Goal: Information Seeking & Learning: Learn about a topic

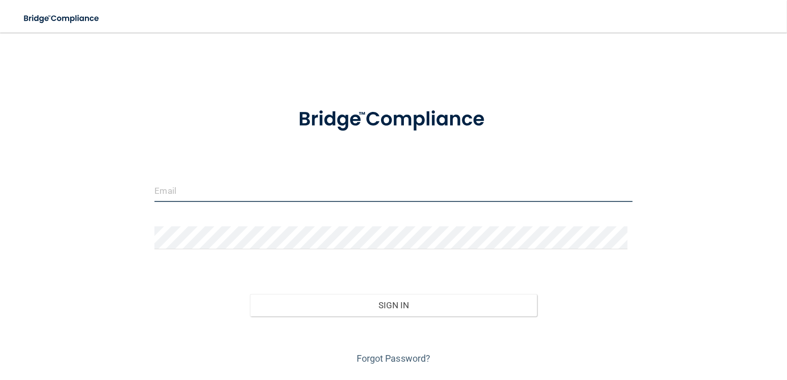
click at [250, 189] on input "email" at bounding box center [393, 190] width 478 height 23
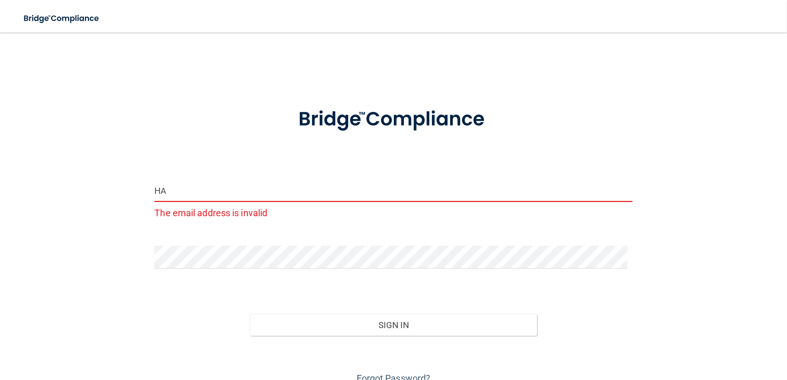
type input "H"
type input "[PERSON_NAME][EMAIL_ADDRESS][DOMAIN_NAME]"
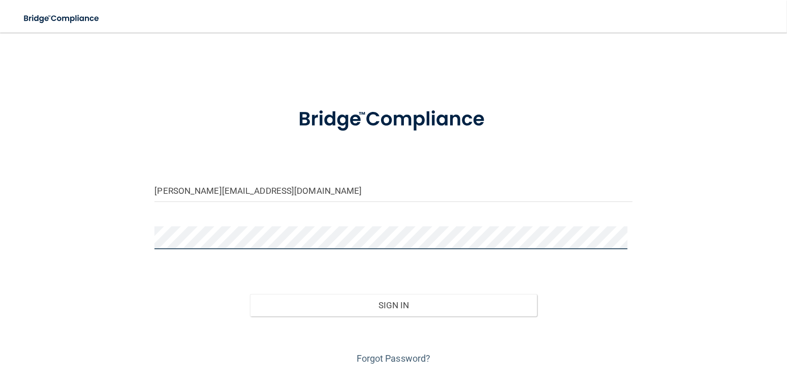
click at [250, 294] on button "Sign In" at bounding box center [393, 305] width 287 height 22
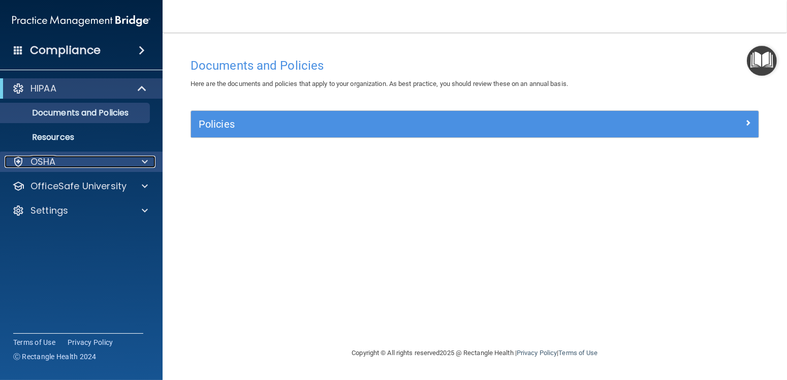
click at [60, 157] on div "OSHA" at bounding box center [68, 161] width 126 height 12
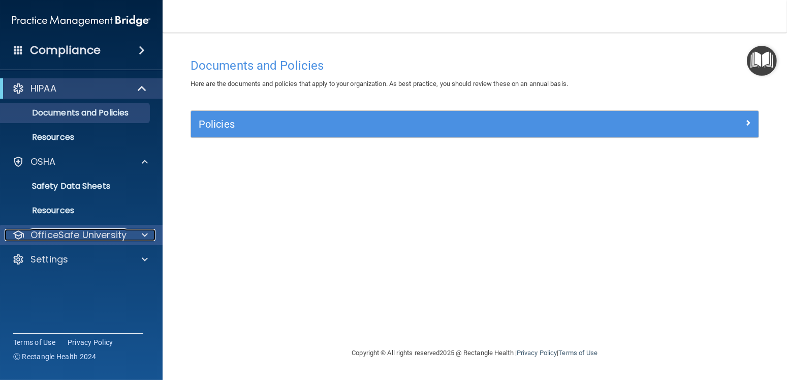
click at [58, 230] on p "OfficeSafe University" at bounding box center [78, 235] width 96 height 12
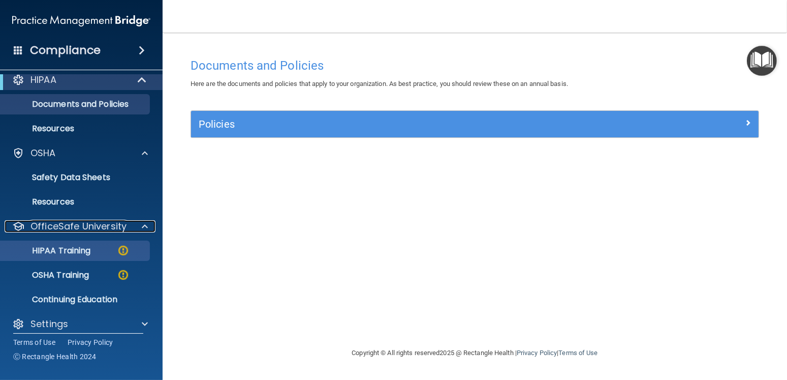
scroll to position [17, 0]
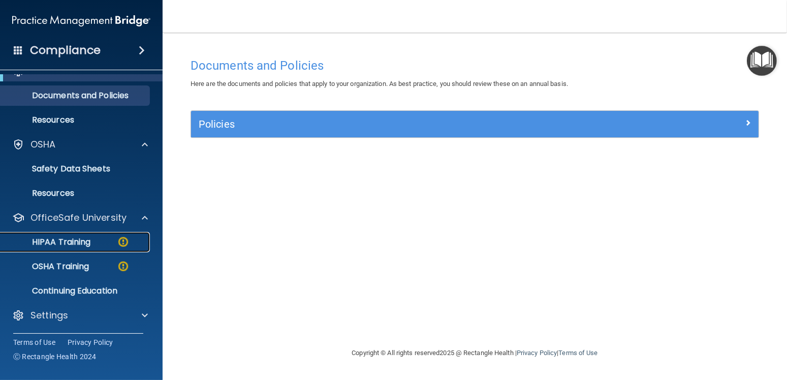
click at [124, 243] on img at bounding box center [123, 241] width 13 height 13
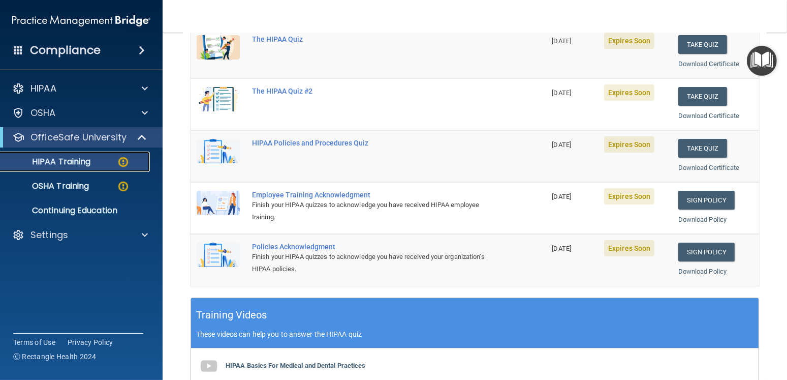
scroll to position [102, 0]
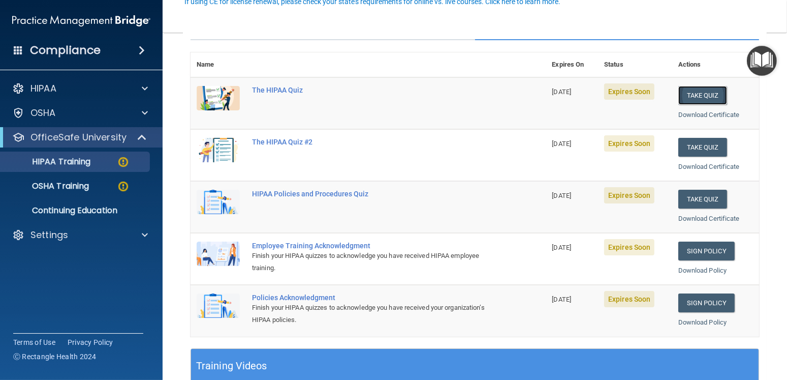
click at [678, 87] on button "Take Quiz" at bounding box center [702, 95] width 49 height 19
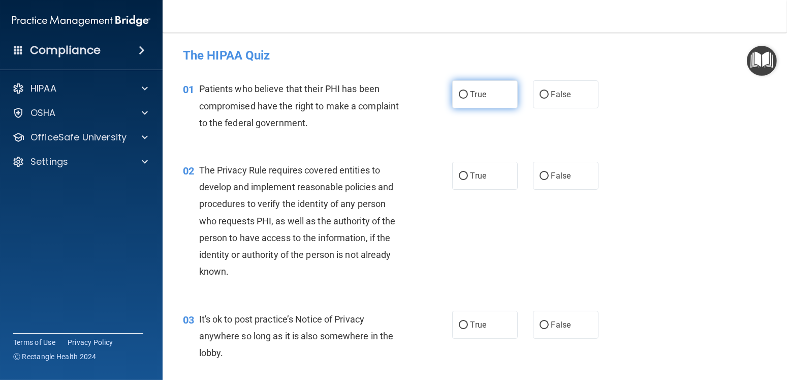
click at [461, 101] on label "True" at bounding box center [485, 94] width 66 height 28
click at [461, 99] on input "True" at bounding box center [463, 95] width 9 height 8
radio input "true"
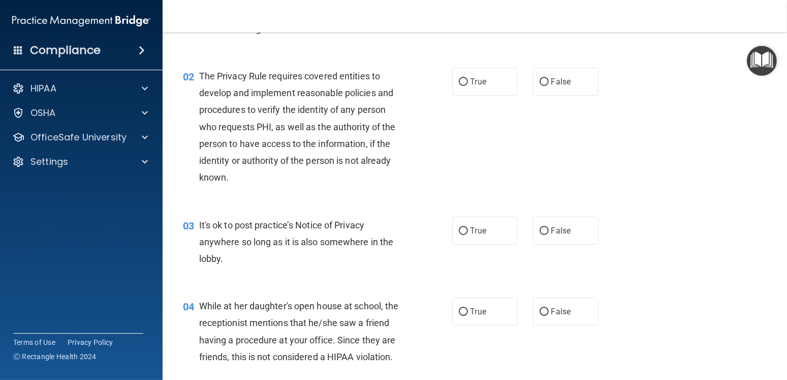
scroll to position [102, 0]
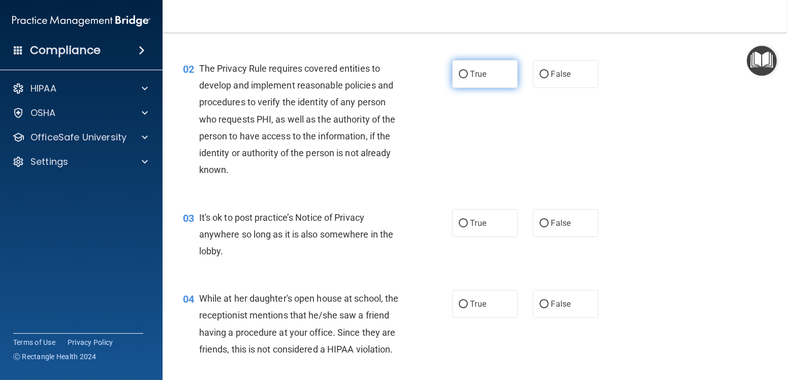
click at [466, 81] on label "True" at bounding box center [485, 74] width 66 height 28
click at [466, 78] on input "True" at bounding box center [463, 75] width 9 height 8
radio input "true"
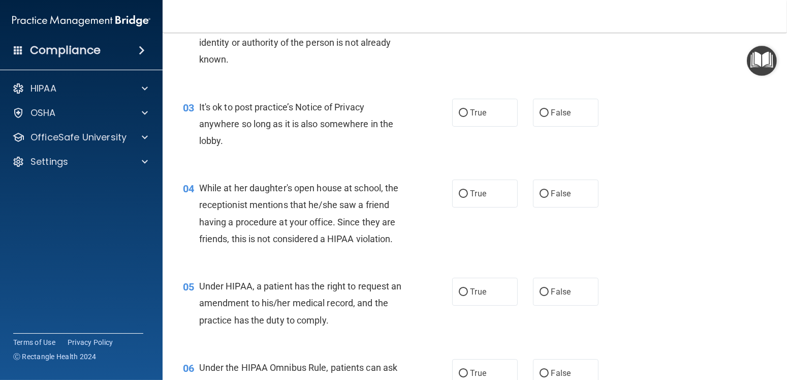
scroll to position [203, 0]
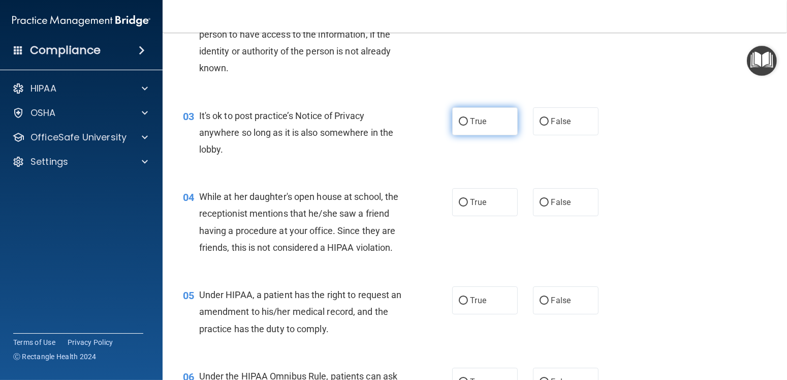
click at [496, 123] on label "True" at bounding box center [485, 121] width 66 height 28
click at [468, 123] on input "True" at bounding box center [463, 122] width 9 height 8
radio input "true"
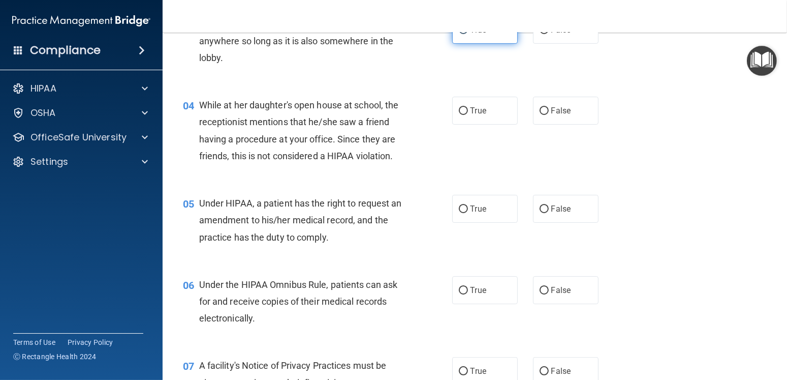
scroll to position [305, 0]
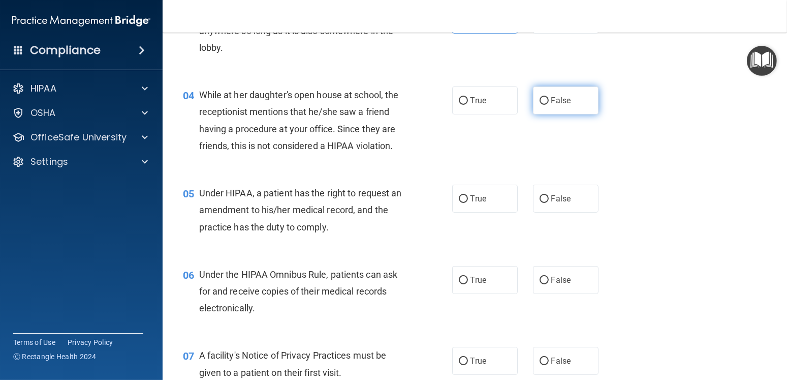
click at [551, 99] on span "False" at bounding box center [561, 101] width 20 height 10
click at [548, 99] on input "False" at bounding box center [544, 101] width 9 height 8
radio input "true"
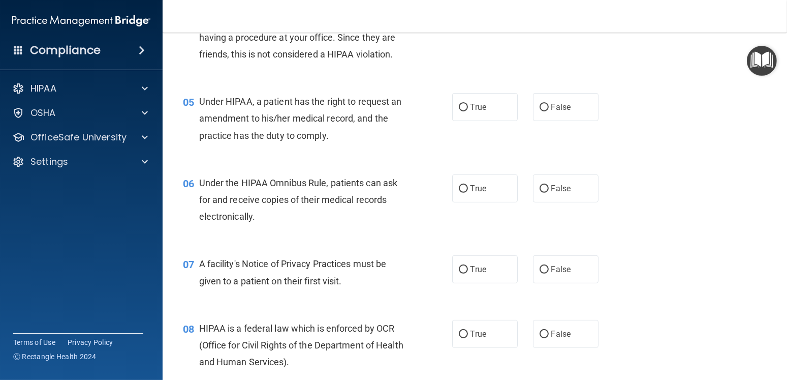
scroll to position [406, 0]
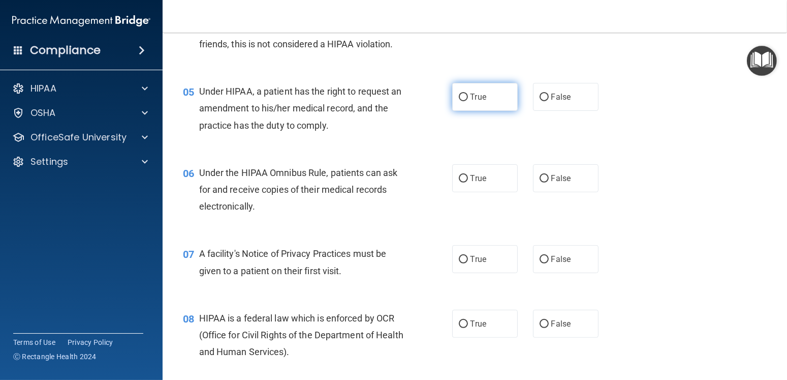
click at [459, 101] on input "True" at bounding box center [463, 97] width 9 height 8
radio input "true"
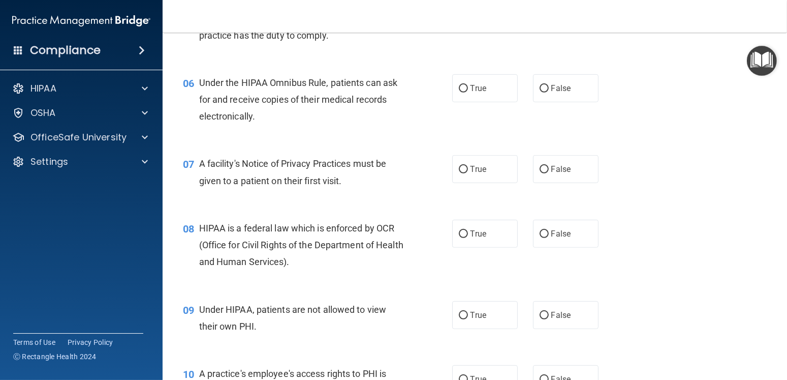
scroll to position [508, 0]
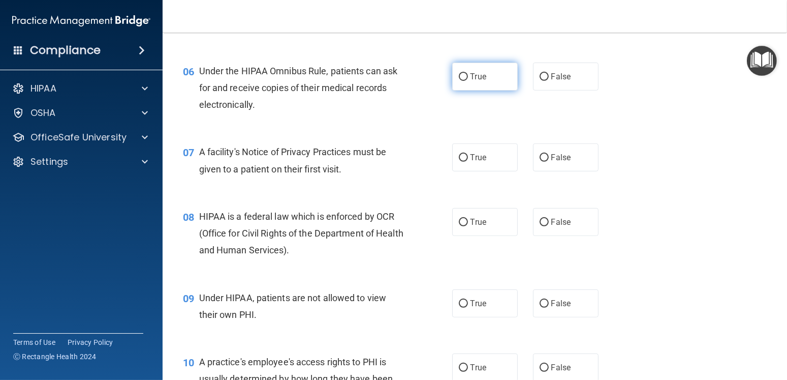
click at [453, 81] on label "True" at bounding box center [485, 76] width 66 height 28
click at [459, 81] on input "True" at bounding box center [463, 77] width 9 height 8
radio input "true"
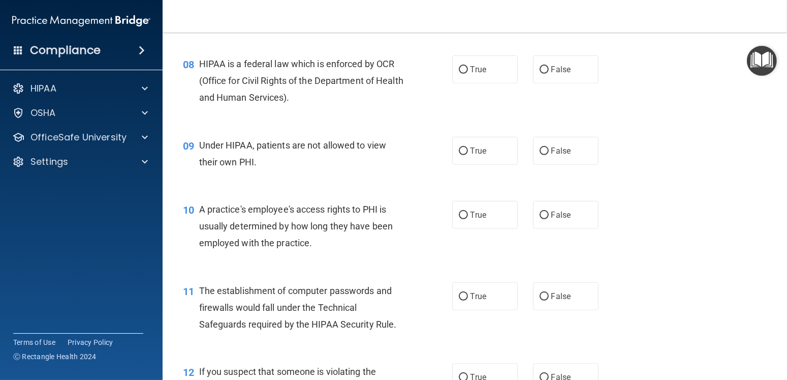
scroll to position [610, 0]
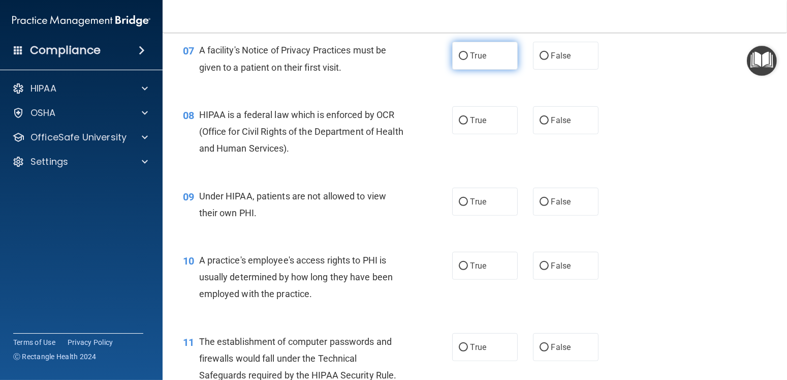
click at [456, 63] on label "True" at bounding box center [485, 56] width 66 height 28
click at [459, 60] on input "True" at bounding box center [463, 56] width 9 height 8
radio input "true"
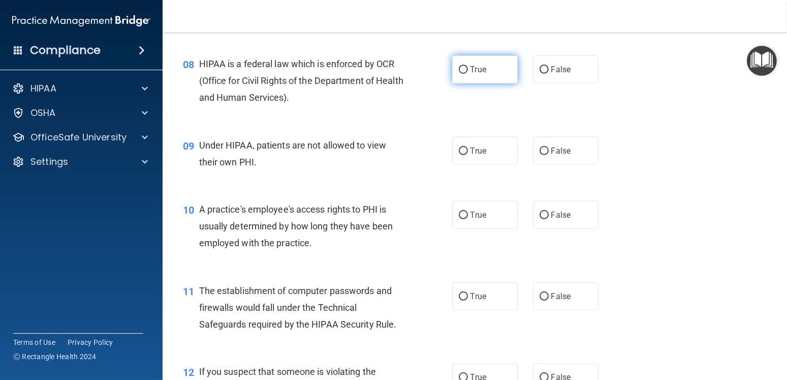
click at [459, 67] on input "True" at bounding box center [463, 70] width 9 height 8
radio input "true"
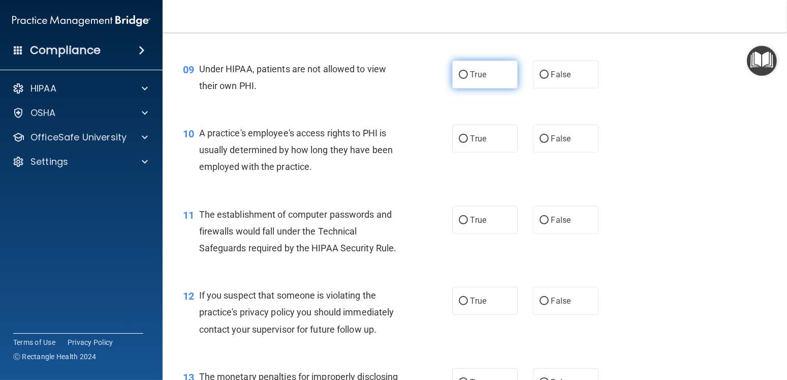
scroll to position [762, 0]
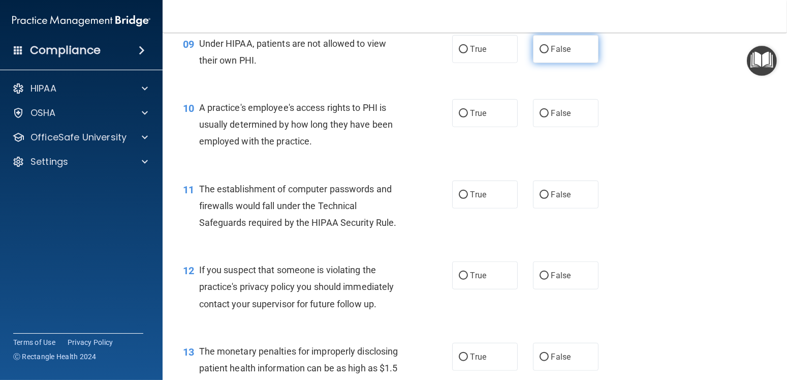
click at [546, 55] on label "False" at bounding box center [566, 49] width 66 height 28
click at [546, 53] on input "False" at bounding box center [544, 50] width 9 height 8
radio input "true"
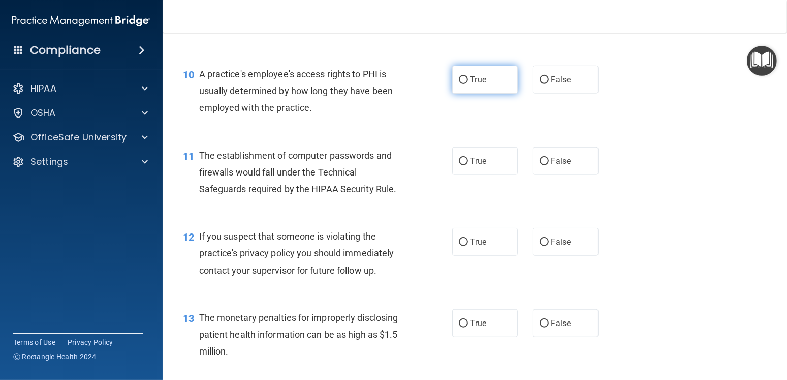
scroll to position [813, 0]
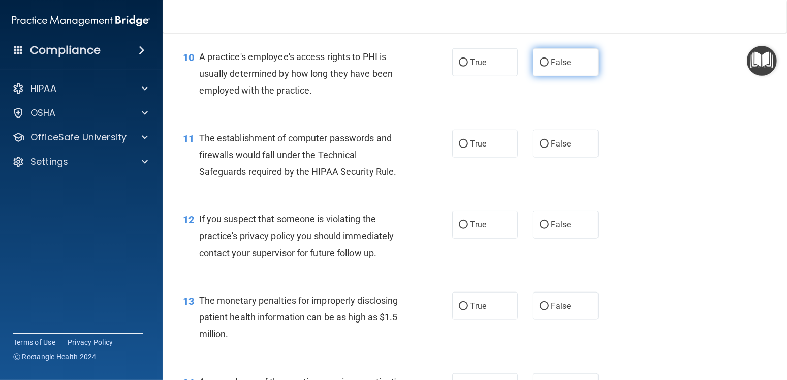
click at [563, 59] on span "False" at bounding box center [561, 62] width 20 height 10
click at [549, 59] on input "False" at bounding box center [544, 63] width 9 height 8
radio input "true"
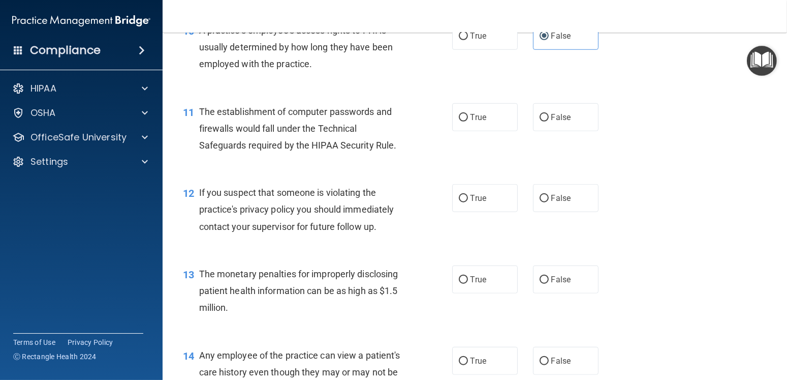
scroll to position [864, 0]
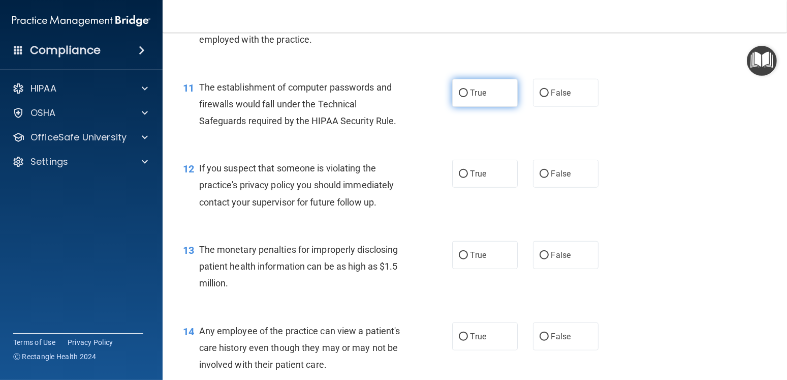
click at [481, 98] on label "True" at bounding box center [485, 93] width 66 height 28
click at [468, 97] on input "True" at bounding box center [463, 93] width 9 height 8
radio input "true"
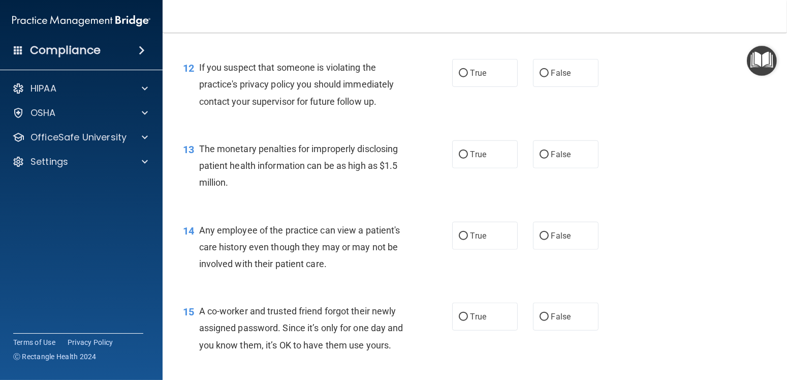
scroll to position [965, 0]
click at [461, 78] on label "True" at bounding box center [485, 72] width 66 height 28
click at [461, 76] on input "True" at bounding box center [463, 73] width 9 height 8
radio input "true"
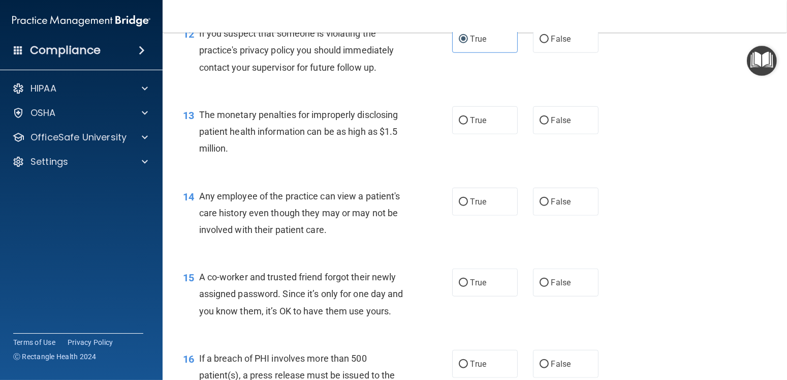
scroll to position [1016, 0]
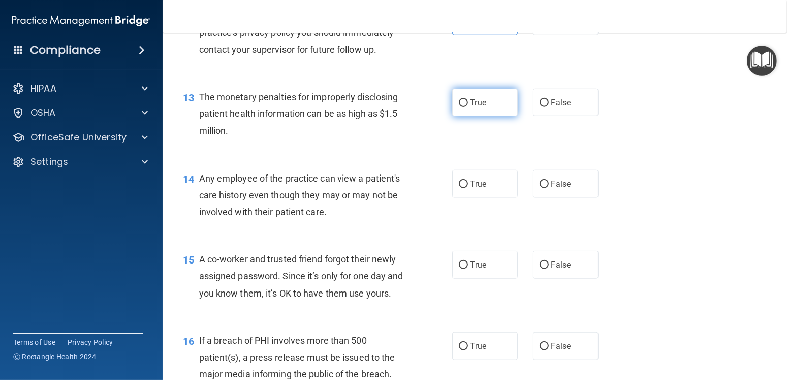
click at [455, 114] on label "True" at bounding box center [485, 102] width 66 height 28
click at [459, 107] on input "True" at bounding box center [463, 103] width 9 height 8
radio input "true"
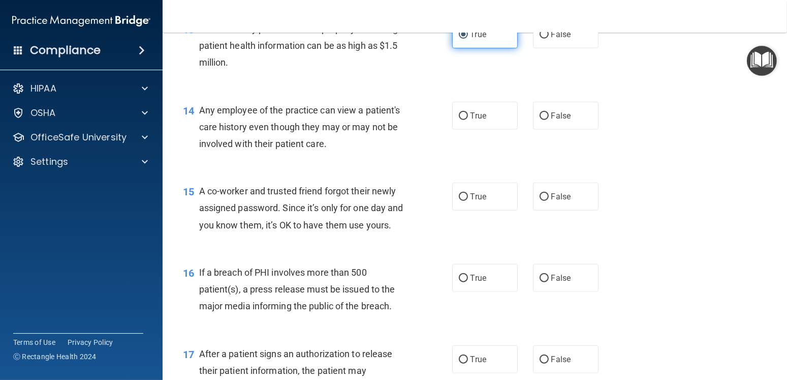
scroll to position [1118, 0]
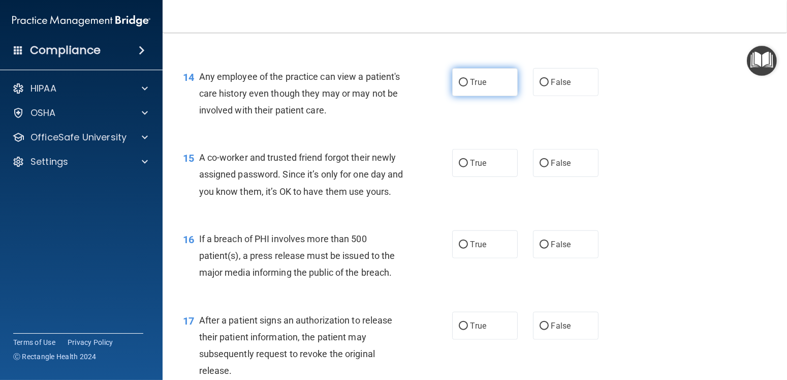
click at [458, 89] on label "True" at bounding box center [485, 82] width 66 height 28
click at [459, 86] on input "True" at bounding box center [463, 83] width 9 height 8
radio input "true"
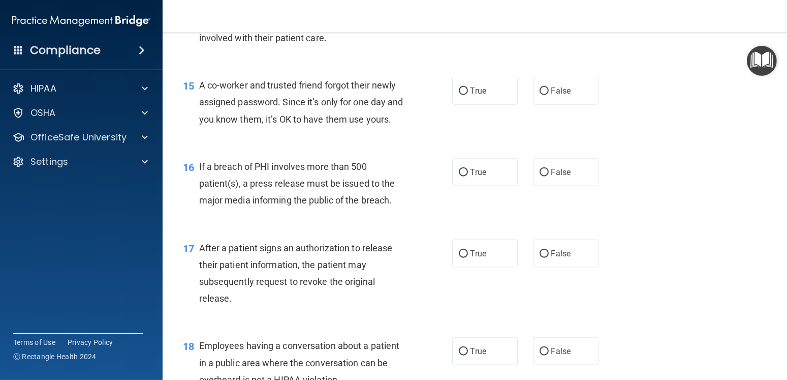
scroll to position [1219, 0]
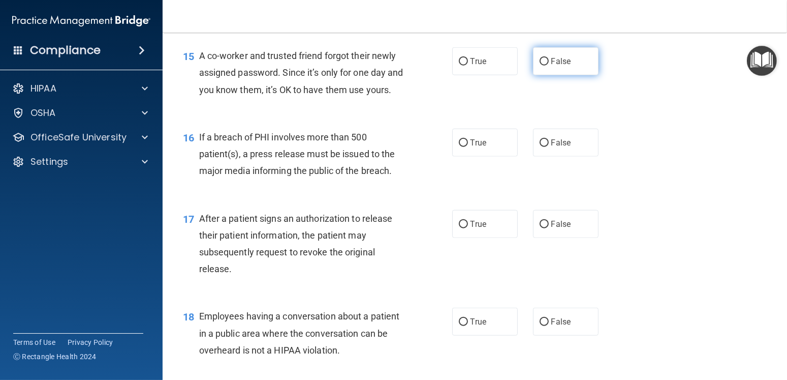
click at [556, 70] on label "False" at bounding box center [566, 61] width 66 height 28
click at [549, 66] on input "False" at bounding box center [544, 62] width 9 height 8
radio input "true"
click at [546, 173] on div "16 If a breach of PHI involves more than 500 patient(s), a press release must b…" at bounding box center [474, 156] width 599 height 81
click at [546, 156] on label "False" at bounding box center [566, 143] width 66 height 28
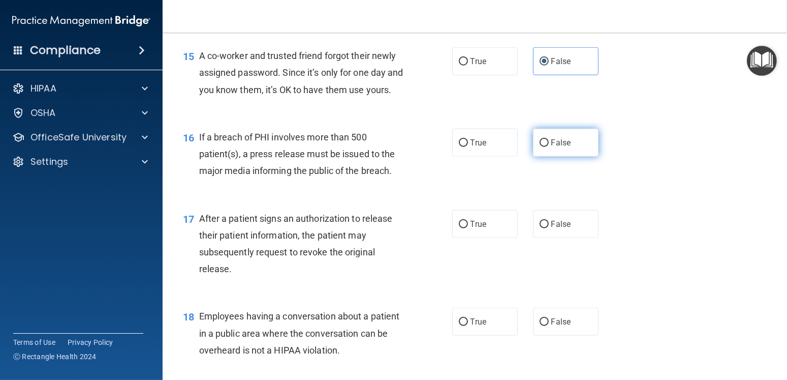
click at [546, 147] on input "False" at bounding box center [544, 143] width 9 height 8
radio input "true"
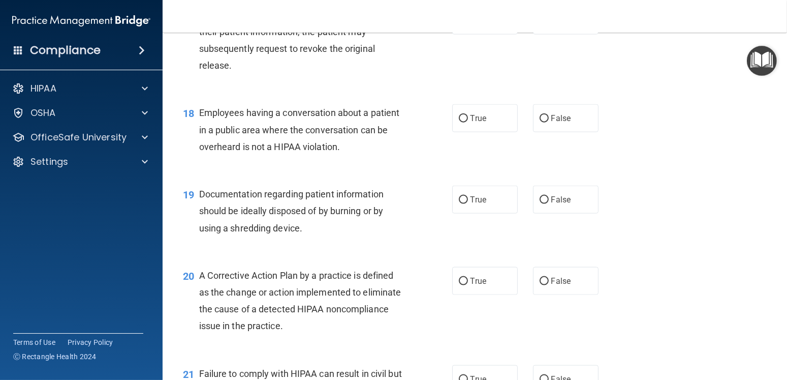
scroll to position [1372, 0]
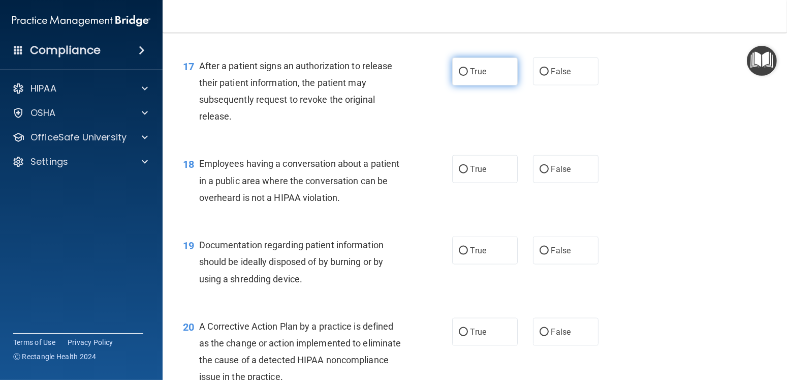
click at [455, 80] on label "True" at bounding box center [485, 71] width 66 height 28
click at [459, 76] on input "True" at bounding box center [463, 72] width 9 height 8
radio input "true"
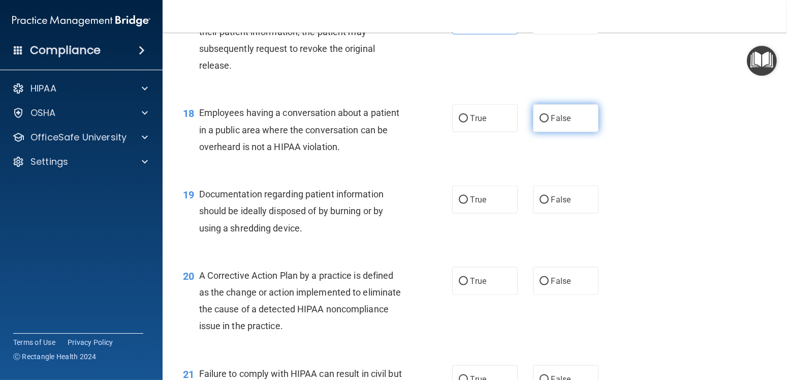
click at [549, 132] on label "False" at bounding box center [566, 118] width 66 height 28
click at [549, 122] on input "False" at bounding box center [544, 119] width 9 height 8
radio input "true"
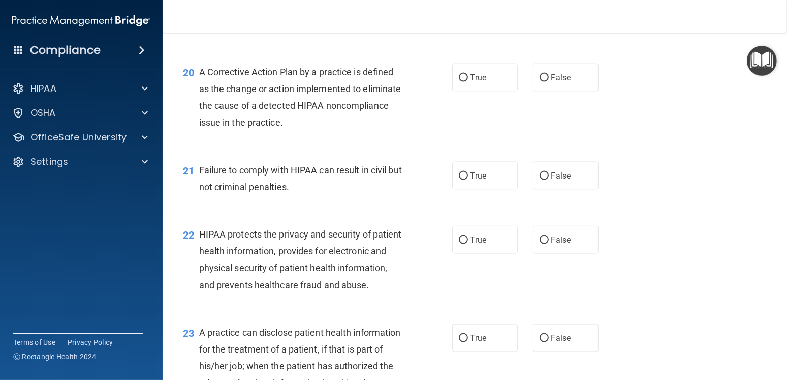
scroll to position [1575, 0]
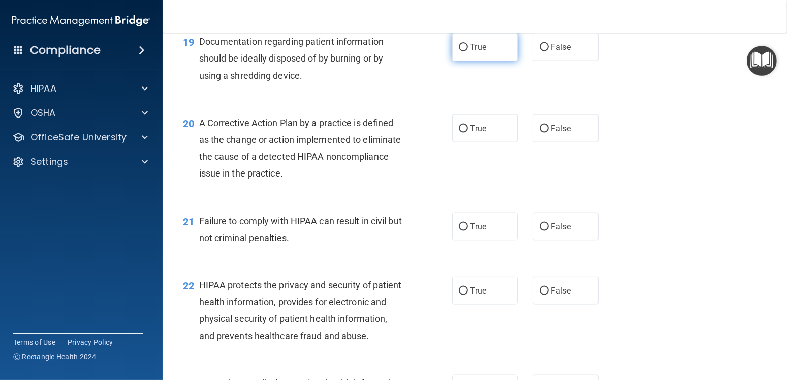
click at [459, 61] on label "True" at bounding box center [485, 47] width 66 height 28
click at [459, 51] on input "True" at bounding box center [463, 48] width 9 height 8
radio input "true"
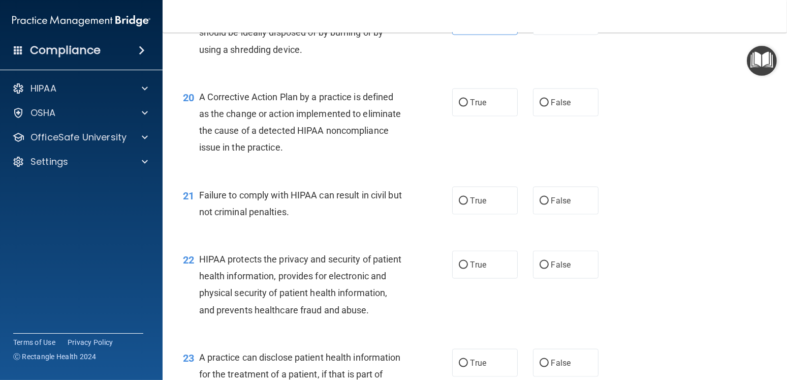
scroll to position [1626, 0]
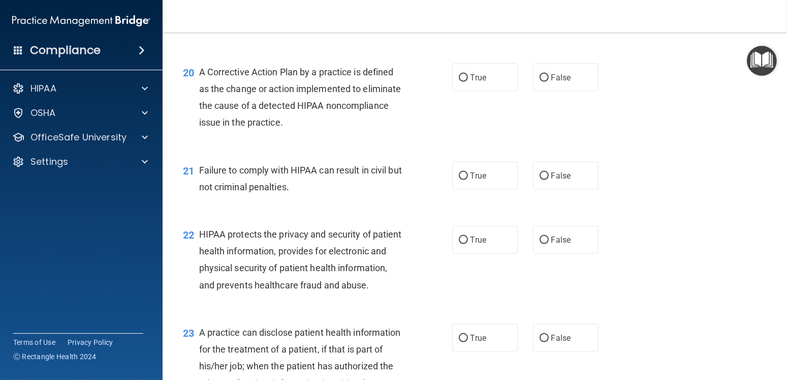
click at [445, 98] on div "20 A Corrective Action Plan by a practice is defined as the change or action im…" at bounding box center [318, 100] width 300 height 73
click at [452, 91] on label "True" at bounding box center [485, 78] width 66 height 28
click at [459, 82] on input "True" at bounding box center [463, 78] width 9 height 8
radio input "true"
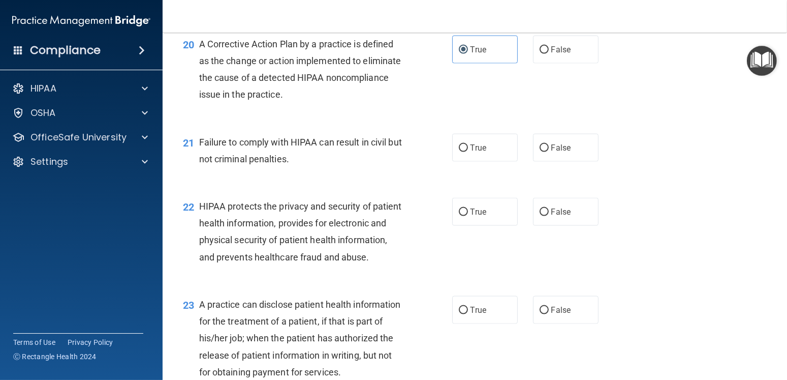
scroll to position [1728, 0]
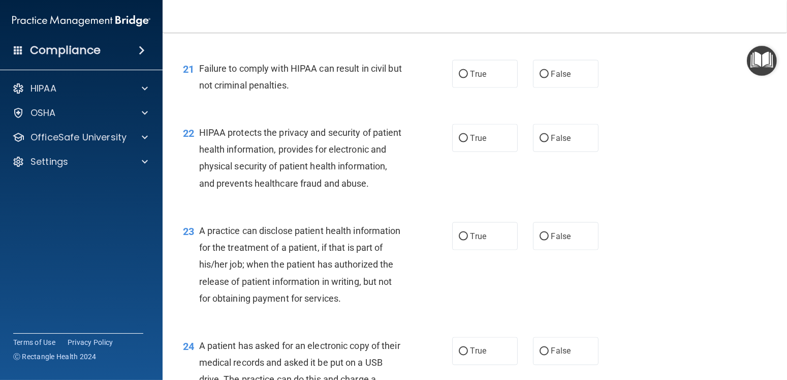
click at [440, 99] on div "21 Failure to comply with HIPAA can result in civil but not criminal penalties." at bounding box center [318, 79] width 300 height 39
click at [459, 88] on label "True" at bounding box center [485, 74] width 66 height 28
click at [459, 78] on input "True" at bounding box center [463, 75] width 9 height 8
radio input "true"
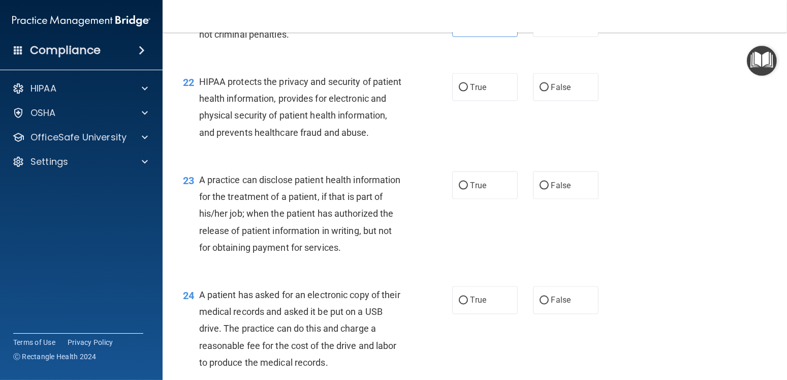
scroll to position [1829, 0]
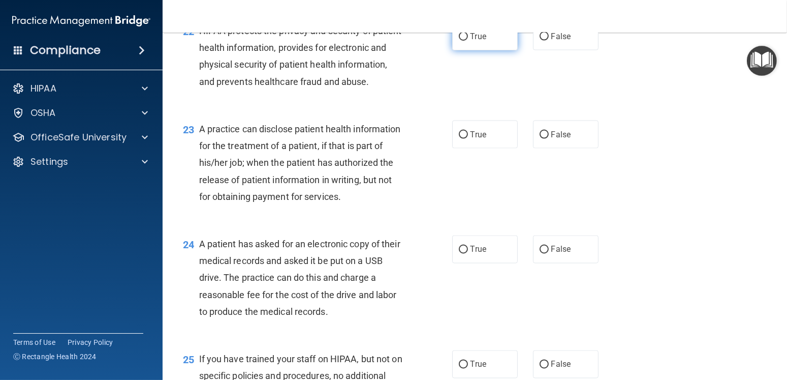
click at [460, 41] on input "True" at bounding box center [463, 37] width 9 height 8
radio input "true"
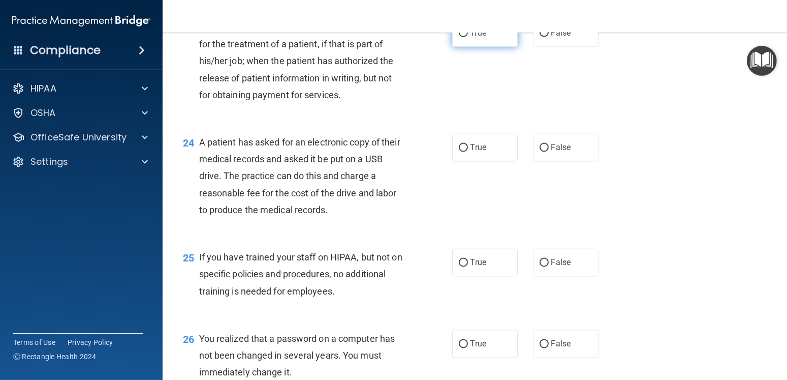
click at [452, 47] on label "True" at bounding box center [485, 33] width 66 height 28
click at [459, 37] on input "True" at bounding box center [463, 33] width 9 height 8
radio input "true"
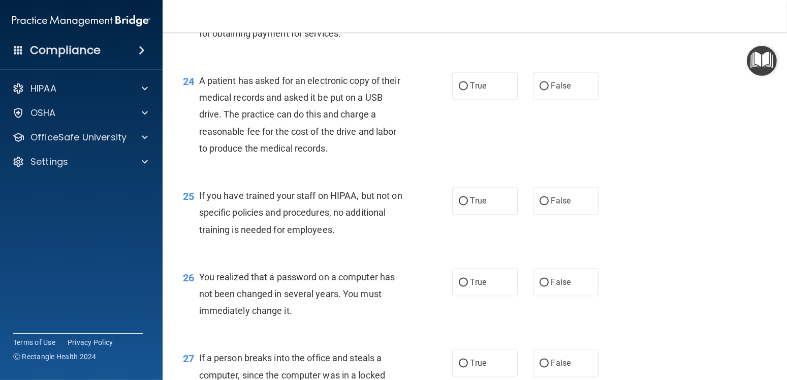
scroll to position [2032, 0]
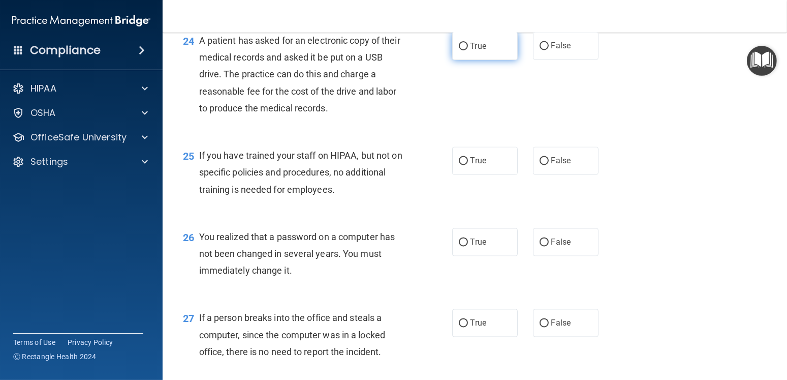
click at [476, 60] on label "True" at bounding box center [485, 46] width 66 height 28
click at [468, 50] on input "True" at bounding box center [463, 47] width 9 height 8
radio input "true"
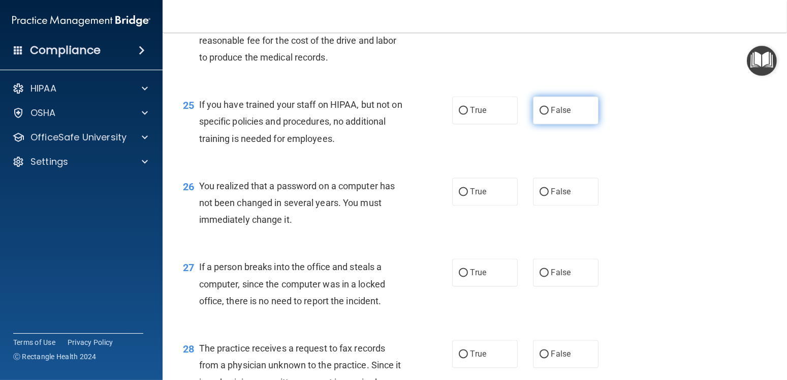
click at [570, 124] on label "False" at bounding box center [566, 110] width 66 height 28
click at [549, 114] on input "False" at bounding box center [544, 111] width 9 height 8
radio input "true"
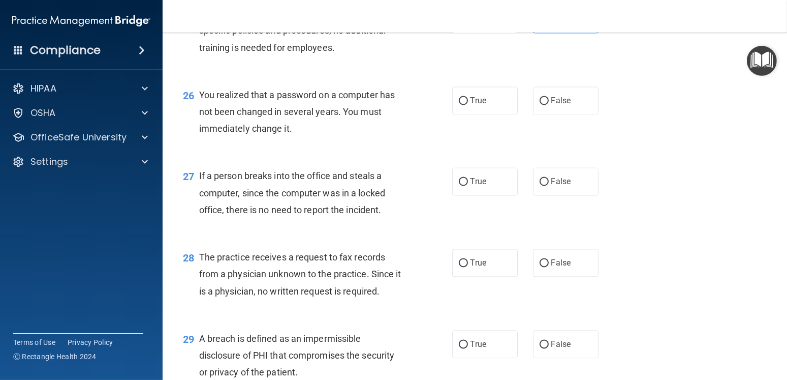
scroll to position [2185, 0]
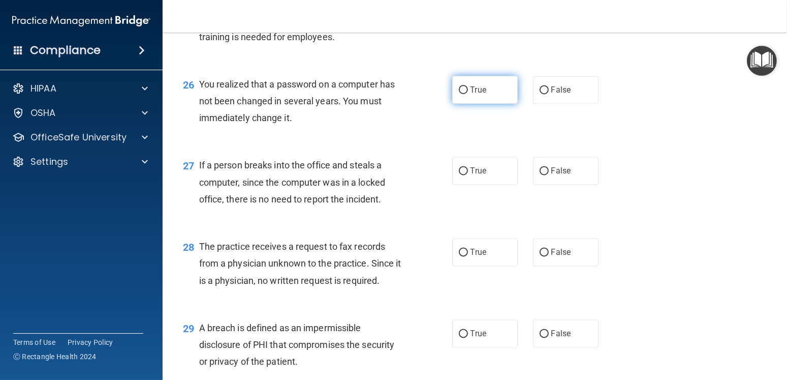
click at [500, 104] on label "True" at bounding box center [485, 90] width 66 height 28
click at [468, 94] on input "True" at bounding box center [463, 90] width 9 height 8
radio input "true"
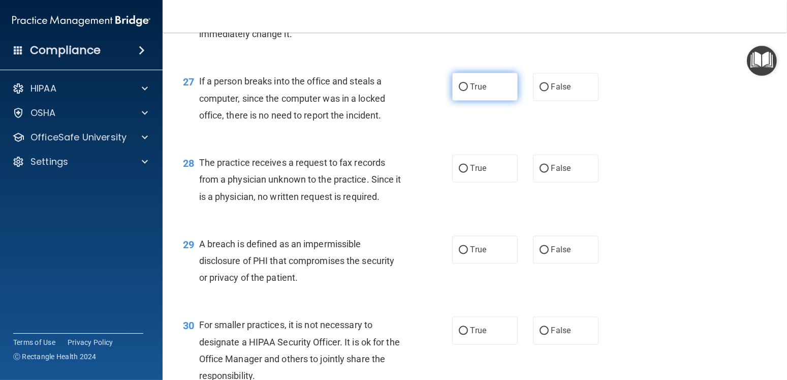
scroll to position [2286, 0]
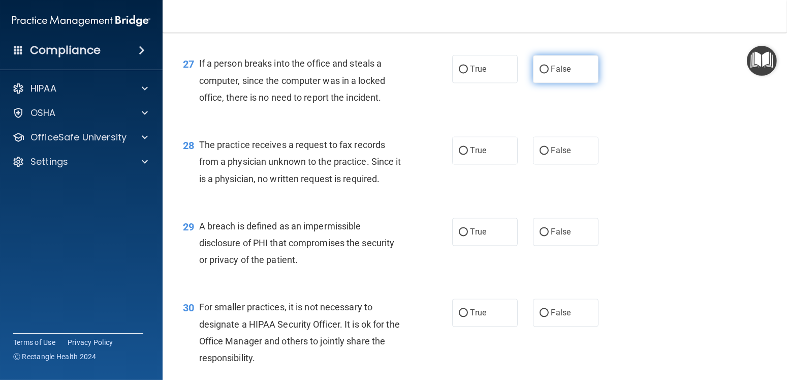
click at [567, 83] on label "False" at bounding box center [566, 69] width 66 height 28
click at [549, 73] on input "False" at bounding box center [544, 70] width 9 height 8
radio input "true"
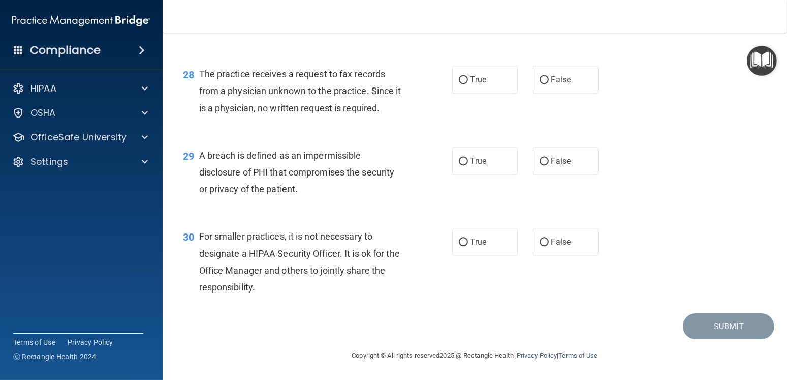
scroll to position [2388, 0]
click at [554, 84] on span "False" at bounding box center [561, 80] width 20 height 10
click at [549, 84] on input "False" at bounding box center [544, 80] width 9 height 8
radio input "true"
click at [453, 195] on div "29 A breach is defined as an impermissible disclosure of PHI that compromises t…" at bounding box center [318, 175] width 300 height 56
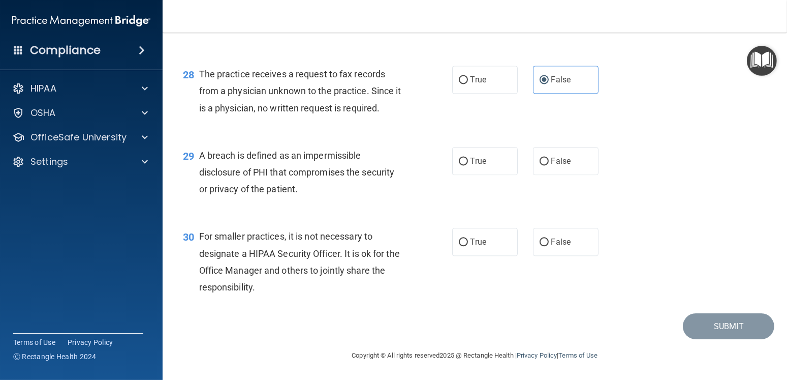
click at [447, 176] on div "29 A breach is defined as an impermissible disclosure of PHI that compromises t…" at bounding box center [318, 175] width 300 height 56
click at [533, 256] on label "False" at bounding box center [566, 242] width 66 height 28
click at [540, 246] on input "False" at bounding box center [544, 242] width 9 height 8
radio input "true"
click at [772, 367] on main "- The HIPAA Quiz This quiz doesn’t expire until 10/01/2025. Are you sure you wa…" at bounding box center [475, 206] width 624 height 347
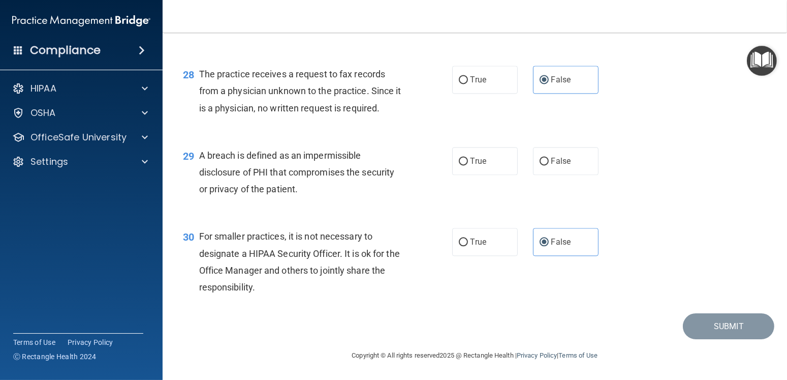
scroll to position [2407, 0]
click at [483, 162] on label "True" at bounding box center [485, 161] width 66 height 28
click at [468, 162] on input "True" at bounding box center [463, 162] width 9 height 8
radio input "true"
click at [720, 324] on button "Submit" at bounding box center [728, 326] width 91 height 26
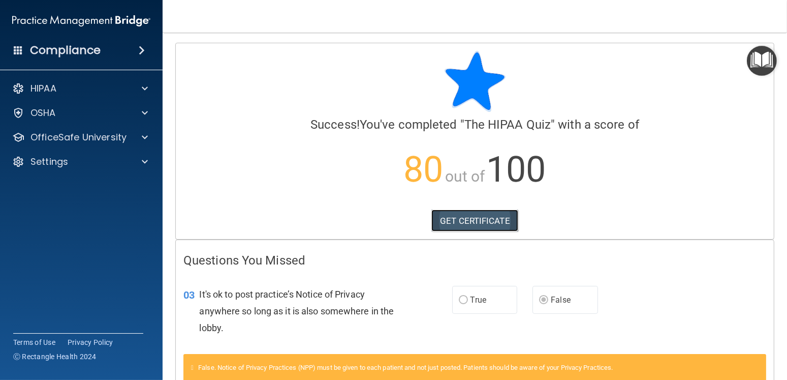
click at [472, 218] on link "GET CERTIFICATE" at bounding box center [474, 220] width 87 height 22
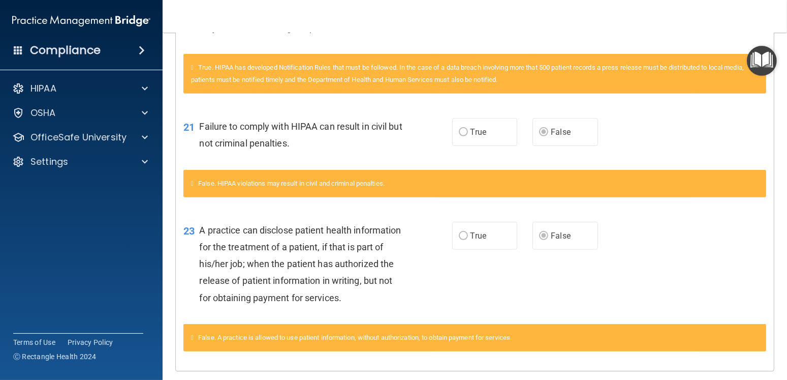
scroll to position [709, 0]
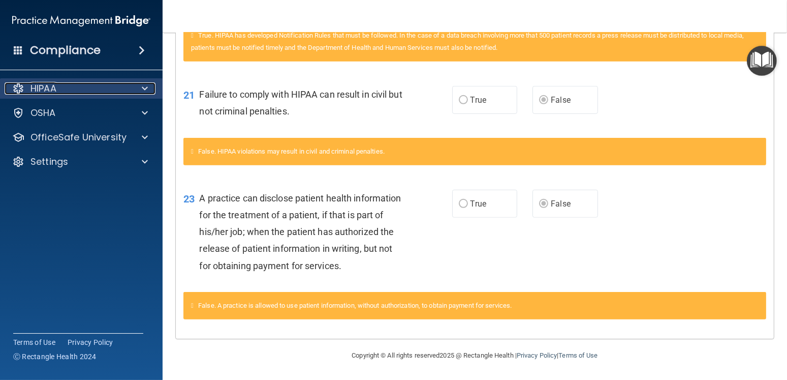
click at [81, 88] on div "HIPAA" at bounding box center [68, 88] width 126 height 12
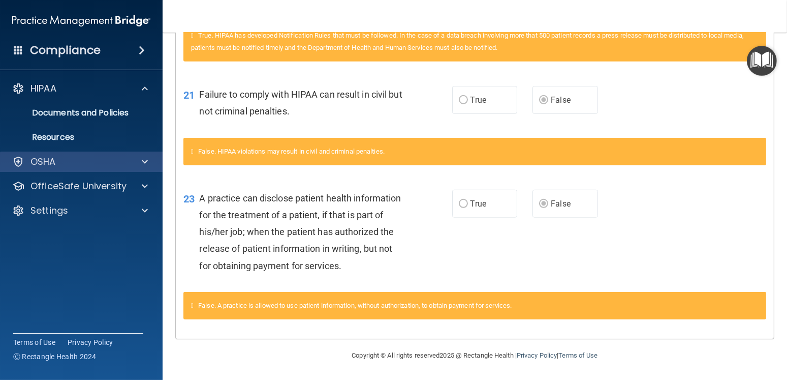
click at [67, 167] on div "OSHA" at bounding box center [81, 161] width 163 height 20
click at [65, 161] on div "OSHA" at bounding box center [68, 161] width 126 height 12
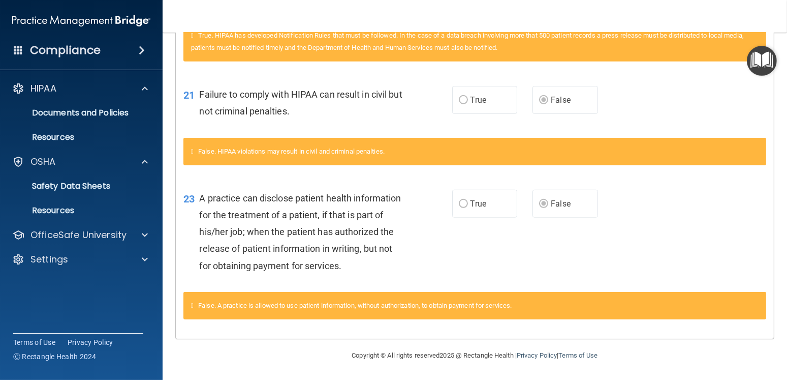
click at [79, 224] on div "HIPAA Documents and Policies Report an Incident Business Associates Emergency P…" at bounding box center [81, 175] width 163 height 203
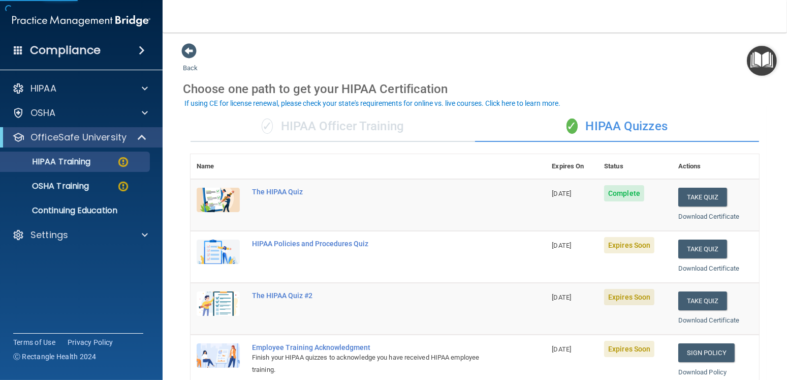
scroll to position [51, 0]
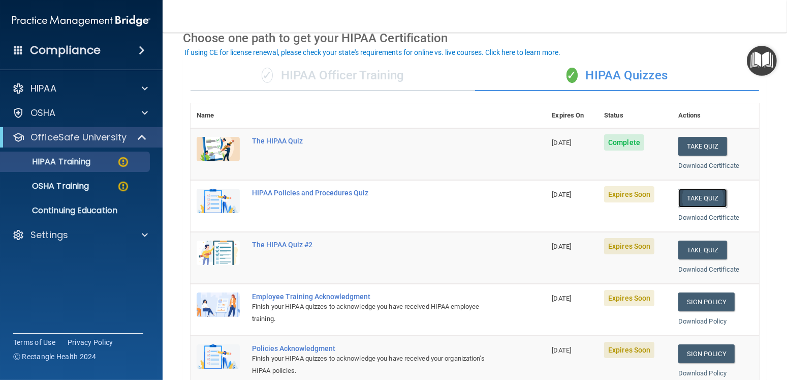
click at [695, 191] on button "Take Quiz" at bounding box center [702, 198] width 49 height 19
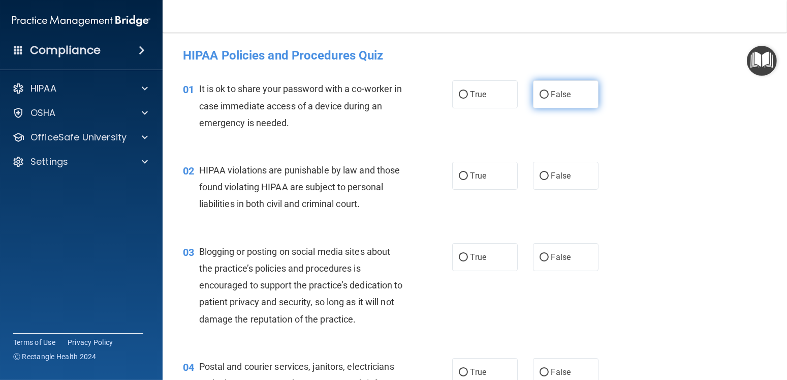
click at [558, 106] on label "False" at bounding box center [566, 94] width 66 height 28
click at [549, 99] on input "False" at bounding box center [544, 95] width 9 height 8
radio input "true"
click at [475, 111] on div "01 It is ok to share your password with a co-worker in case immediate access of…" at bounding box center [474, 108] width 599 height 81
click at [473, 105] on label "True" at bounding box center [485, 94] width 66 height 28
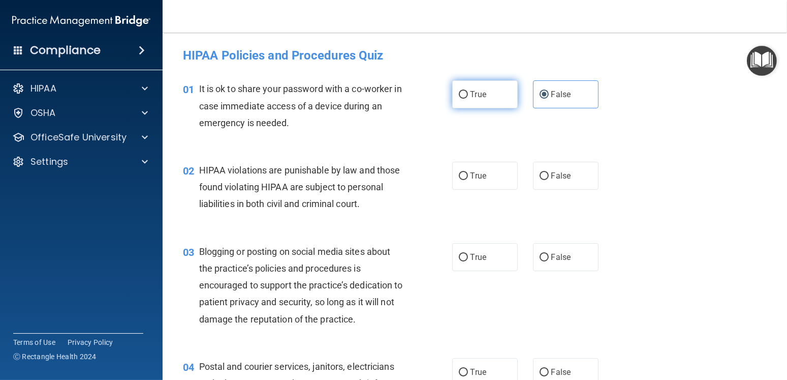
click at [468, 99] on input "True" at bounding box center [463, 95] width 9 height 8
radio input "true"
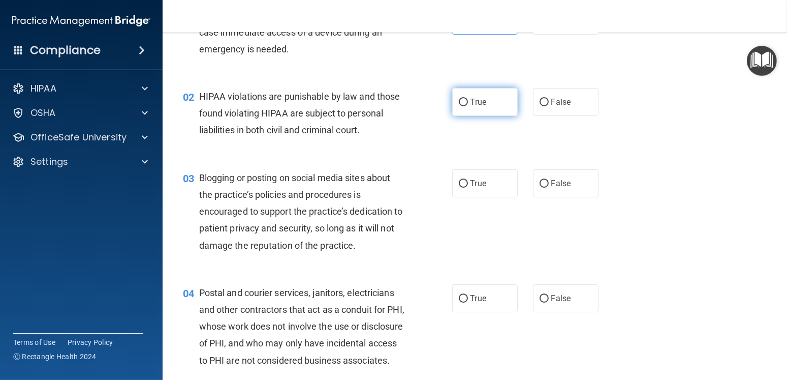
scroll to position [51, 0]
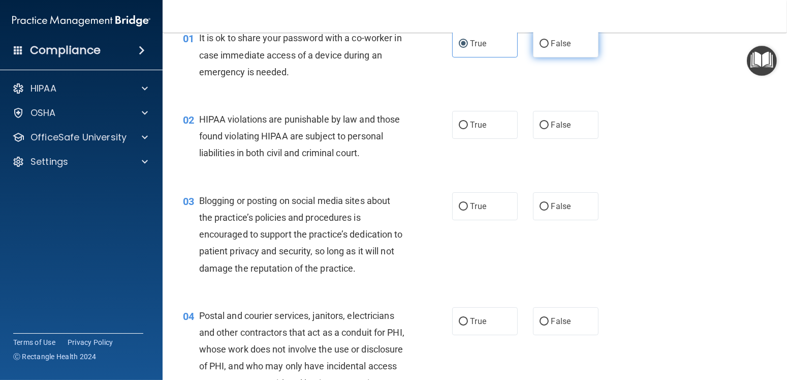
click at [561, 55] on label "False" at bounding box center [566, 43] width 66 height 28
click at [549, 48] on input "False" at bounding box center [544, 44] width 9 height 8
radio input "true"
radio input "false"
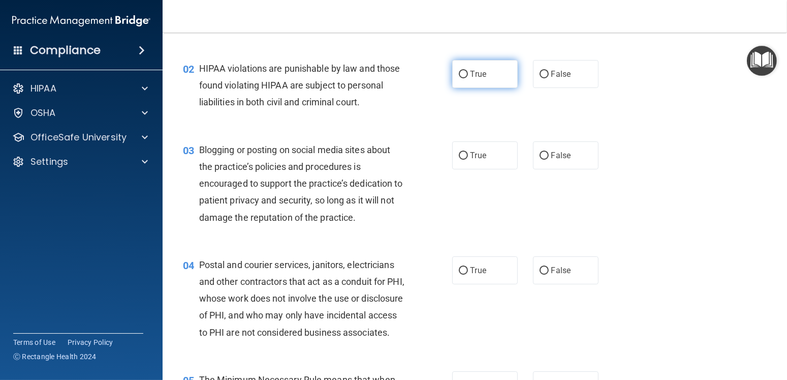
click at [478, 78] on label "True" at bounding box center [485, 74] width 66 height 28
click at [468, 78] on input "True" at bounding box center [463, 75] width 9 height 8
radio input "true"
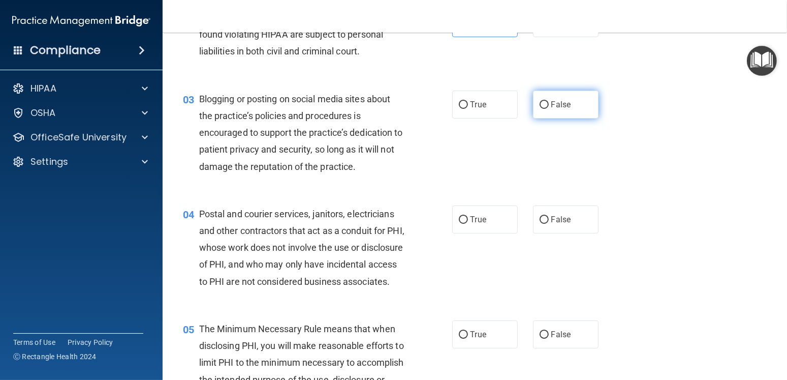
click at [533, 105] on label "False" at bounding box center [566, 104] width 66 height 28
click at [540, 105] on input "False" at bounding box center [544, 105] width 9 height 8
radio input "true"
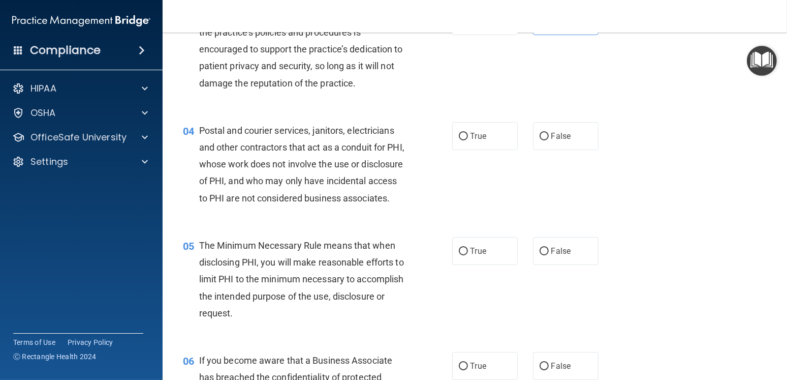
scroll to position [254, 0]
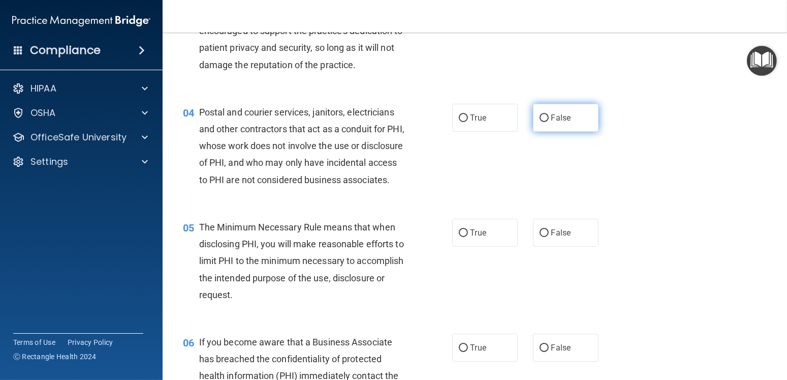
click at [551, 121] on span "False" at bounding box center [561, 118] width 20 height 10
click at [547, 121] on input "False" at bounding box center [544, 118] width 9 height 8
radio input "true"
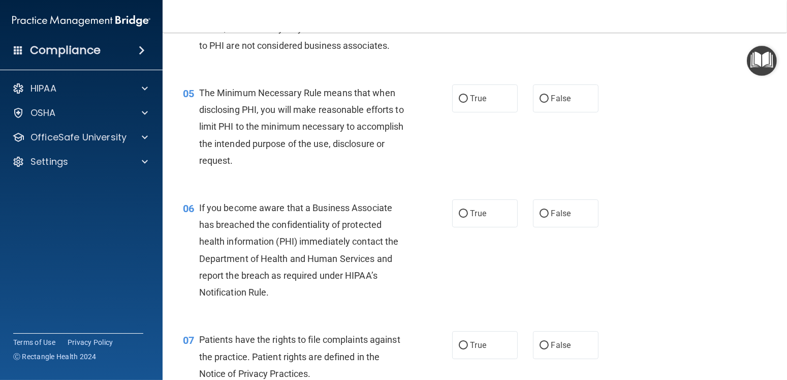
scroll to position [406, 0]
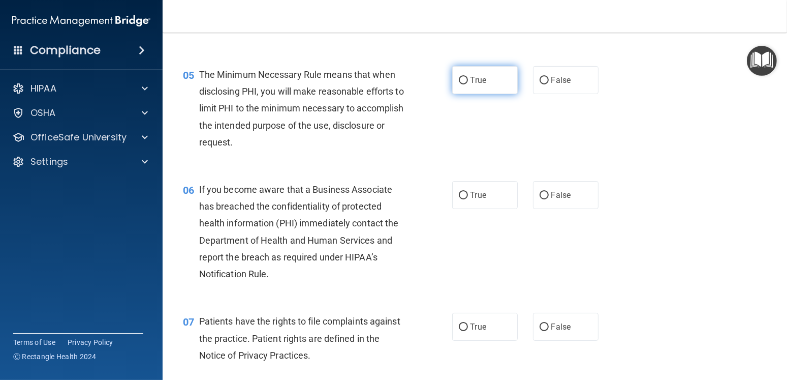
click at [459, 84] on input "True" at bounding box center [463, 81] width 9 height 8
radio input "true"
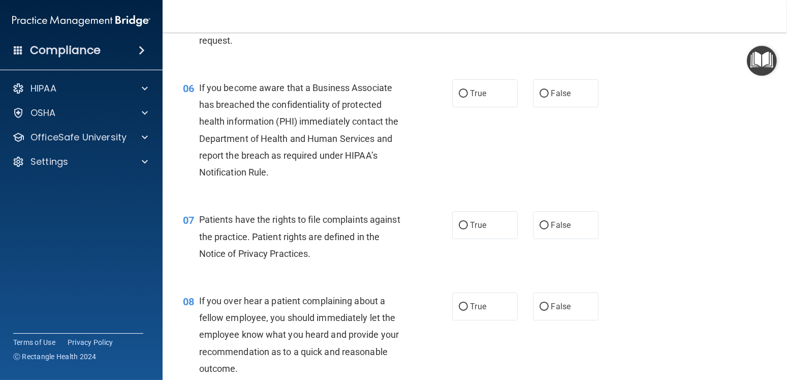
scroll to position [559, 0]
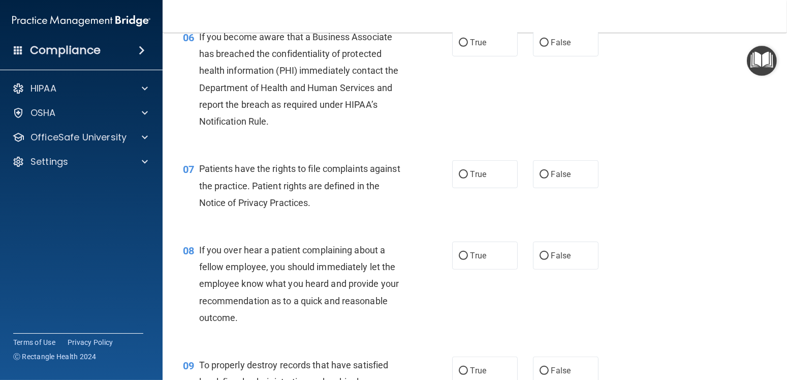
click at [452, 84] on div "06 If you become aware that a Business Associate has breached the confidentiali…" at bounding box center [318, 81] width 300 height 106
click at [461, 56] on label "True" at bounding box center [485, 42] width 66 height 28
click at [461, 47] on input "True" at bounding box center [463, 43] width 9 height 8
radio input "true"
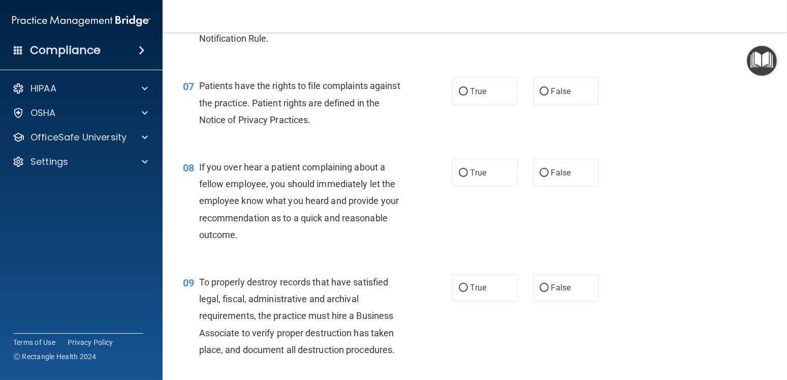
scroll to position [661, 0]
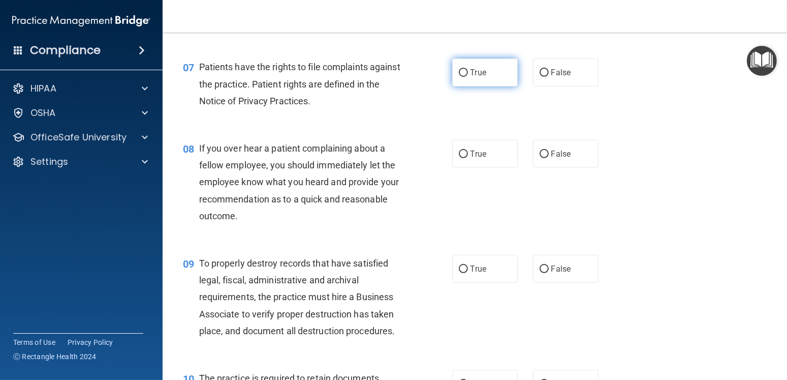
click at [467, 86] on label "True" at bounding box center [485, 72] width 66 height 28
click at [467, 77] on input "True" at bounding box center [463, 73] width 9 height 8
radio input "true"
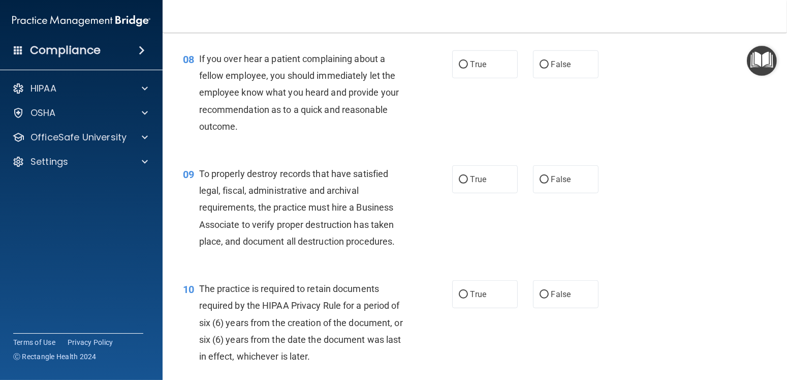
scroll to position [762, 0]
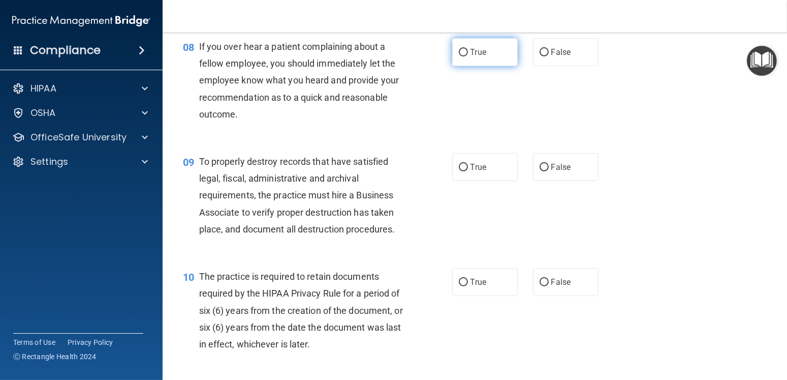
click at [468, 66] on label "True" at bounding box center [485, 52] width 66 height 28
click at [468, 56] on input "True" at bounding box center [463, 53] width 9 height 8
radio input "true"
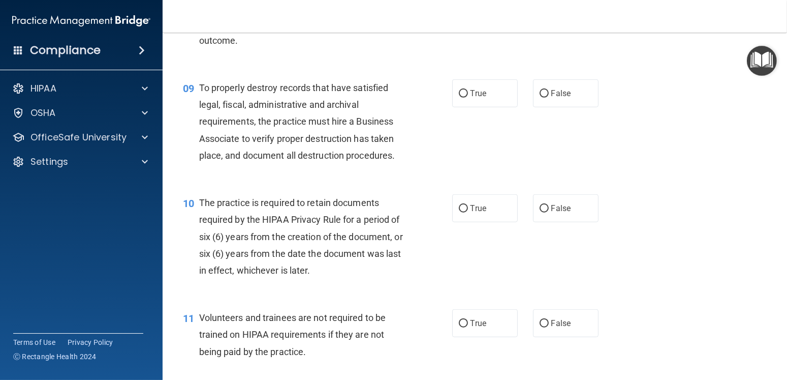
scroll to position [864, 0]
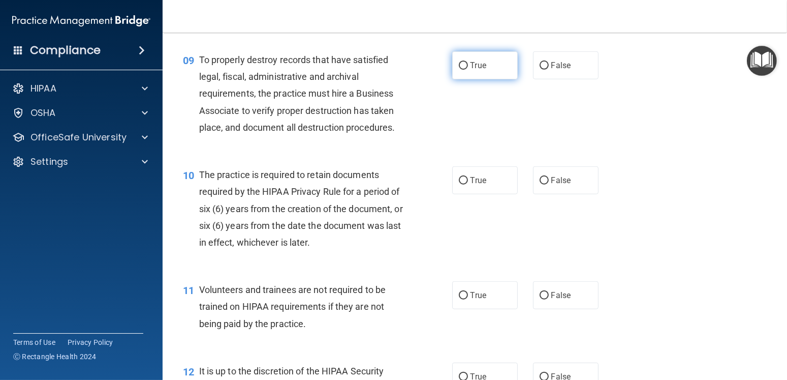
click at [471, 70] on span "True" at bounding box center [479, 65] width 16 height 10
click at [468, 70] on input "True" at bounding box center [463, 66] width 9 height 8
radio input "true"
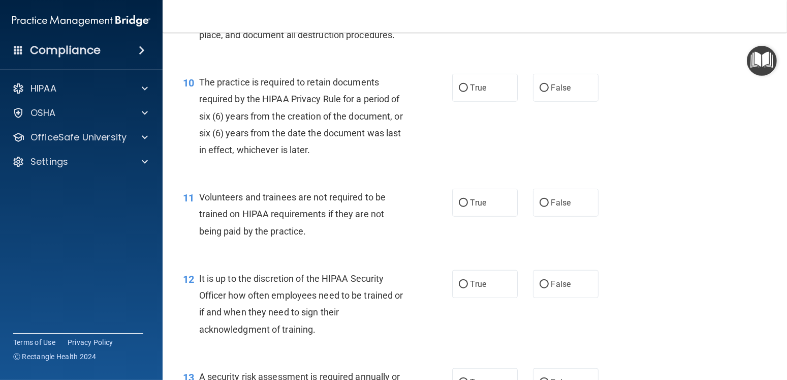
scroll to position [965, 0]
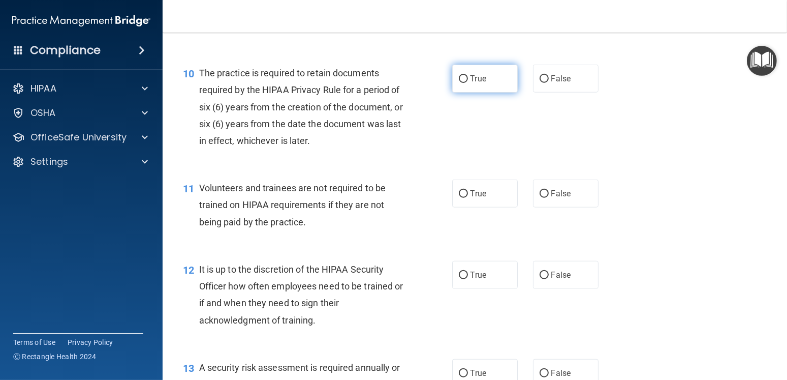
click at [460, 83] on input "True" at bounding box center [463, 79] width 9 height 8
radio input "true"
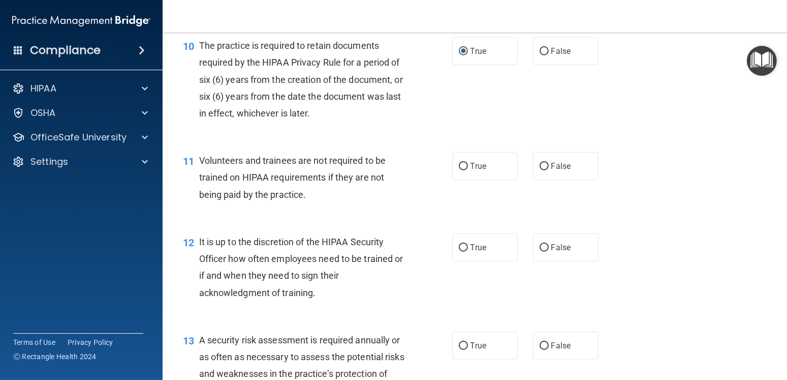
scroll to position [1067, 0]
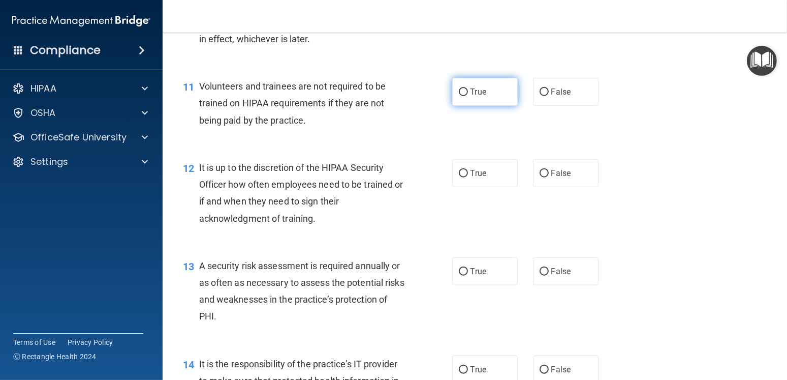
click at [506, 106] on label "True" at bounding box center [485, 92] width 66 height 28
click at [468, 96] on input "True" at bounding box center [463, 92] width 9 height 8
radio input "true"
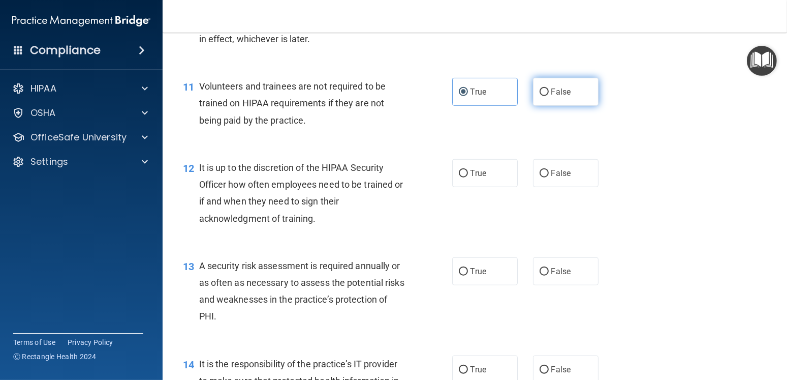
click at [560, 106] on label "False" at bounding box center [566, 92] width 66 height 28
click at [549, 96] on input "False" at bounding box center [544, 92] width 9 height 8
radio input "true"
radio input "false"
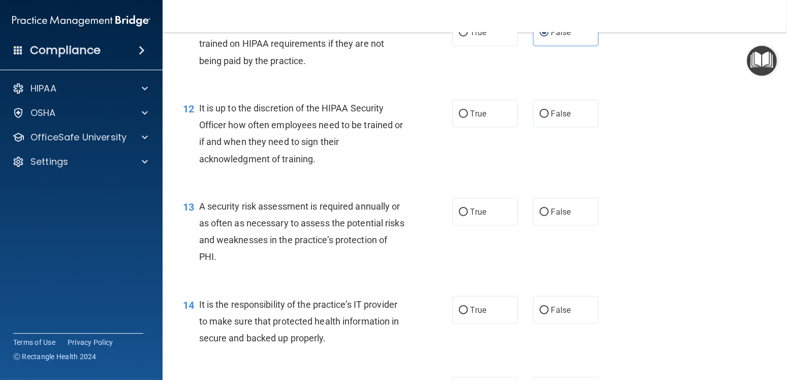
scroll to position [1169, 0]
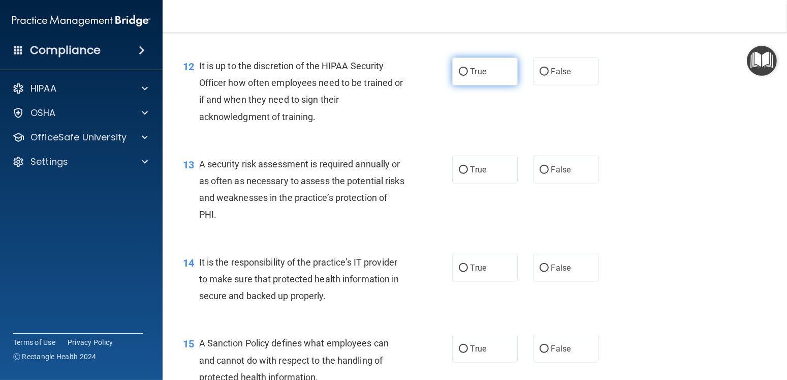
click at [459, 76] on input "True" at bounding box center [463, 72] width 9 height 8
radio input "true"
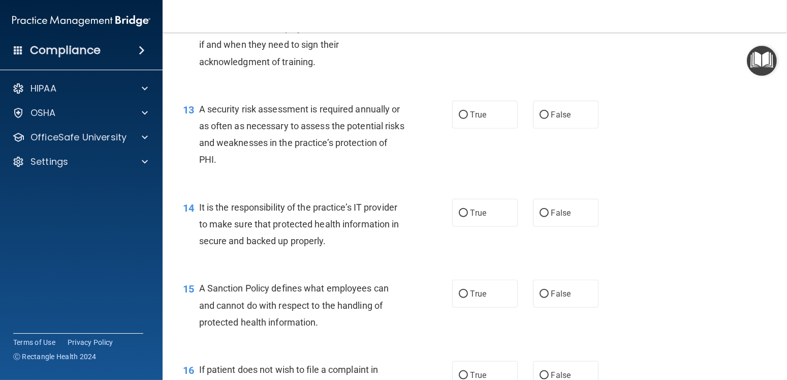
scroll to position [1270, 0]
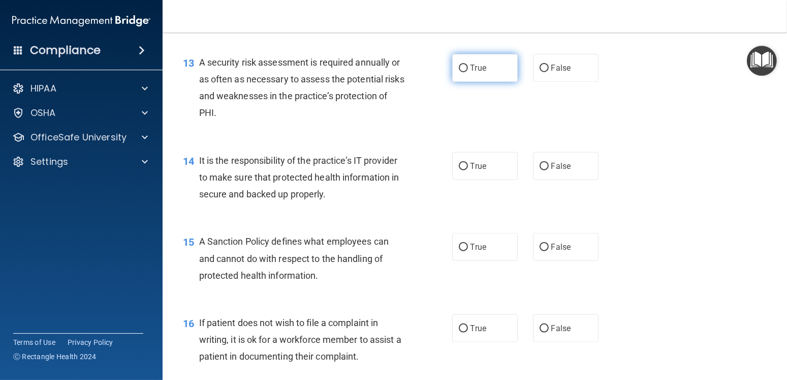
click at [477, 82] on label "True" at bounding box center [485, 68] width 66 height 28
click at [468, 72] on input "True" at bounding box center [463, 69] width 9 height 8
radio input "true"
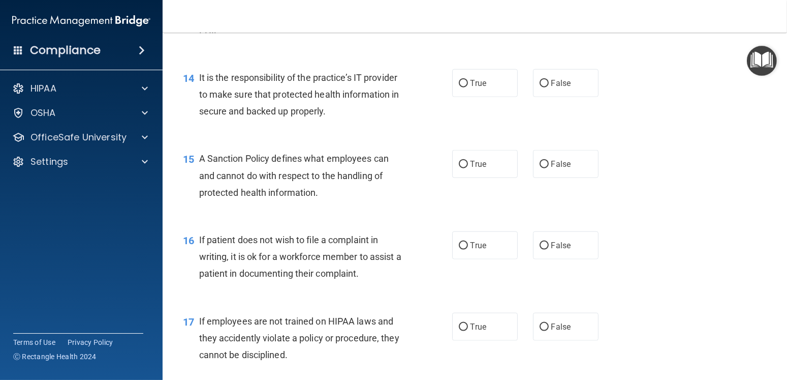
scroll to position [1372, 0]
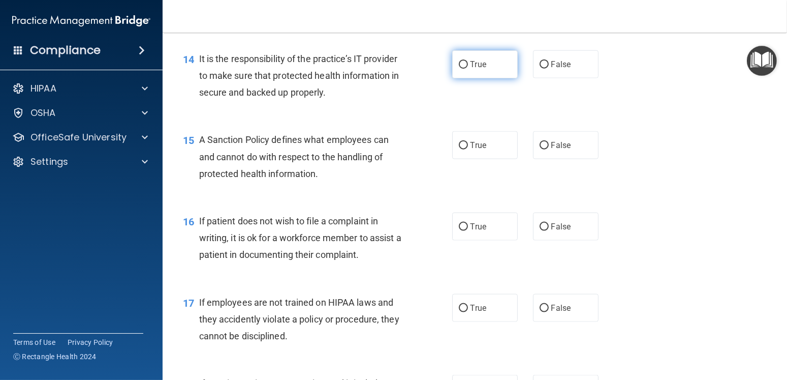
click at [471, 69] on span "True" at bounding box center [479, 64] width 16 height 10
click at [468, 69] on input "True" at bounding box center [463, 65] width 9 height 8
radio input "true"
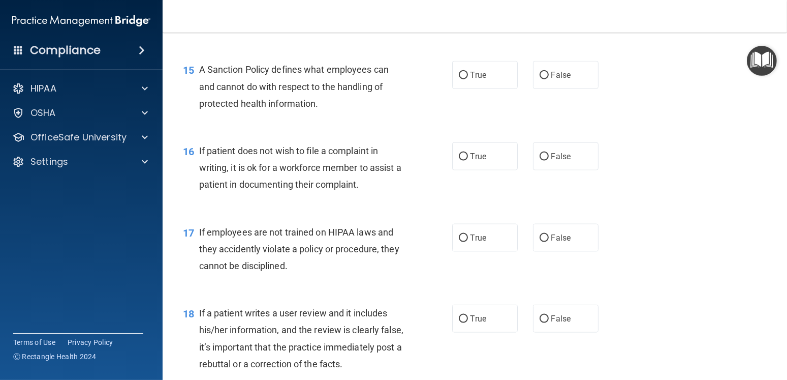
scroll to position [1473, 0]
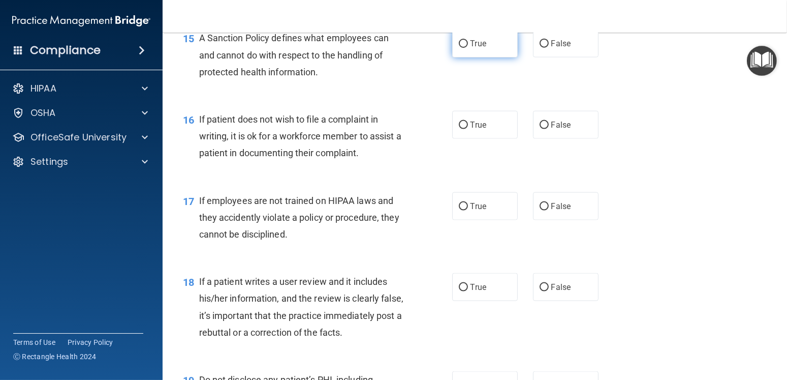
click at [462, 57] on label "True" at bounding box center [485, 43] width 66 height 28
click at [462, 48] on input "True" at bounding box center [463, 44] width 9 height 8
radio input "true"
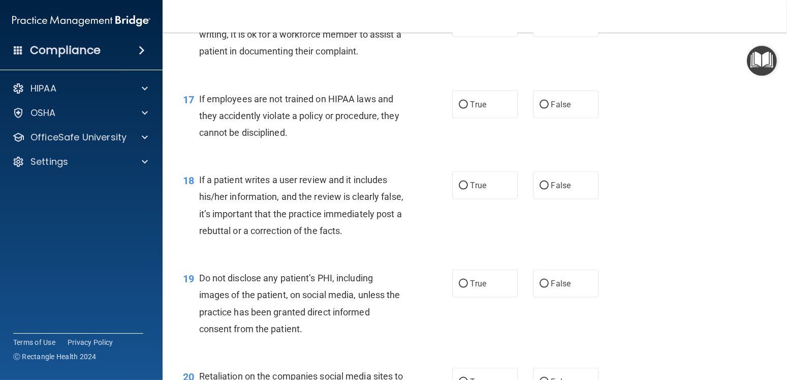
scroll to position [1524, 0]
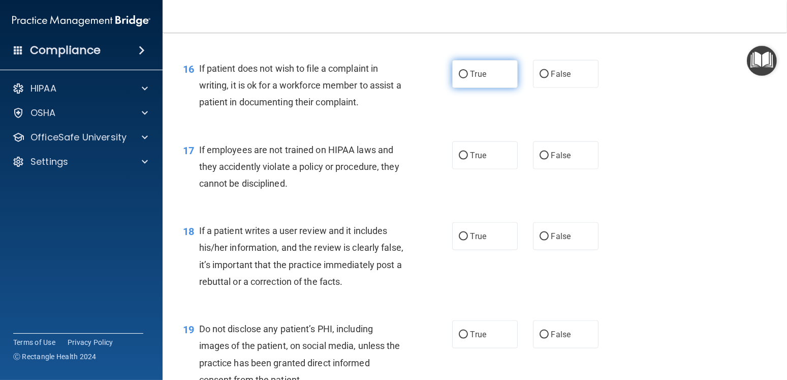
click at [463, 88] on label "True" at bounding box center [485, 74] width 66 height 28
click at [463, 78] on input "True" at bounding box center [463, 75] width 9 height 8
radio input "true"
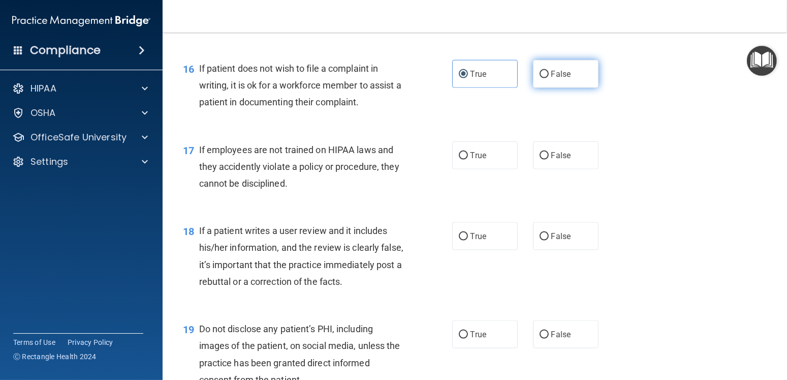
click at [542, 88] on label "False" at bounding box center [566, 74] width 66 height 28
click at [542, 78] on input "False" at bounding box center [544, 75] width 9 height 8
radio input "true"
radio input "false"
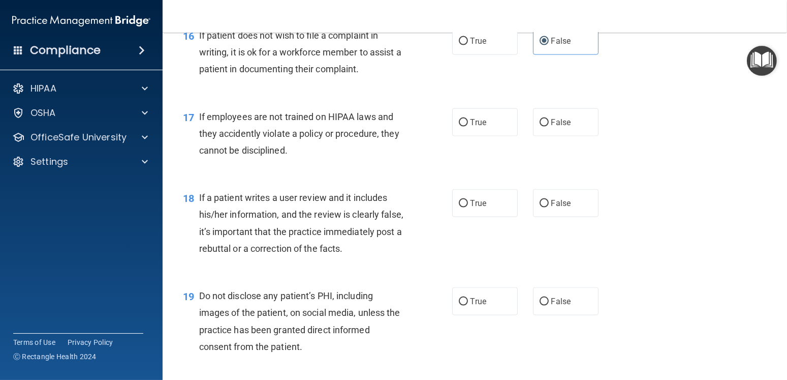
scroll to position [1575, 0]
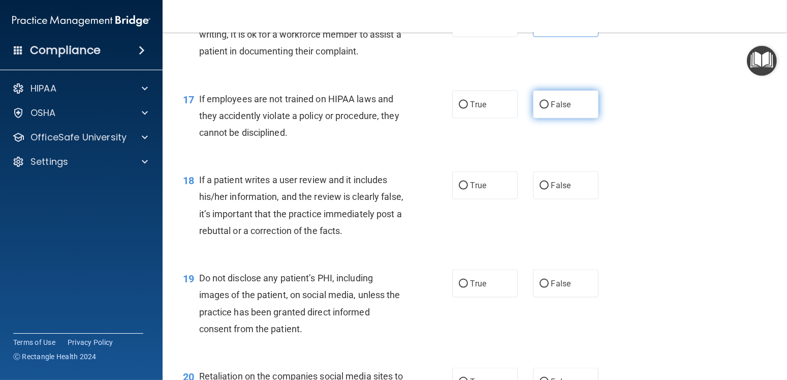
click at [556, 109] on span "False" at bounding box center [561, 105] width 20 height 10
click at [549, 109] on input "False" at bounding box center [544, 105] width 9 height 8
radio input "true"
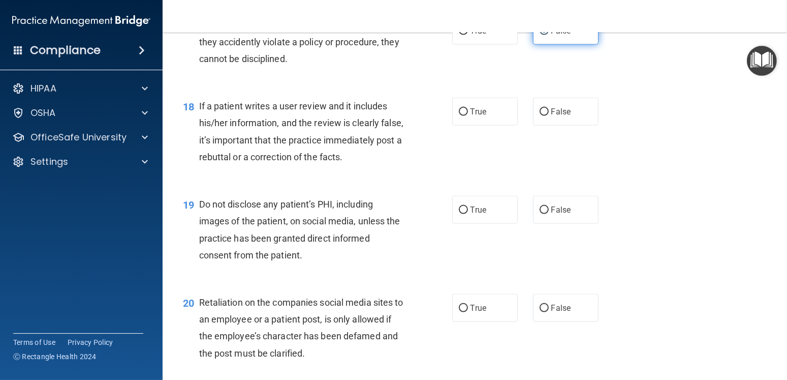
scroll to position [1626, 0]
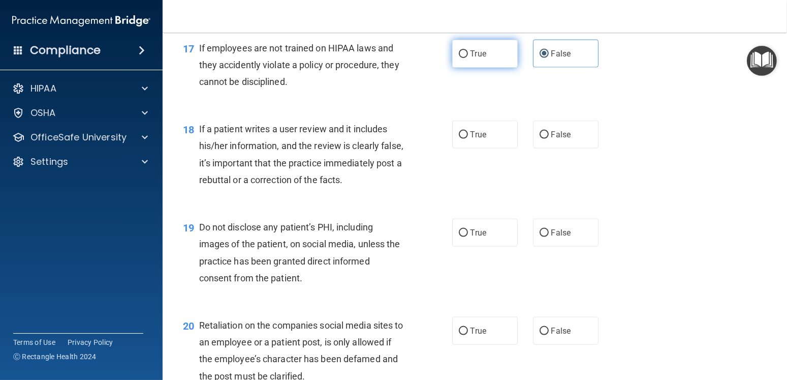
click at [484, 68] on label "True" at bounding box center [485, 54] width 66 height 28
click at [468, 58] on input "True" at bounding box center [463, 54] width 9 height 8
radio input "true"
radio input "false"
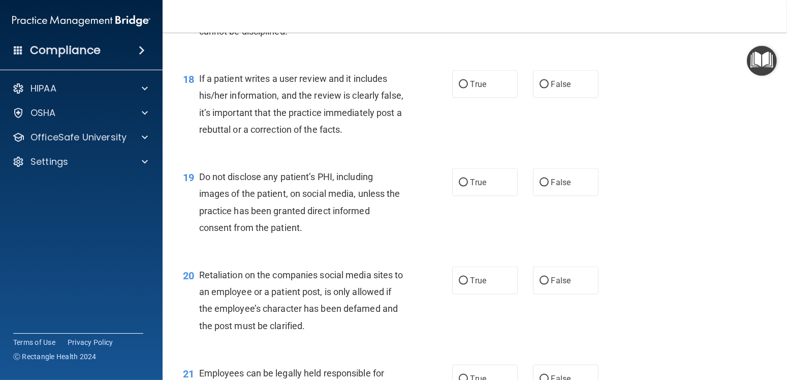
scroll to position [1677, 0]
click at [478, 98] on label "True" at bounding box center [485, 84] width 66 height 28
click at [468, 88] on input "True" at bounding box center [463, 84] width 9 height 8
radio input "true"
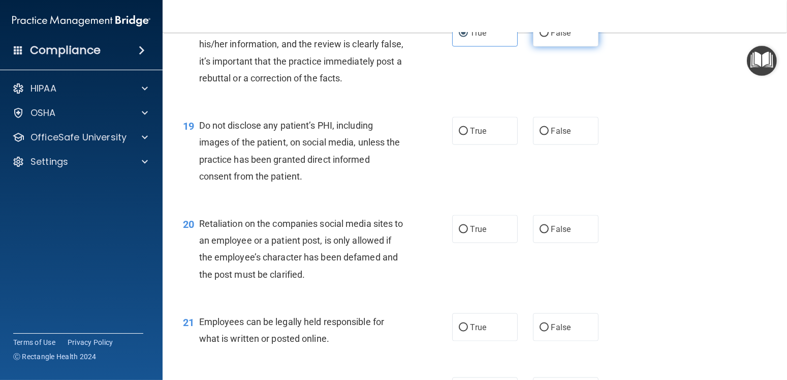
click at [538, 47] on label "False" at bounding box center [566, 33] width 66 height 28
click at [540, 37] on input "False" at bounding box center [544, 33] width 9 height 8
radio input "true"
radio input "false"
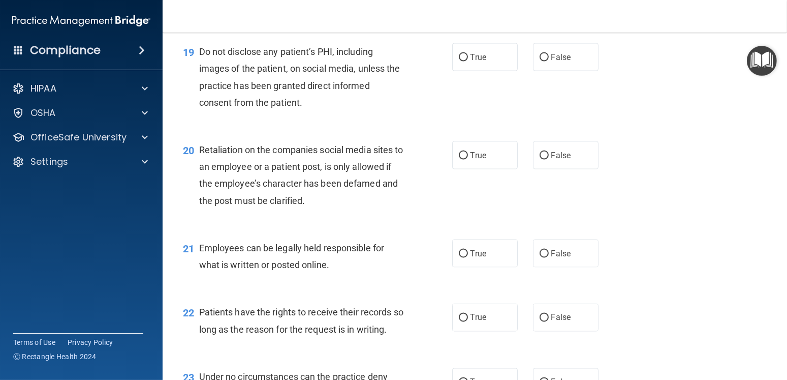
scroll to position [1829, 0]
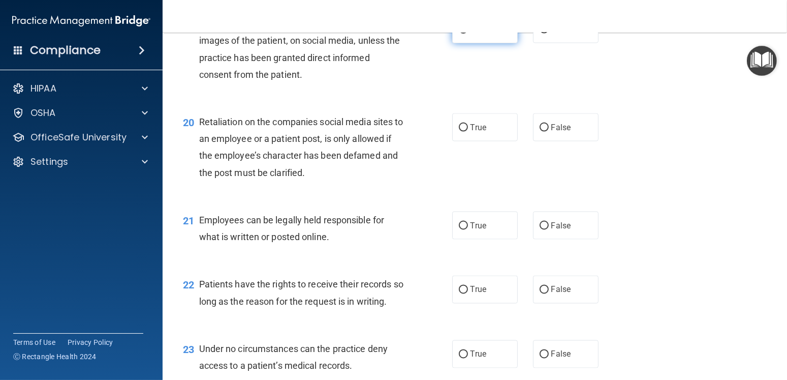
click at [500, 43] on label "True" at bounding box center [485, 29] width 66 height 28
click at [468, 34] on input "True" at bounding box center [463, 30] width 9 height 8
radio input "true"
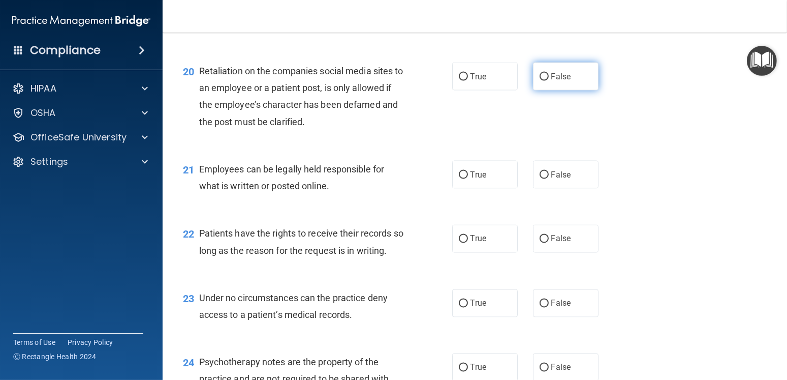
click at [563, 81] on span "False" at bounding box center [561, 77] width 20 height 10
click at [549, 81] on input "False" at bounding box center [544, 77] width 9 height 8
radio input "true"
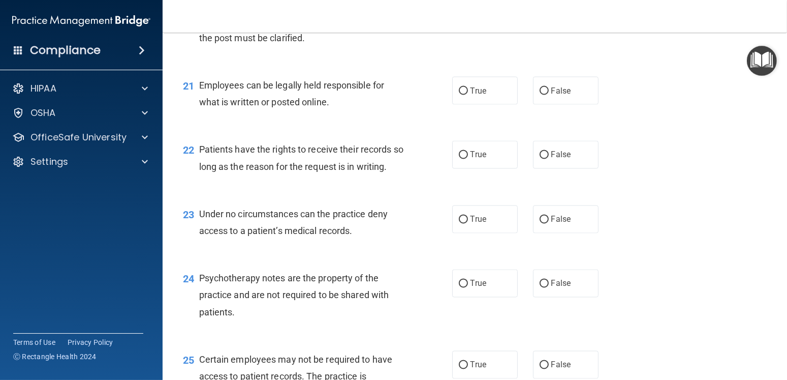
scroll to position [1982, 0]
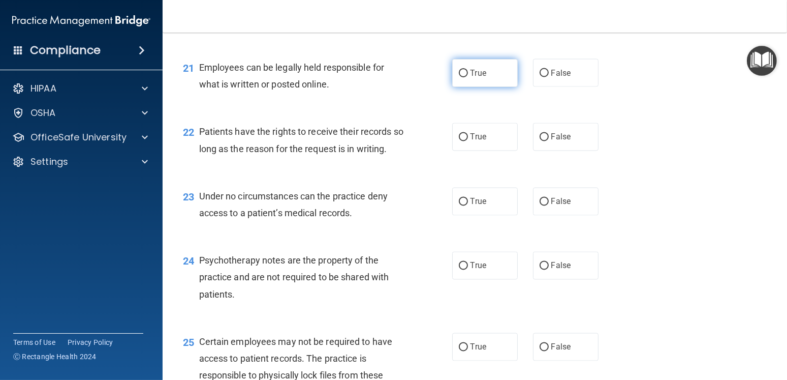
click at [491, 87] on label "True" at bounding box center [485, 73] width 66 height 28
click at [468, 77] on input "True" at bounding box center [463, 74] width 9 height 8
radio input "true"
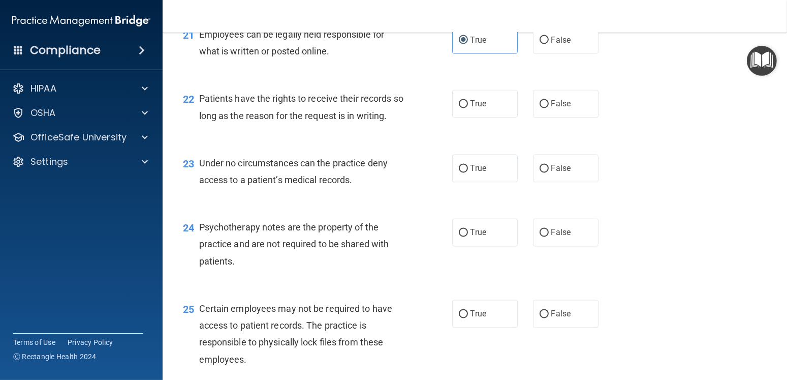
scroll to position [2032, 0]
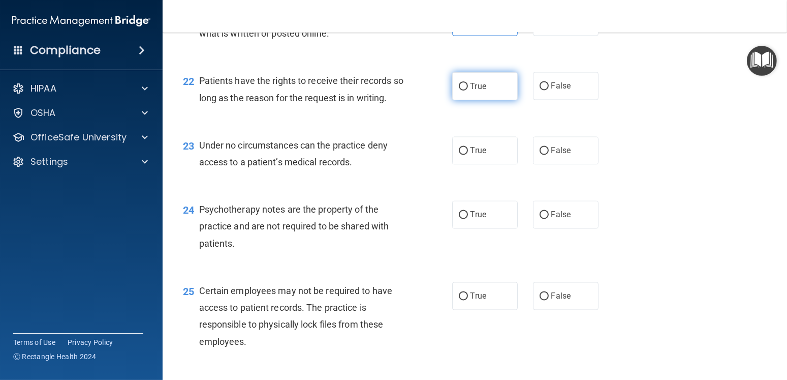
click at [499, 98] on label "True" at bounding box center [485, 86] width 66 height 28
click at [468, 90] on input "True" at bounding box center [463, 87] width 9 height 8
radio input "true"
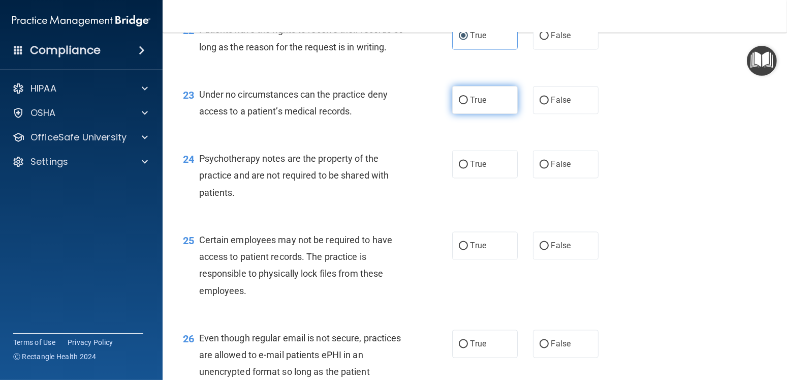
click at [483, 108] on label "True" at bounding box center [485, 100] width 66 height 28
click at [468, 104] on input "True" at bounding box center [463, 101] width 9 height 8
radio input "true"
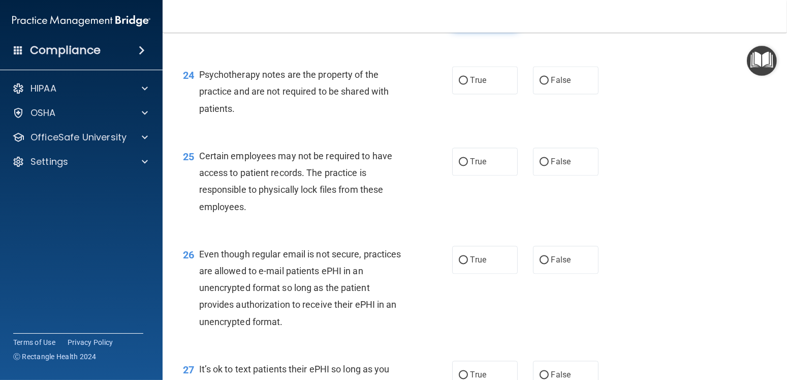
scroll to position [2185, 0]
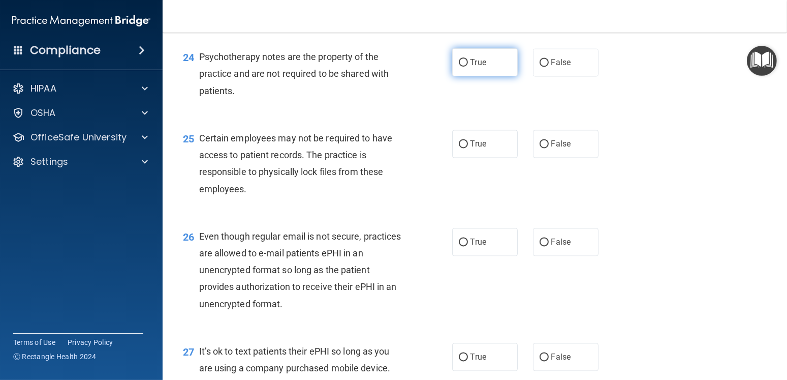
click at [509, 76] on label "True" at bounding box center [485, 62] width 66 height 28
click at [468, 67] on input "True" at bounding box center [463, 63] width 9 height 8
radio input "true"
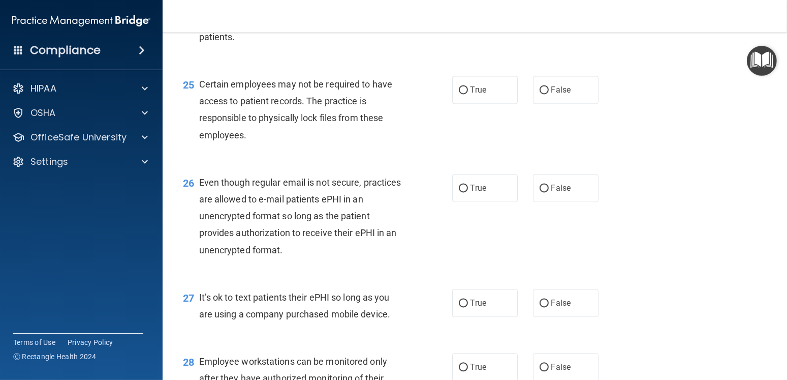
scroll to position [2286, 0]
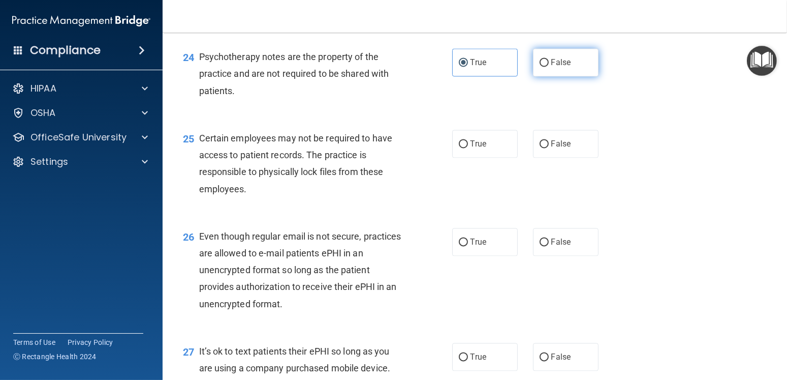
click at [533, 76] on label "False" at bounding box center [566, 62] width 66 height 28
click at [540, 67] on input "False" at bounding box center [544, 63] width 9 height 8
radio input "true"
radio input "false"
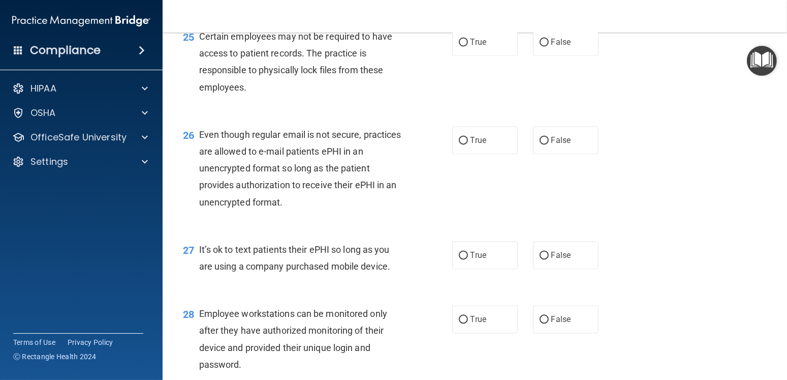
click at [495, 74] on div "25 Certain employees may not be required to have access to patient records. The…" at bounding box center [474, 64] width 599 height 98
click at [483, 56] on label "True" at bounding box center [485, 42] width 66 height 28
click at [468, 46] on input "True" at bounding box center [463, 43] width 9 height 8
radio input "true"
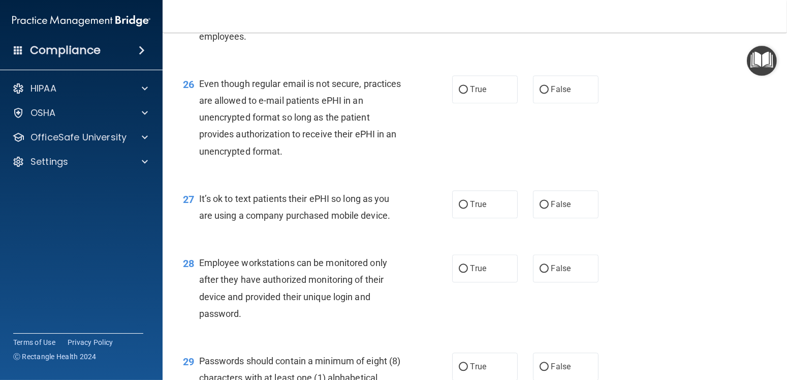
scroll to position [2388, 0]
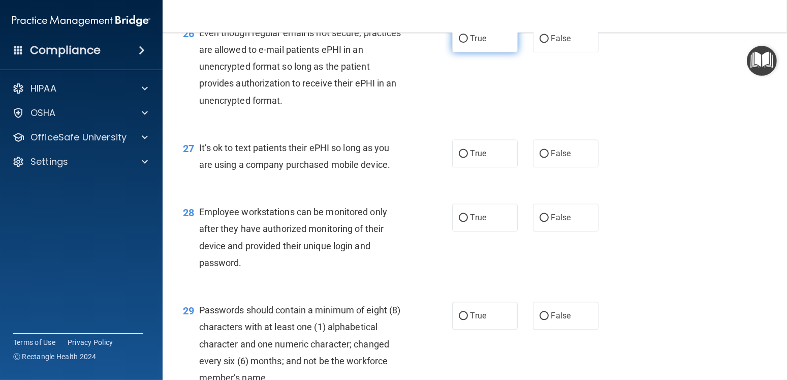
click at [463, 52] on label "True" at bounding box center [485, 38] width 66 height 28
click at [463, 43] on input "True" at bounding box center [463, 39] width 9 height 8
radio input "true"
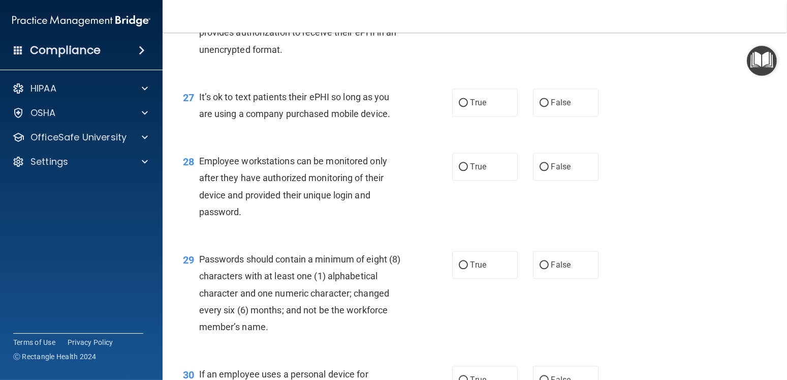
scroll to position [2490, 0]
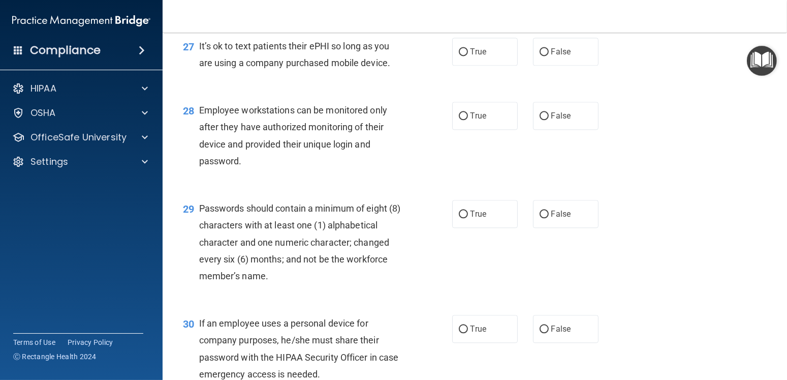
click at [474, 84] on div "27 It’s ok to text patients their ePHI so long as you are using a company purch…" at bounding box center [474, 57] width 599 height 64
click at [463, 56] on input "True" at bounding box center [463, 52] width 9 height 8
radio input "true"
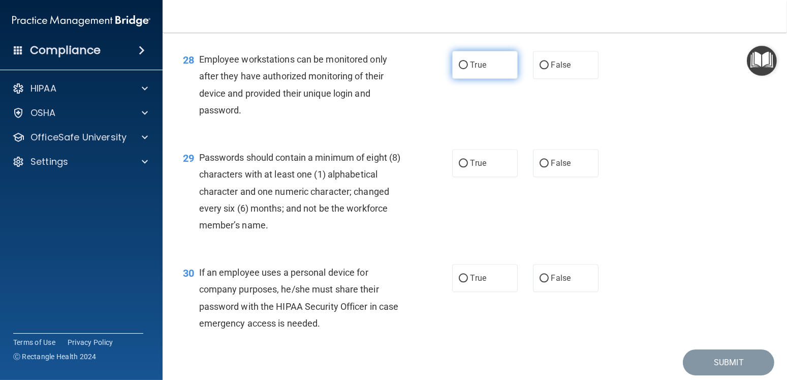
click at [463, 69] on input "True" at bounding box center [463, 65] width 9 height 8
radio input "true"
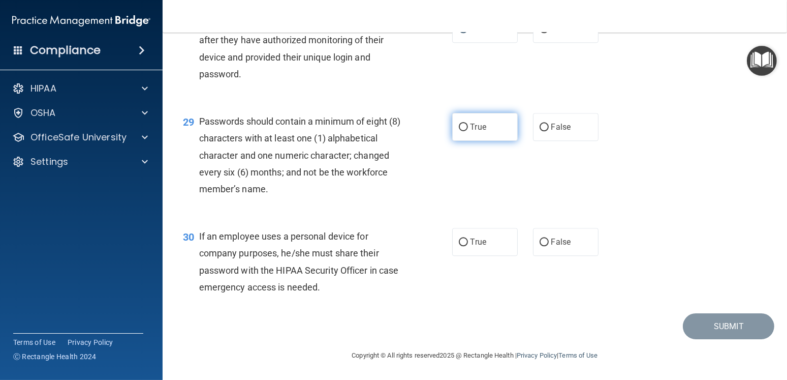
click at [467, 116] on label "True" at bounding box center [485, 127] width 66 height 28
click at [467, 123] on input "True" at bounding box center [463, 127] width 9 height 8
radio input "true"
click at [475, 246] on span "True" at bounding box center [479, 242] width 16 height 10
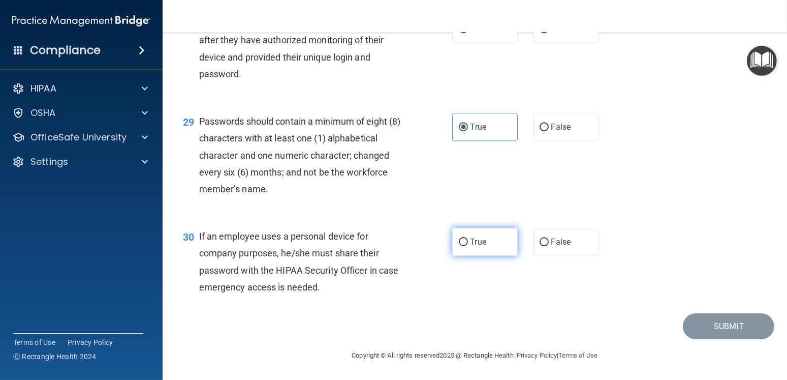
click at [468, 246] on input "True" at bounding box center [463, 242] width 9 height 8
radio input "true"
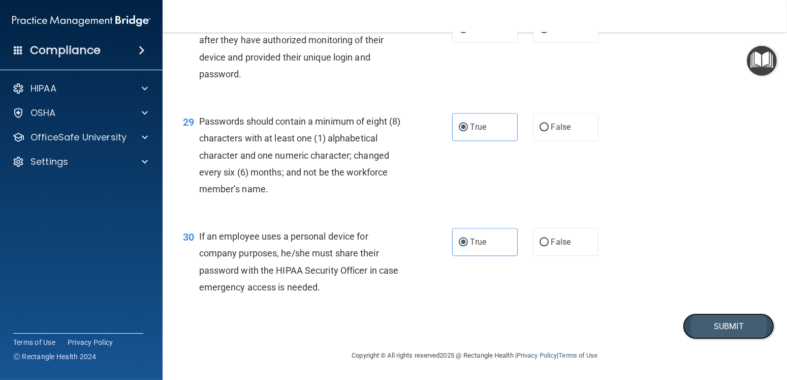
click at [719, 323] on button "Submit" at bounding box center [728, 326] width 91 height 26
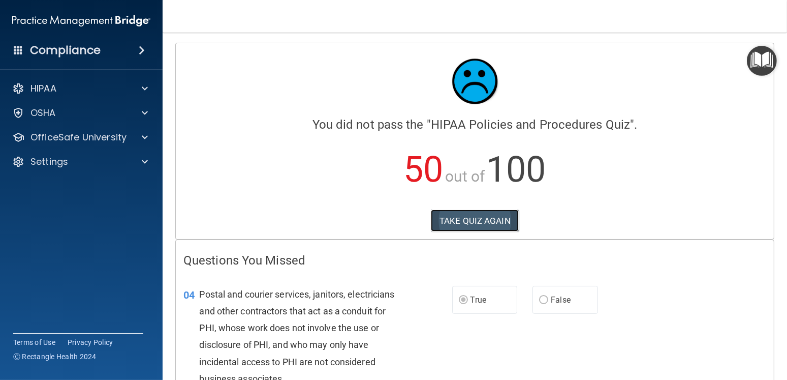
click at [481, 212] on button "TAKE QUIZ AGAIN" at bounding box center [475, 220] width 88 height 22
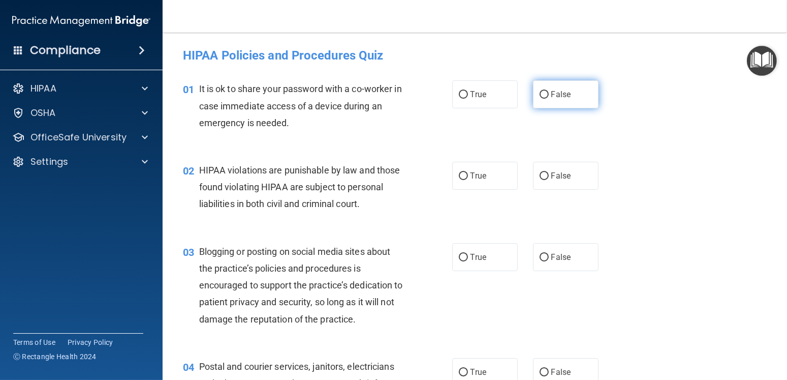
click at [555, 95] on span "False" at bounding box center [561, 94] width 20 height 10
click at [549, 95] on input "False" at bounding box center [544, 95] width 9 height 8
radio input "true"
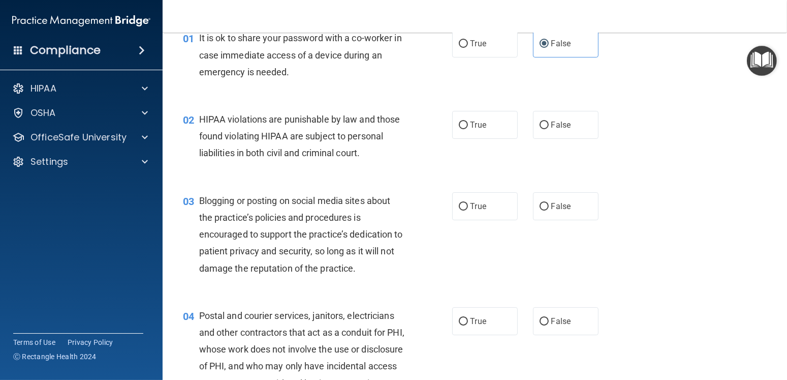
scroll to position [102, 0]
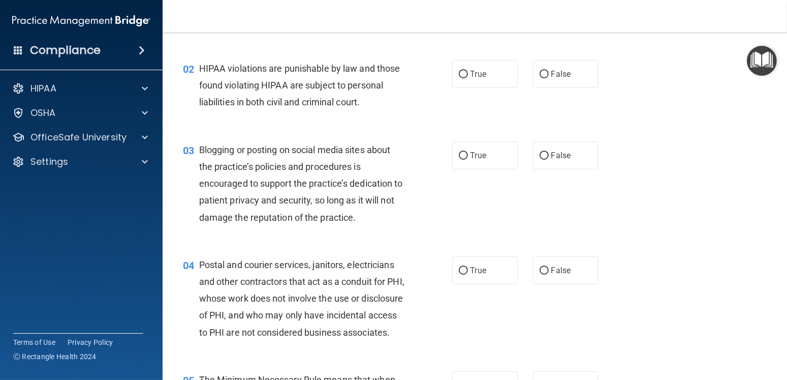
click at [485, 88] on div "02 HIPAA violations are punishable by law and those found violating HIPAA are s…" at bounding box center [474, 87] width 599 height 81
click at [478, 79] on label "True" at bounding box center [485, 74] width 66 height 28
click at [468, 78] on input "True" at bounding box center [463, 75] width 9 height 8
radio input "true"
click at [565, 160] on label "False" at bounding box center [566, 155] width 66 height 28
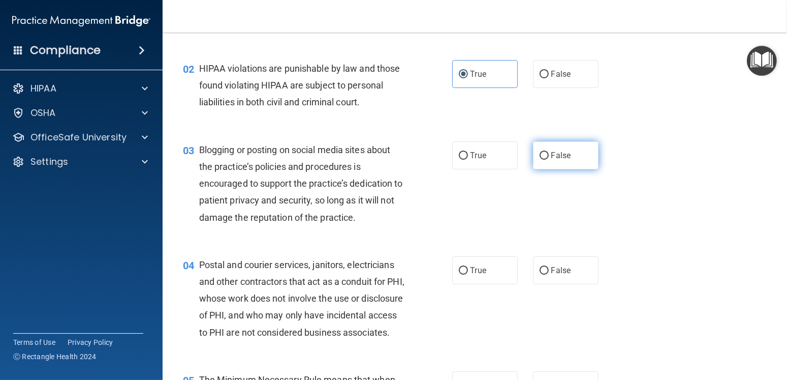
click at [549, 160] on input "False" at bounding box center [544, 156] width 9 height 8
radio input "true"
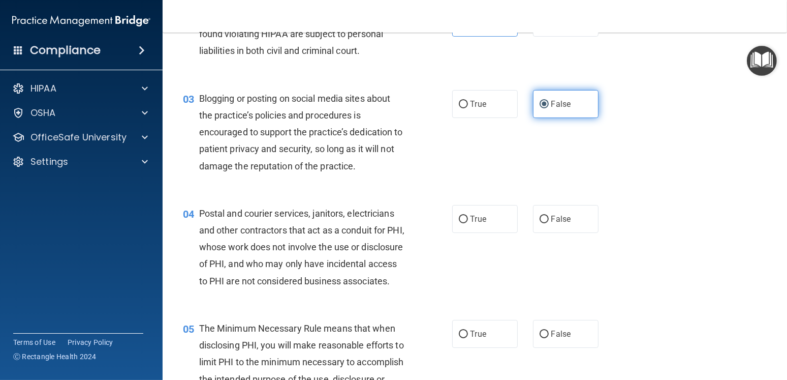
scroll to position [203, 0]
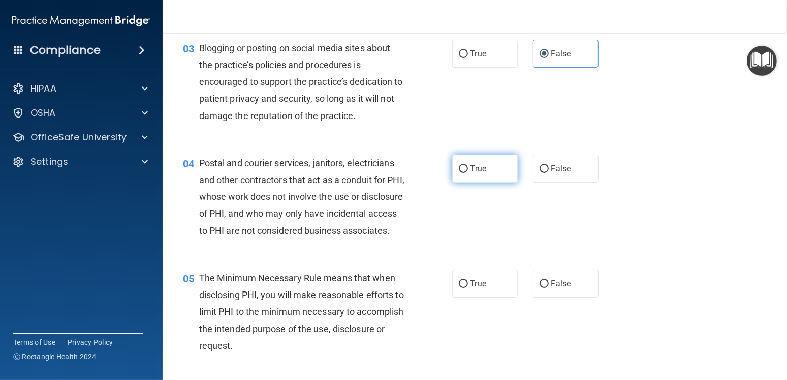
click at [469, 177] on label "True" at bounding box center [485, 168] width 66 height 28
click at [468, 173] on input "True" at bounding box center [463, 169] width 9 height 8
radio input "true"
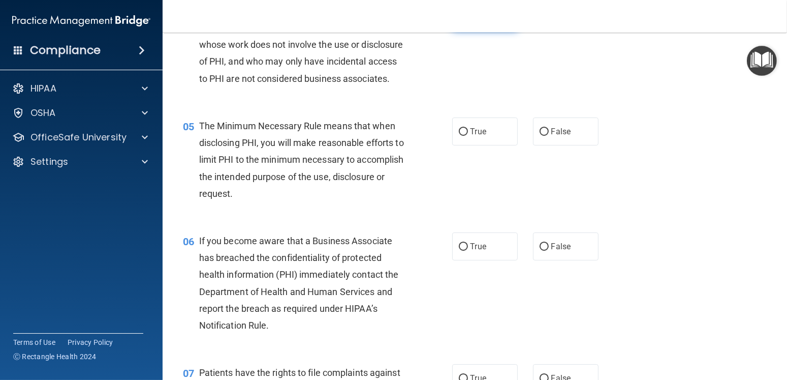
scroll to position [356, 0]
click at [472, 145] on label "True" at bounding box center [485, 131] width 66 height 28
click at [468, 135] on input "True" at bounding box center [463, 132] width 9 height 8
radio input "true"
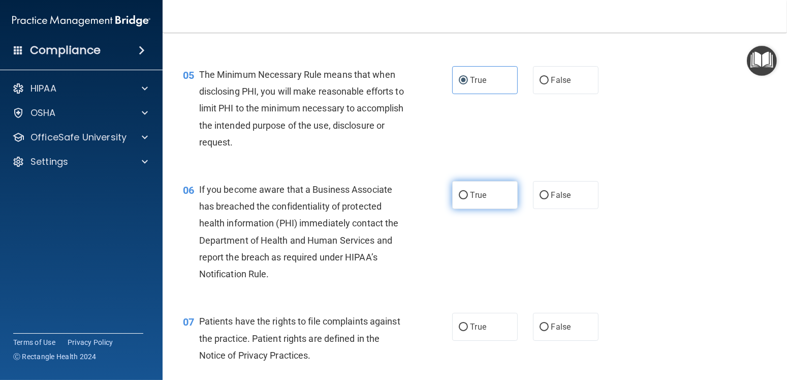
click at [464, 209] on label "True" at bounding box center [485, 195] width 66 height 28
click at [464, 199] on input "True" at bounding box center [463, 196] width 9 height 8
radio input "true"
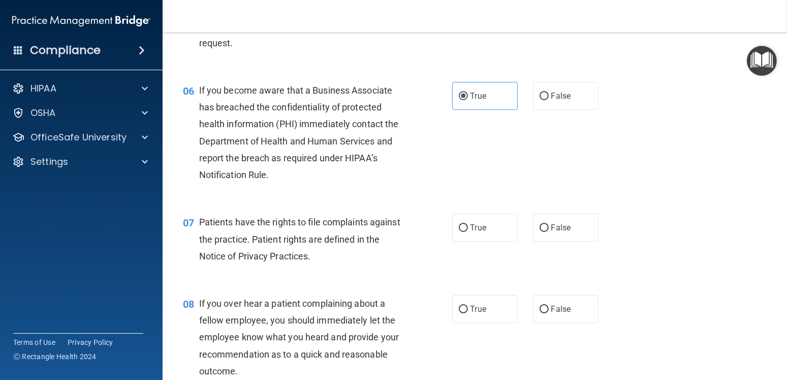
scroll to position [508, 0]
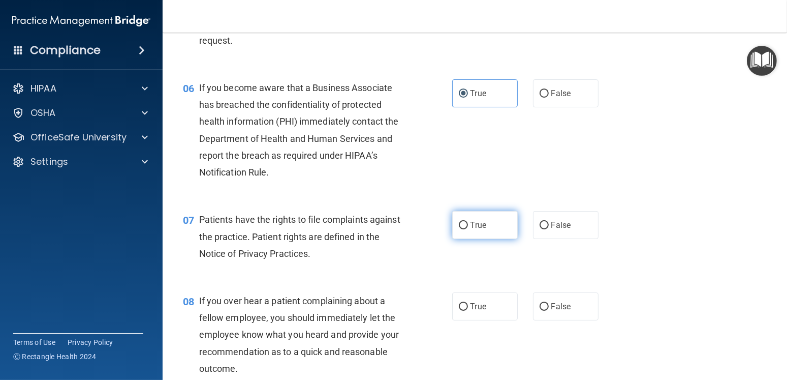
click at [481, 234] on label "True" at bounding box center [485, 225] width 66 height 28
click at [468, 229] on input "True" at bounding box center [463, 226] width 9 height 8
radio input "true"
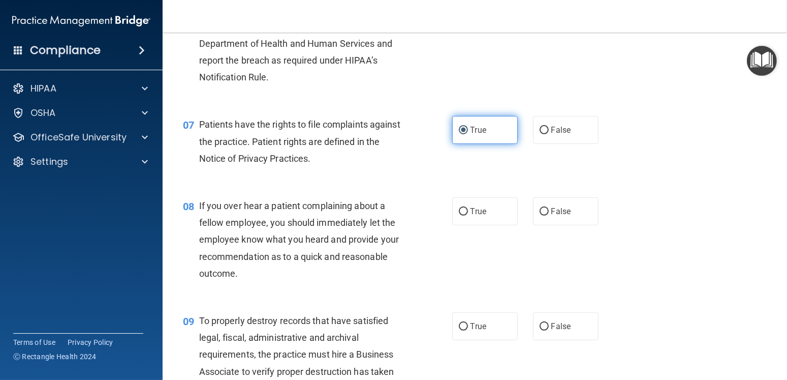
scroll to position [610, 0]
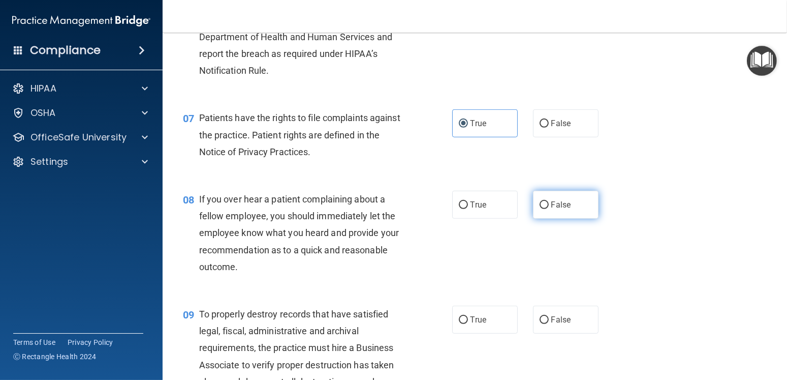
click at [565, 218] on label "False" at bounding box center [566, 205] width 66 height 28
click at [549, 209] on input "False" at bounding box center [544, 205] width 9 height 8
radio input "true"
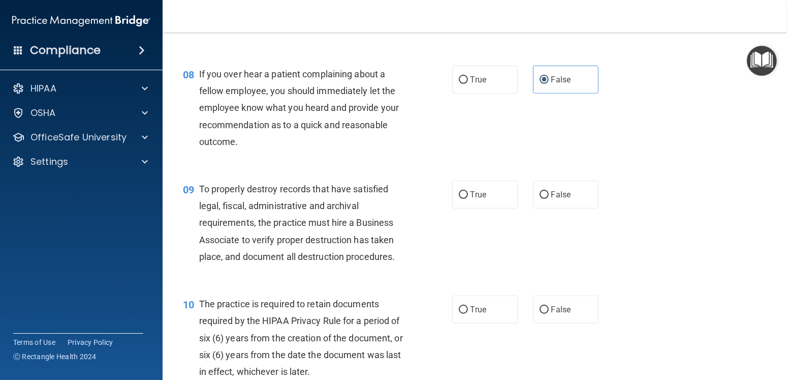
scroll to position [762, 0]
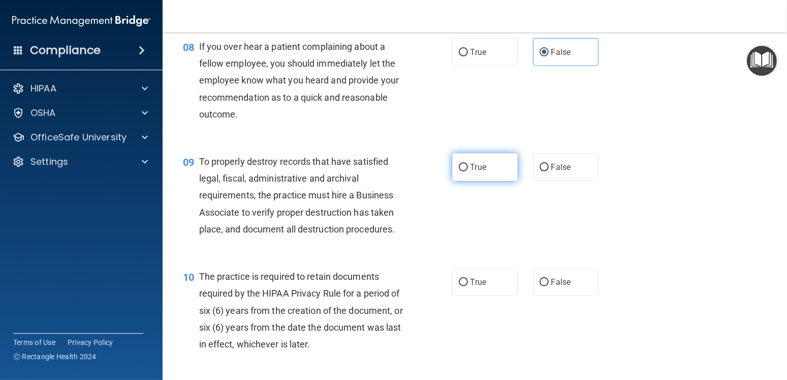
click at [481, 181] on label "True" at bounding box center [485, 167] width 66 height 28
click at [468, 171] on input "True" at bounding box center [463, 168] width 9 height 8
radio input "true"
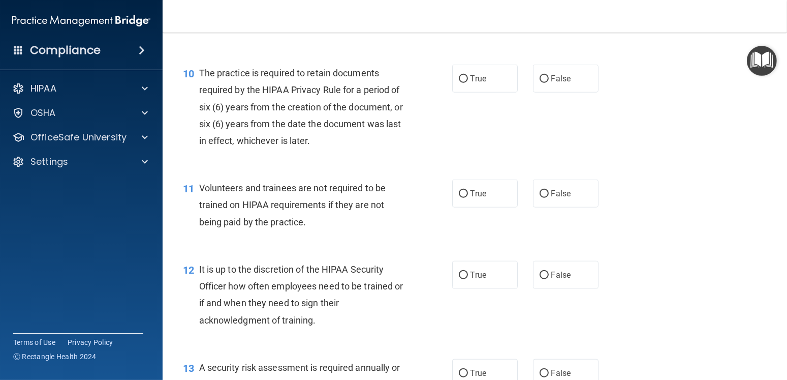
scroll to position [915, 0]
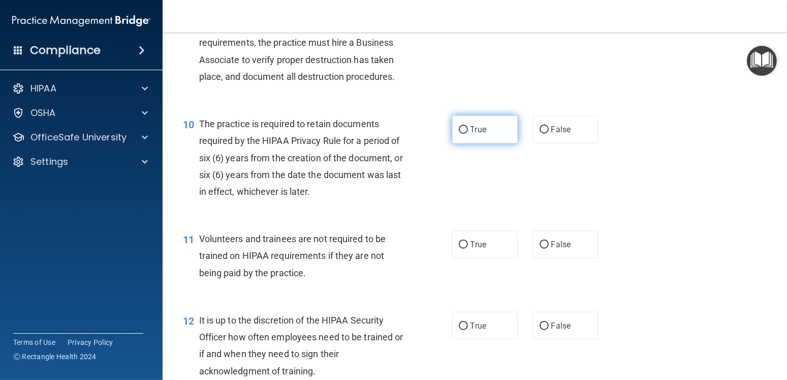
click at [463, 143] on label "True" at bounding box center [485, 129] width 66 height 28
click at [463, 134] on input "True" at bounding box center [463, 130] width 9 height 8
radio input "true"
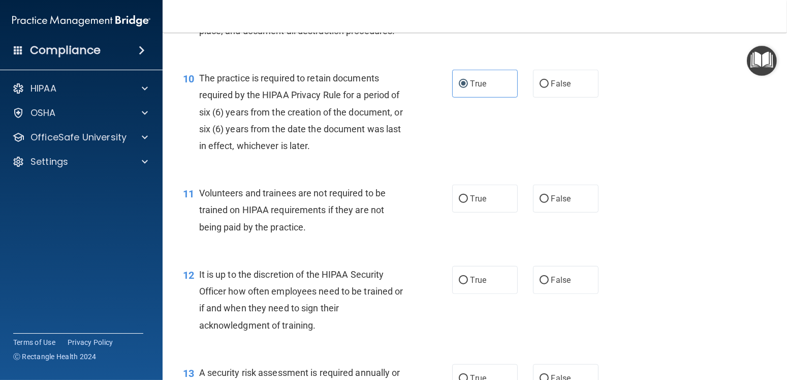
scroll to position [1016, 0]
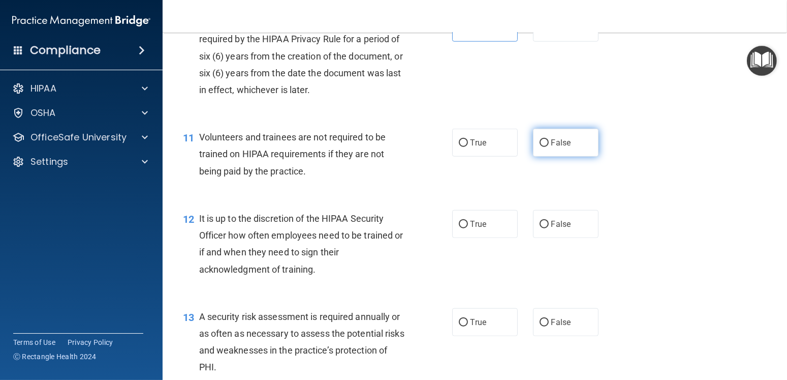
click at [559, 156] on label "False" at bounding box center [566, 143] width 66 height 28
click at [549, 147] on input "False" at bounding box center [544, 143] width 9 height 8
radio input "true"
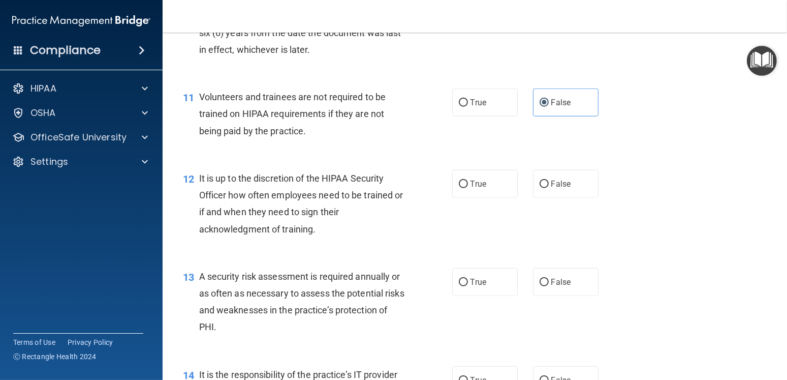
scroll to position [1118, 0]
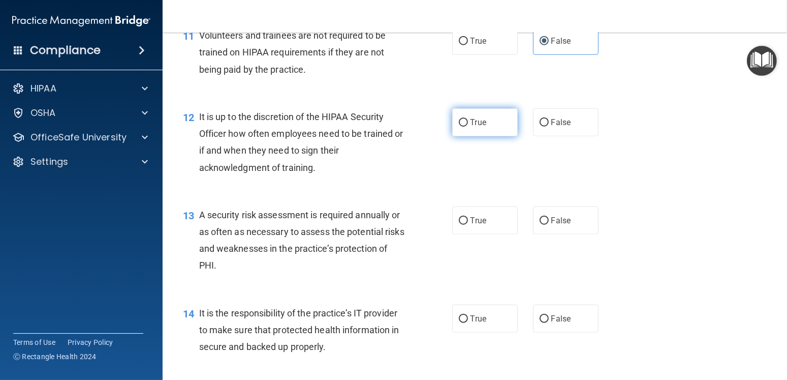
click at [496, 136] on label "True" at bounding box center [485, 122] width 66 height 28
click at [468, 127] on input "True" at bounding box center [463, 123] width 9 height 8
radio input "true"
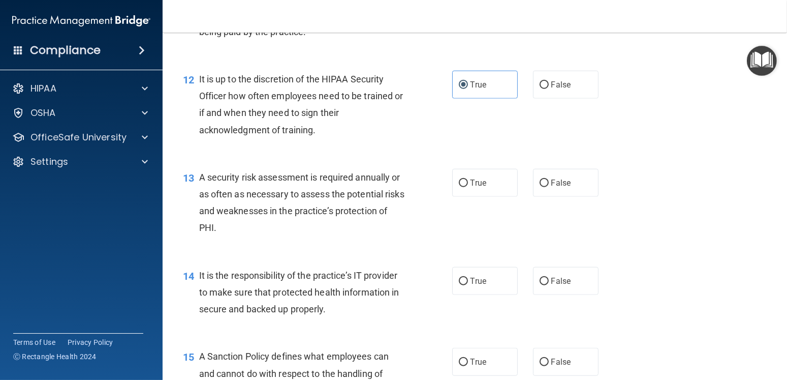
scroll to position [1270, 0]
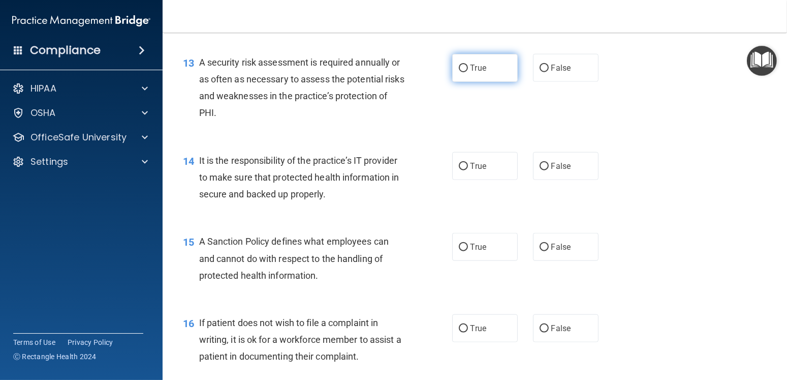
click at [474, 82] on label "True" at bounding box center [485, 68] width 66 height 28
click at [468, 72] on input "True" at bounding box center [463, 69] width 9 height 8
radio input "true"
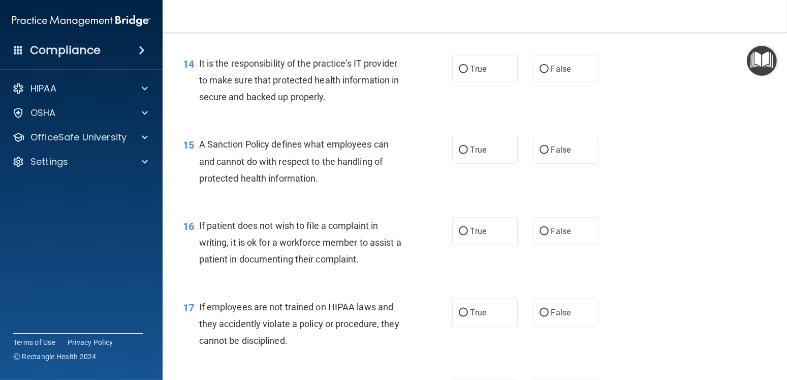
scroll to position [1372, 0]
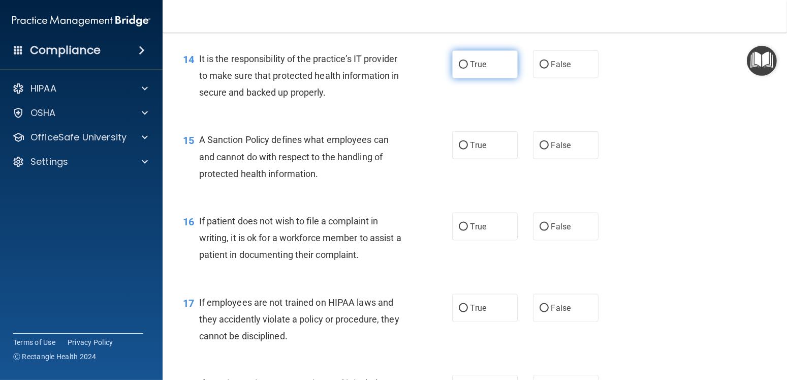
click at [484, 78] on label "True" at bounding box center [485, 64] width 66 height 28
click at [468, 69] on input "True" at bounding box center [463, 65] width 9 height 8
radio input "true"
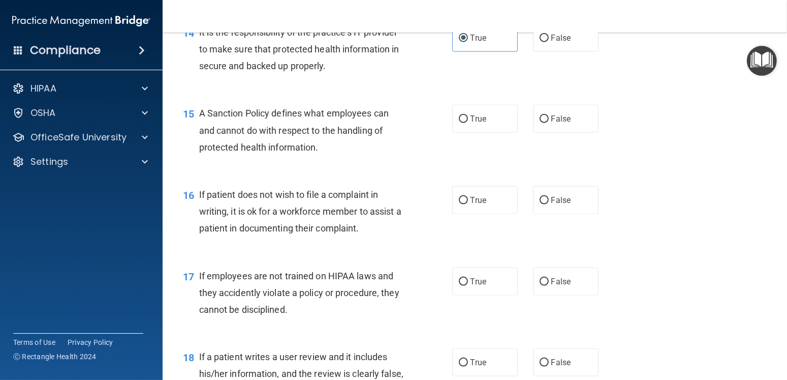
scroll to position [1423, 0]
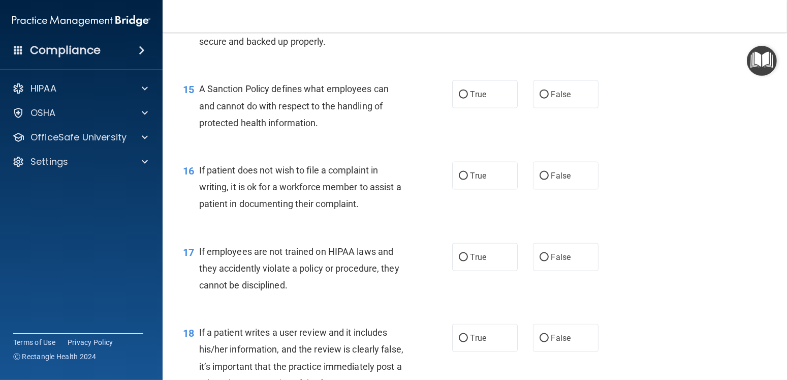
click at [455, 108] on label "True" at bounding box center [485, 94] width 66 height 28
click at [459, 99] on input "True" at bounding box center [463, 95] width 9 height 8
radio input "true"
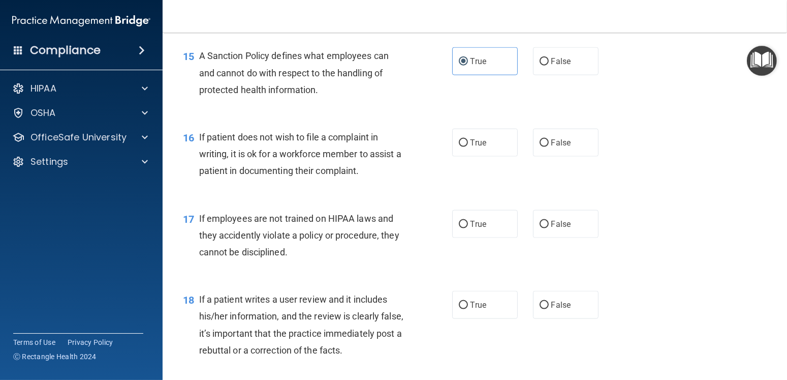
scroll to position [1473, 0]
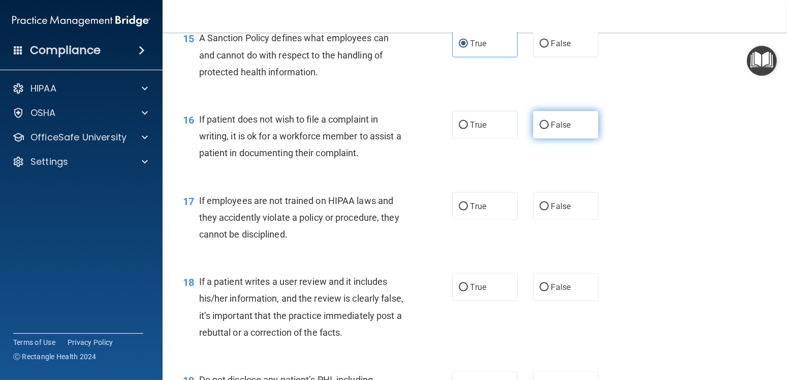
click at [580, 139] on label "False" at bounding box center [566, 125] width 66 height 28
click at [549, 129] on input "False" at bounding box center [544, 125] width 9 height 8
radio input "true"
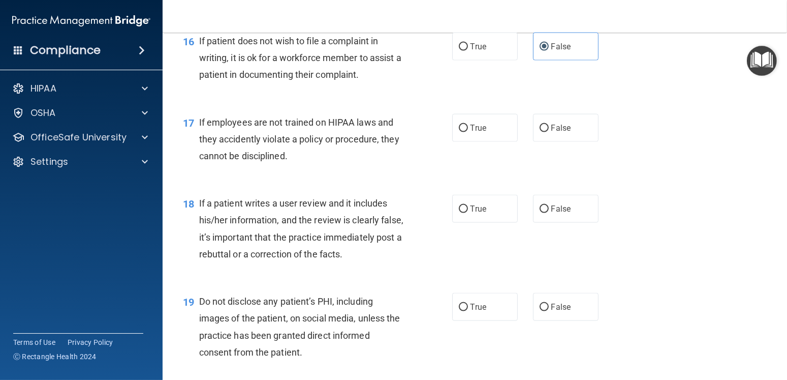
scroll to position [1575, 0]
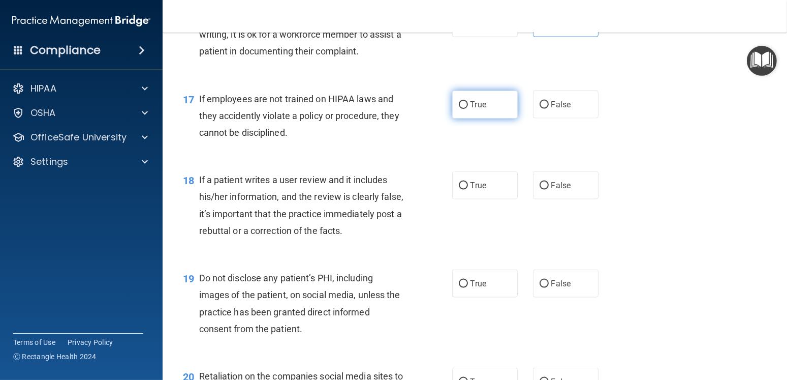
click at [490, 118] on label "True" at bounding box center [485, 104] width 66 height 28
click at [468, 109] on input "True" at bounding box center [463, 105] width 9 height 8
radio input "true"
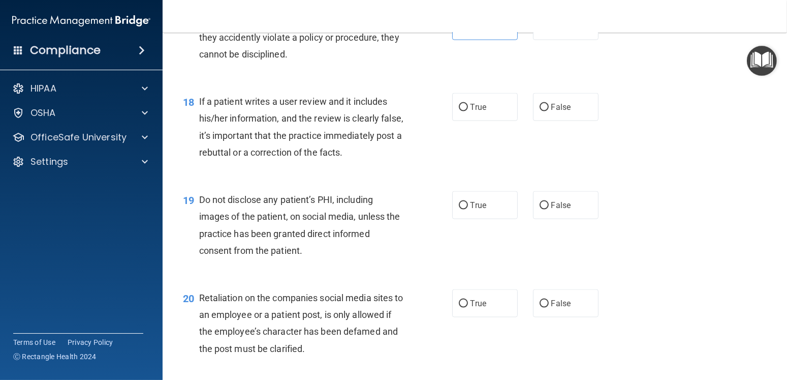
scroll to position [1677, 0]
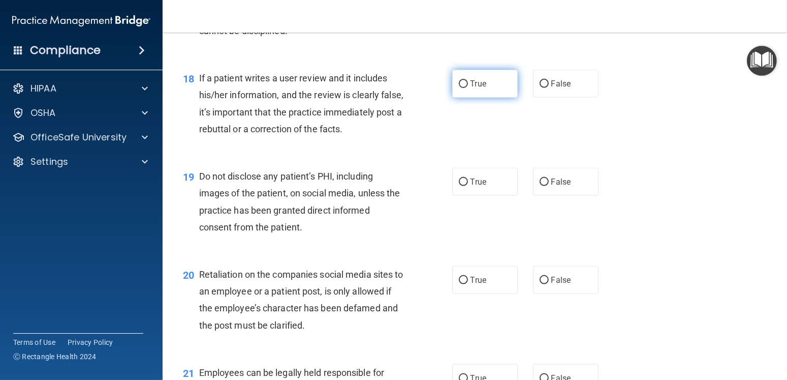
click at [487, 98] on label "True" at bounding box center [485, 84] width 66 height 28
click at [468, 88] on input "True" at bounding box center [463, 84] width 9 height 8
radio input "true"
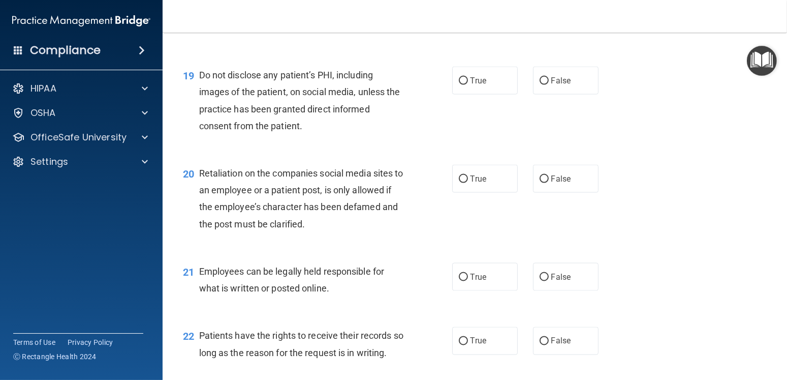
scroll to position [1778, 0]
click at [486, 94] on label "True" at bounding box center [485, 80] width 66 height 28
click at [468, 84] on input "True" at bounding box center [463, 81] width 9 height 8
radio input "true"
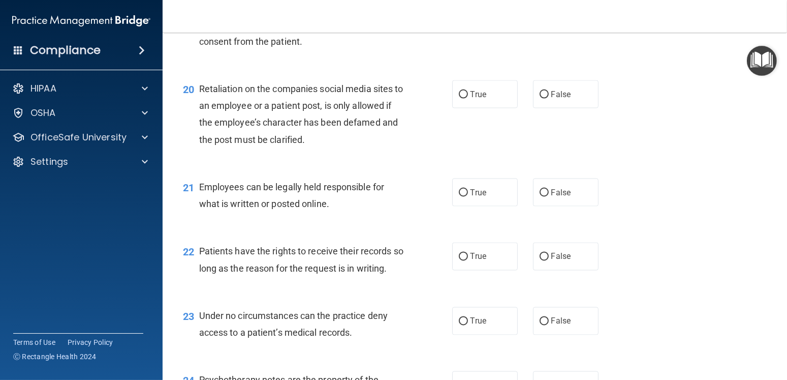
scroll to position [1880, 0]
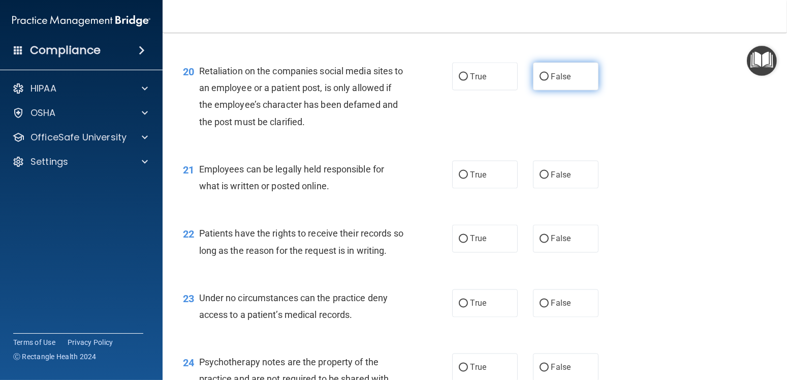
click at [563, 81] on span "False" at bounding box center [561, 77] width 20 height 10
click at [549, 81] on input "False" at bounding box center [544, 77] width 9 height 8
radio input "true"
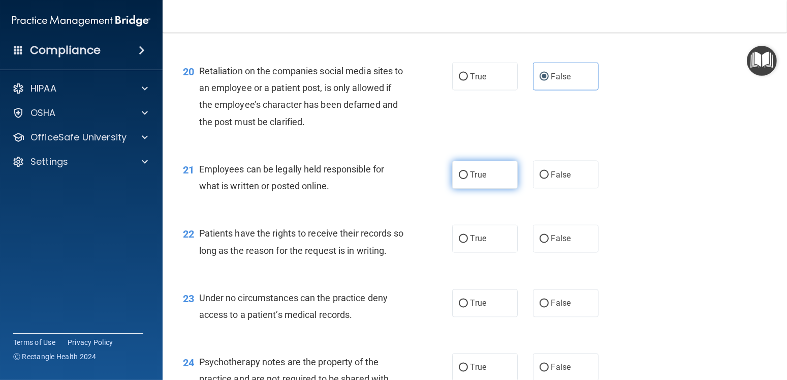
click at [459, 179] on input "True" at bounding box center [463, 175] width 9 height 8
radio input "true"
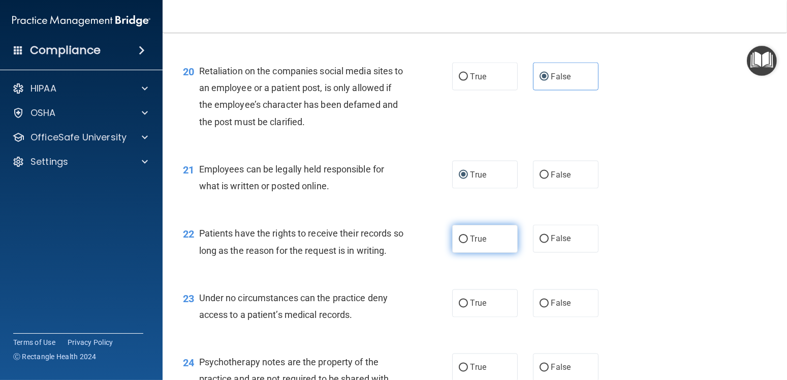
click at [506, 253] on label "True" at bounding box center [485, 239] width 66 height 28
click at [468, 243] on input "True" at bounding box center [463, 239] width 9 height 8
radio input "true"
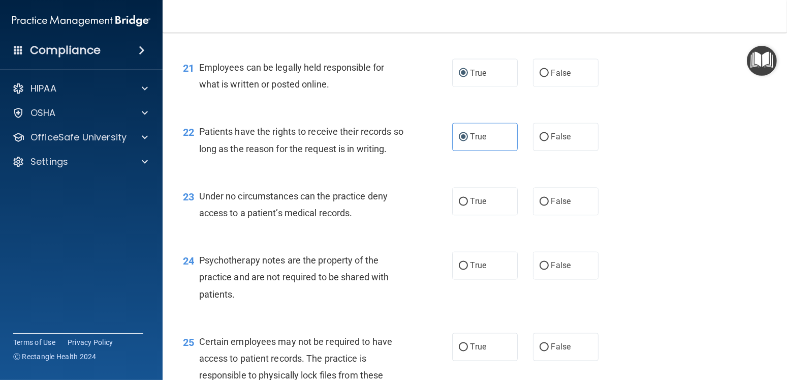
scroll to position [2032, 0]
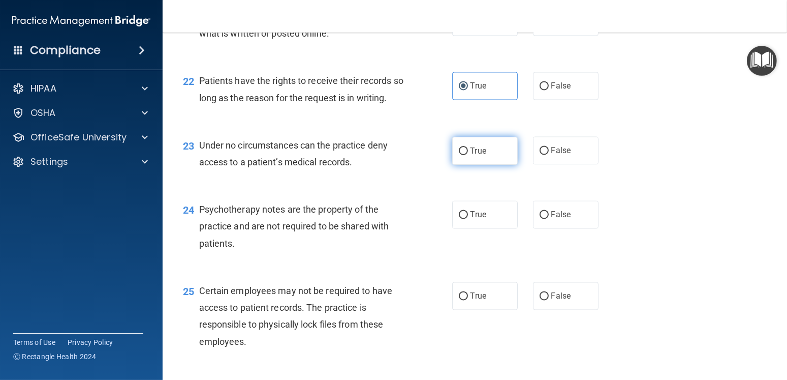
click at [464, 165] on label "True" at bounding box center [485, 151] width 66 height 28
click at [464, 155] on input "True" at bounding box center [463, 151] width 9 height 8
radio input "true"
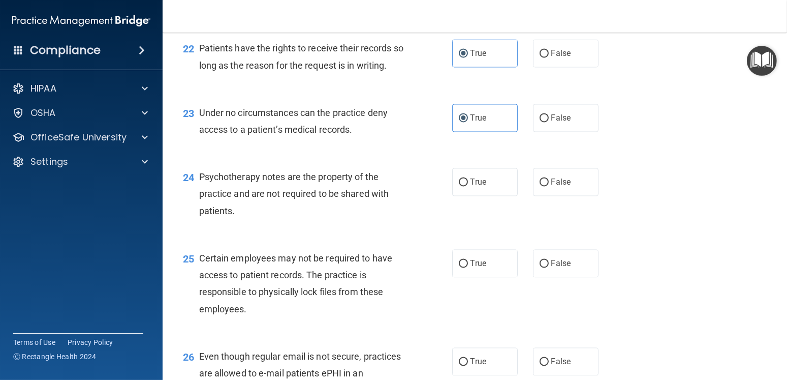
scroll to position [2083, 0]
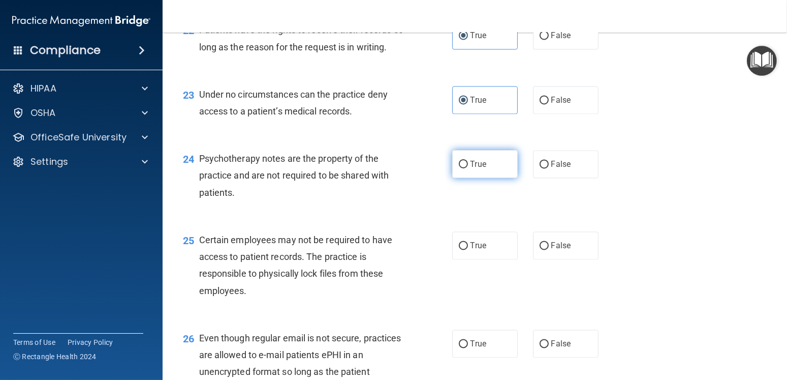
click at [474, 169] on span "True" at bounding box center [479, 164] width 16 height 10
click at [468, 168] on input "True" at bounding box center [463, 165] width 9 height 8
radio input "true"
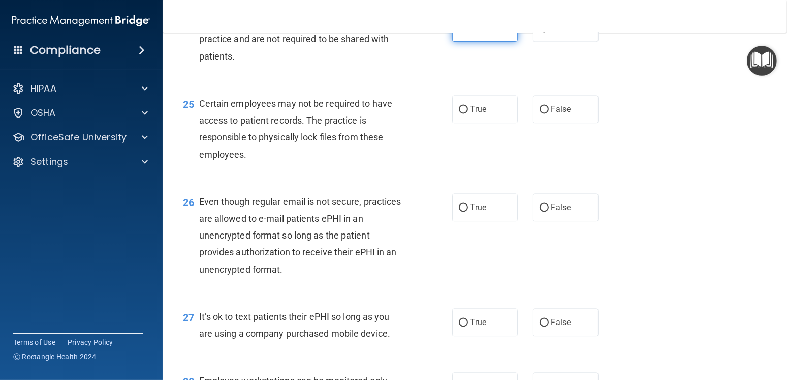
scroll to position [2236, 0]
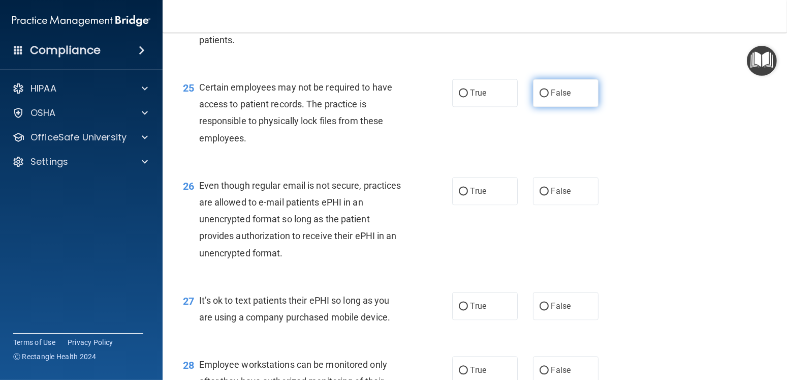
click at [538, 107] on label "False" at bounding box center [566, 93] width 66 height 28
click at [540, 97] on input "False" at bounding box center [544, 93] width 9 height 8
radio input "true"
click at [503, 107] on label "True" at bounding box center [485, 93] width 66 height 28
click at [468, 97] on input "True" at bounding box center [463, 93] width 9 height 8
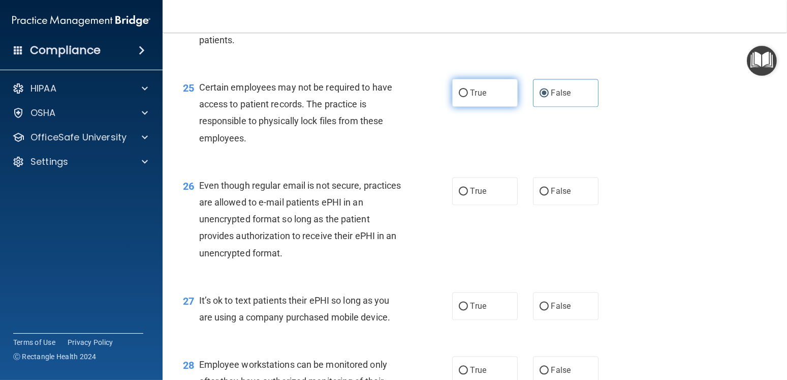
radio input "true"
radio input "false"
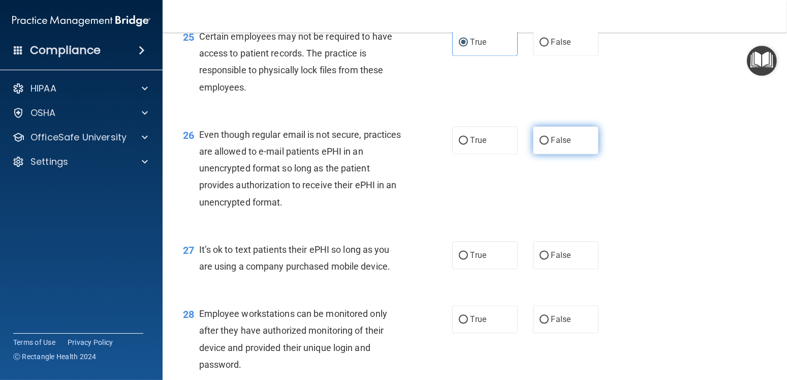
click at [575, 154] on label "False" at bounding box center [566, 140] width 66 height 28
click at [549, 144] on input "False" at bounding box center [544, 141] width 9 height 8
radio input "true"
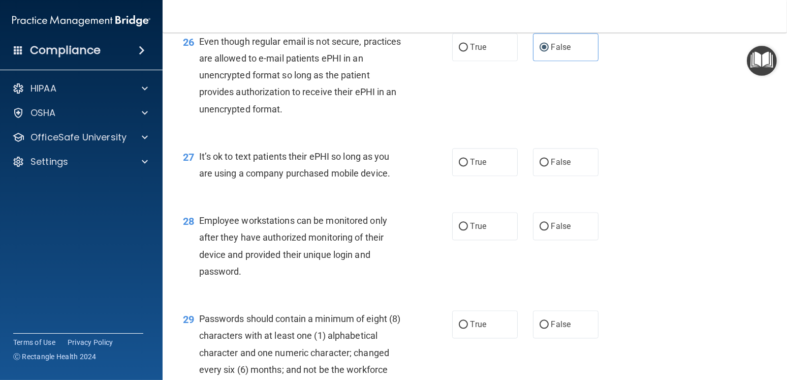
scroll to position [2388, 0]
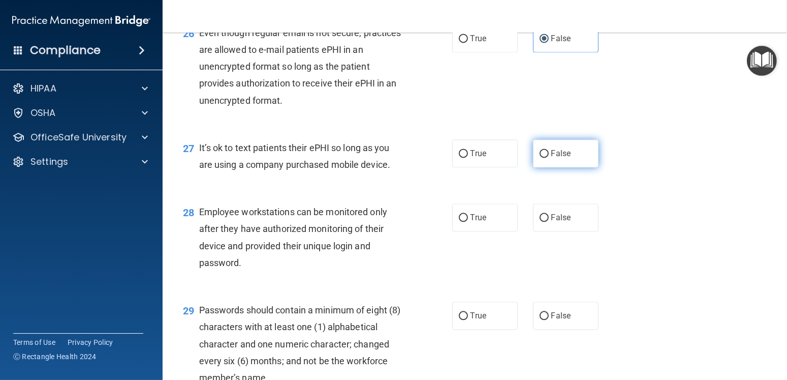
click at [565, 163] on label "False" at bounding box center [566, 153] width 66 height 28
click at [549, 158] on input "False" at bounding box center [544, 154] width 9 height 8
radio input "true"
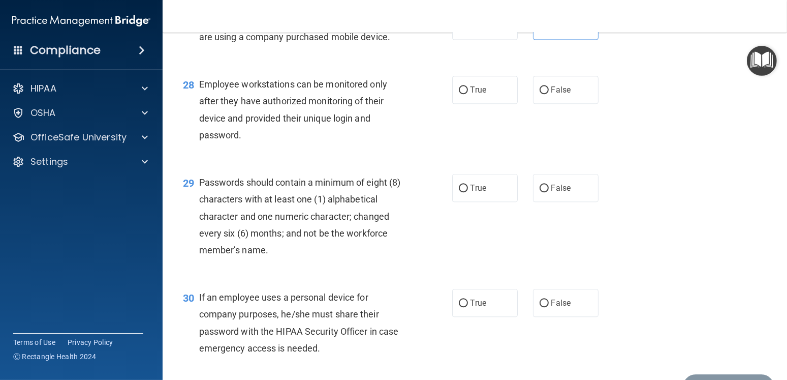
scroll to position [2541, 0]
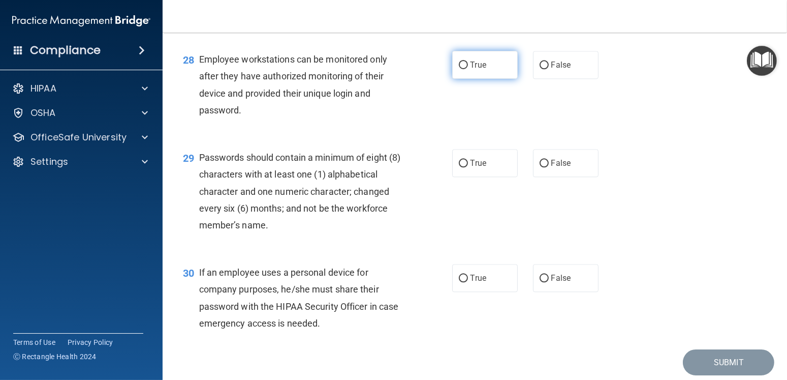
click at [456, 79] on label "True" at bounding box center [485, 65] width 66 height 28
click at [459, 69] on input "True" at bounding box center [463, 65] width 9 height 8
radio input "true"
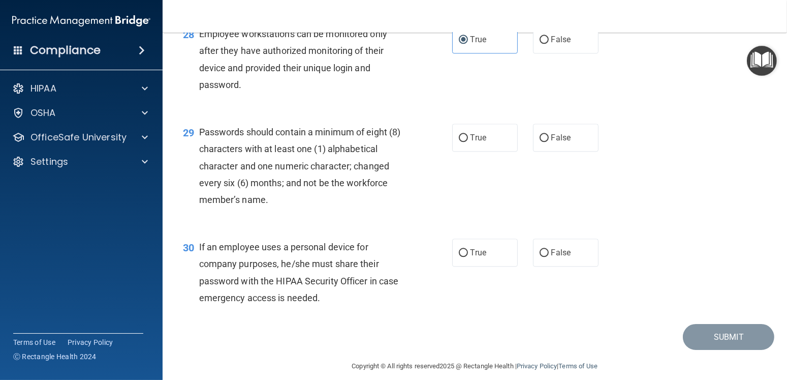
scroll to position [2593, 0]
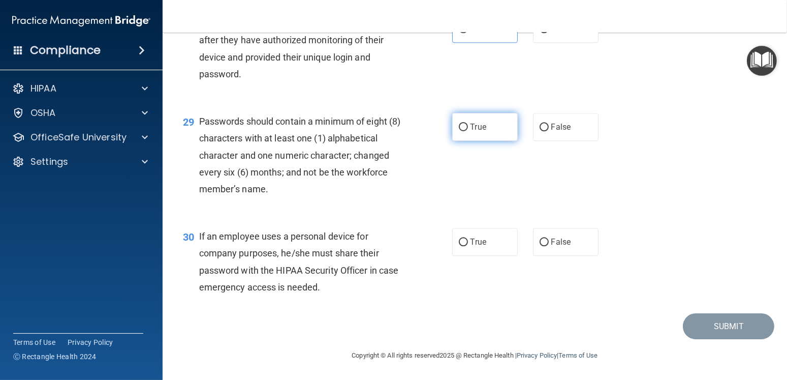
click at [485, 136] on label "True" at bounding box center [485, 127] width 66 height 28
click at [468, 131] on input "True" at bounding box center [463, 127] width 9 height 8
radio input "true"
click at [452, 250] on label "True" at bounding box center [485, 242] width 66 height 28
click at [459, 246] on input "True" at bounding box center [463, 242] width 9 height 8
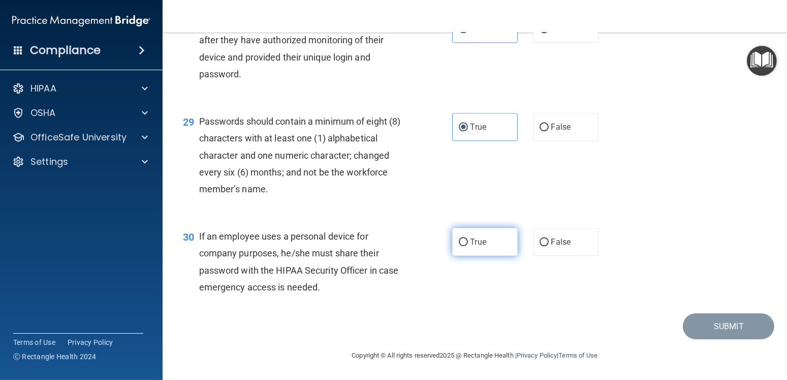
radio input "true"
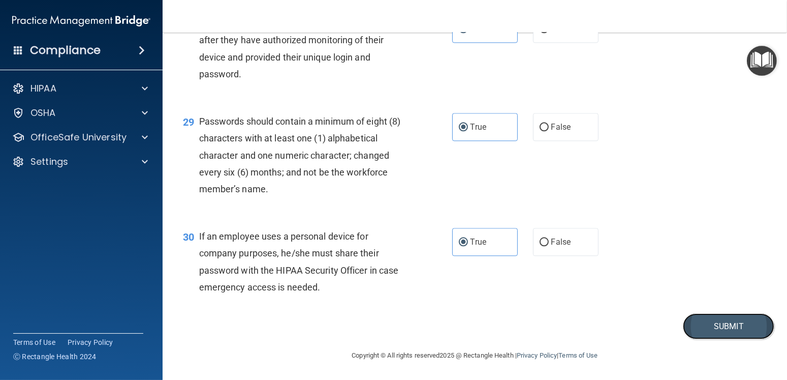
click at [733, 322] on button "Submit" at bounding box center [728, 326] width 91 height 26
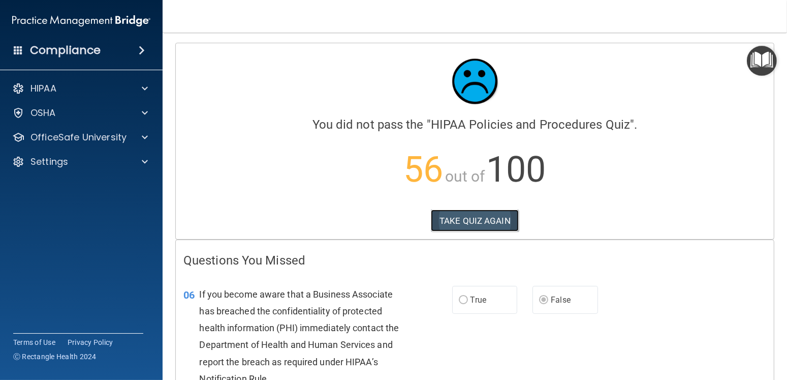
click at [469, 220] on button "TAKE QUIZ AGAIN" at bounding box center [475, 220] width 88 height 22
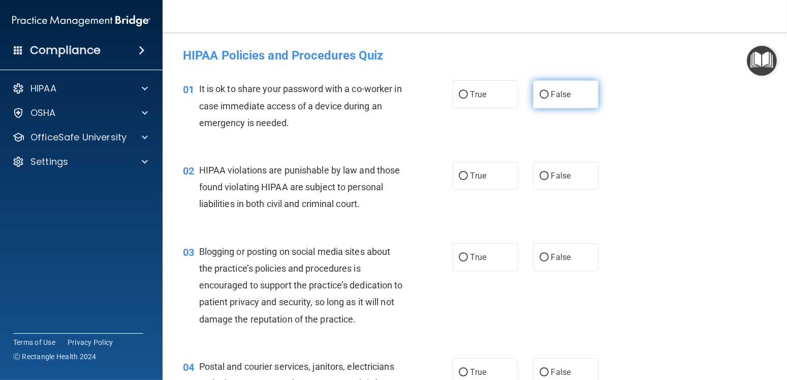
click at [581, 95] on label "False" at bounding box center [566, 94] width 66 height 28
click at [549, 95] on input "False" at bounding box center [544, 95] width 9 height 8
radio input "true"
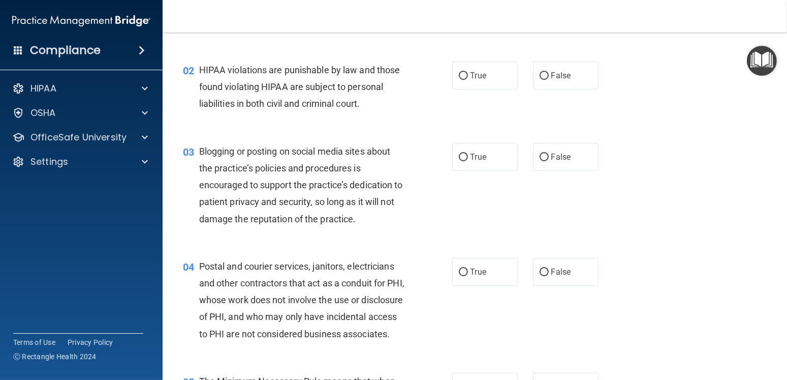
scroll to position [102, 0]
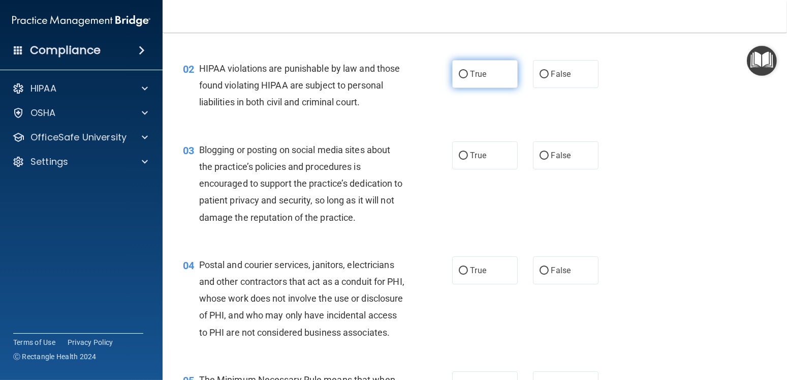
click at [452, 69] on label "True" at bounding box center [485, 74] width 66 height 28
click at [459, 71] on input "True" at bounding box center [463, 75] width 9 height 8
radio input "true"
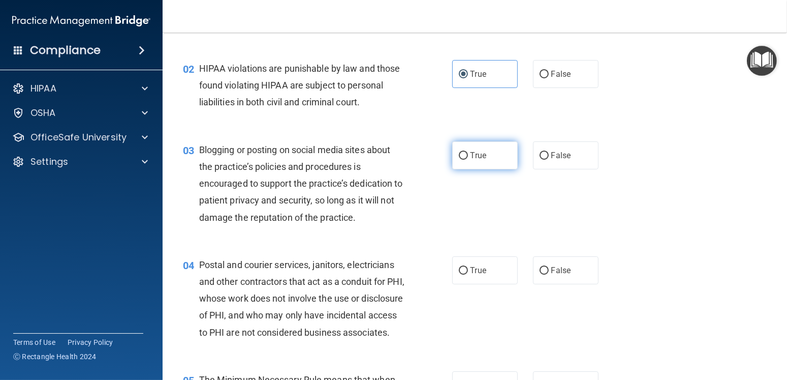
click at [497, 159] on label "True" at bounding box center [485, 155] width 66 height 28
click at [468, 159] on input "True" at bounding box center [463, 156] width 9 height 8
radio input "true"
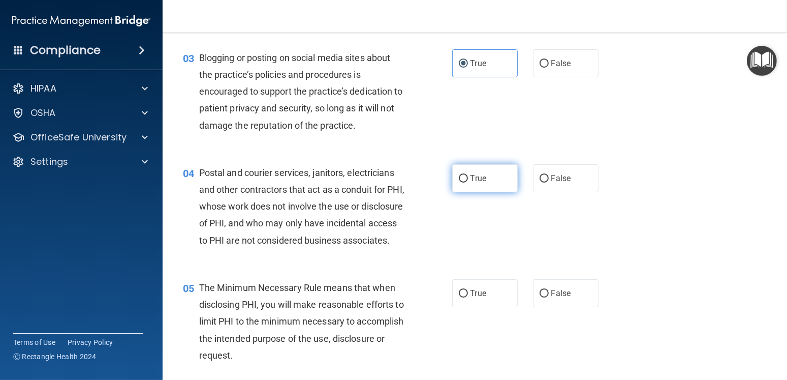
scroll to position [254, 0]
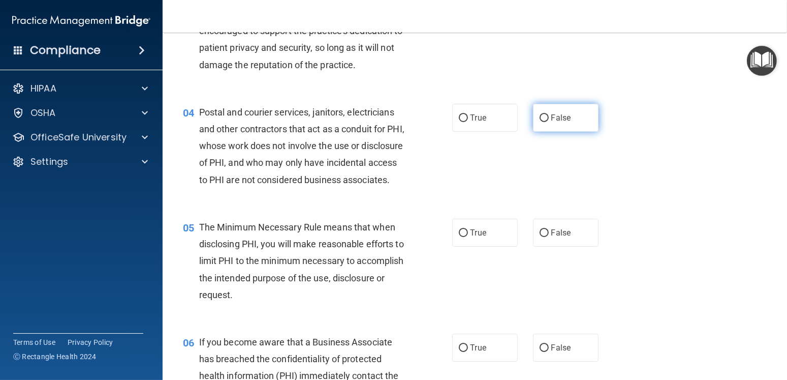
click at [545, 117] on label "False" at bounding box center [566, 118] width 66 height 28
click at [545, 117] on input "False" at bounding box center [544, 118] width 9 height 8
radio input "true"
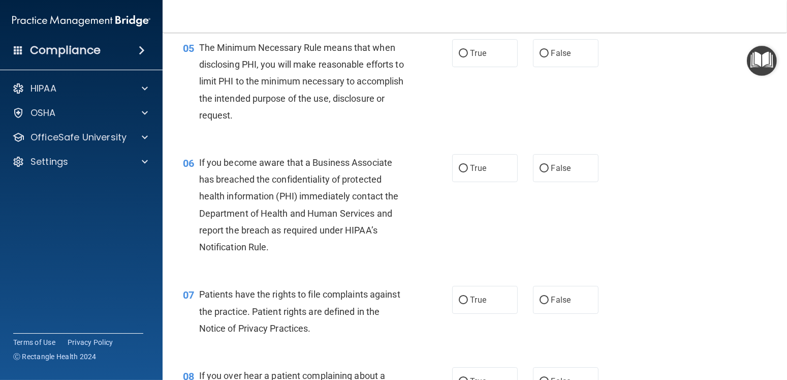
scroll to position [457, 0]
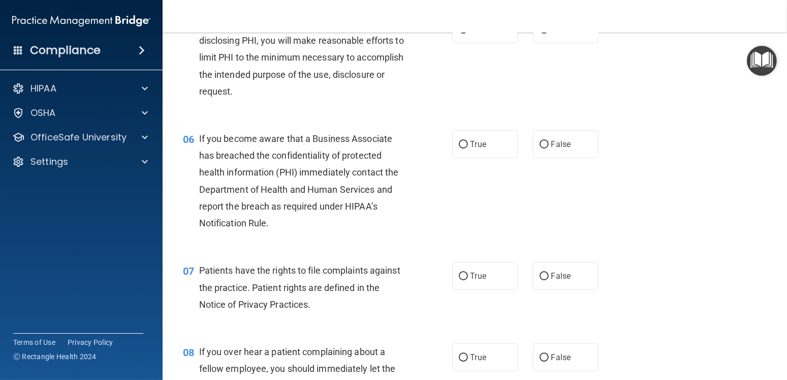
click at [524, 43] on div "True False" at bounding box center [531, 29] width 158 height 28
click at [512, 43] on label "True" at bounding box center [485, 29] width 66 height 28
click at [468, 34] on input "True" at bounding box center [463, 30] width 9 height 8
radio input "true"
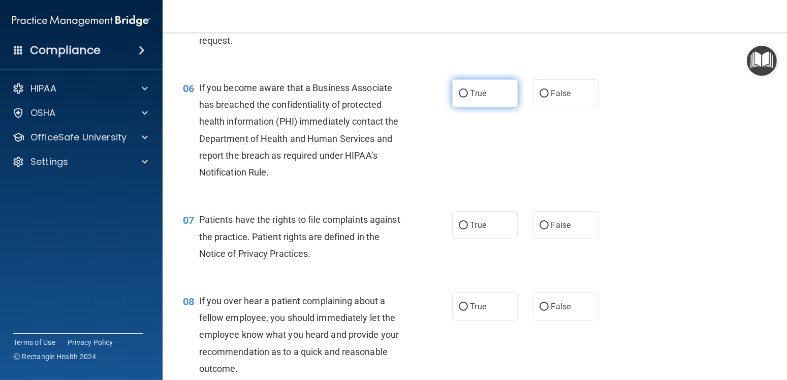
click at [468, 107] on label "True" at bounding box center [485, 93] width 66 height 28
click at [468, 98] on input "True" at bounding box center [463, 94] width 9 height 8
radio input "true"
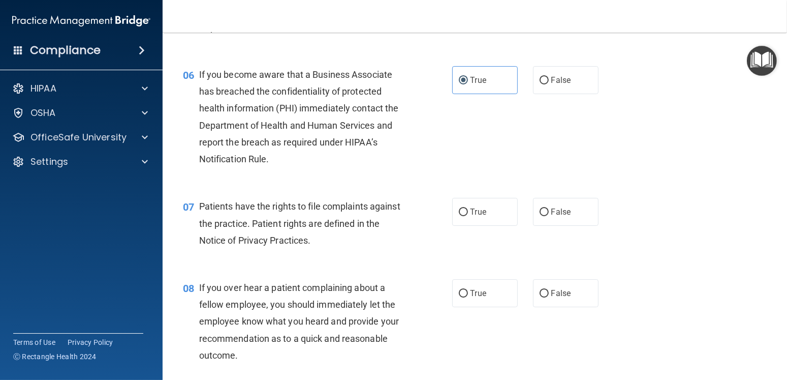
scroll to position [559, 0]
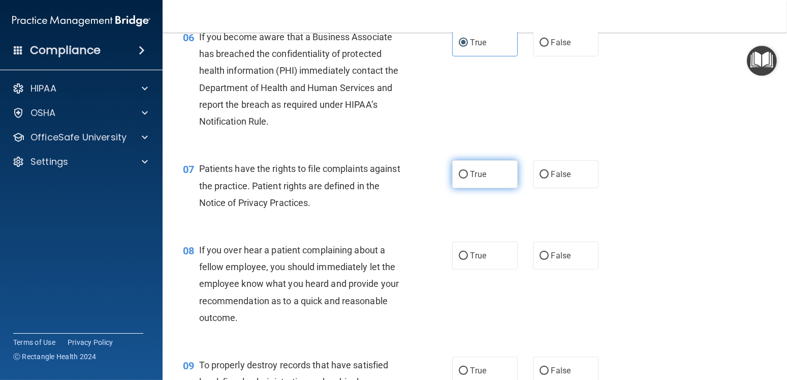
click at [483, 188] on label "True" at bounding box center [485, 174] width 66 height 28
click at [468, 178] on input "True" at bounding box center [463, 175] width 9 height 8
radio input "true"
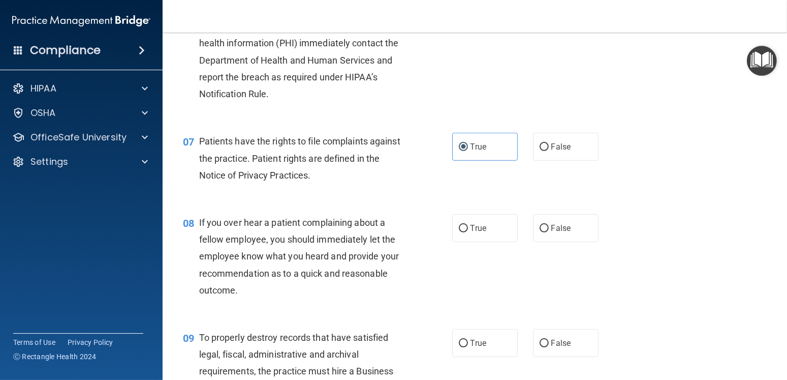
scroll to position [610, 0]
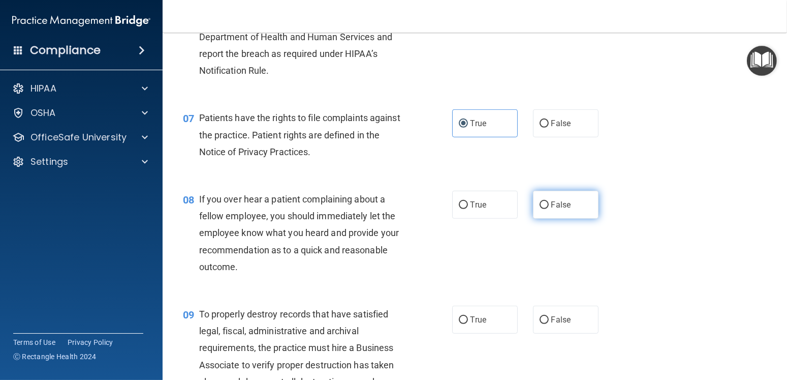
click at [570, 218] on label "False" at bounding box center [566, 205] width 66 height 28
click at [549, 209] on input "False" at bounding box center [544, 205] width 9 height 8
radio input "true"
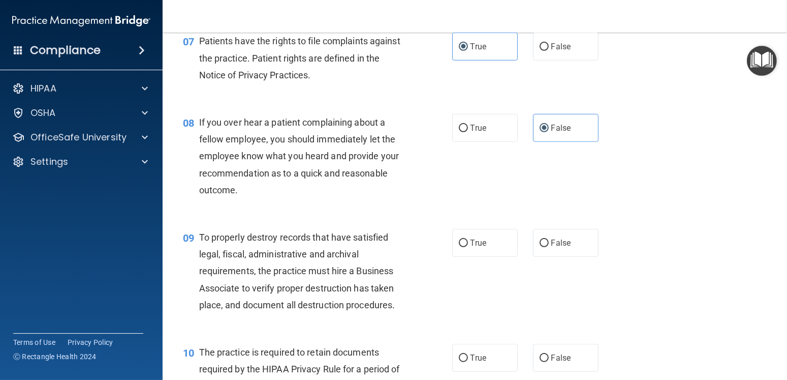
scroll to position [711, 0]
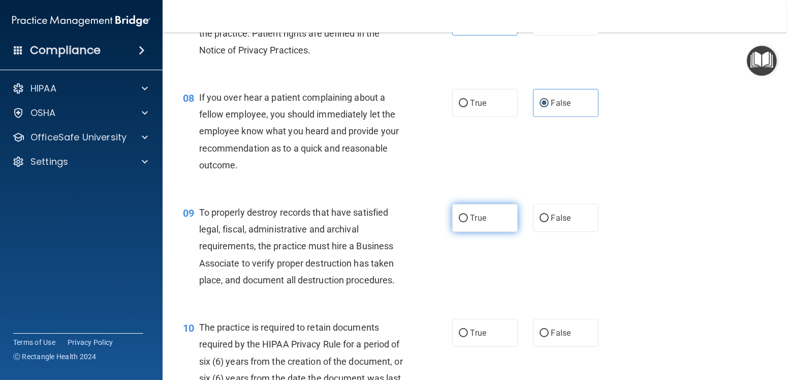
click at [474, 223] on span "True" at bounding box center [479, 218] width 16 height 10
click at [468, 222] on input "True" at bounding box center [463, 218] width 9 height 8
radio input "true"
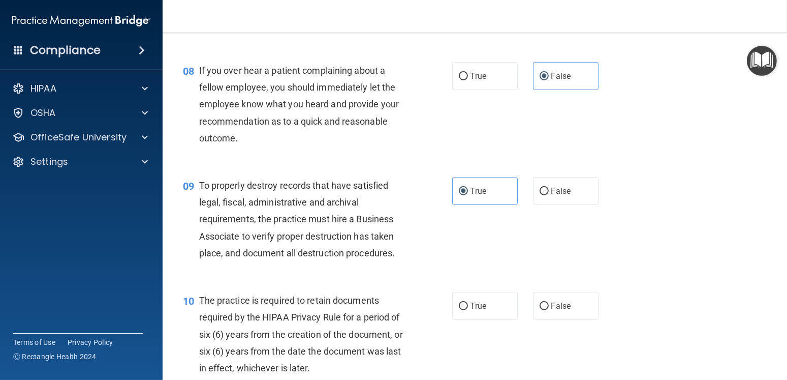
scroll to position [813, 0]
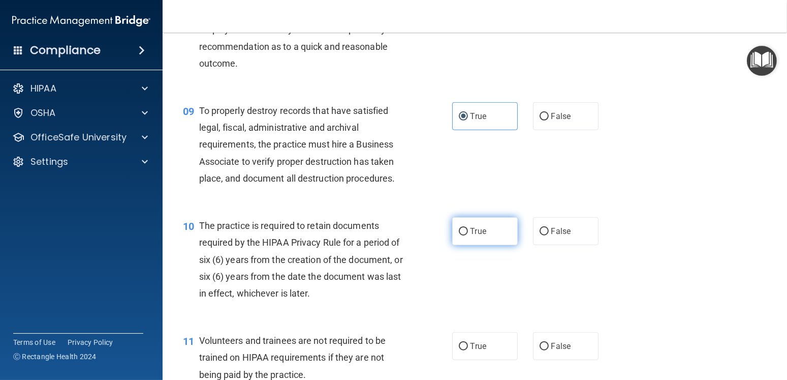
click at [464, 245] on label "True" at bounding box center [485, 231] width 66 height 28
click at [464, 235] on input "True" at bounding box center [463, 232] width 9 height 8
radio input "true"
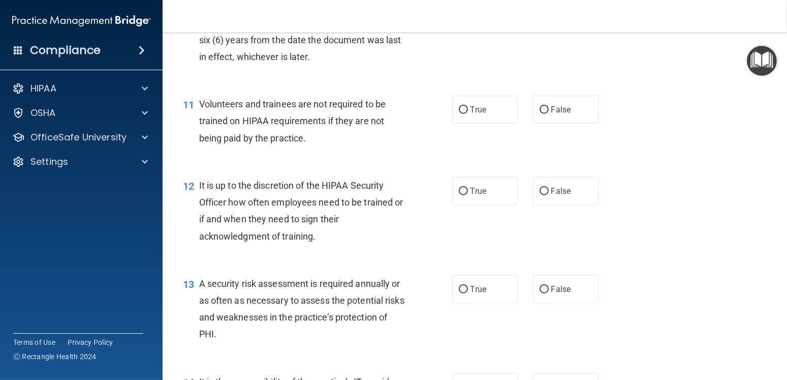
scroll to position [1067, 0]
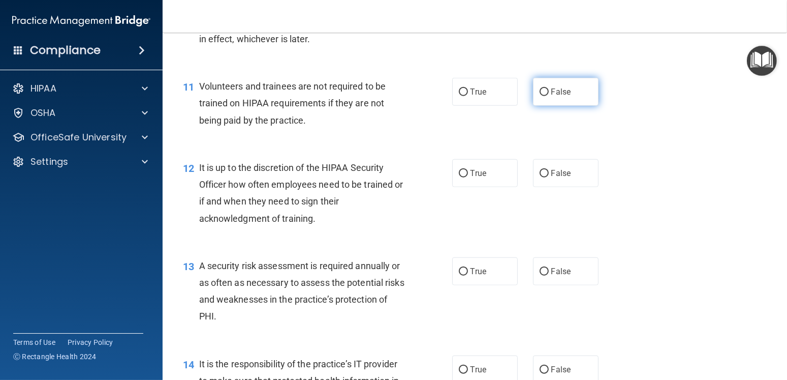
click at [555, 97] on span "False" at bounding box center [561, 92] width 20 height 10
click at [549, 96] on input "False" at bounding box center [544, 92] width 9 height 8
radio input "true"
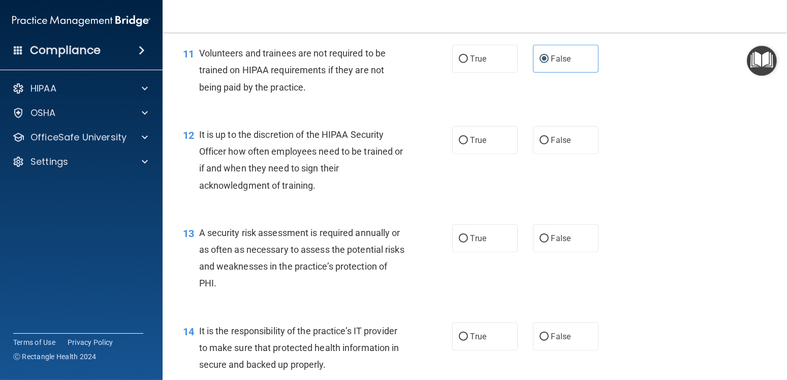
scroll to position [1118, 0]
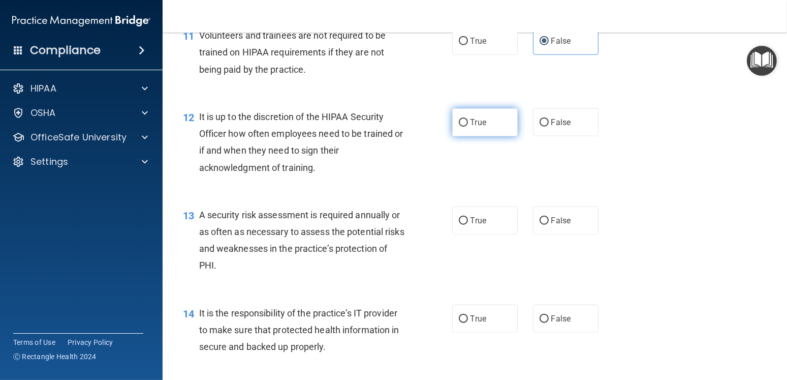
click at [495, 136] on label "True" at bounding box center [485, 122] width 66 height 28
click at [468, 127] on input "True" at bounding box center [463, 123] width 9 height 8
radio input "true"
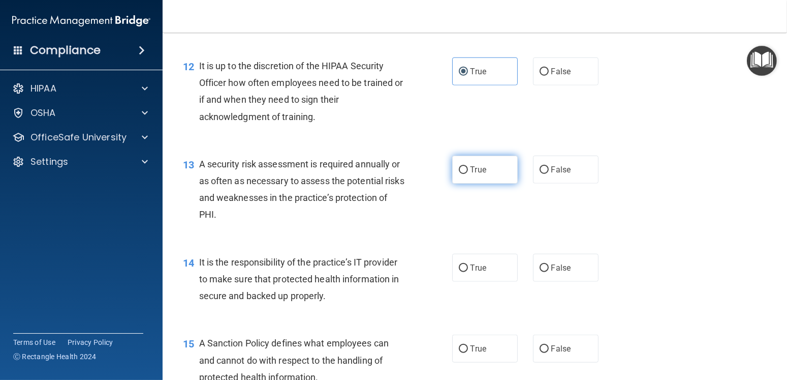
click at [455, 183] on label "True" at bounding box center [485, 169] width 66 height 28
click at [459, 174] on input "True" at bounding box center [463, 170] width 9 height 8
radio input "true"
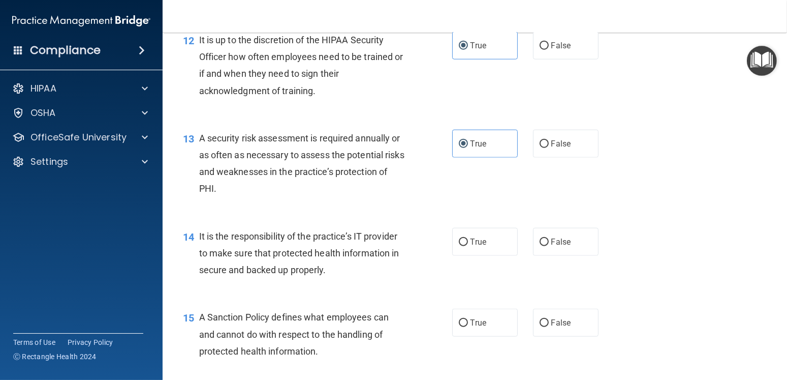
scroll to position [1219, 0]
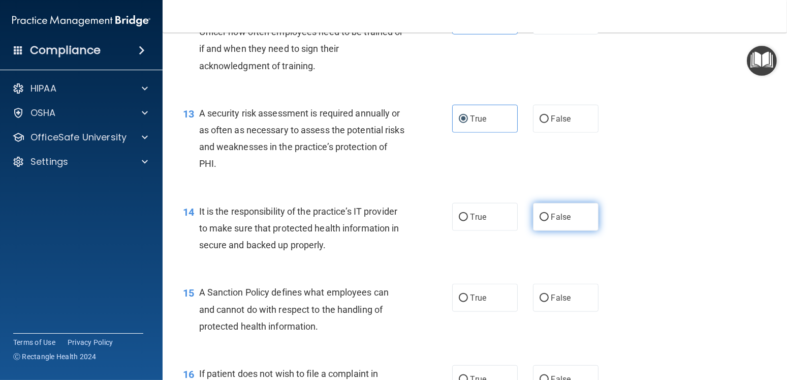
click at [540, 221] on input "False" at bounding box center [544, 217] width 9 height 8
radio input "true"
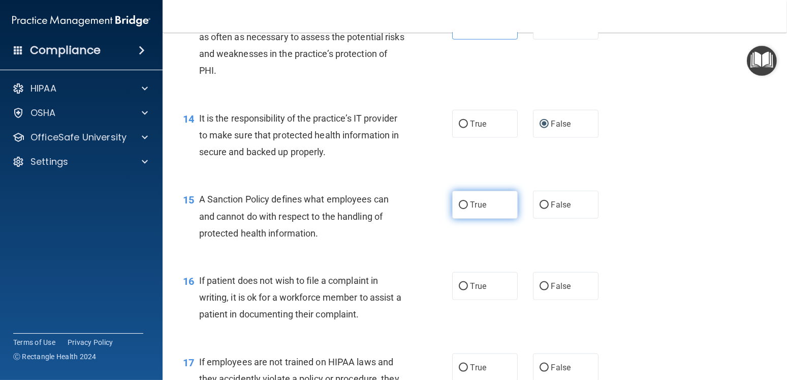
scroll to position [1321, 0]
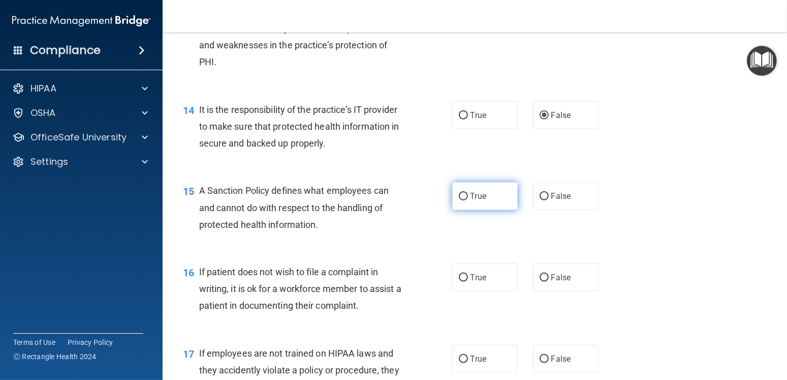
click at [463, 210] on label "True" at bounding box center [485, 196] width 66 height 28
click at [463, 200] on input "True" at bounding box center [463, 197] width 9 height 8
radio input "true"
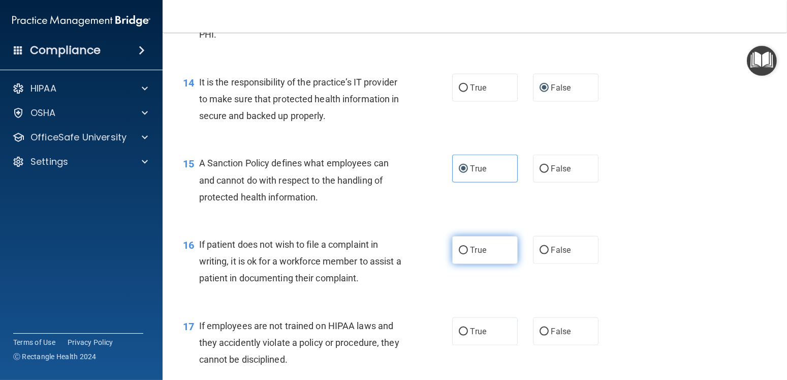
scroll to position [1372, 0]
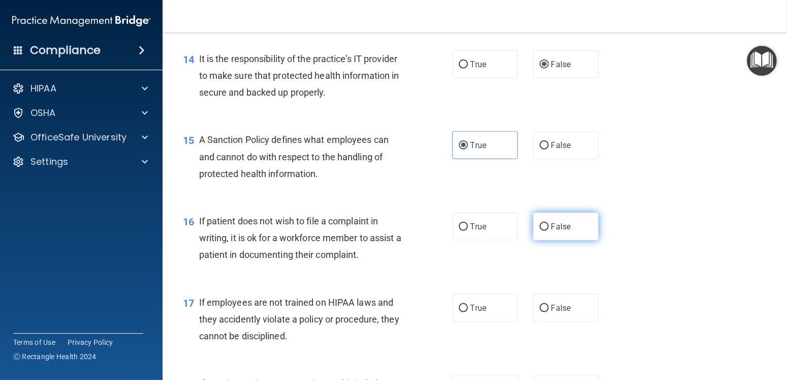
click at [552, 240] on label "False" at bounding box center [566, 226] width 66 height 28
click at [549, 231] on input "False" at bounding box center [544, 227] width 9 height 8
radio input "true"
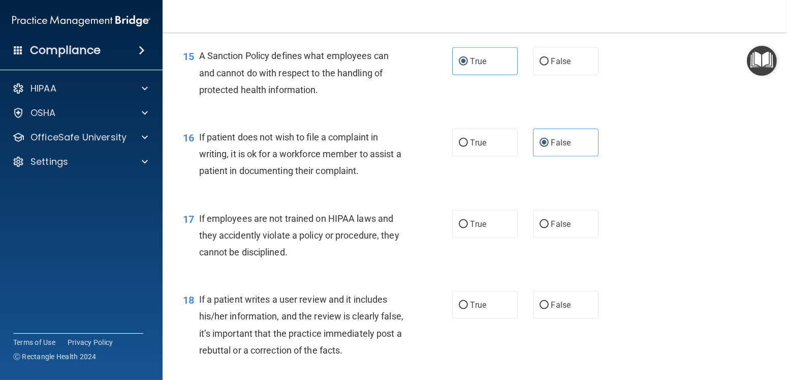
scroll to position [1473, 0]
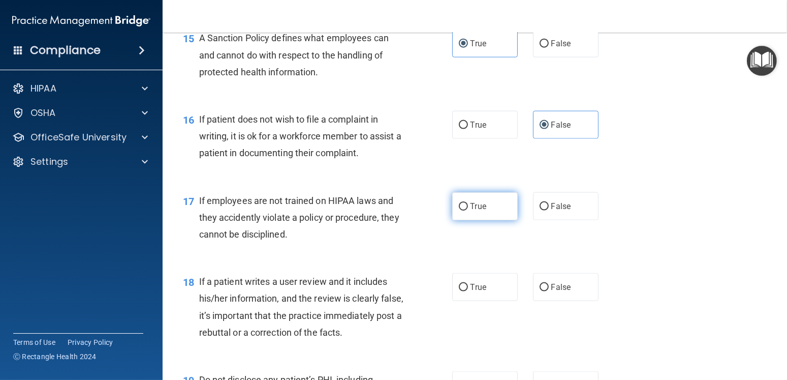
click at [497, 220] on label "True" at bounding box center [485, 206] width 66 height 28
click at [468, 210] on input "True" at bounding box center [463, 207] width 9 height 8
radio input "true"
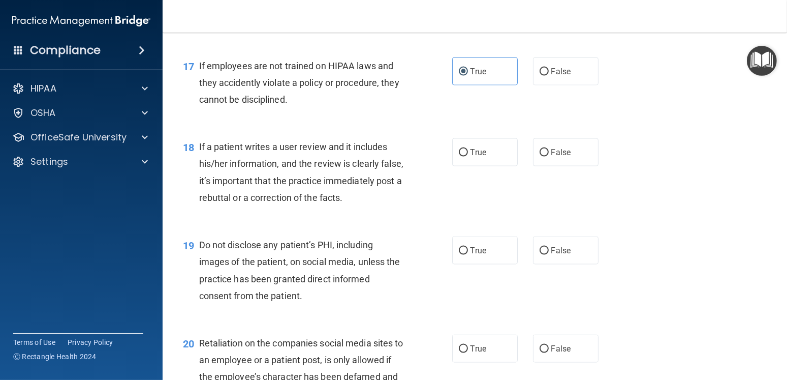
scroll to position [1626, 0]
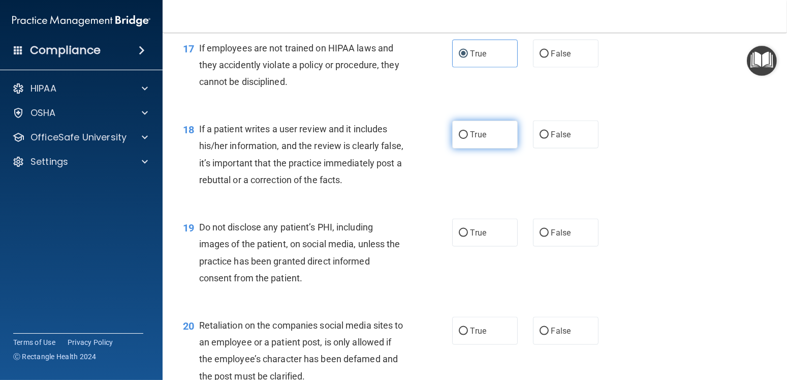
click at [482, 148] on label "True" at bounding box center [485, 134] width 66 height 28
click at [468, 139] on input "True" at bounding box center [463, 135] width 9 height 8
radio input "true"
click at [542, 139] on input "False" at bounding box center [544, 135] width 9 height 8
radio input "true"
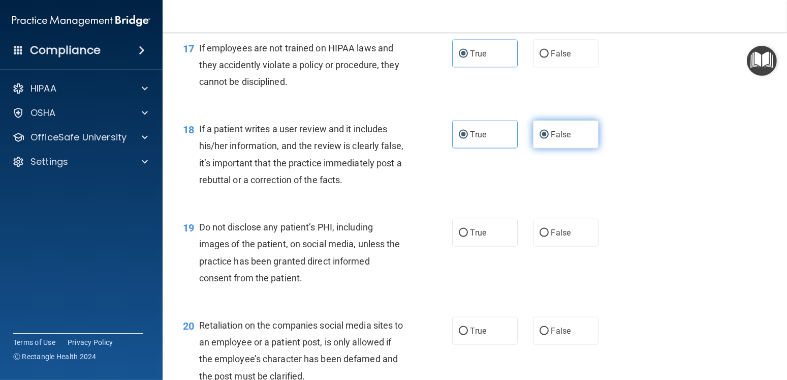
radio input "false"
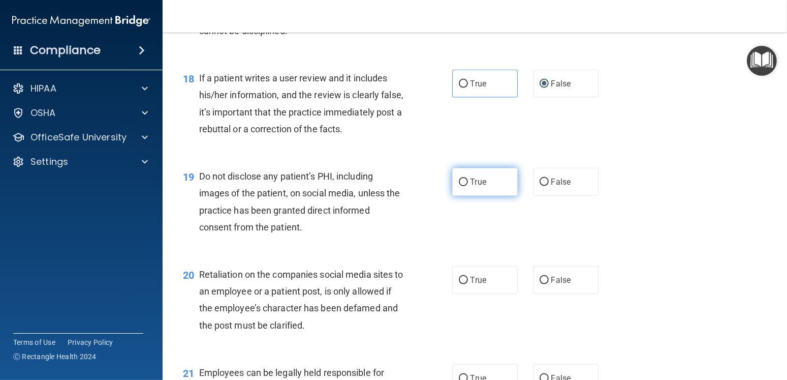
click at [465, 196] on label "True" at bounding box center [485, 182] width 66 height 28
click at [465, 186] on input "True" at bounding box center [463, 182] width 9 height 8
radio input "true"
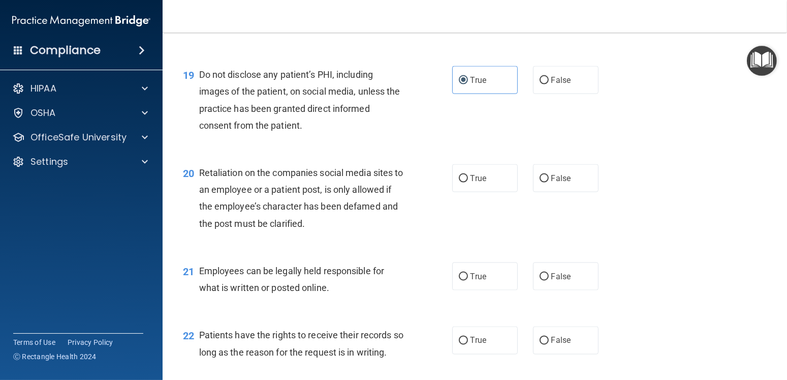
scroll to position [1829, 0]
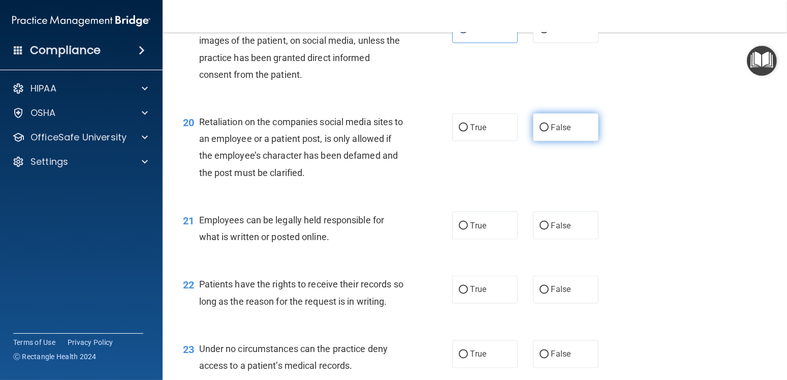
click at [567, 141] on label "False" at bounding box center [566, 127] width 66 height 28
click at [549, 132] on input "False" at bounding box center [544, 128] width 9 height 8
radio input "true"
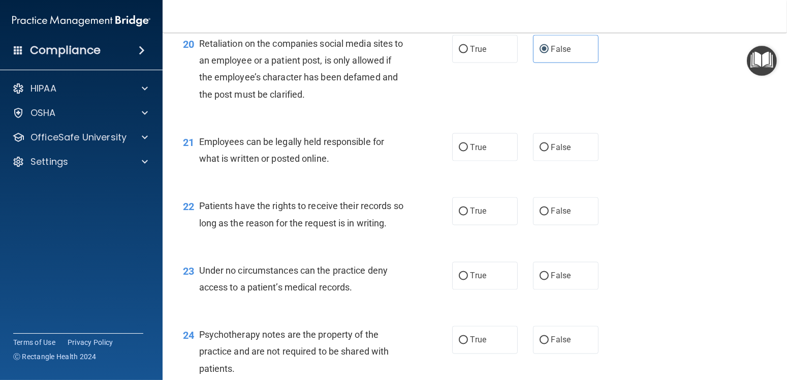
scroll to position [1931, 0]
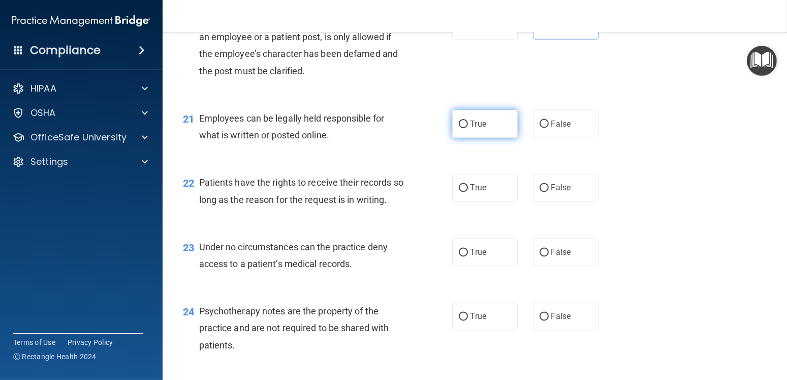
click at [474, 138] on label "True" at bounding box center [485, 124] width 66 height 28
click at [468, 128] on input "True" at bounding box center [463, 124] width 9 height 8
radio input "true"
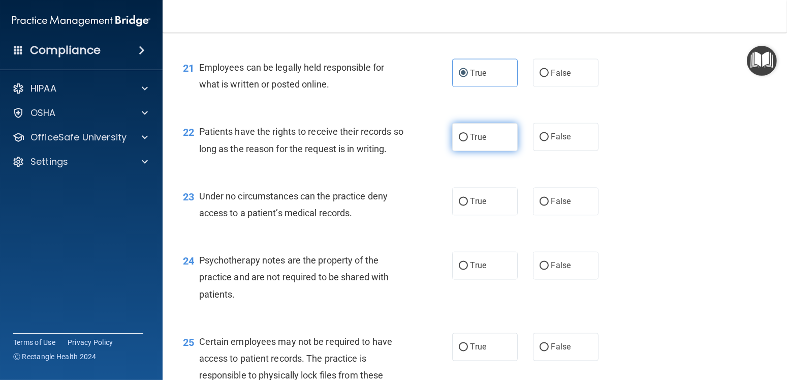
click at [476, 142] on span "True" at bounding box center [479, 137] width 16 height 10
click at [468, 141] on input "True" at bounding box center [463, 138] width 9 height 8
radio input "true"
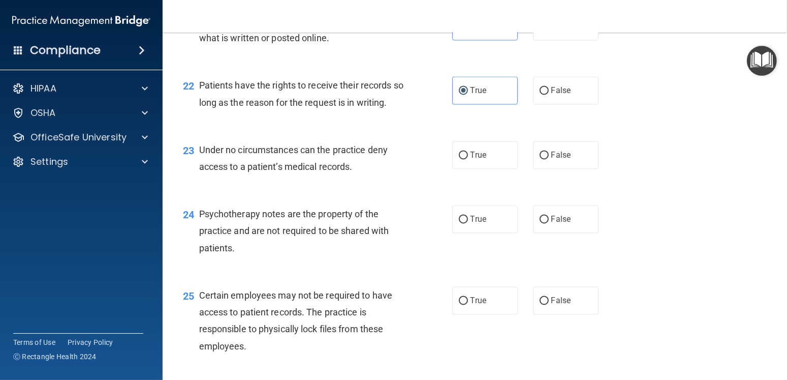
scroll to position [2083, 0]
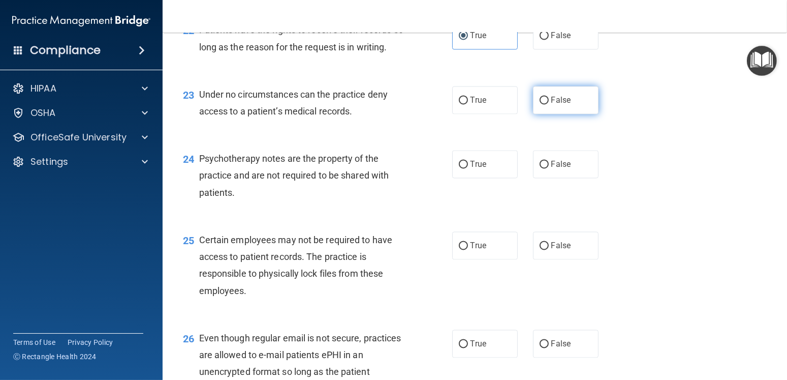
click at [563, 105] on span "False" at bounding box center [561, 100] width 20 height 10
click at [549, 104] on input "False" at bounding box center [544, 101] width 9 height 8
radio input "true"
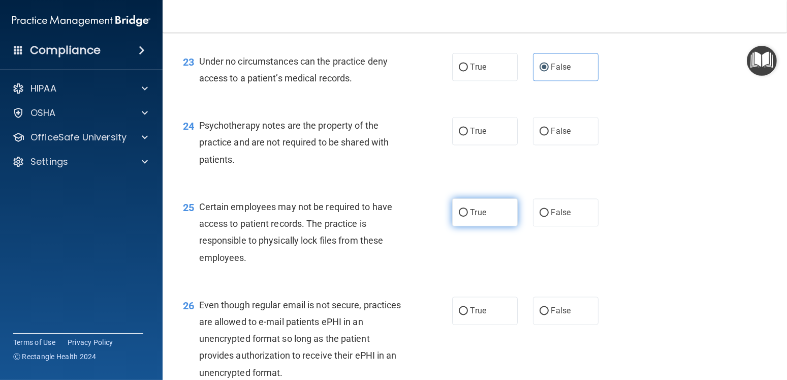
scroll to position [2134, 0]
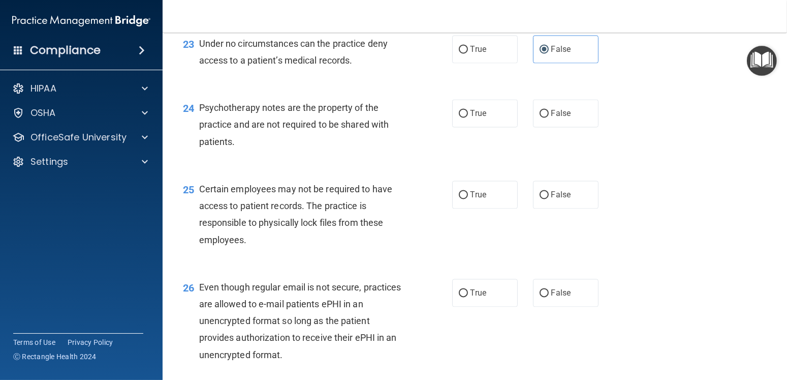
click at [466, 112] on div "24 Psychotherapy notes are the property of the practice and are not required to…" at bounding box center [474, 126] width 599 height 81
click at [471, 118] on span "True" at bounding box center [479, 113] width 16 height 10
click at [468, 117] on input "True" at bounding box center [463, 114] width 9 height 8
radio input "true"
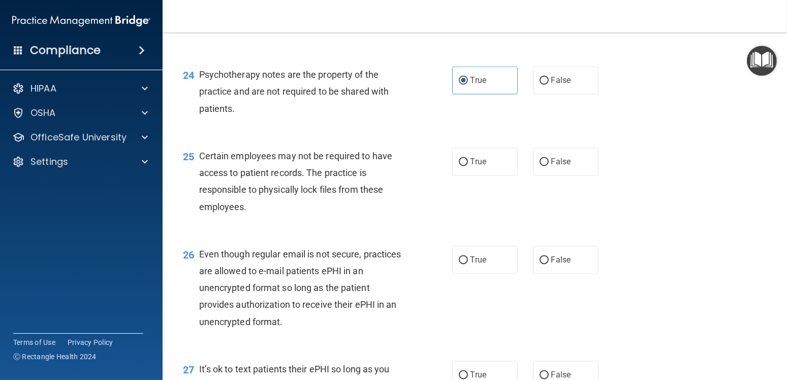
scroll to position [2185, 0]
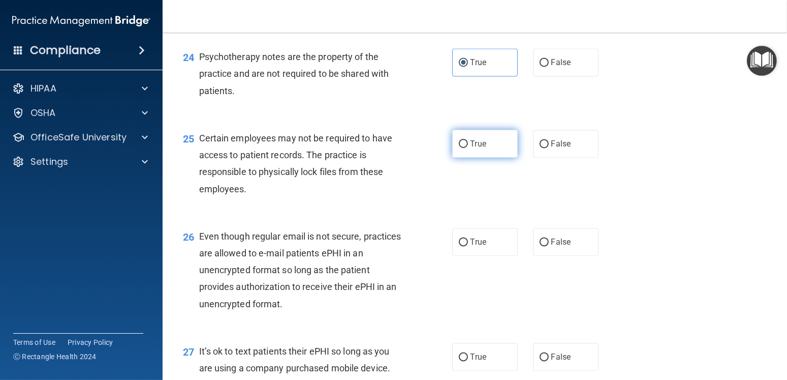
click at [460, 158] on label "True" at bounding box center [485, 144] width 66 height 28
click at [460, 148] on input "True" at bounding box center [463, 144] width 9 height 8
radio input "true"
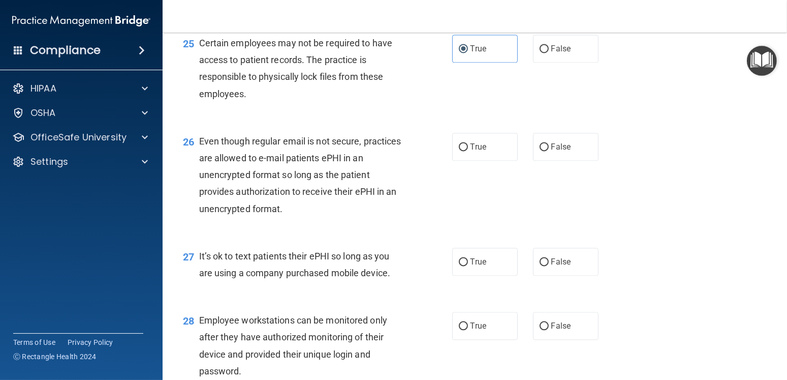
scroll to position [2286, 0]
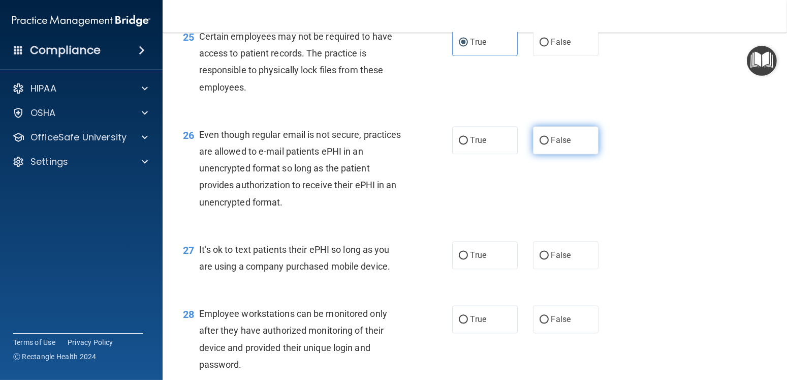
click at [576, 154] on label "False" at bounding box center [566, 140] width 66 height 28
click at [549, 144] on input "False" at bounding box center [544, 141] width 9 height 8
radio input "true"
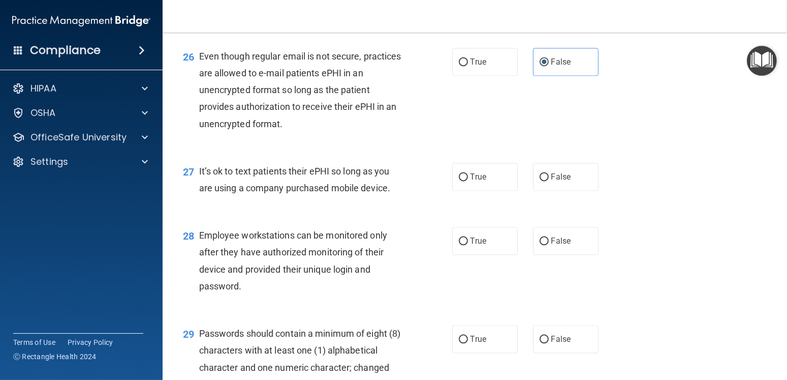
scroll to position [2388, 0]
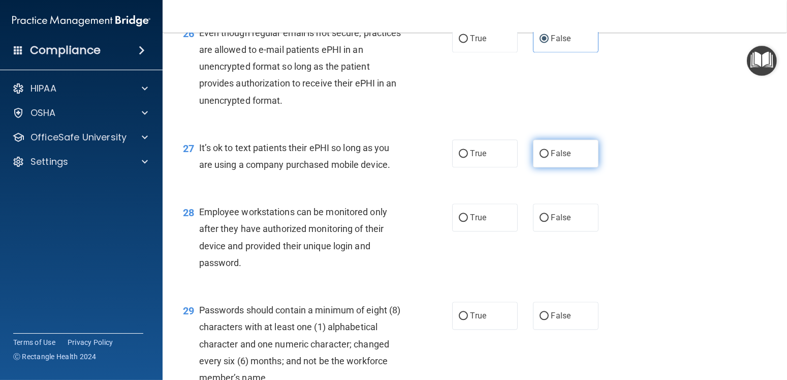
click at [541, 158] on input "False" at bounding box center [544, 154] width 9 height 8
radio input "true"
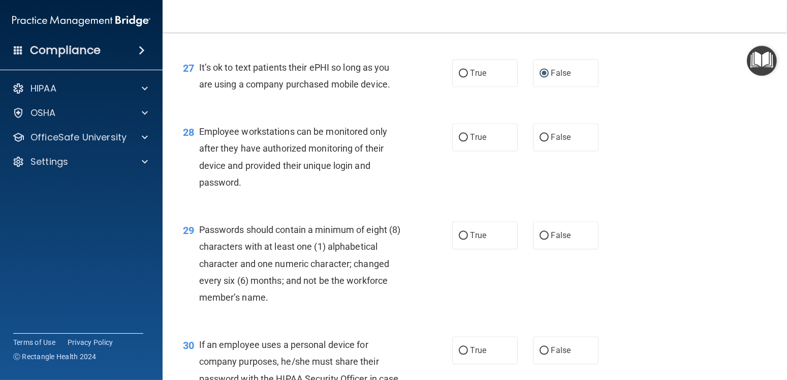
scroll to position [2490, 0]
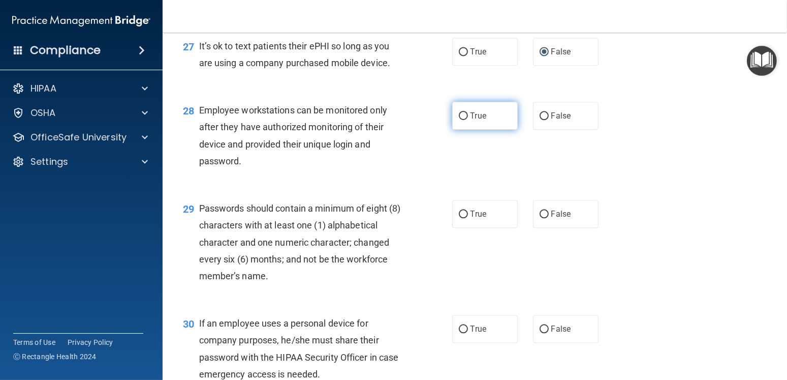
click at [461, 120] on input "True" at bounding box center [463, 116] width 9 height 8
radio input "true"
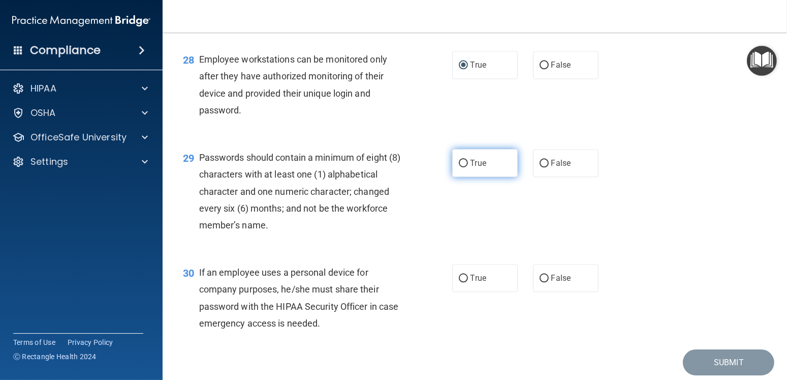
click at [468, 177] on label "True" at bounding box center [485, 163] width 66 height 28
click at [468, 167] on input "True" at bounding box center [463, 164] width 9 height 8
radio input "true"
drag, startPoint x: 509, startPoint y: 317, endPoint x: 497, endPoint y: 297, distance: 23.0
click at [508, 313] on div "30 If an employee uses a personal device for company purposes, he/she must shar…" at bounding box center [474, 300] width 599 height 98
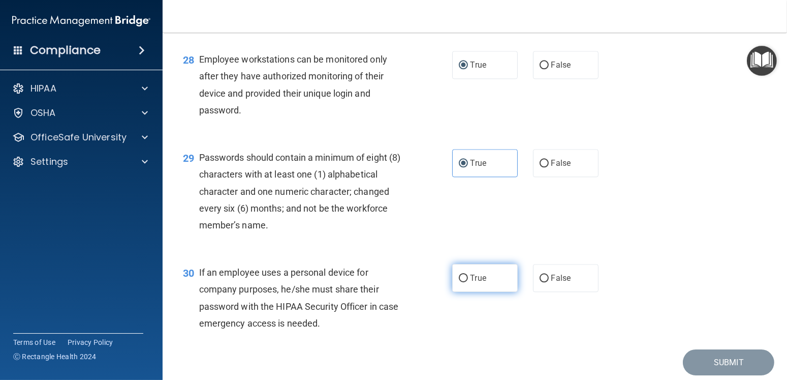
click at [497, 292] on label "True" at bounding box center [485, 278] width 66 height 28
click at [468, 282] on input "True" at bounding box center [463, 278] width 9 height 8
radio input "true"
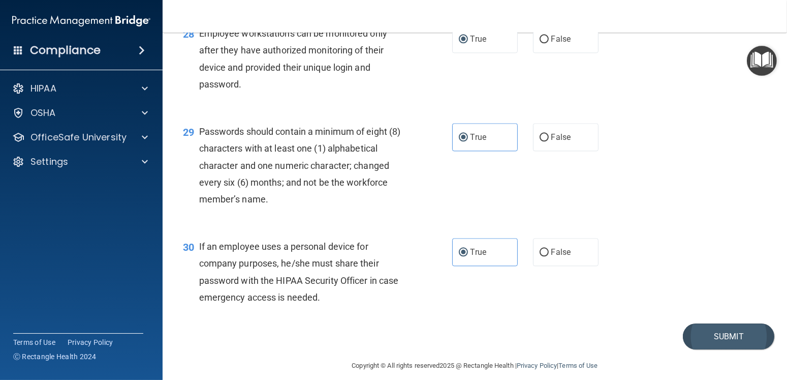
scroll to position [2591, 0]
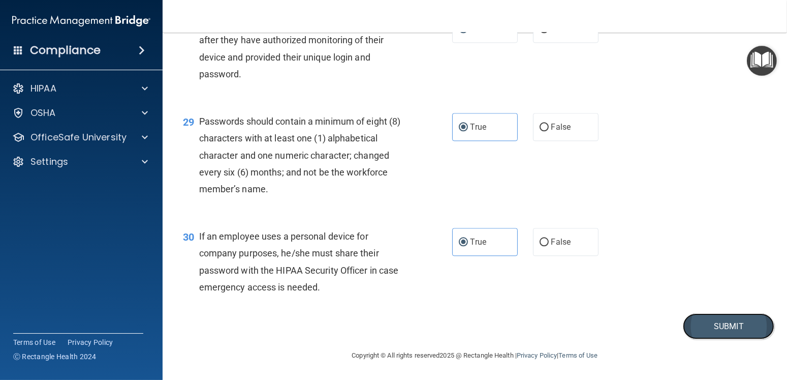
click at [701, 319] on button "Submit" at bounding box center [728, 326] width 91 height 26
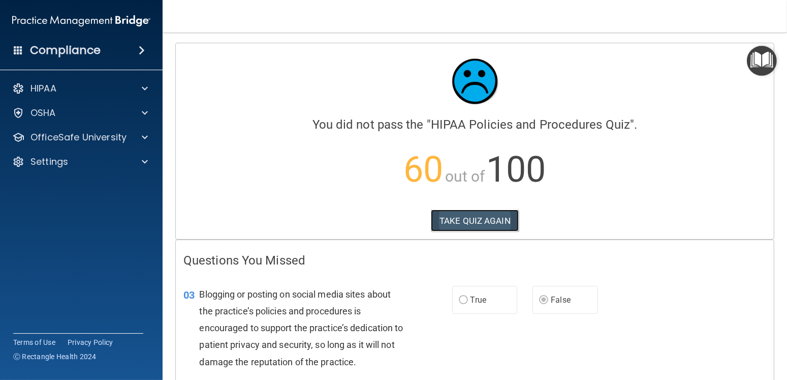
click at [444, 229] on button "TAKE QUIZ AGAIN" at bounding box center [475, 220] width 88 height 22
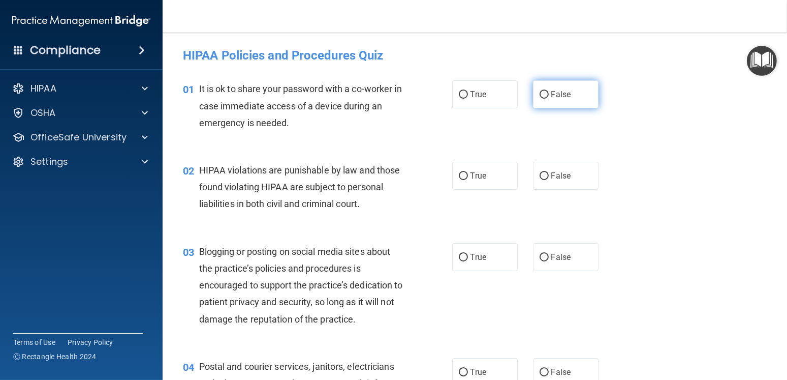
click at [575, 88] on label "False" at bounding box center [566, 94] width 66 height 28
click at [549, 91] on input "False" at bounding box center [544, 95] width 9 height 8
radio input "true"
click at [495, 175] on label "True" at bounding box center [485, 176] width 66 height 28
click at [468, 175] on input "True" at bounding box center [463, 176] width 9 height 8
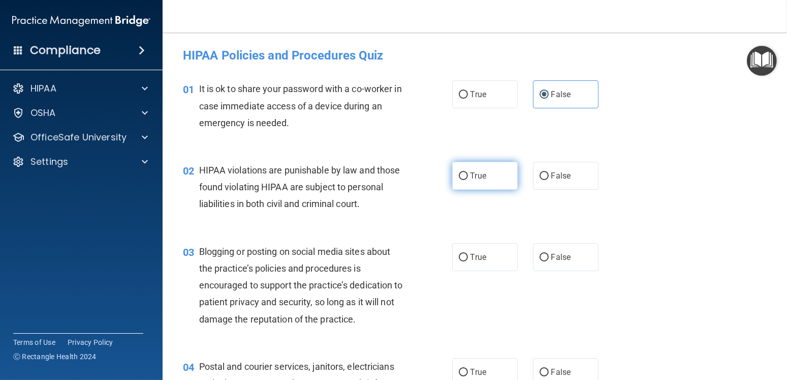
radio input "true"
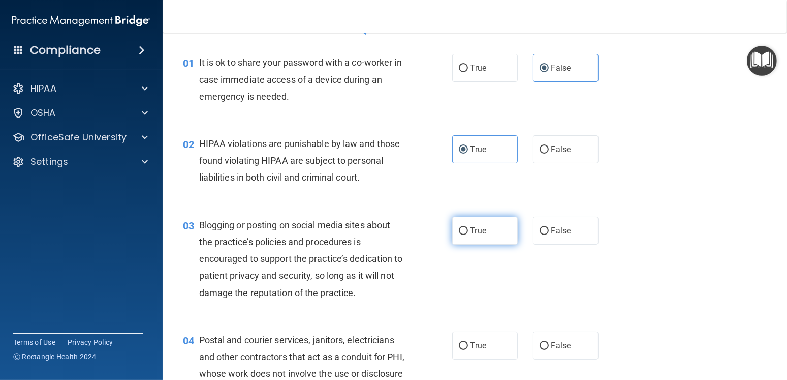
scroll to position [51, 0]
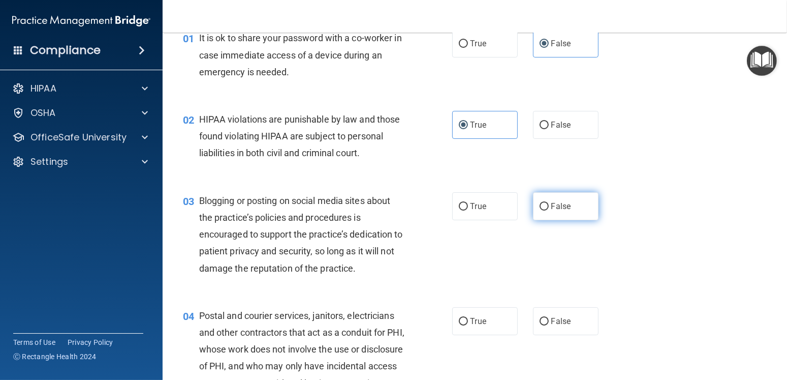
click at [562, 205] on span "False" at bounding box center [561, 206] width 20 height 10
click at [549, 205] on input "False" at bounding box center [544, 207] width 9 height 8
radio input "true"
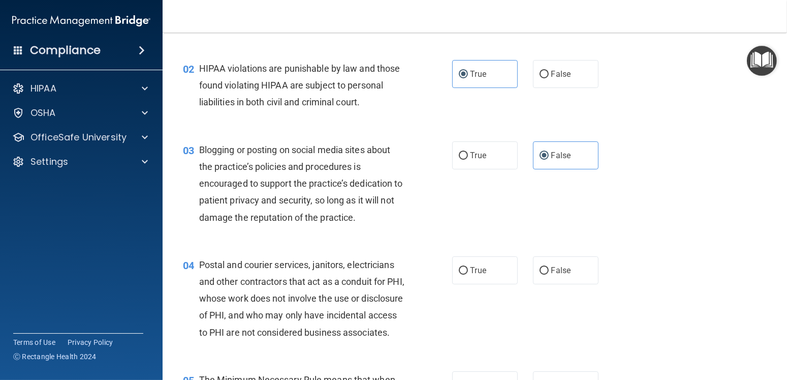
click at [450, 247] on div "04 Postal and courier services, janitors, electricians and other contractors th…" at bounding box center [474, 300] width 599 height 115
click at [452, 257] on label "True" at bounding box center [485, 270] width 66 height 28
click at [459, 267] on input "True" at bounding box center [463, 271] width 9 height 8
radio input "true"
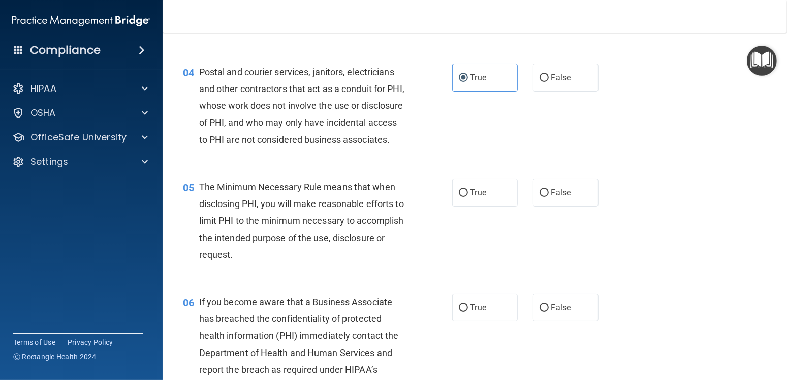
scroll to position [305, 0]
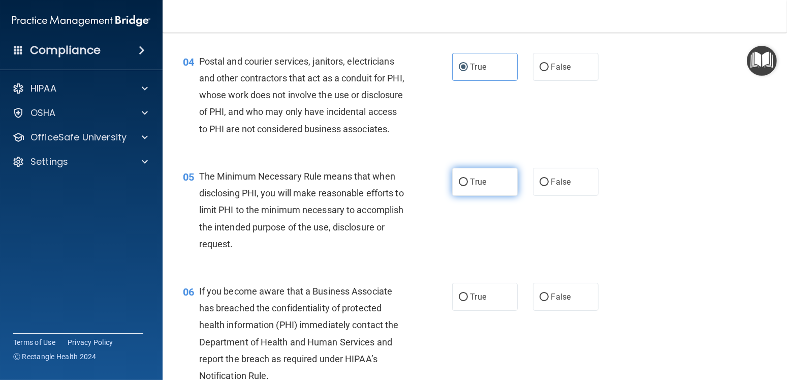
click at [474, 186] on span "True" at bounding box center [479, 182] width 16 height 10
click at [468, 186] on input "True" at bounding box center [463, 182] width 9 height 8
radio input "true"
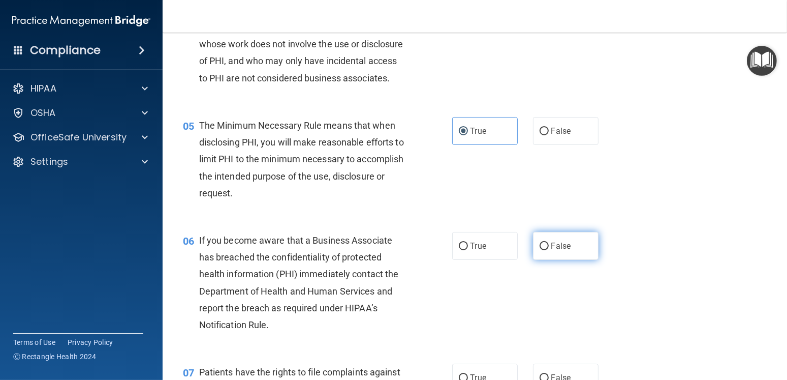
click at [569, 260] on label "False" at bounding box center [566, 246] width 66 height 28
click at [549, 250] on input "False" at bounding box center [544, 246] width 9 height 8
radio input "true"
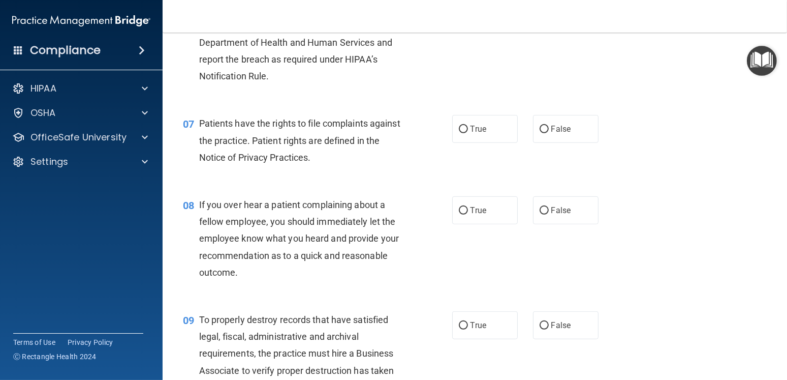
scroll to position [610, 0]
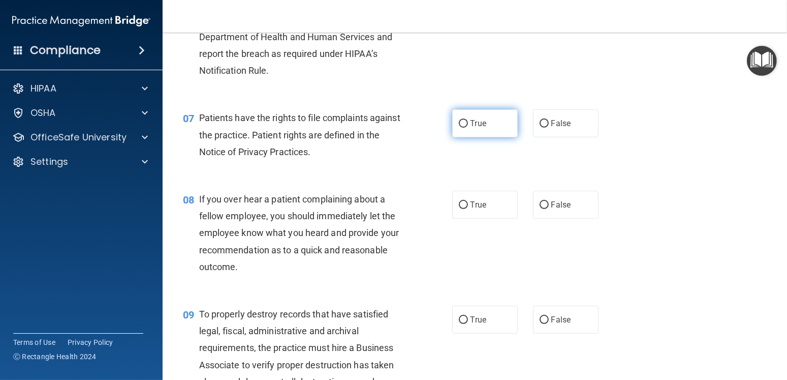
click at [488, 137] on label "True" at bounding box center [485, 123] width 66 height 28
click at [468, 128] on input "True" at bounding box center [463, 124] width 9 height 8
radio input "true"
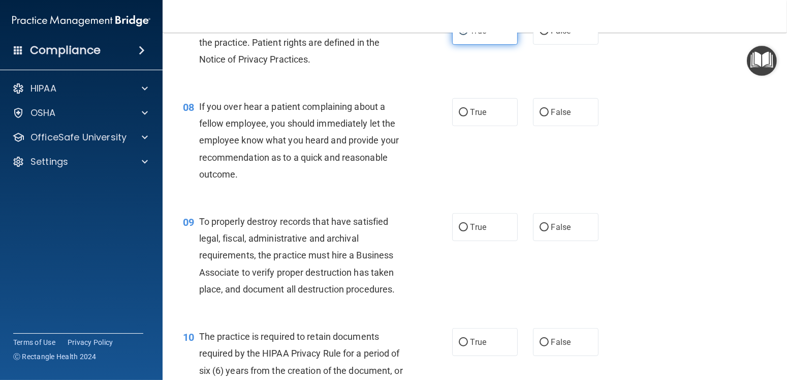
scroll to position [711, 0]
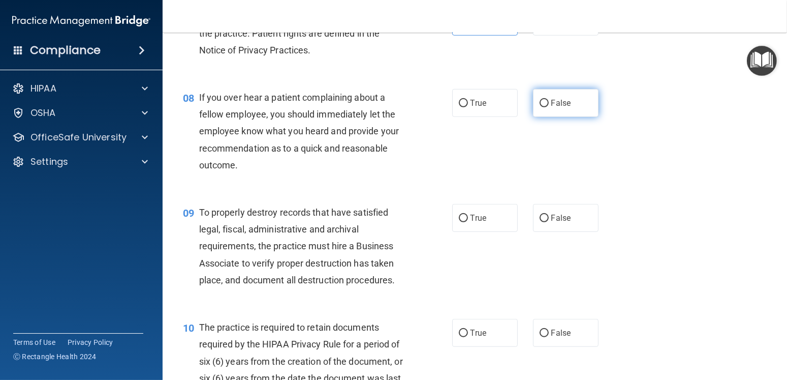
click at [533, 113] on label "False" at bounding box center [566, 103] width 66 height 28
click at [540, 107] on input "False" at bounding box center [544, 104] width 9 height 8
radio input "true"
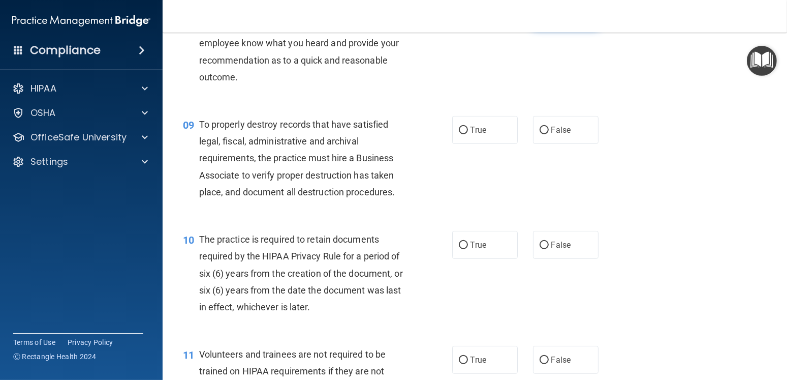
scroll to position [813, 0]
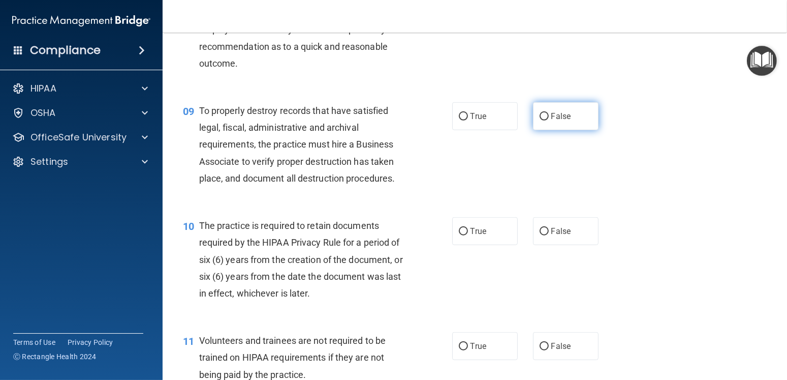
click at [549, 130] on label "False" at bounding box center [566, 116] width 66 height 28
click at [549, 120] on input "False" at bounding box center [544, 117] width 9 height 8
radio input "true"
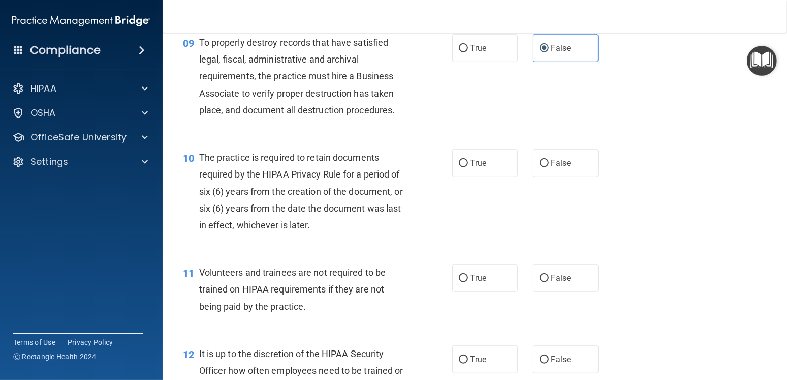
scroll to position [915, 0]
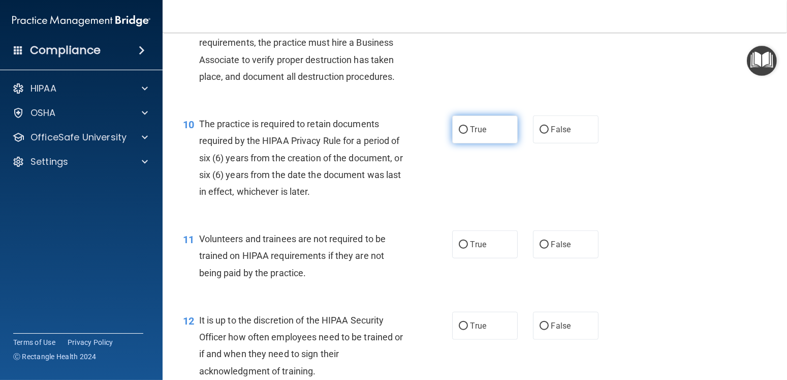
click at [490, 143] on label "True" at bounding box center [485, 129] width 66 height 28
click at [468, 134] on input "True" at bounding box center [463, 130] width 9 height 8
radio input "true"
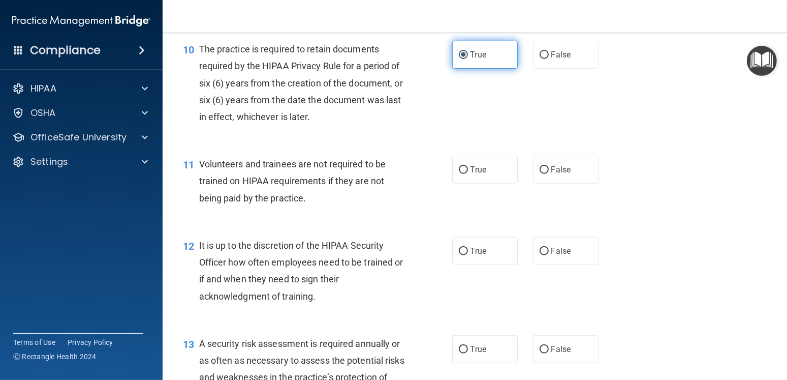
scroll to position [1016, 0]
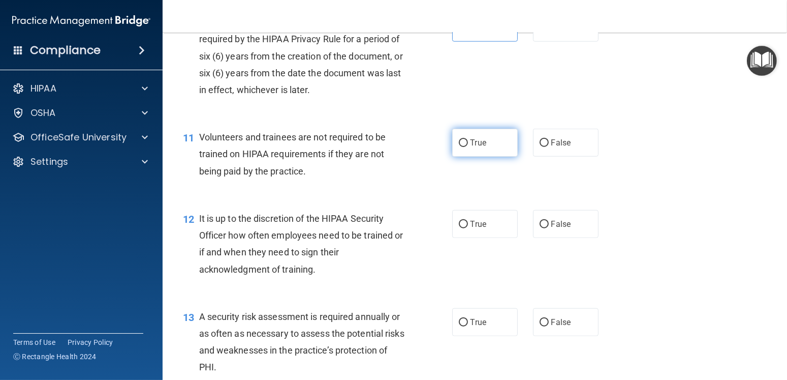
click at [474, 147] on span "True" at bounding box center [479, 143] width 16 height 10
click at [468, 147] on input "True" at bounding box center [463, 143] width 9 height 8
radio input "true"
click at [577, 156] on label "False" at bounding box center [566, 143] width 66 height 28
click at [549, 147] on input "False" at bounding box center [544, 143] width 9 height 8
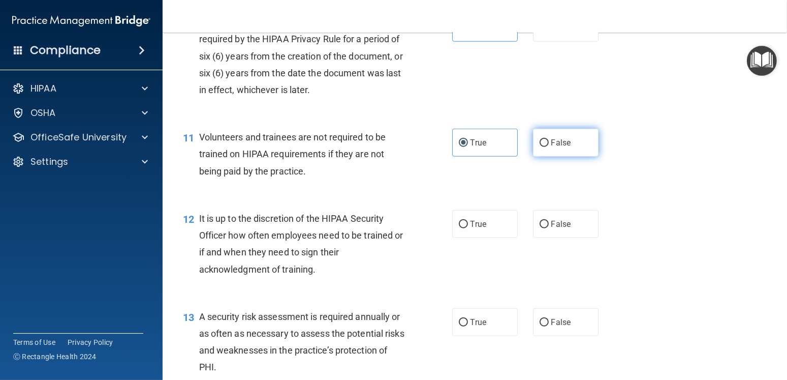
radio input "true"
radio input "false"
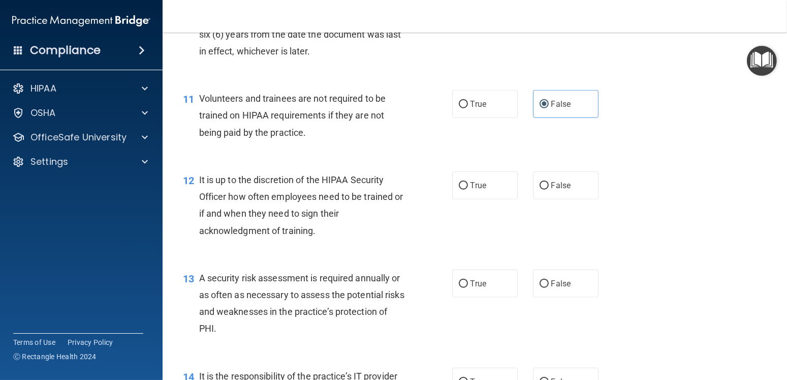
scroll to position [1118, 0]
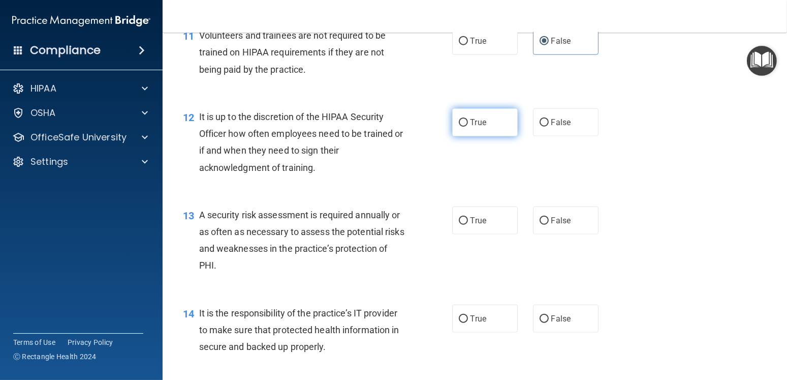
click at [459, 127] on input "True" at bounding box center [463, 123] width 9 height 8
radio input "true"
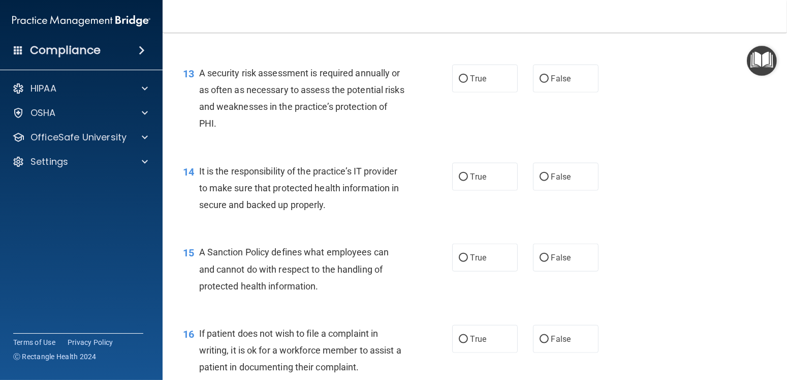
scroll to position [1270, 0]
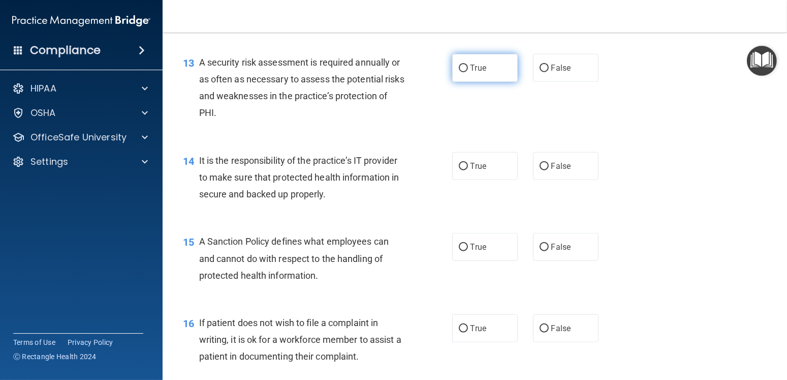
click at [482, 73] on span "True" at bounding box center [479, 68] width 16 height 10
click at [468, 72] on input "True" at bounding box center [463, 69] width 9 height 8
radio input "true"
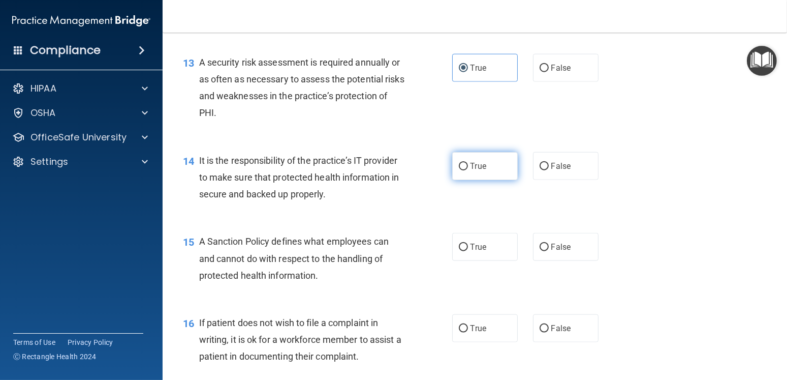
click at [477, 180] on label "True" at bounding box center [485, 166] width 66 height 28
click at [468, 170] on input "True" at bounding box center [463, 167] width 9 height 8
radio input "true"
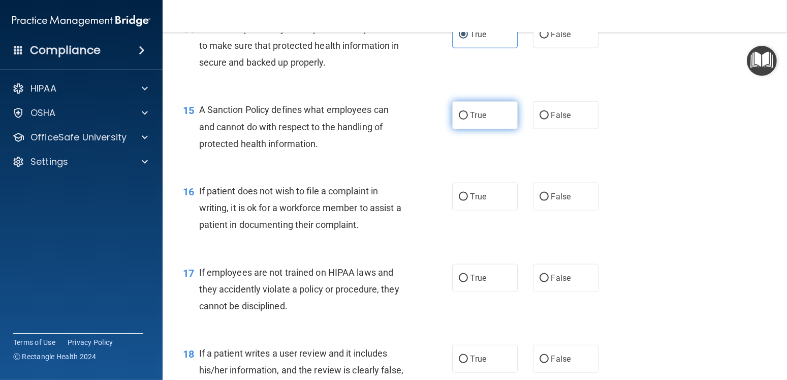
scroll to position [1372, 0]
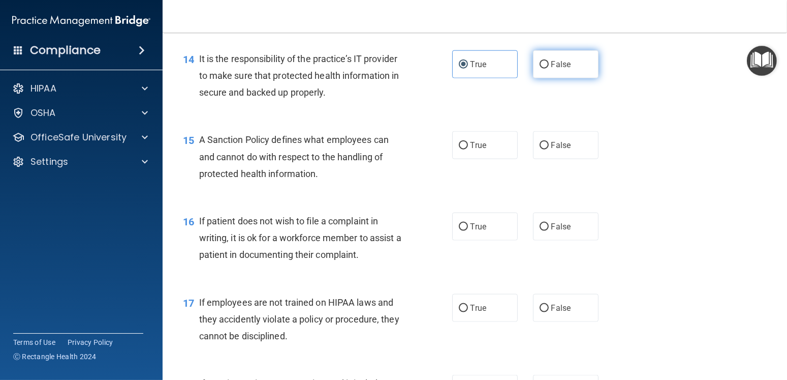
click at [545, 76] on label "False" at bounding box center [566, 64] width 66 height 28
click at [545, 69] on input "False" at bounding box center [544, 65] width 9 height 8
radio input "true"
radio input "false"
click at [551, 150] on span "False" at bounding box center [561, 145] width 20 height 10
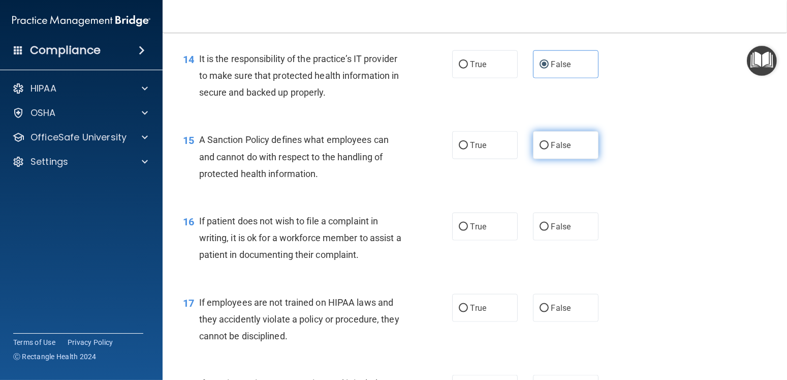
click at [547, 149] on input "False" at bounding box center [544, 146] width 9 height 8
radio input "true"
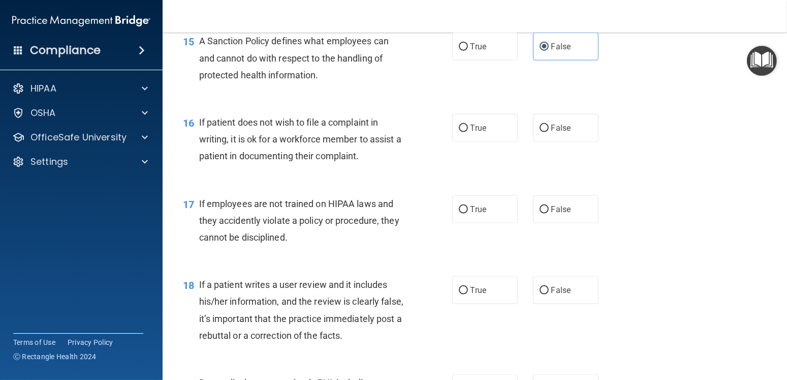
scroll to position [1473, 0]
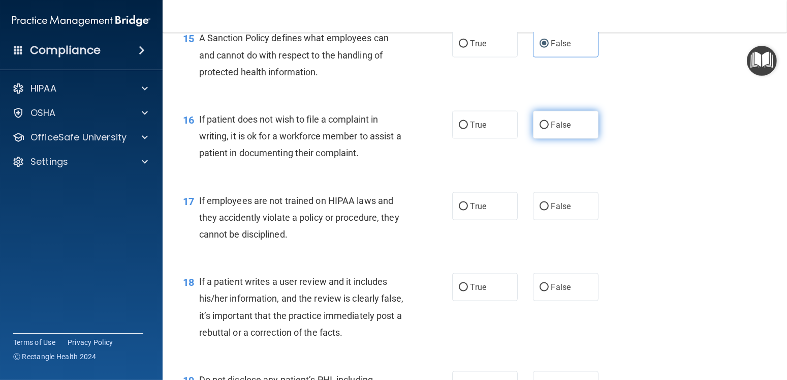
click at [540, 129] on input "False" at bounding box center [544, 125] width 9 height 8
radio input "true"
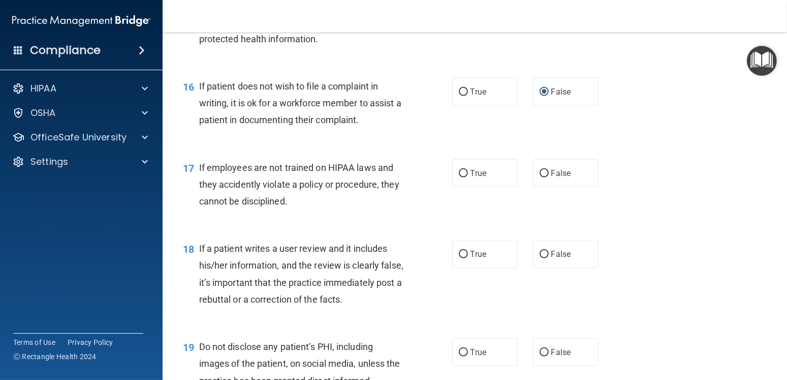
scroll to position [1524, 0]
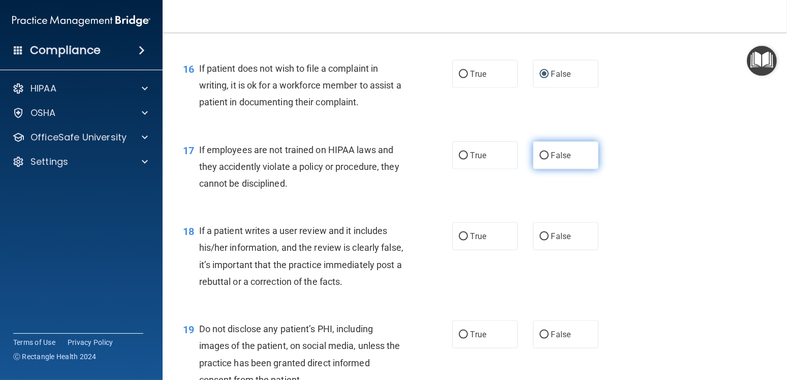
click at [559, 160] on span "False" at bounding box center [561, 155] width 20 height 10
click at [549, 160] on input "False" at bounding box center [544, 156] width 9 height 8
radio input "true"
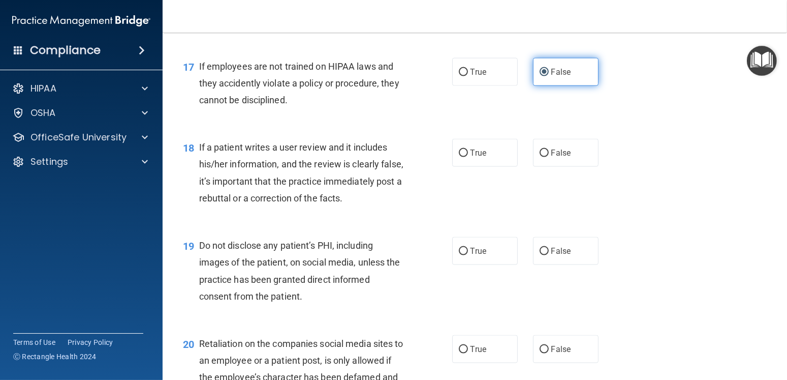
scroll to position [1626, 0]
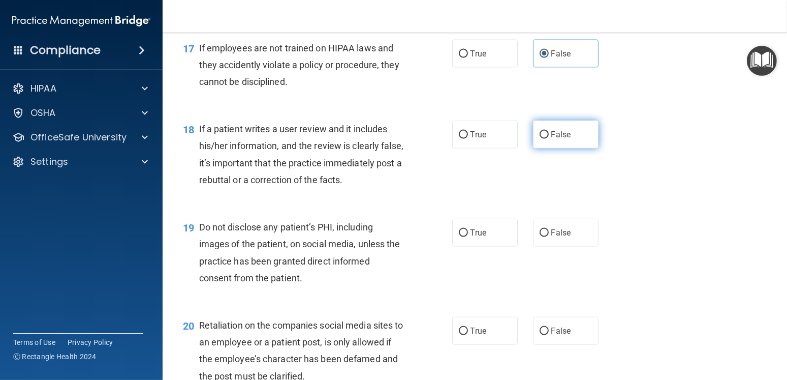
click at [552, 139] on span "False" at bounding box center [561, 135] width 20 height 10
click at [549, 139] on input "False" at bounding box center [544, 135] width 9 height 8
radio input "true"
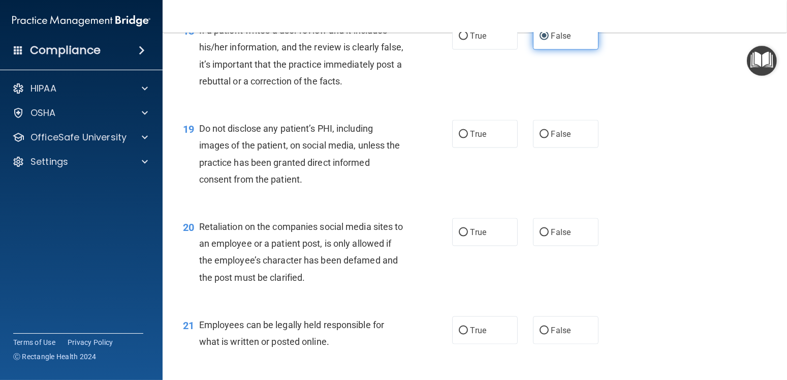
scroll to position [1728, 0]
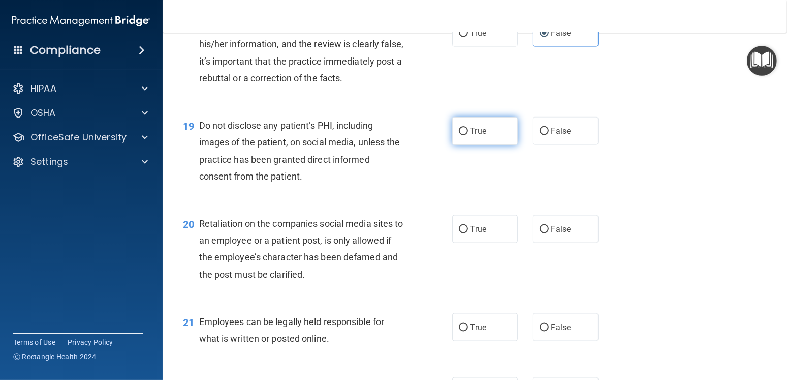
click at [485, 145] on label "True" at bounding box center [485, 131] width 66 height 28
click at [468, 135] on input "True" at bounding box center [463, 132] width 9 height 8
radio input "true"
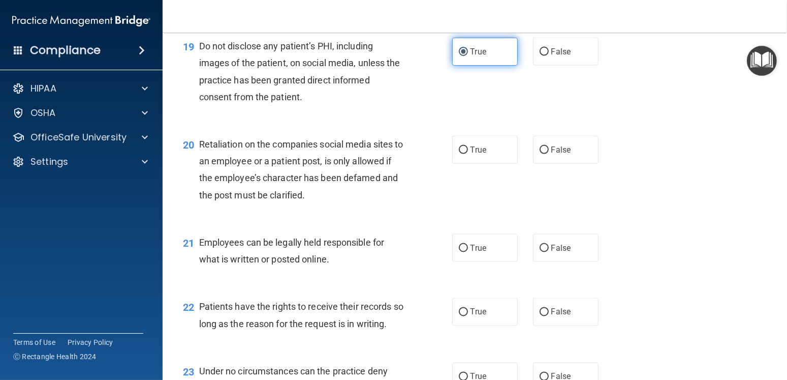
scroll to position [1829, 0]
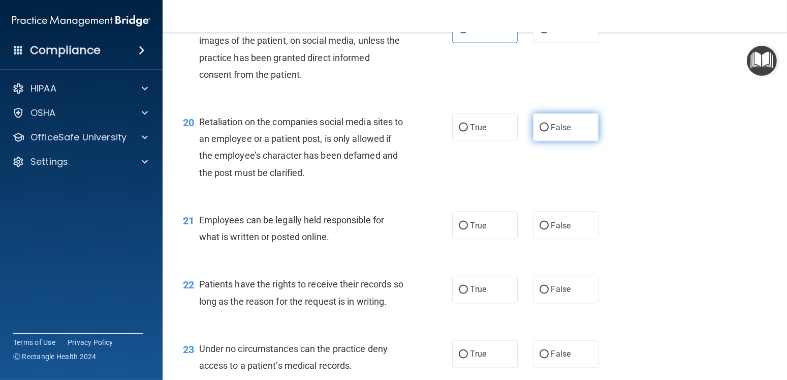
click at [571, 141] on label "False" at bounding box center [566, 127] width 66 height 28
click at [549, 132] on input "False" at bounding box center [544, 128] width 9 height 8
radio input "true"
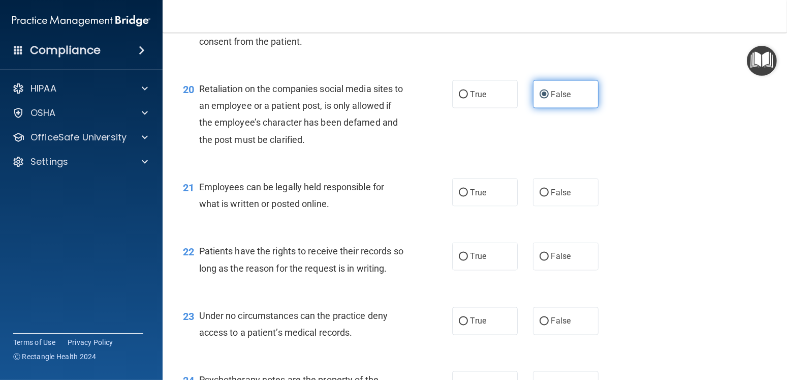
scroll to position [1880, 0]
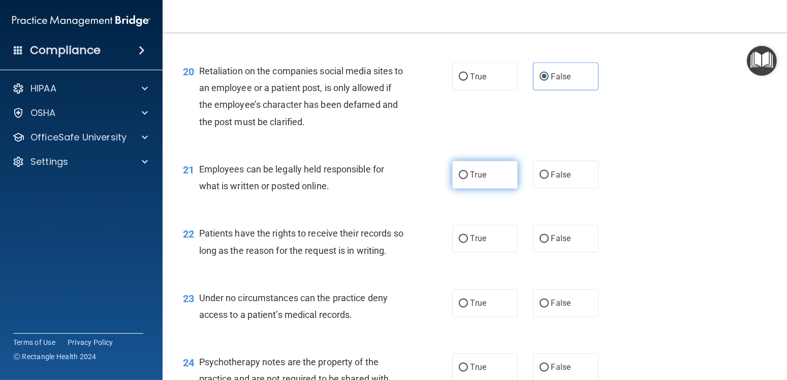
click at [471, 179] on span "True" at bounding box center [479, 175] width 16 height 10
click at [468, 179] on input "True" at bounding box center [463, 175] width 9 height 8
radio input "true"
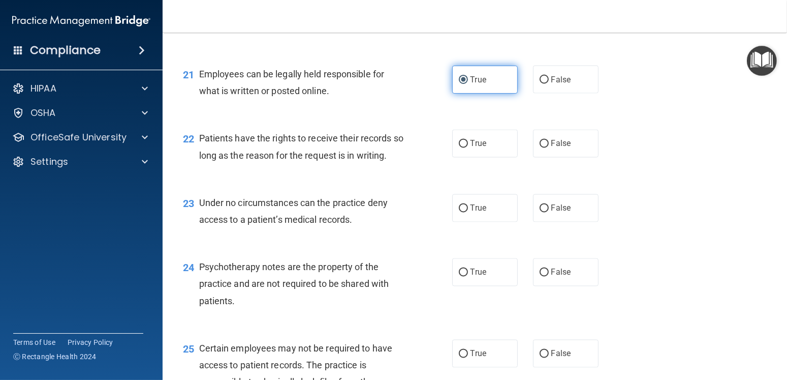
scroll to position [1982, 0]
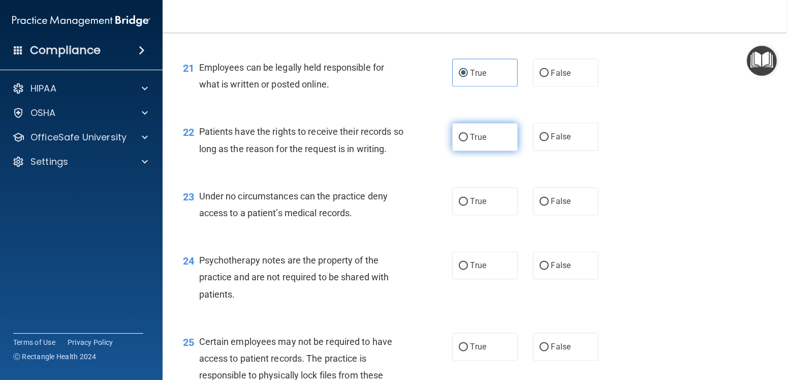
click at [480, 142] on span "True" at bounding box center [479, 137] width 16 height 10
click at [468, 141] on input "True" at bounding box center [463, 138] width 9 height 8
radio input "true"
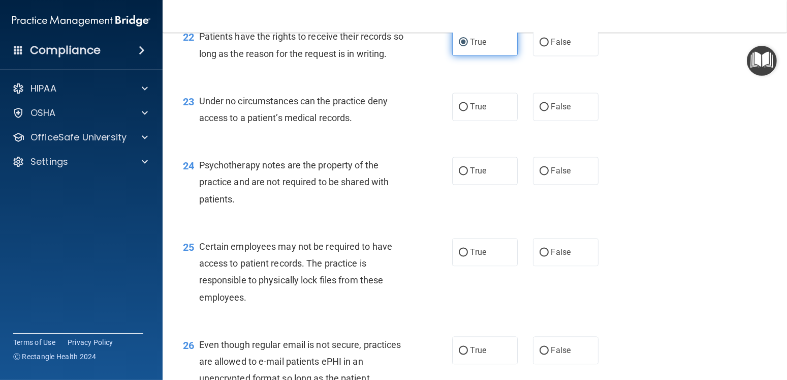
scroll to position [2083, 0]
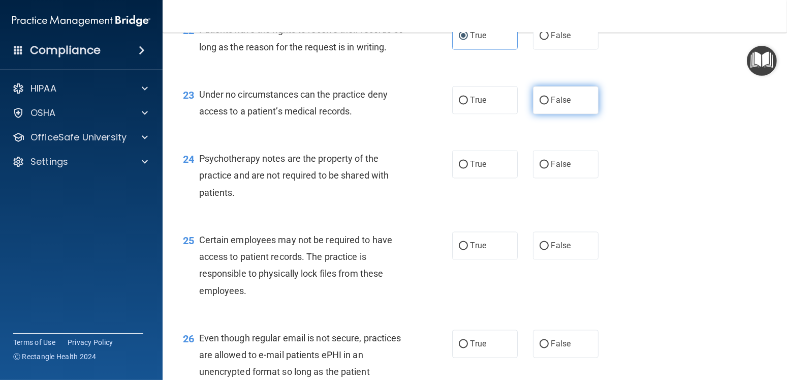
click at [578, 114] on label "False" at bounding box center [566, 100] width 66 height 28
click at [549, 104] on input "False" at bounding box center [544, 101] width 9 height 8
radio input "true"
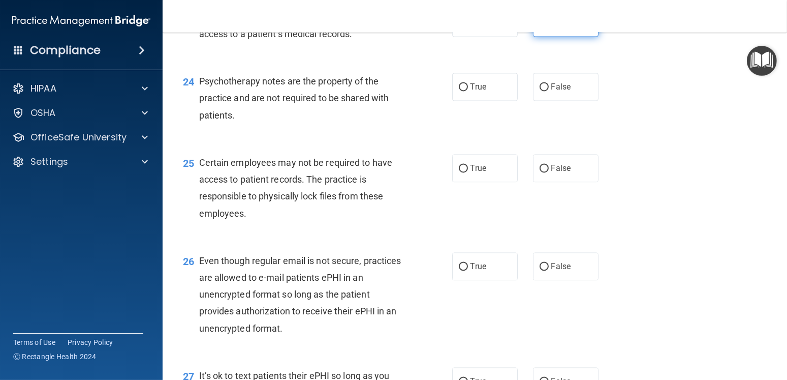
scroll to position [2185, 0]
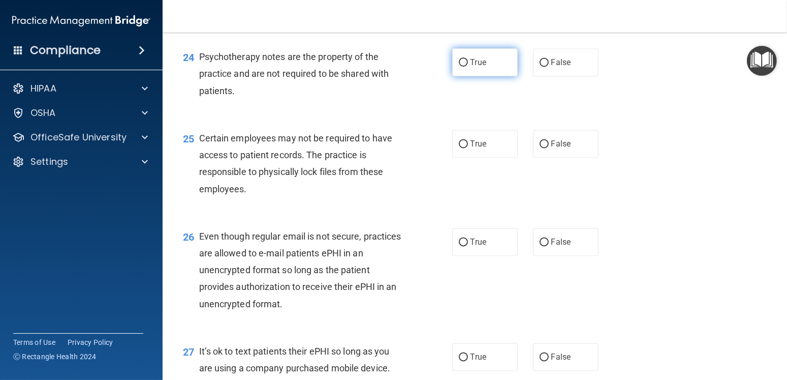
click at [493, 76] on label "True" at bounding box center [485, 62] width 66 height 28
click at [468, 67] on input "True" at bounding box center [463, 63] width 9 height 8
radio input "true"
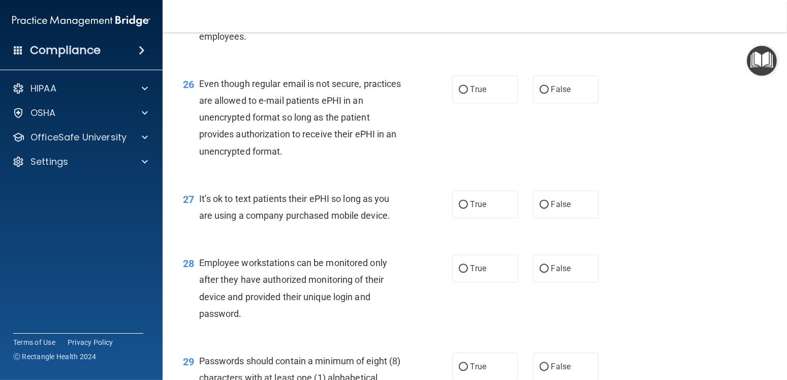
scroll to position [2286, 0]
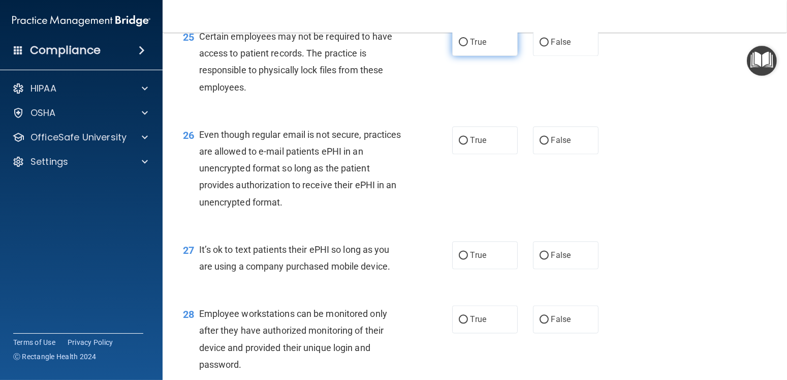
click at [484, 56] on label "True" at bounding box center [485, 42] width 66 height 28
click at [468, 46] on input "True" at bounding box center [463, 43] width 9 height 8
radio input "true"
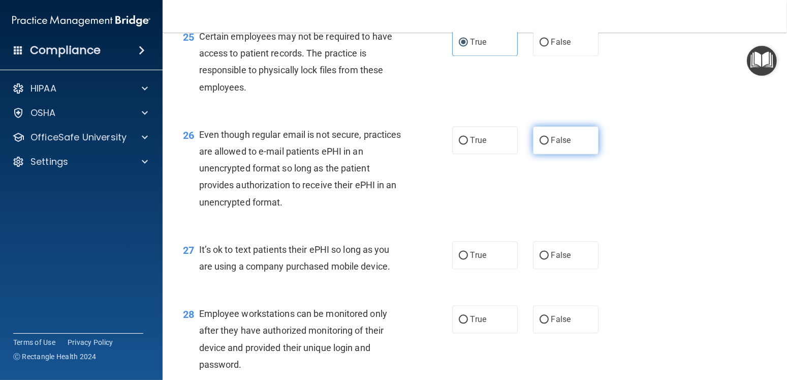
click at [565, 145] on span "False" at bounding box center [561, 140] width 20 height 10
click at [549, 144] on input "False" at bounding box center [544, 141] width 9 height 8
radio input "true"
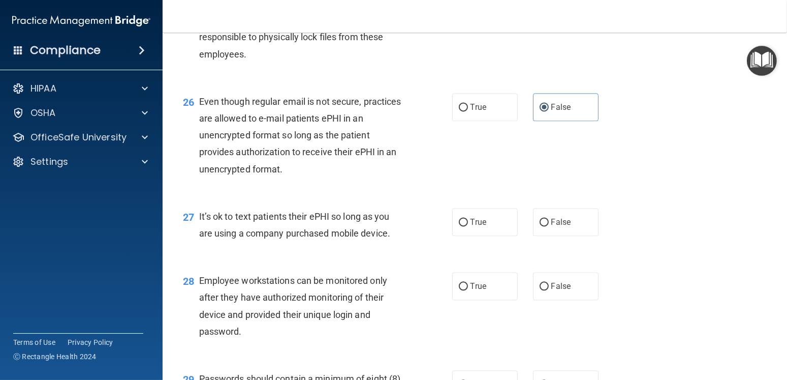
scroll to position [2388, 0]
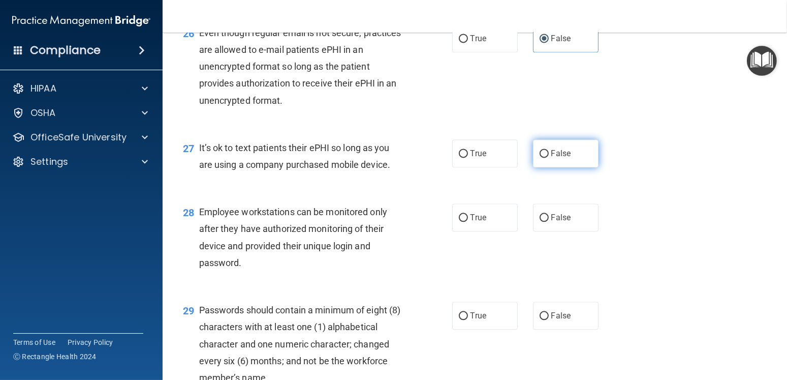
click at [551, 158] on span "False" at bounding box center [561, 153] width 20 height 10
click at [546, 158] on input "False" at bounding box center [544, 154] width 9 height 8
radio input "true"
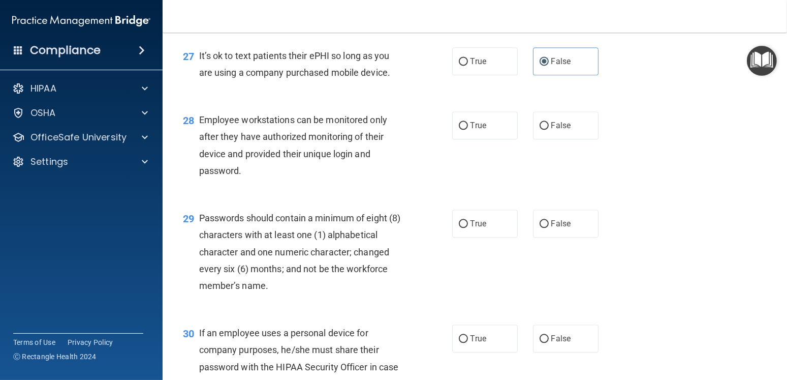
scroll to position [2490, 0]
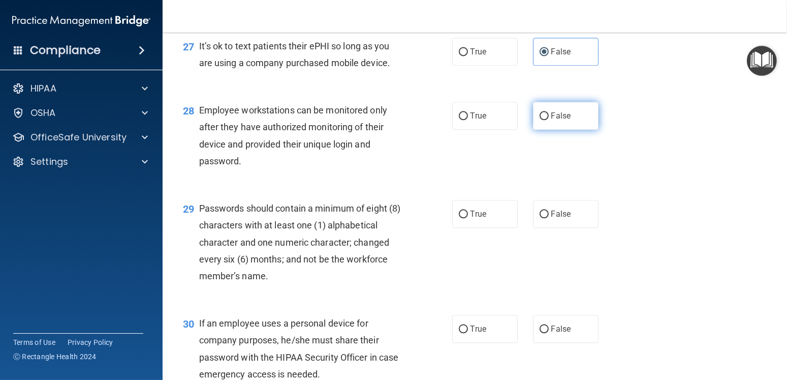
click at [540, 120] on input "False" at bounding box center [544, 116] width 9 height 8
radio input "true"
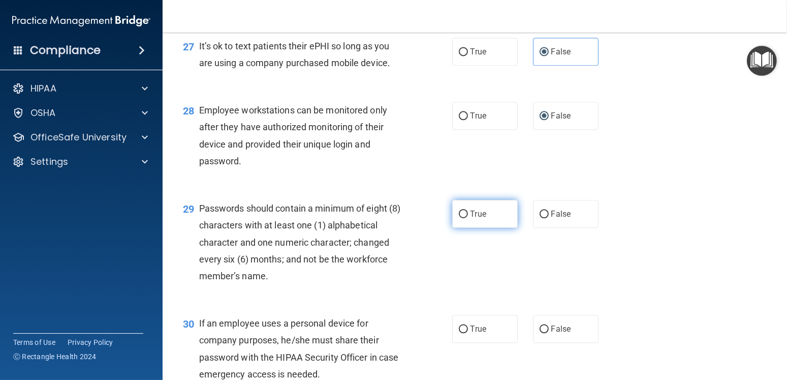
click at [491, 227] on label "True" at bounding box center [485, 214] width 66 height 28
click at [468, 218] on input "True" at bounding box center [463, 214] width 9 height 8
radio input "true"
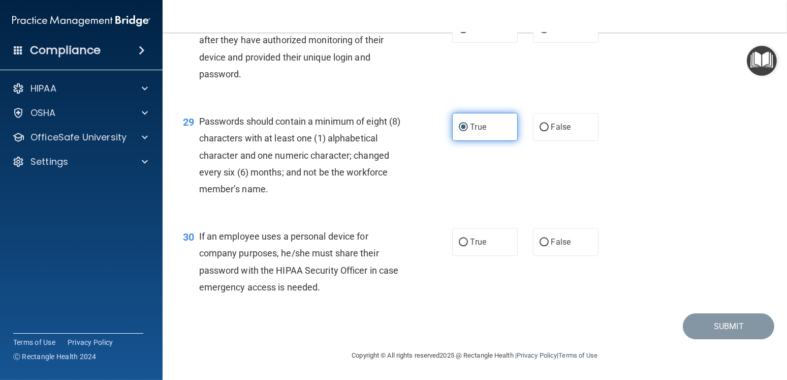
scroll to position [2593, 0]
click at [471, 241] on span "True" at bounding box center [479, 242] width 16 height 10
click at [467, 241] on input "True" at bounding box center [463, 242] width 9 height 8
radio input "true"
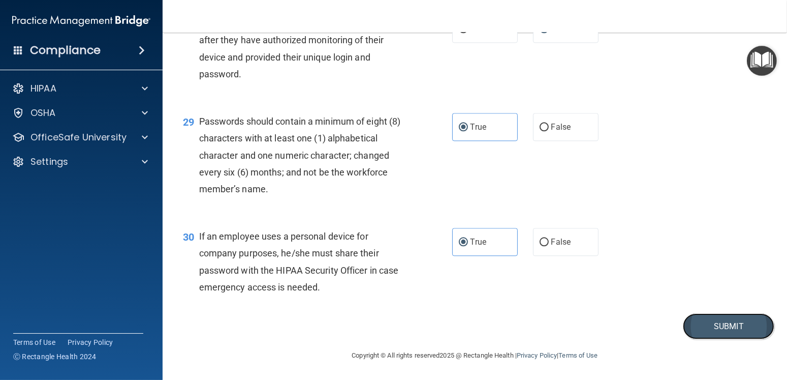
click at [757, 328] on button "Submit" at bounding box center [728, 326] width 91 height 26
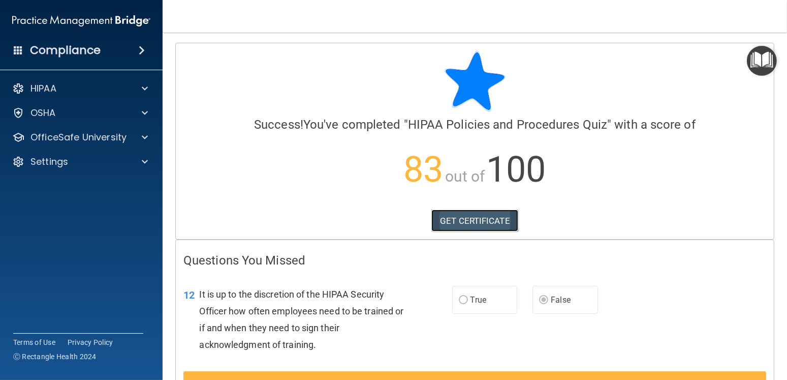
click at [507, 221] on link "GET CERTIFICATE" at bounding box center [474, 220] width 87 height 22
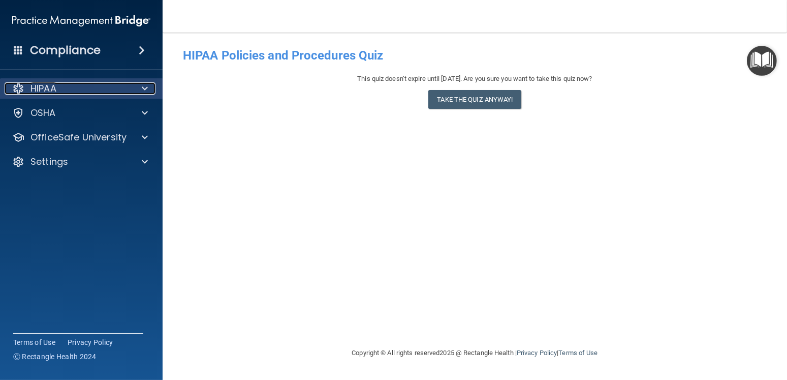
click at [75, 89] on div "HIPAA" at bounding box center [68, 88] width 126 height 12
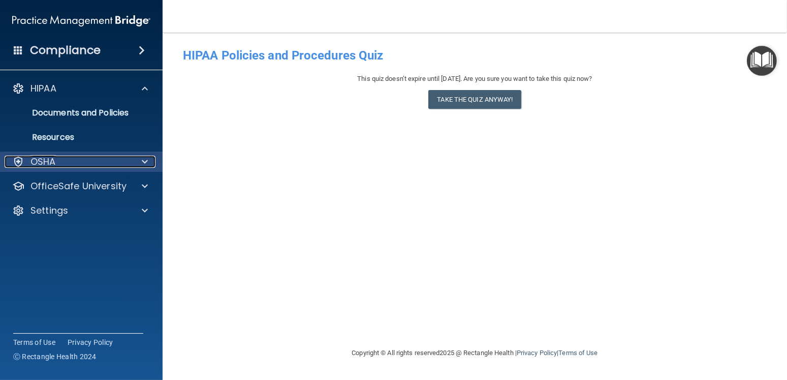
click at [81, 164] on div "OSHA" at bounding box center [68, 161] width 126 height 12
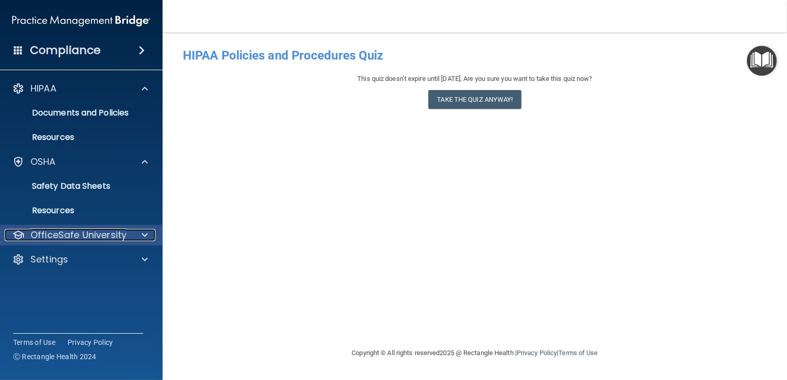
click at [69, 232] on p "OfficeSafe University" at bounding box center [78, 235] width 96 height 12
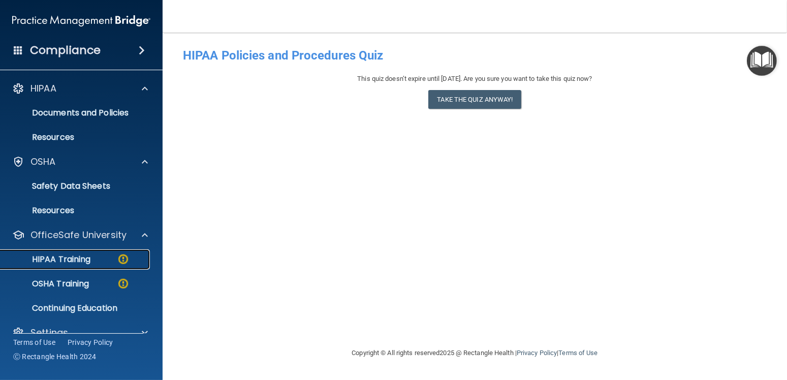
click at [78, 262] on p "HIPAA Training" at bounding box center [49, 259] width 84 height 10
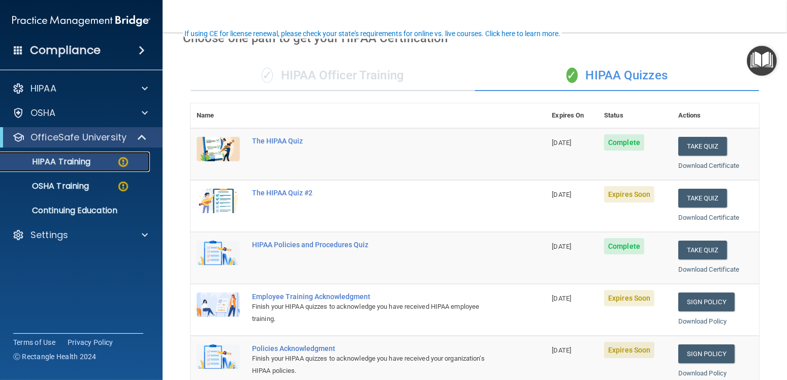
scroll to position [102, 0]
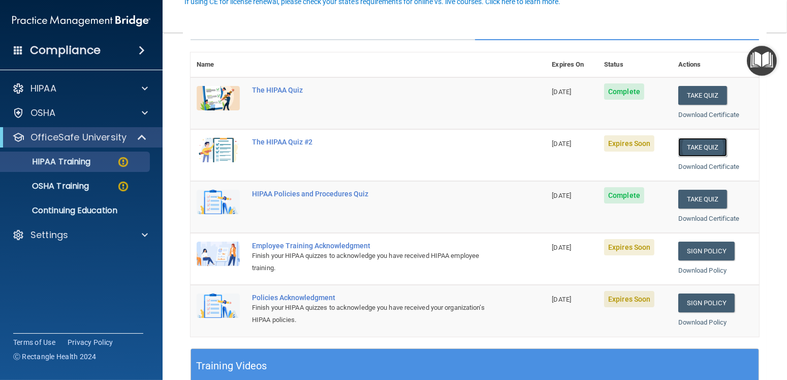
click at [682, 147] on button "Take Quiz" at bounding box center [702, 147] width 49 height 19
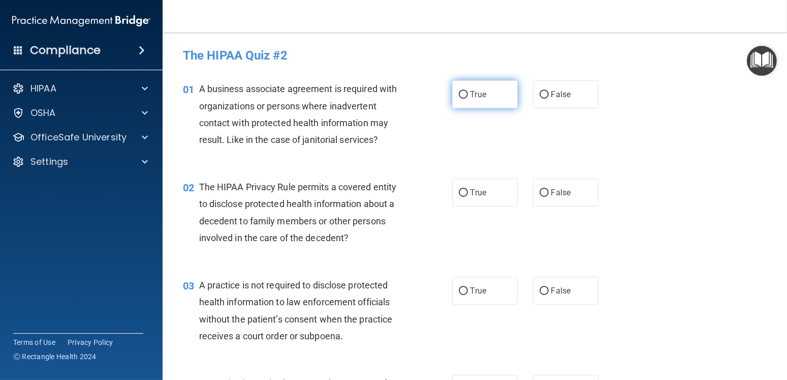
click at [456, 101] on label "True" at bounding box center [485, 94] width 66 height 28
click at [459, 99] on input "True" at bounding box center [463, 95] width 9 height 8
radio input "true"
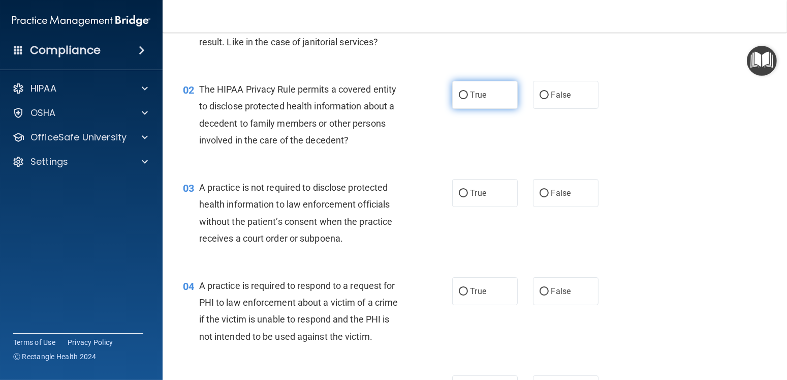
scroll to position [102, 0]
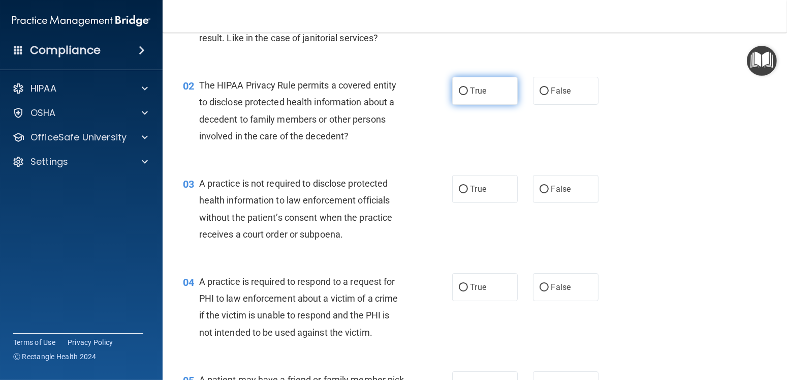
click at [458, 101] on label "True" at bounding box center [485, 91] width 66 height 28
click at [459, 95] on input "True" at bounding box center [463, 91] width 9 height 8
radio input "true"
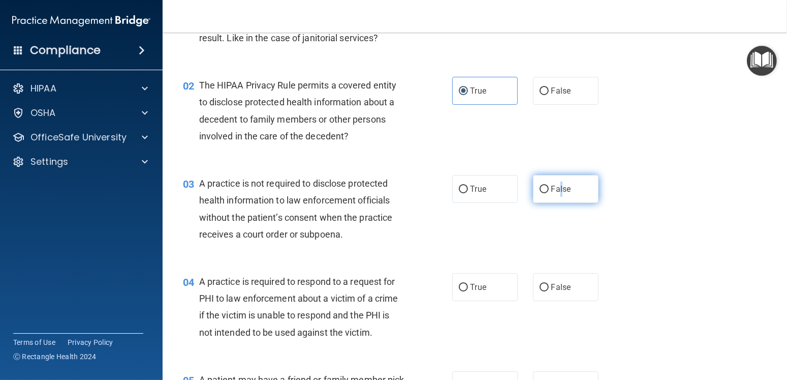
click at [556, 191] on span "False" at bounding box center [561, 189] width 20 height 10
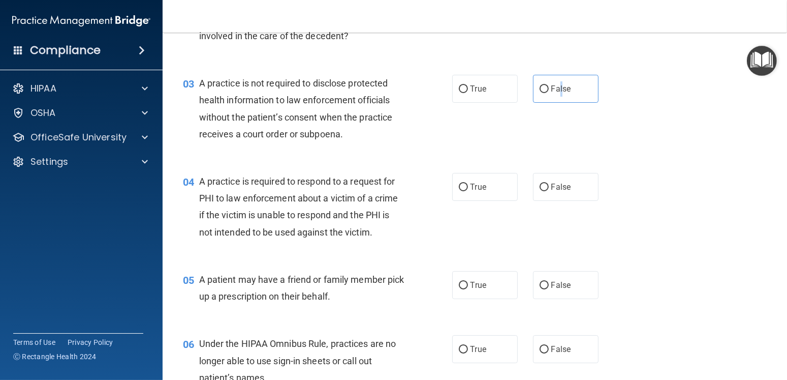
scroll to position [203, 0]
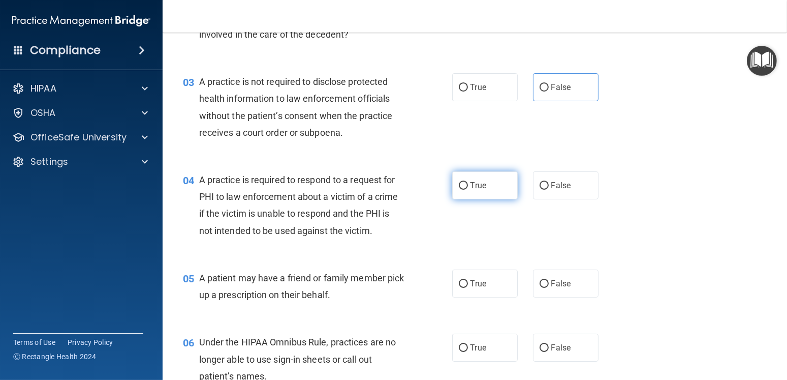
click at [463, 194] on label "True" at bounding box center [485, 185] width 66 height 28
click at [463, 190] on input "True" at bounding box center [463, 186] width 9 height 8
radio input "true"
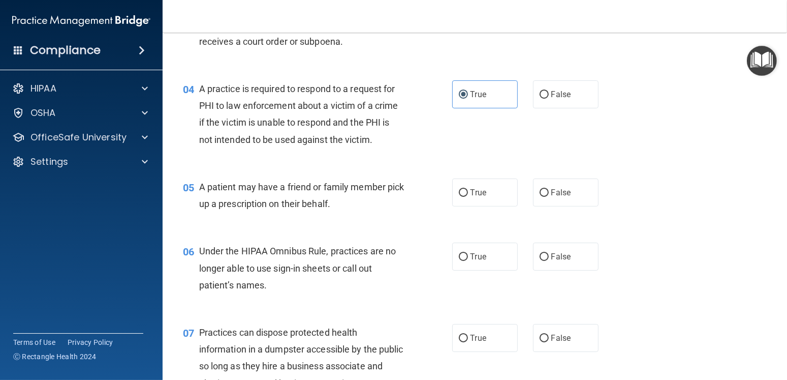
scroll to position [305, 0]
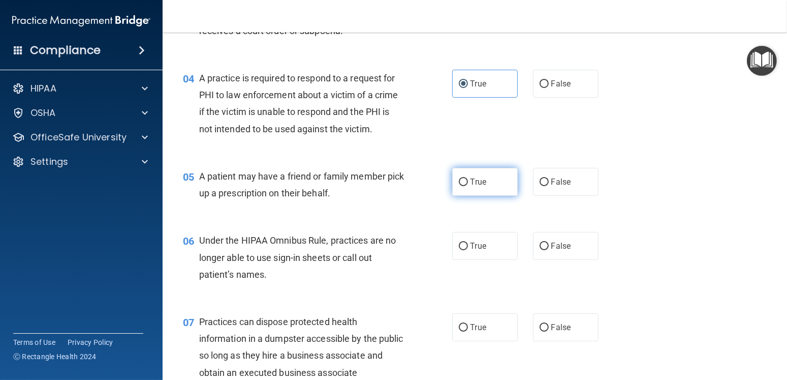
click at [469, 173] on label "True" at bounding box center [485, 182] width 66 height 28
click at [468, 178] on input "True" at bounding box center [463, 182] width 9 height 8
radio input "true"
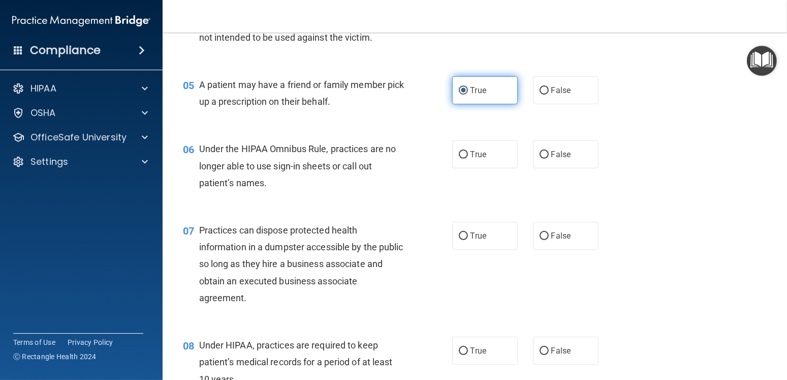
scroll to position [406, 0]
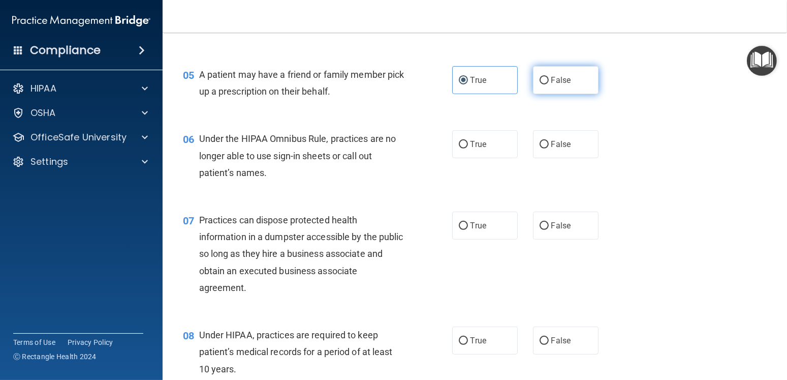
click at [564, 77] on span "False" at bounding box center [561, 80] width 20 height 10
click at [549, 77] on input "False" at bounding box center [544, 81] width 9 height 8
radio input "true"
radio input "false"
click at [536, 139] on label "False" at bounding box center [566, 144] width 66 height 28
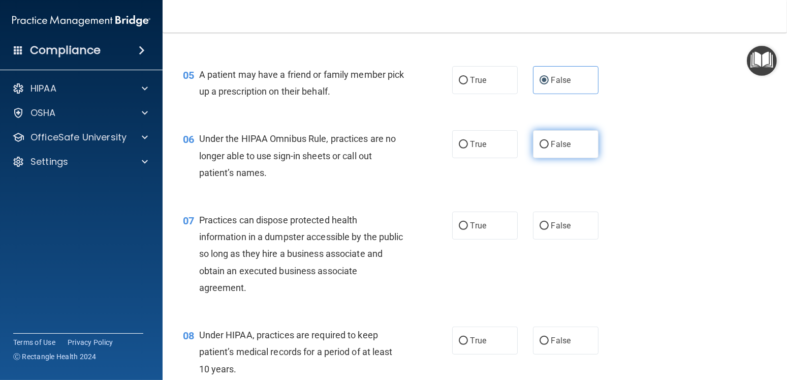
click at [540, 141] on input "False" at bounding box center [544, 145] width 9 height 8
radio input "true"
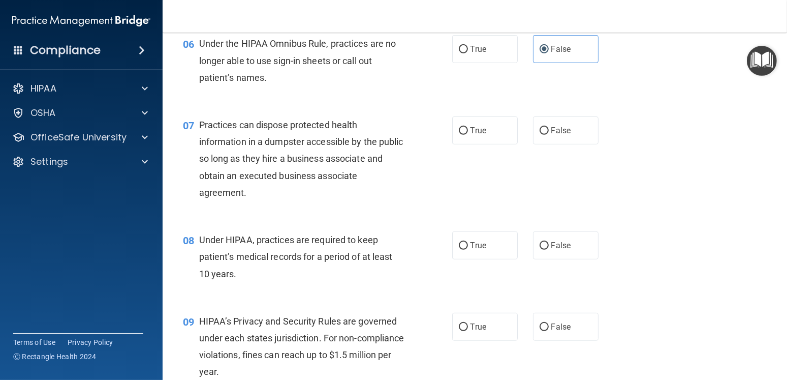
scroll to position [508, 0]
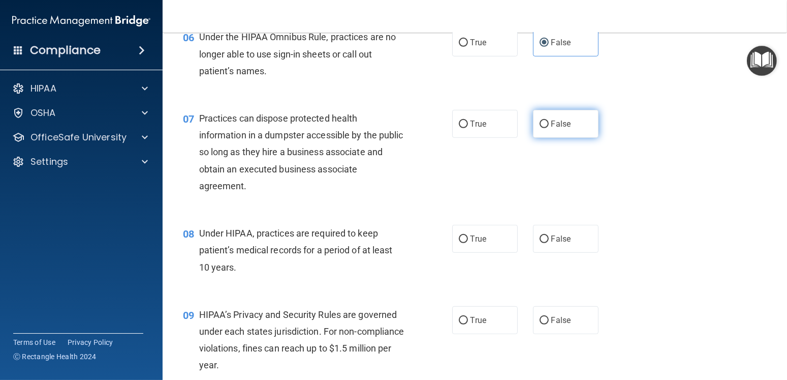
click at [559, 129] on label "False" at bounding box center [566, 124] width 66 height 28
click at [549, 128] on input "False" at bounding box center [544, 124] width 9 height 8
radio input "true"
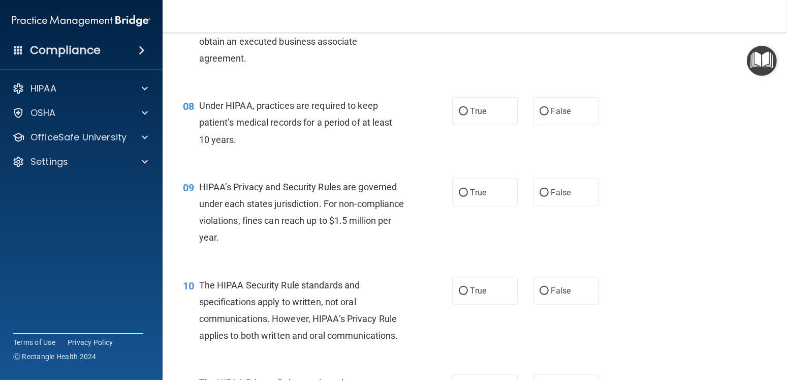
scroll to position [661, 0]
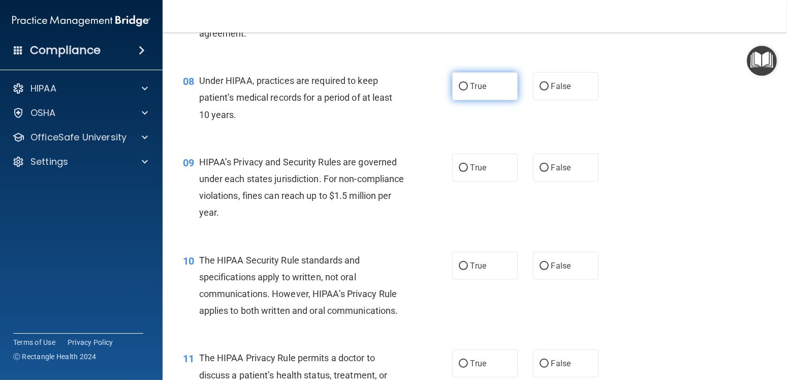
click at [453, 93] on label "True" at bounding box center [485, 86] width 66 height 28
click at [459, 90] on input "True" at bounding box center [463, 87] width 9 height 8
radio input "true"
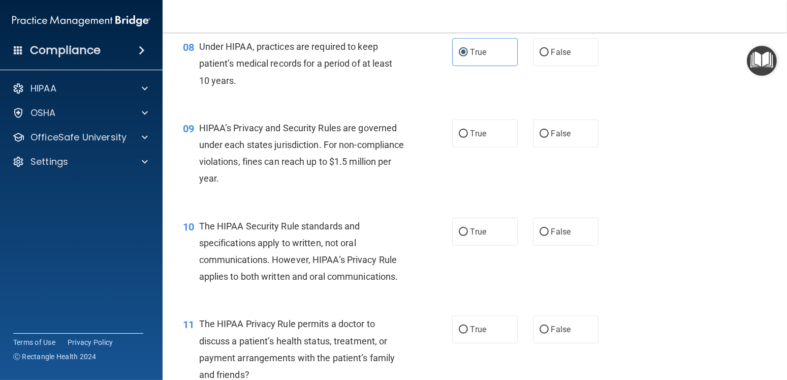
scroll to position [762, 0]
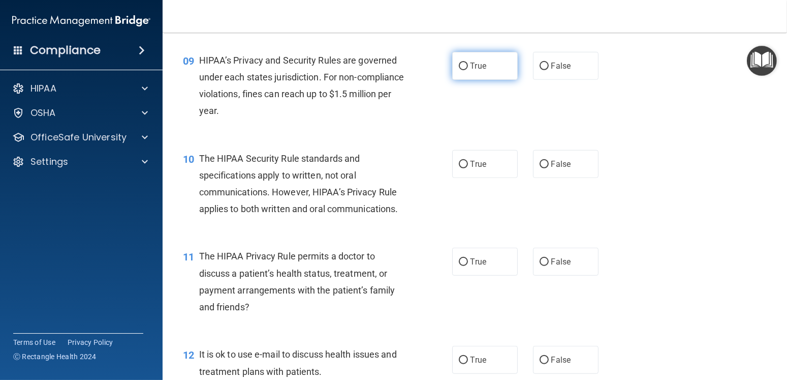
click at [474, 76] on label "True" at bounding box center [485, 66] width 66 height 28
click at [468, 70] on input "True" at bounding box center [463, 66] width 9 height 8
radio input "true"
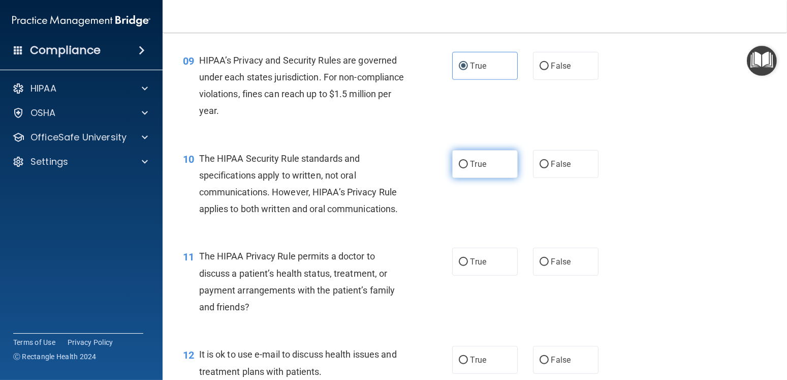
click at [455, 169] on label "True" at bounding box center [485, 164] width 66 height 28
click at [459, 168] on input "True" at bounding box center [463, 165] width 9 height 8
radio input "true"
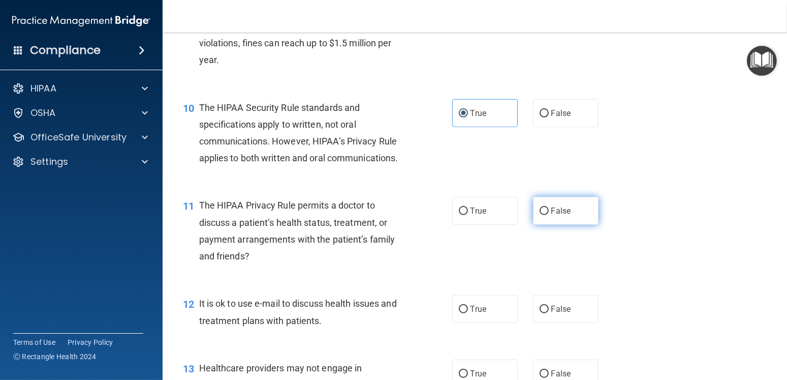
click at [547, 215] on label "False" at bounding box center [566, 211] width 66 height 28
click at [547, 215] on input "False" at bounding box center [544, 211] width 9 height 8
radio input "true"
click at [414, 224] on div "11 The HIPAA Privacy Rule permits a doctor to discuss a patient’s health status…" at bounding box center [318, 233] width 300 height 73
click at [435, 218] on div "11 The HIPAA Privacy Rule permits a doctor to discuss a patient’s health status…" at bounding box center [318, 233] width 300 height 73
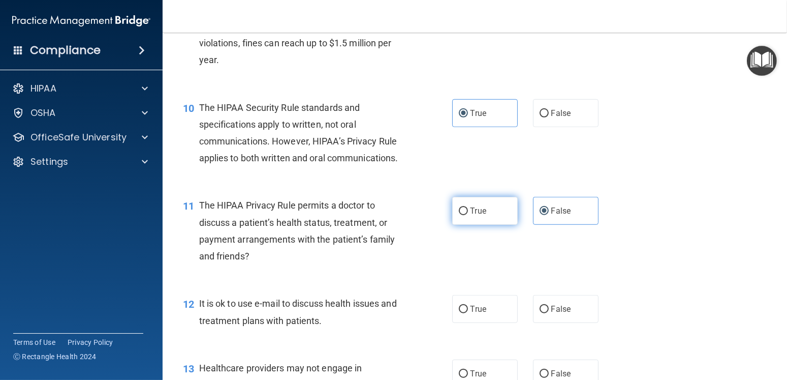
click at [472, 216] on label "True" at bounding box center [485, 211] width 66 height 28
click at [468, 215] on input "True" at bounding box center [463, 211] width 9 height 8
radio input "true"
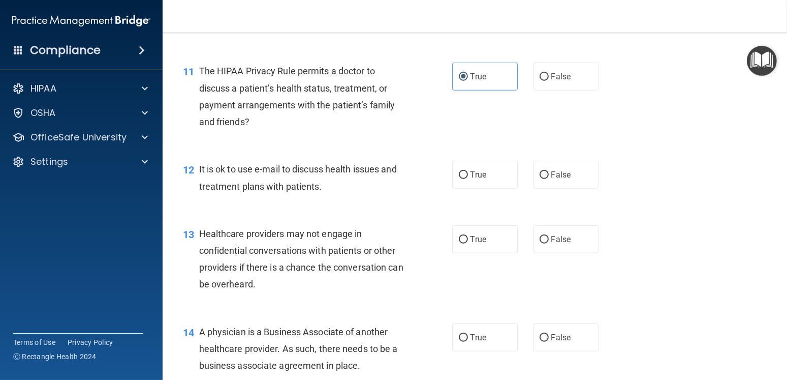
scroll to position [965, 0]
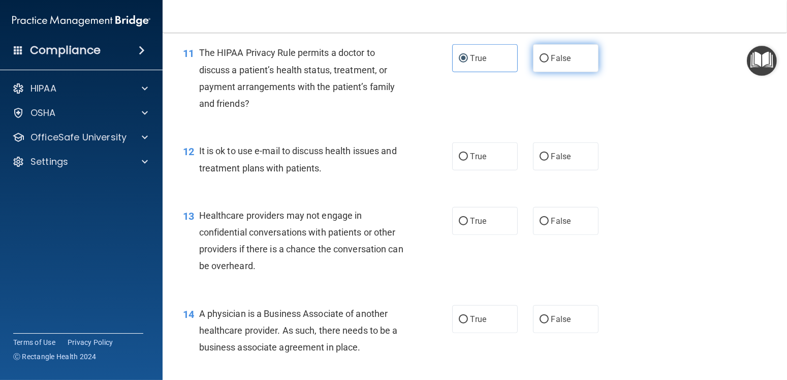
click at [566, 52] on label "False" at bounding box center [566, 58] width 66 height 28
click at [549, 55] on input "False" at bounding box center [544, 59] width 9 height 8
radio input "true"
radio input "false"
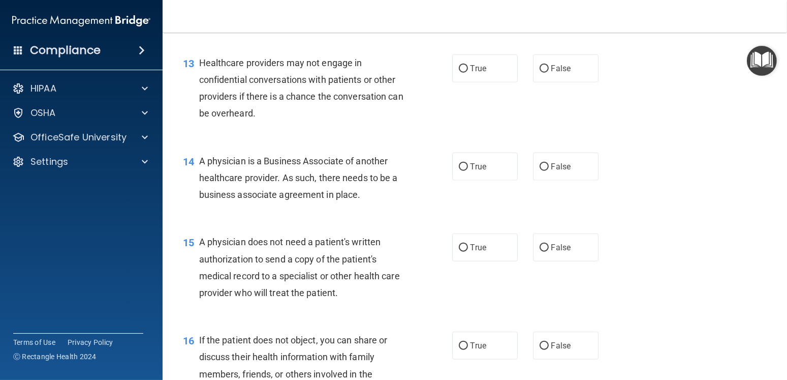
scroll to position [1067, 0]
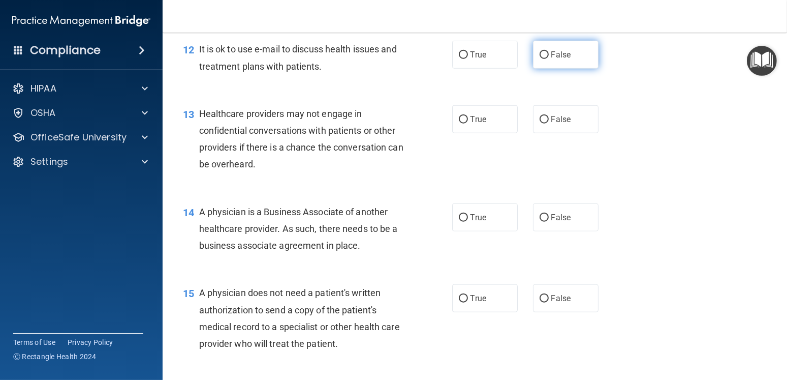
click at [542, 56] on input "False" at bounding box center [544, 55] width 9 height 8
radio input "true"
click at [482, 60] on label "True" at bounding box center [485, 55] width 66 height 28
click at [468, 59] on input "True" at bounding box center [463, 55] width 9 height 8
radio input "true"
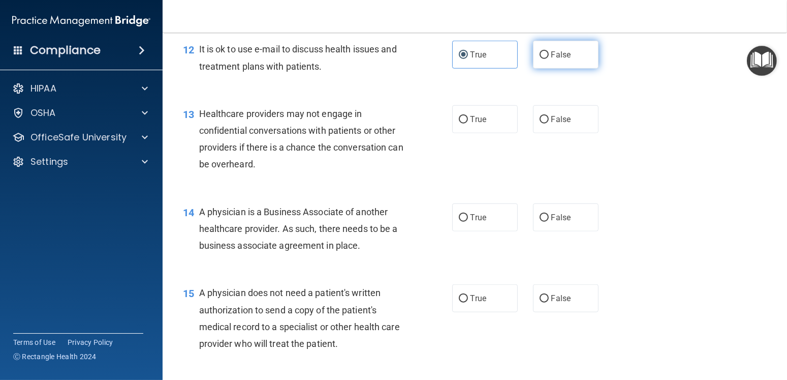
click at [588, 49] on label "False" at bounding box center [566, 55] width 66 height 28
click at [549, 51] on input "False" at bounding box center [544, 55] width 9 height 8
radio input "true"
radio input "false"
click at [466, 131] on label "True" at bounding box center [485, 119] width 66 height 28
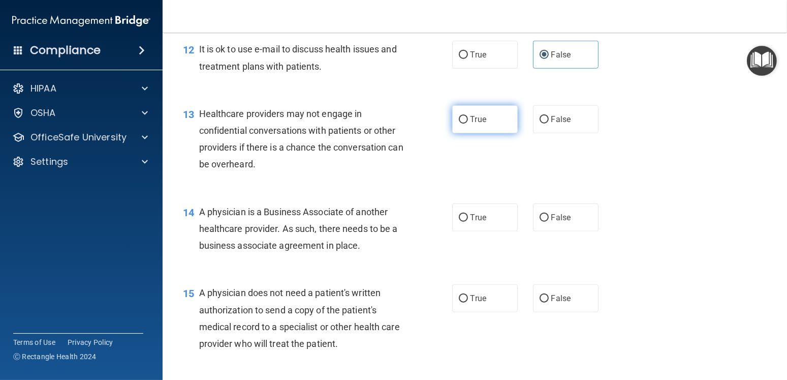
click at [466, 123] on input "True" at bounding box center [463, 120] width 9 height 8
radio input "true"
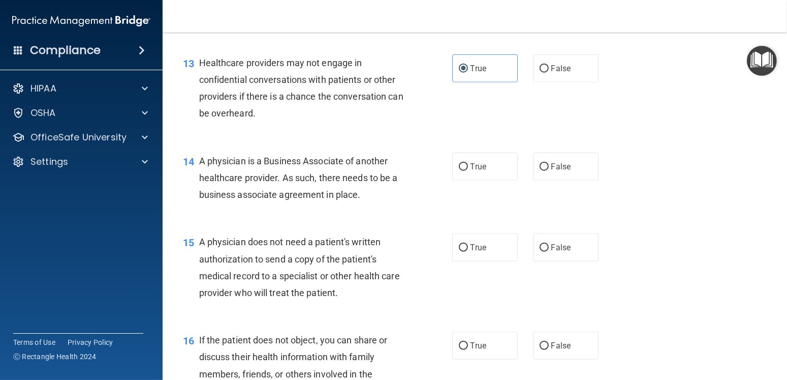
scroll to position [1169, 0]
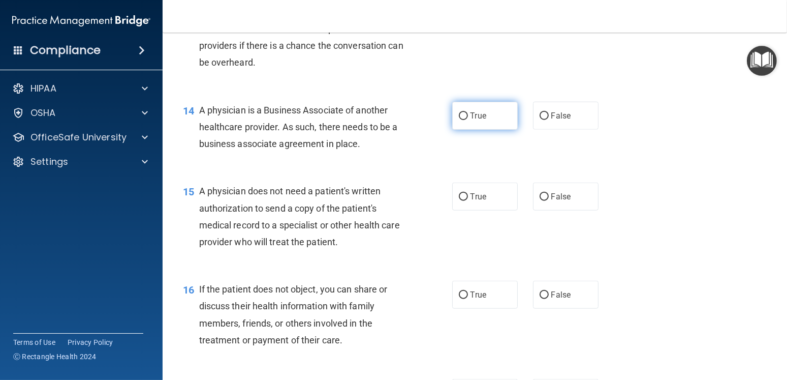
click at [462, 119] on label "True" at bounding box center [485, 116] width 66 height 28
click at [462, 119] on input "True" at bounding box center [463, 116] width 9 height 8
radio input "true"
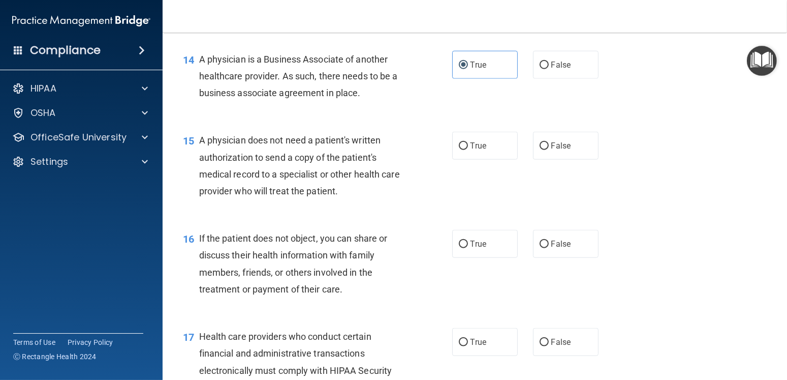
scroll to position [1270, 0]
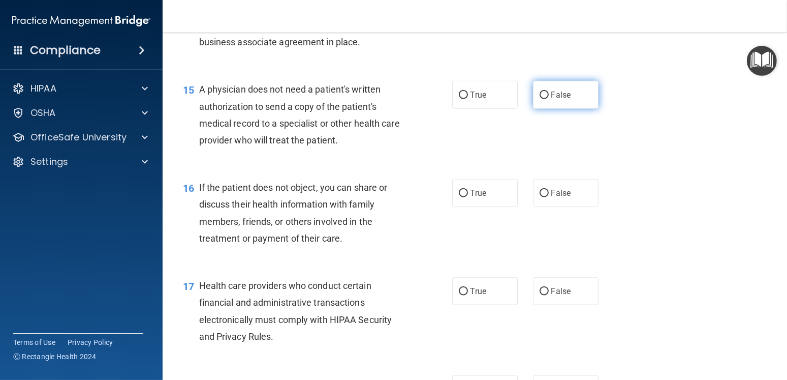
click at [533, 105] on label "False" at bounding box center [566, 95] width 66 height 28
click at [540, 99] on input "False" at bounding box center [544, 95] width 9 height 8
radio input "true"
click at [565, 197] on span "False" at bounding box center [561, 193] width 20 height 10
click at [549, 197] on input "False" at bounding box center [544, 194] width 9 height 8
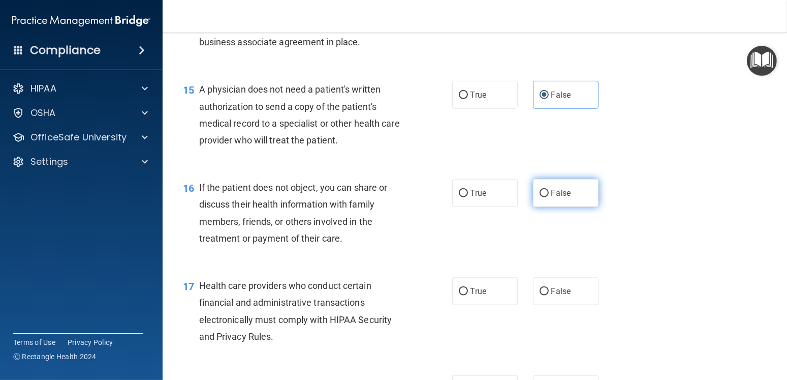
radio input "true"
click at [473, 188] on span "True" at bounding box center [479, 193] width 16 height 10
click at [468, 190] on input "True" at bounding box center [463, 194] width 9 height 8
radio input "true"
radio input "false"
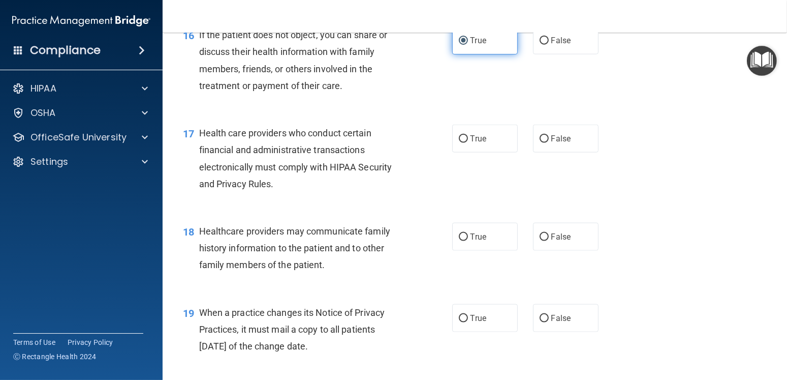
scroll to position [1473, 0]
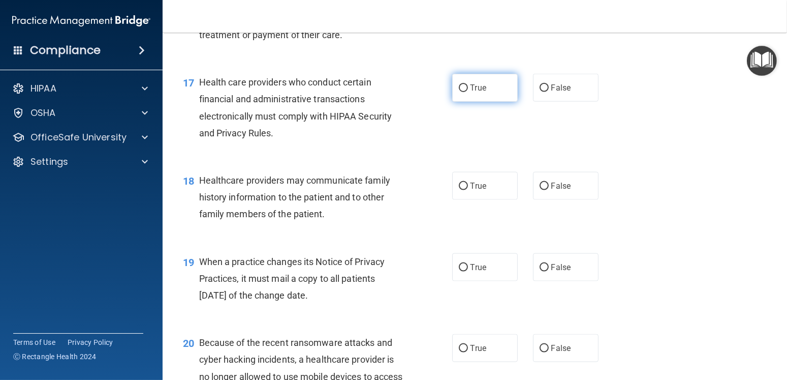
click at [452, 90] on label "True" at bounding box center [485, 88] width 66 height 28
click at [459, 90] on input "True" at bounding box center [463, 88] width 9 height 8
radio input "true"
click at [572, 181] on label "False" at bounding box center [566, 186] width 66 height 28
click at [549, 182] on input "False" at bounding box center [544, 186] width 9 height 8
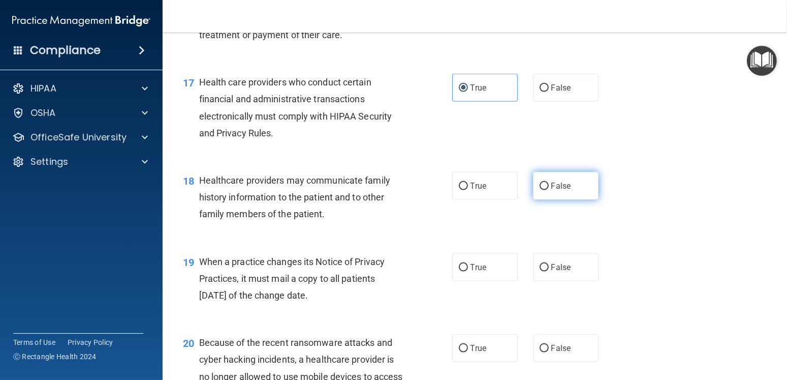
radio input "true"
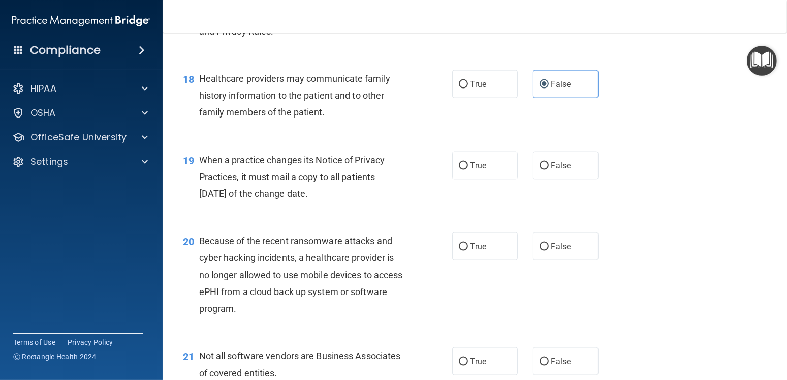
scroll to position [1626, 0]
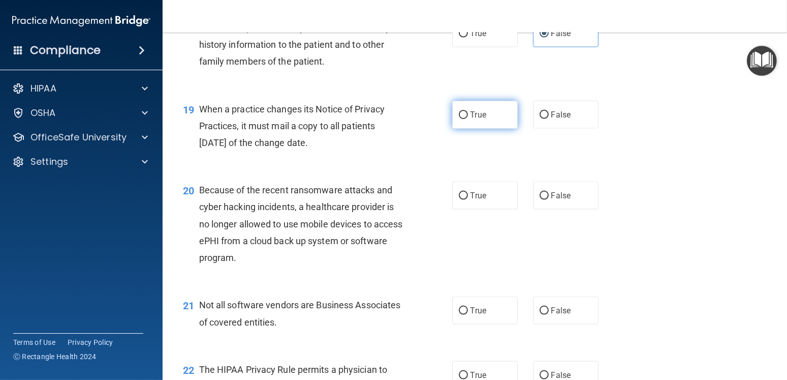
click at [472, 110] on span "True" at bounding box center [479, 115] width 16 height 10
click at [468, 111] on input "True" at bounding box center [463, 115] width 9 height 8
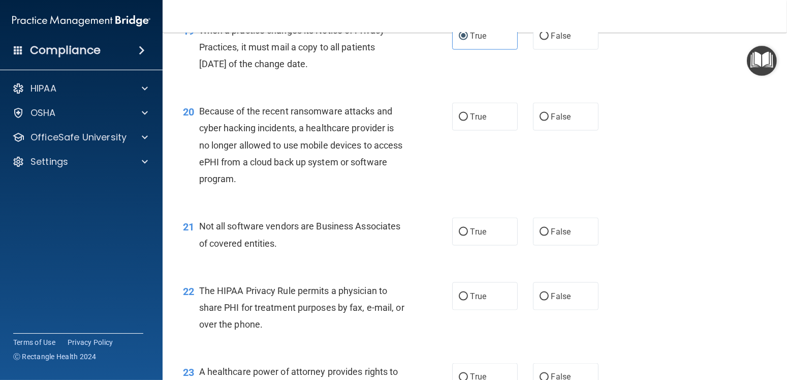
scroll to position [1728, 0]
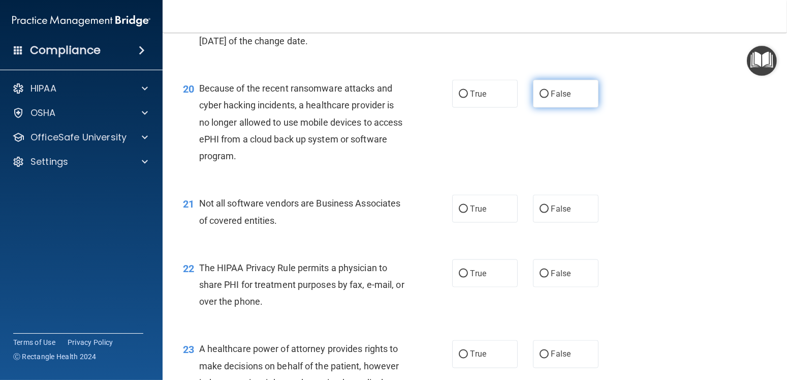
click at [567, 99] on label "False" at bounding box center [566, 94] width 66 height 28
click at [549, 98] on input "False" at bounding box center [544, 94] width 9 height 8
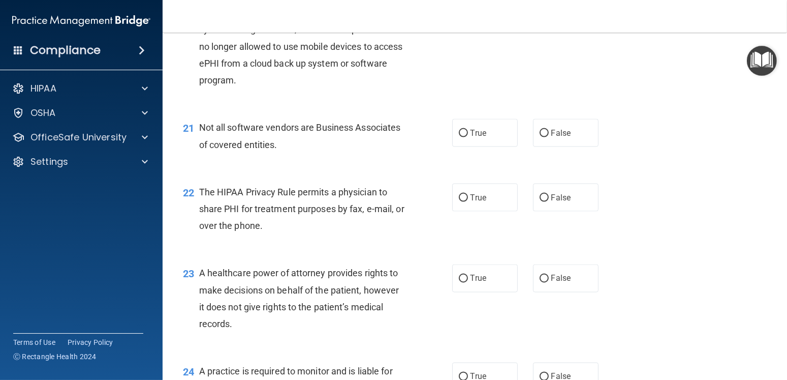
scroll to position [1829, 0]
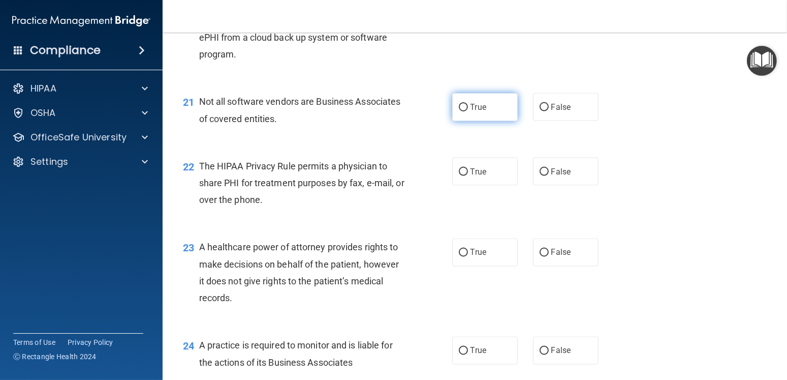
click at [471, 118] on label "True" at bounding box center [485, 107] width 66 height 28
click at [468, 111] on input "True" at bounding box center [463, 108] width 9 height 8
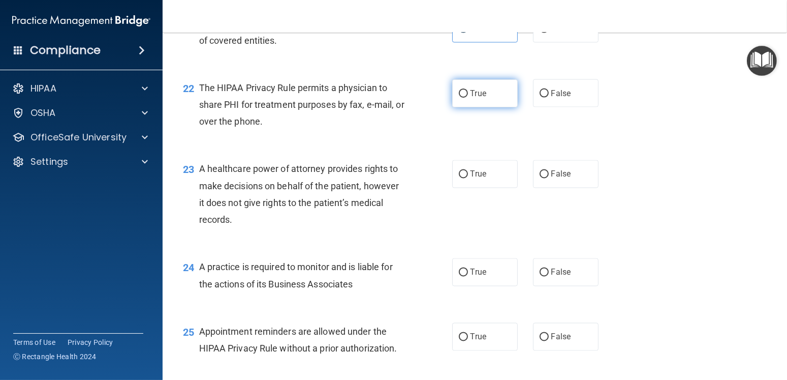
scroll to position [1931, 0]
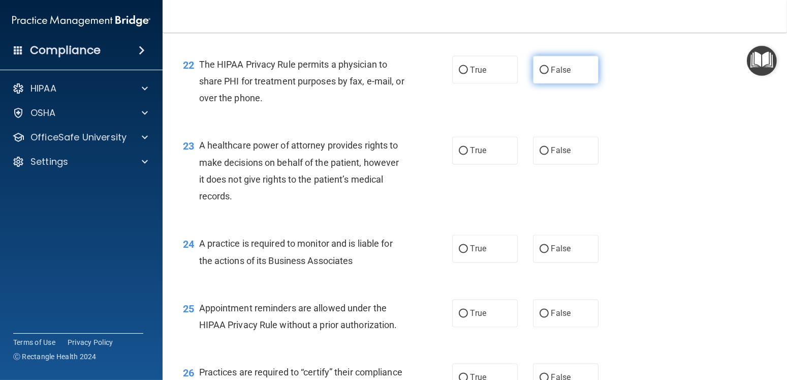
click at [555, 68] on span "False" at bounding box center [561, 70] width 20 height 10
click at [549, 68] on input "False" at bounding box center [544, 71] width 9 height 8
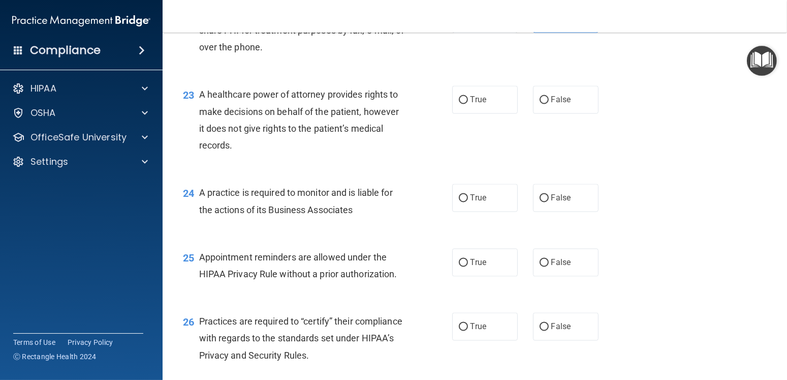
scroll to position [2032, 0]
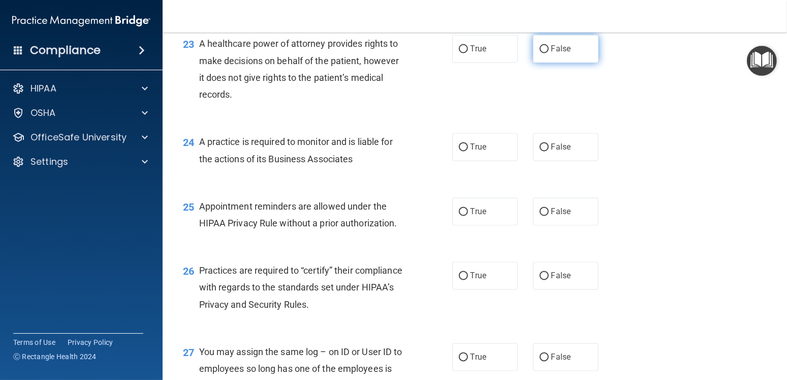
click at [563, 49] on span "False" at bounding box center [561, 49] width 20 height 10
click at [549, 49] on input "False" at bounding box center [544, 50] width 9 height 8
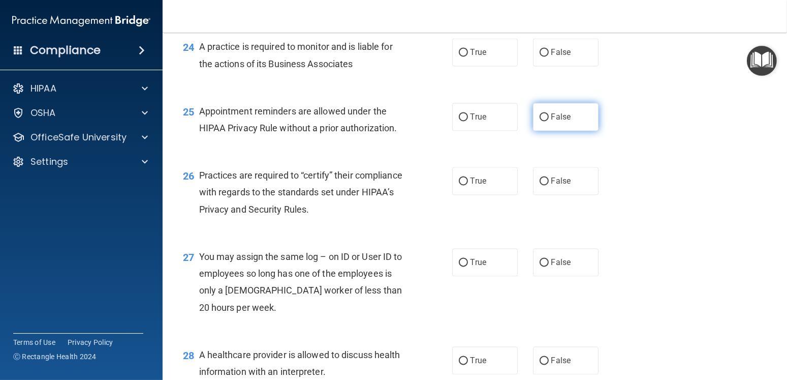
scroll to position [2134, 0]
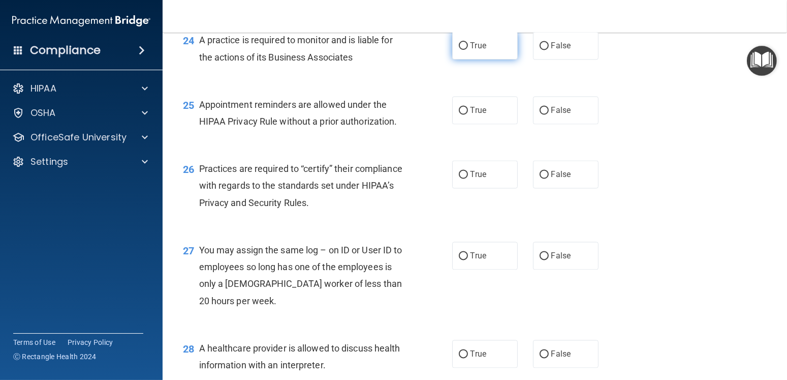
click at [487, 39] on label "True" at bounding box center [485, 46] width 66 height 28
click at [468, 42] on input "True" at bounding box center [463, 46] width 9 height 8
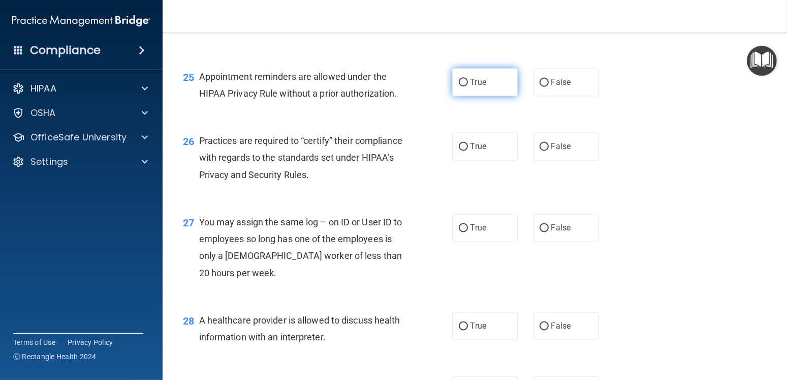
scroll to position [2185, 0]
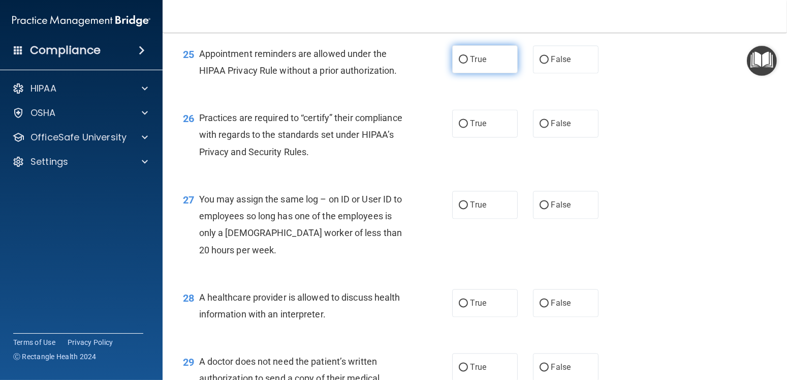
click at [459, 60] on input "True" at bounding box center [463, 60] width 9 height 8
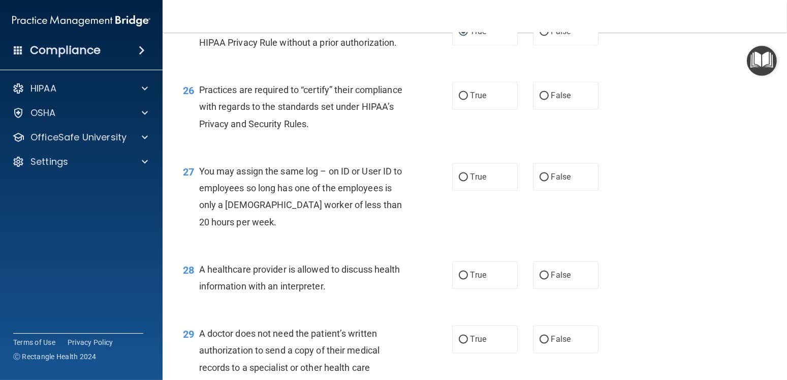
scroll to position [2236, 0]
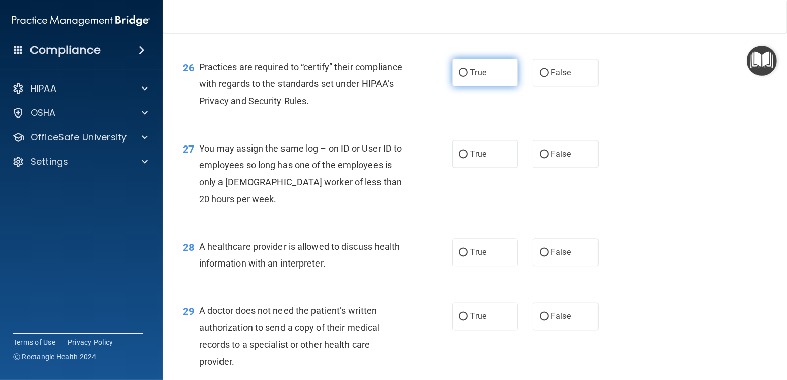
click at [474, 81] on label "True" at bounding box center [485, 72] width 66 height 28
click at [468, 77] on input "True" at bounding box center [463, 73] width 9 height 8
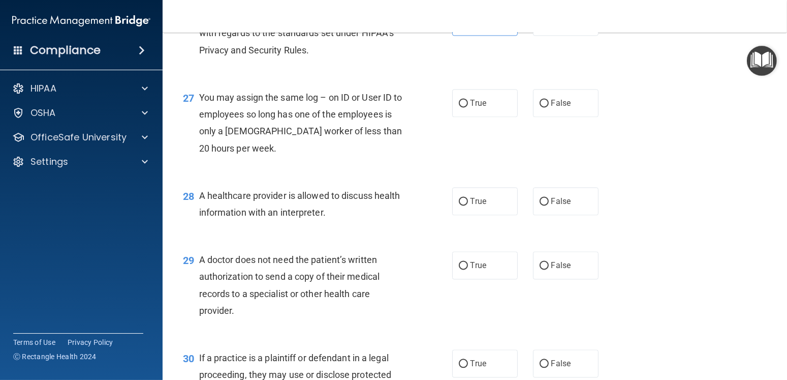
scroll to position [2337, 0]
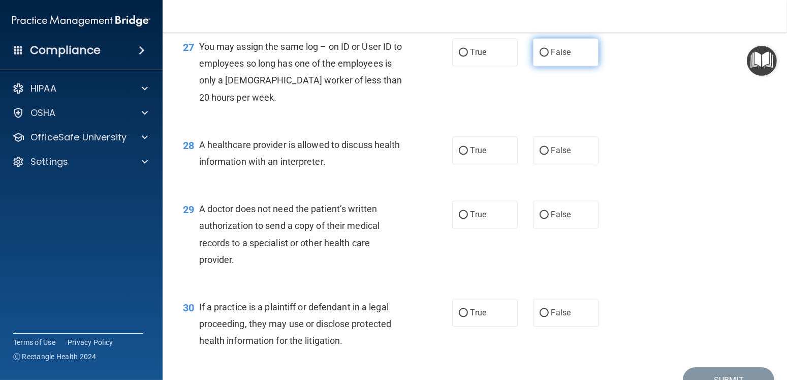
click at [540, 49] on input "False" at bounding box center [544, 53] width 9 height 8
click at [501, 158] on label "True" at bounding box center [485, 150] width 66 height 28
click at [468, 154] on input "True" at bounding box center [463, 151] width 9 height 8
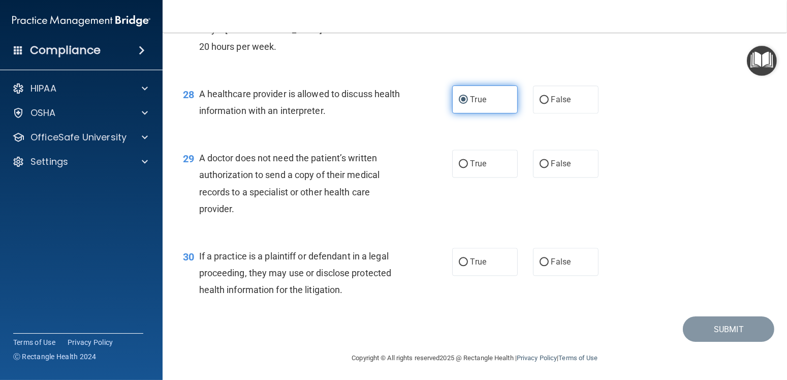
scroll to position [2390, 0]
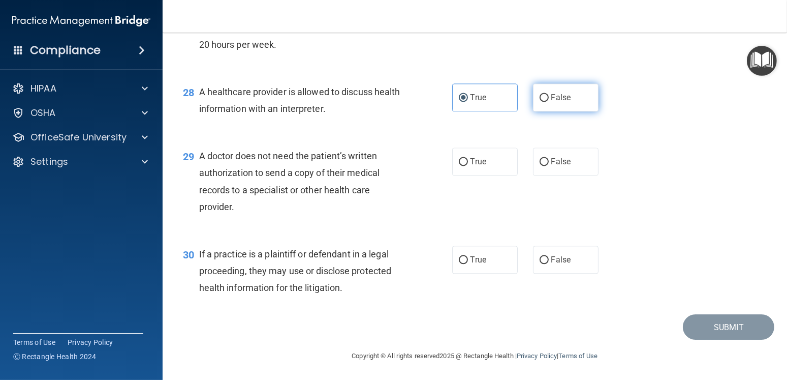
click at [549, 109] on label "False" at bounding box center [566, 97] width 66 height 28
click at [549, 102] on input "False" at bounding box center [544, 98] width 9 height 8
click at [504, 106] on label "True" at bounding box center [485, 97] width 66 height 28
click at [468, 102] on input "True" at bounding box center [463, 98] width 9 height 8
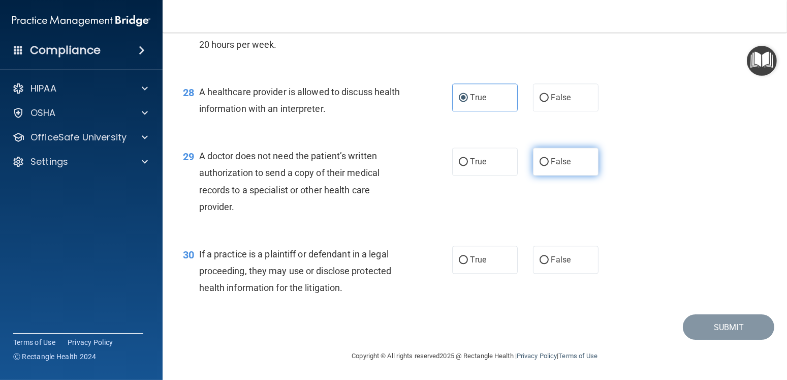
click at [555, 148] on label "False" at bounding box center [566, 161] width 66 height 28
click at [549, 158] on input "False" at bounding box center [544, 162] width 9 height 8
click at [463, 263] on input "True" at bounding box center [463, 260] width 9 height 8
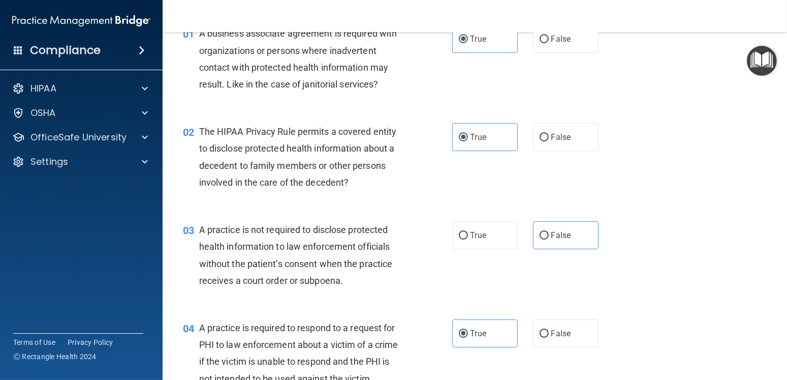
scroll to position [53, 0]
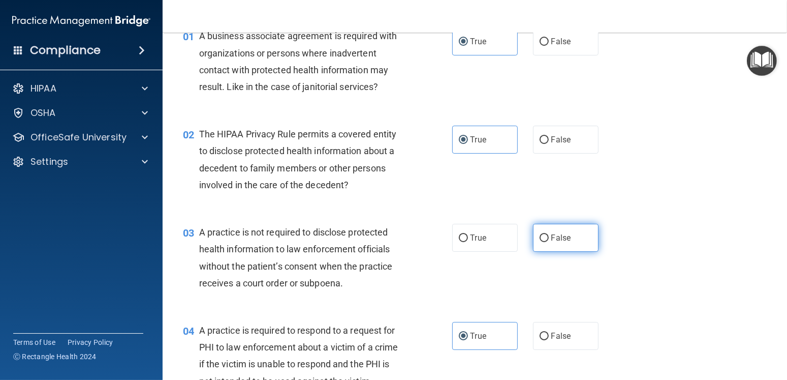
click at [551, 237] on span "False" at bounding box center [561, 238] width 20 height 10
click at [549, 237] on input "False" at bounding box center [544, 238] width 9 height 8
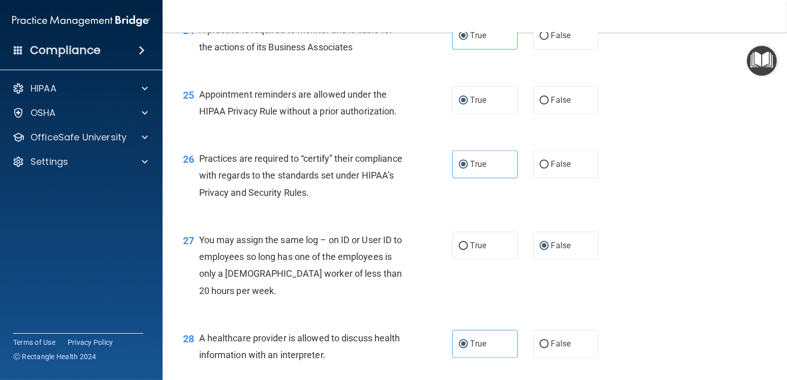
scroll to position [2390, 0]
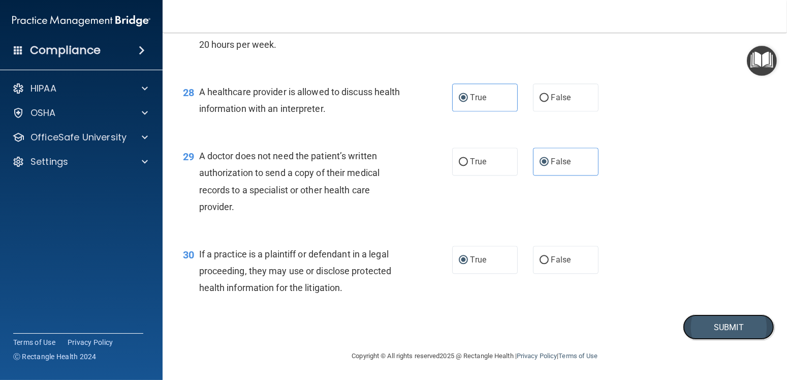
click at [731, 318] on button "Submit" at bounding box center [728, 327] width 91 height 26
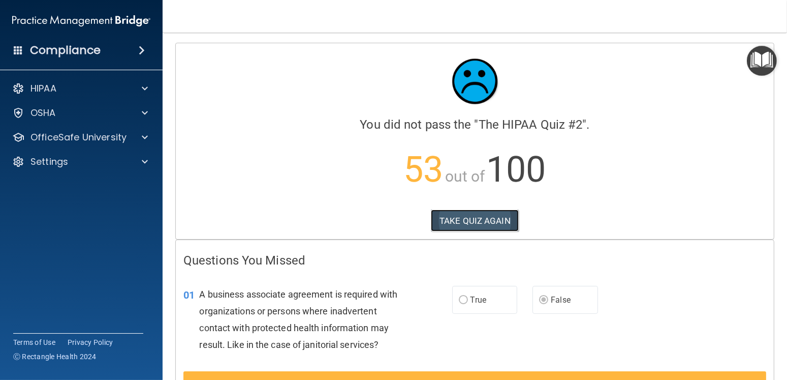
click at [467, 212] on button "TAKE QUIZ AGAIN" at bounding box center [475, 220] width 88 height 22
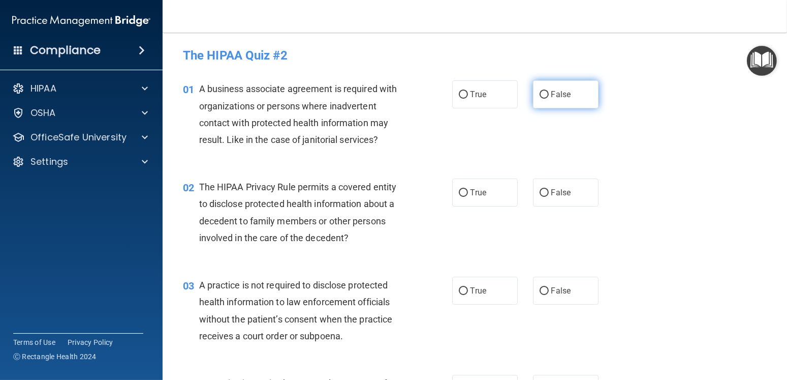
click at [575, 90] on label "False" at bounding box center [566, 94] width 66 height 28
click at [549, 91] on input "False" at bounding box center [544, 95] width 9 height 8
click at [211, 167] on div "02 The HIPAA Privacy Rule permits a covered entity to disclose protected health…" at bounding box center [474, 215] width 599 height 98
click at [287, 29] on nav "Toggle navigation Hannah Taylor hannah@martinruelasdmdpc.org Manage My Enterpri…" at bounding box center [475, 16] width 624 height 33
click at [434, 183] on div "02 The HIPAA Privacy Rule permits a covered entity to disclose protected health…" at bounding box center [318, 214] width 300 height 73
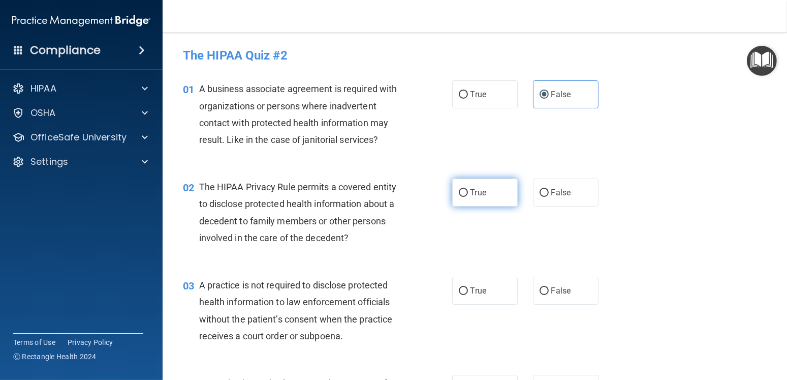
click at [452, 195] on label "True" at bounding box center [485, 192] width 66 height 28
click at [459, 195] on input "True" at bounding box center [463, 193] width 9 height 8
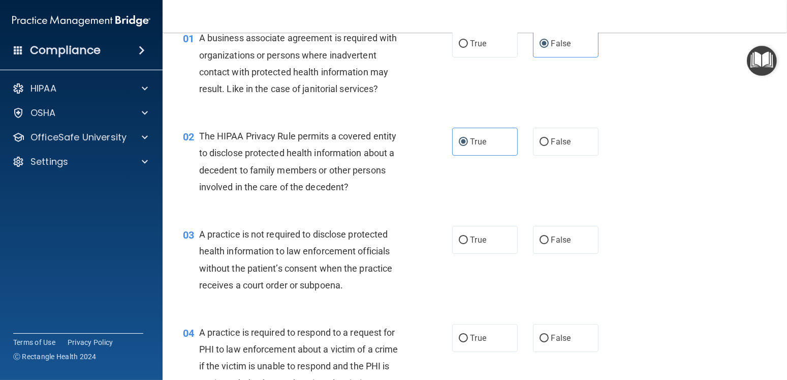
scroll to position [102, 0]
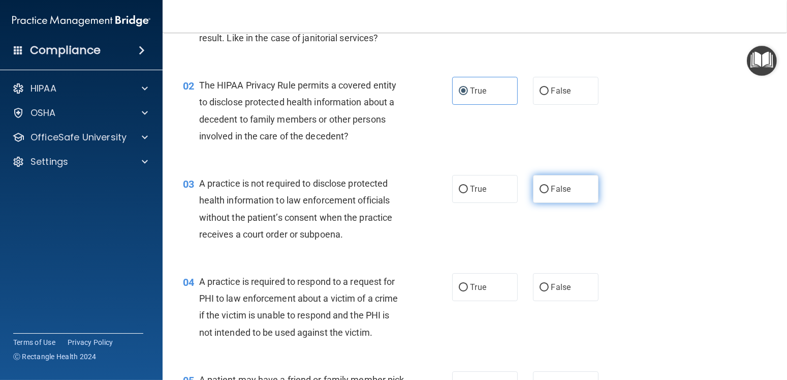
click at [544, 202] on label "False" at bounding box center [566, 189] width 66 height 28
click at [544, 193] on input "False" at bounding box center [544, 189] width 9 height 8
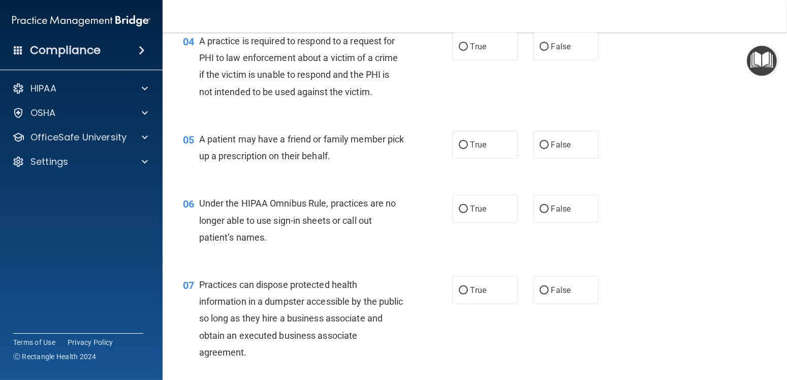
scroll to position [325, 0]
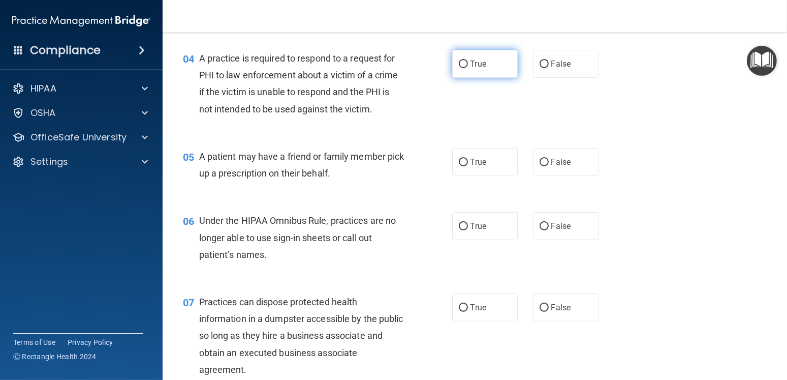
click at [491, 69] on label "True" at bounding box center [485, 64] width 66 height 28
click at [468, 68] on input "True" at bounding box center [463, 64] width 9 height 8
click at [491, 161] on label "True" at bounding box center [485, 162] width 66 height 28
click at [468, 161] on input "True" at bounding box center [463, 163] width 9 height 8
click at [554, 218] on label "False" at bounding box center [566, 226] width 66 height 28
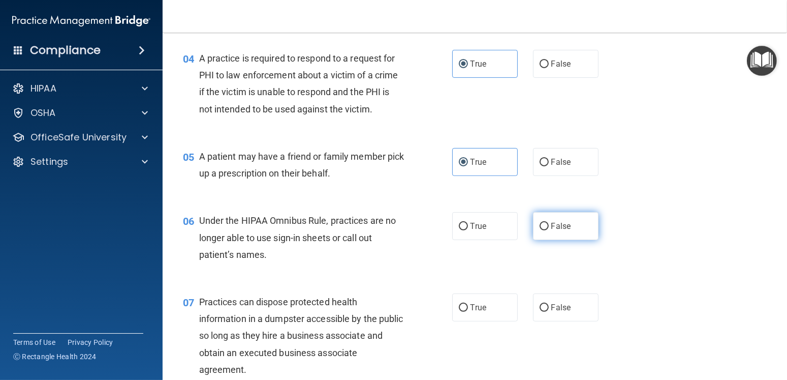
click at [549, 223] on input "False" at bounding box center [544, 227] width 9 height 8
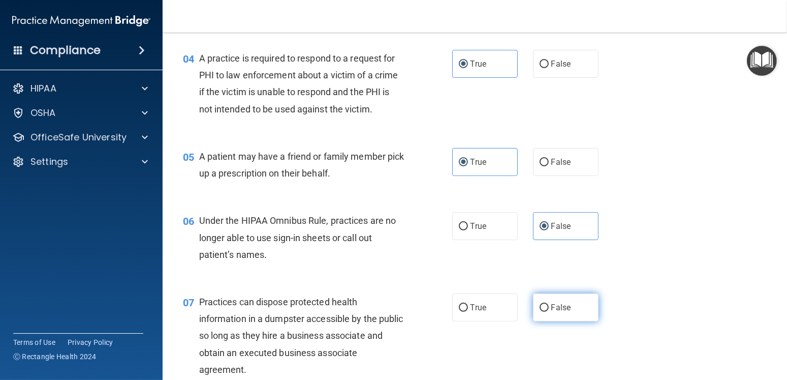
click at [542, 316] on label "False" at bounding box center [566, 307] width 66 height 28
click at [542, 311] on input "False" at bounding box center [544, 308] width 9 height 8
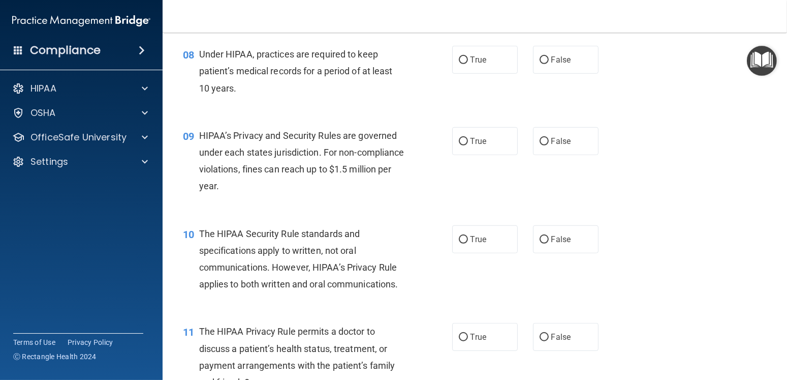
scroll to position [694, 0]
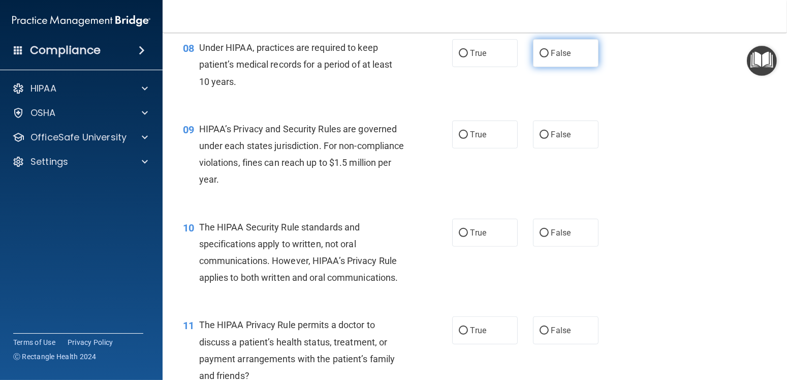
click at [540, 50] on input "False" at bounding box center [544, 54] width 9 height 8
click at [551, 132] on span "False" at bounding box center [561, 135] width 20 height 10
click at [547, 132] on input "False" at bounding box center [544, 135] width 9 height 8
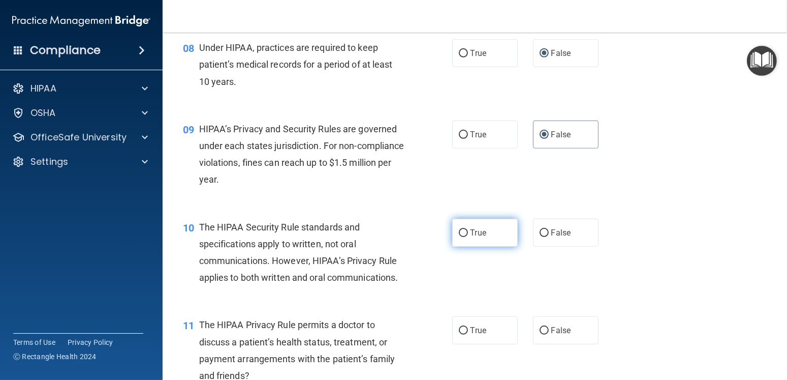
click at [476, 231] on span "True" at bounding box center [479, 233] width 16 height 10
click at [468, 231] on input "True" at bounding box center [463, 233] width 9 height 8
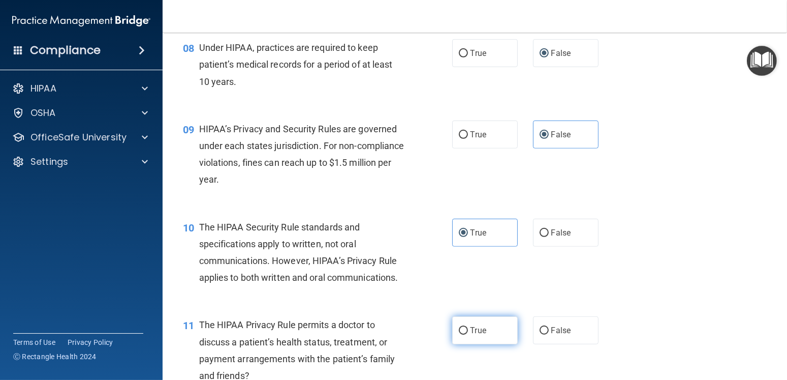
click at [472, 317] on label "True" at bounding box center [485, 330] width 66 height 28
click at [468, 327] on input "True" at bounding box center [463, 331] width 9 height 8
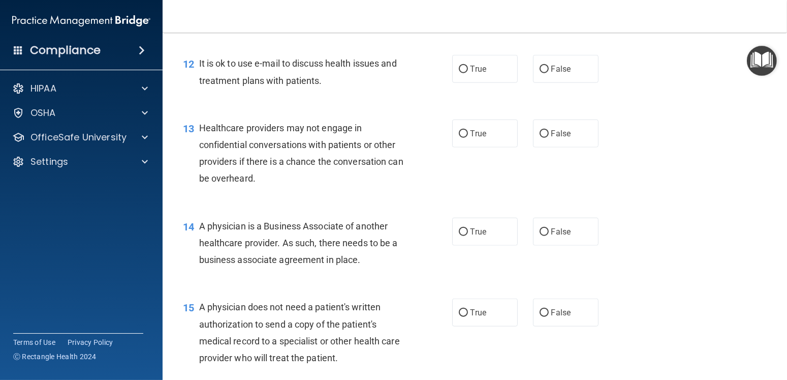
scroll to position [1070, 0]
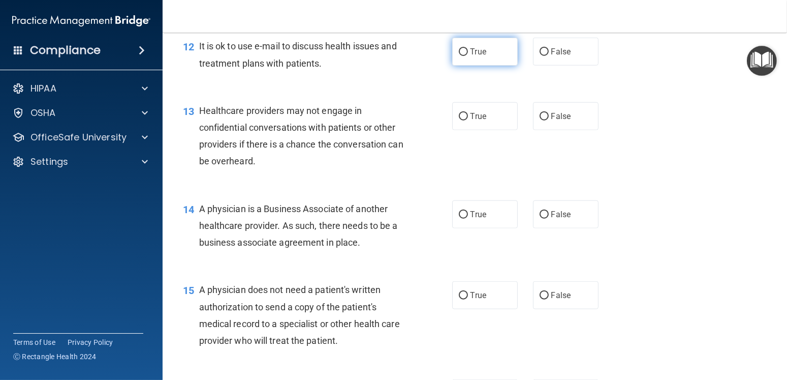
click at [487, 51] on label "True" at bounding box center [485, 52] width 66 height 28
click at [468, 51] on input "True" at bounding box center [463, 52] width 9 height 8
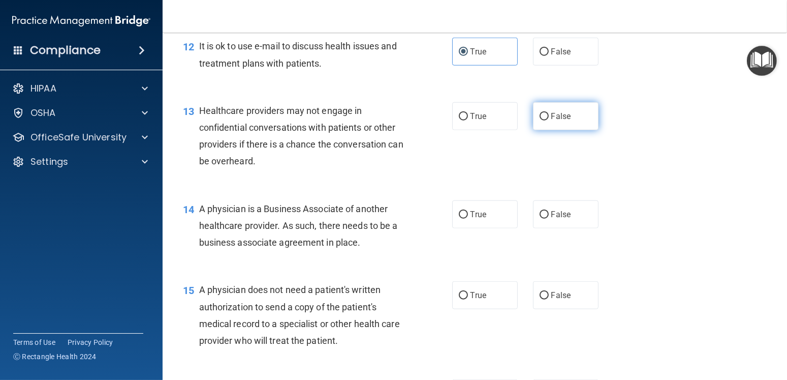
click at [590, 113] on label "False" at bounding box center [566, 116] width 66 height 28
click at [549, 113] on input "False" at bounding box center [544, 117] width 9 height 8
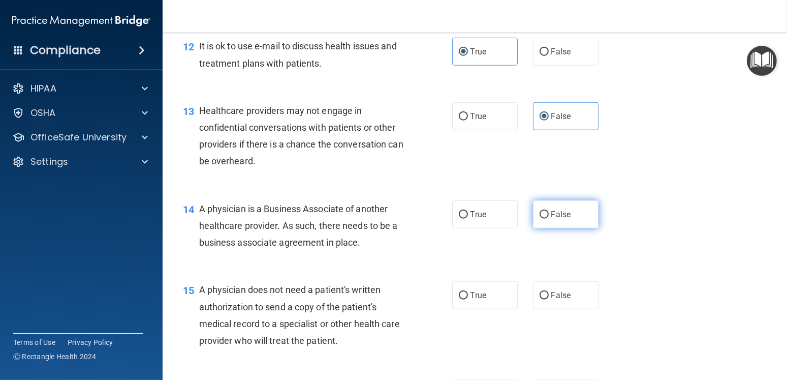
click at [536, 218] on label "False" at bounding box center [566, 214] width 66 height 28
click at [540, 218] on input "False" at bounding box center [544, 215] width 9 height 8
click at [467, 279] on div "15 A physician does not need a patient's written authorization to send a copy o…" at bounding box center [474, 317] width 599 height 98
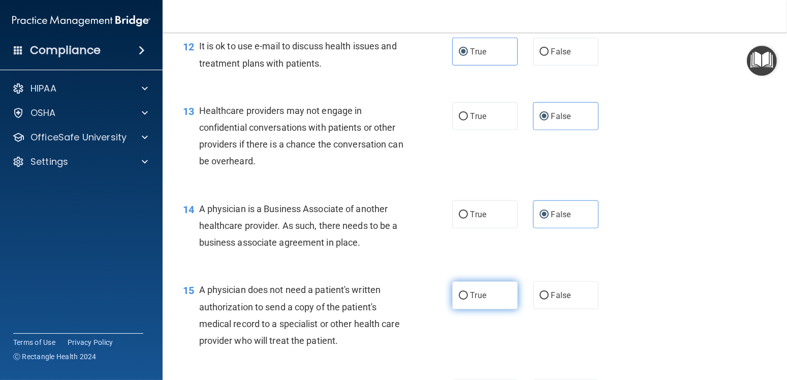
click at [471, 290] on span "True" at bounding box center [479, 295] width 16 height 10
click at [467, 292] on input "True" at bounding box center [463, 296] width 9 height 8
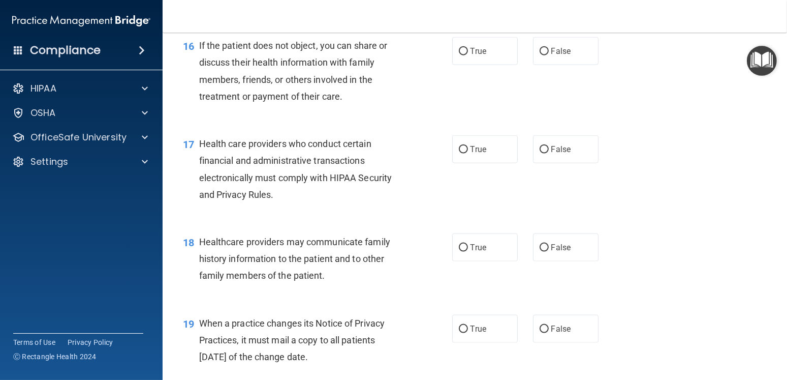
scroll to position [1408, 0]
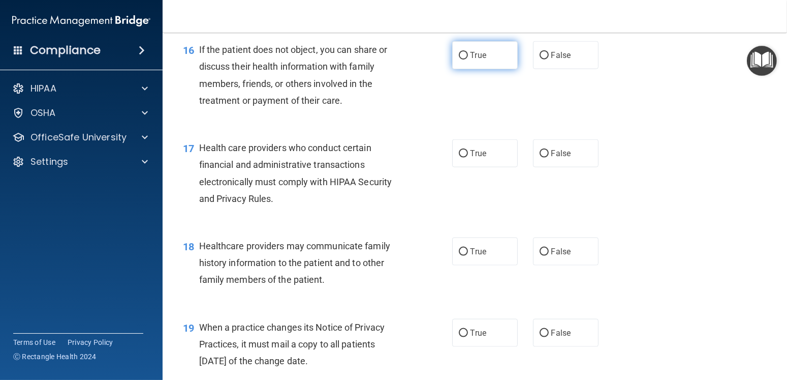
click at [477, 67] on label "True" at bounding box center [485, 55] width 66 height 28
click at [468, 59] on input "True" at bounding box center [463, 56] width 9 height 8
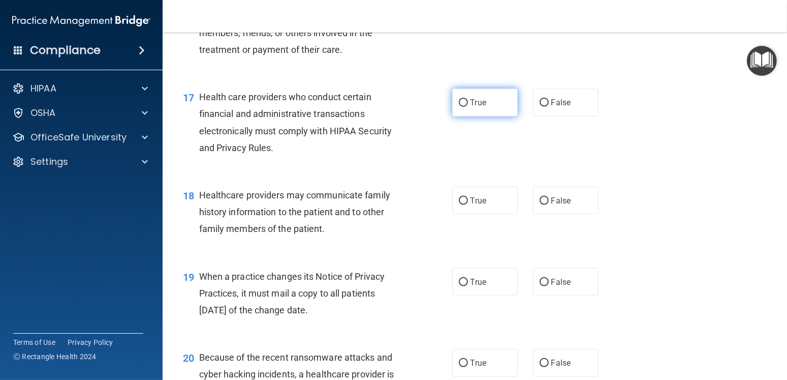
click at [480, 98] on span "True" at bounding box center [479, 103] width 16 height 10
click at [468, 99] on input "True" at bounding box center [463, 103] width 9 height 8
drag, startPoint x: 548, startPoint y: 191, endPoint x: 550, endPoint y: 196, distance: 5.5
click at [548, 192] on label "False" at bounding box center [566, 200] width 66 height 28
click at [548, 197] on input "False" at bounding box center [544, 201] width 9 height 8
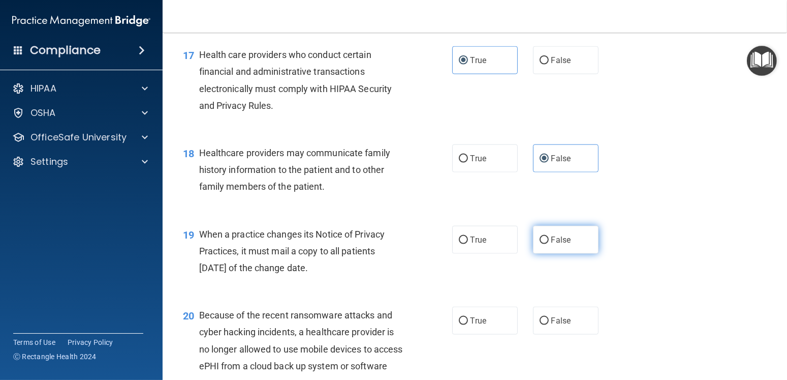
scroll to position [1560, 0]
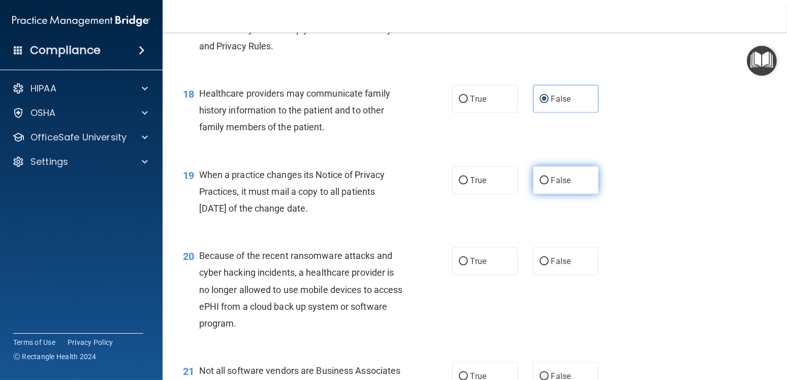
click at [591, 174] on label "False" at bounding box center [566, 180] width 66 height 28
click at [549, 177] on input "False" at bounding box center [544, 181] width 9 height 8
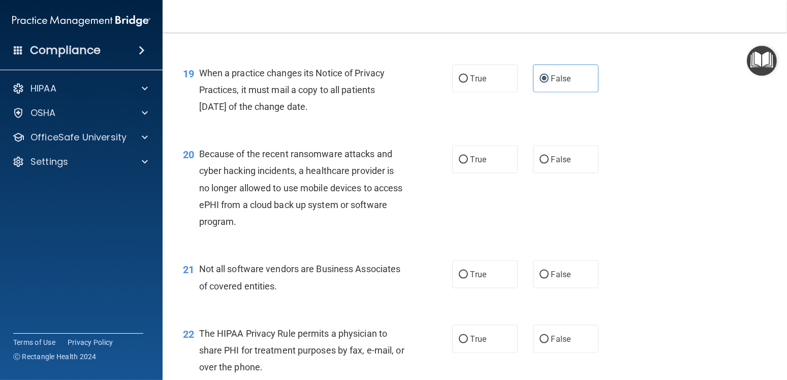
scroll to position [1764, 0]
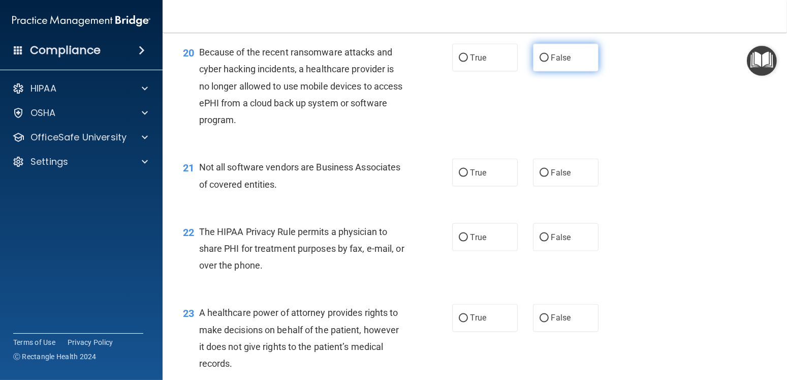
click at [540, 55] on input "False" at bounding box center [544, 58] width 9 height 8
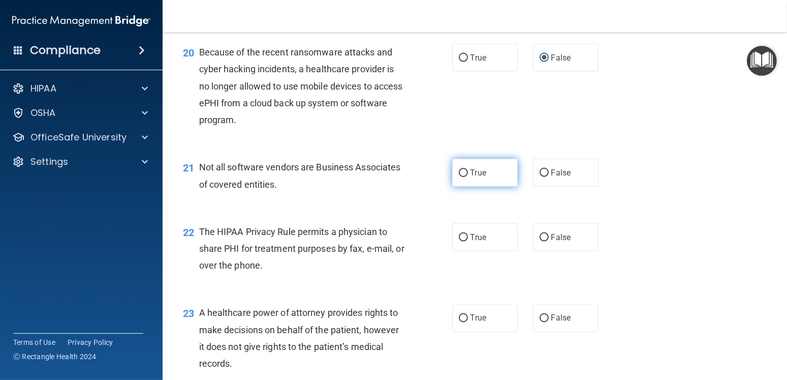
click at [459, 176] on input "True" at bounding box center [463, 173] width 9 height 8
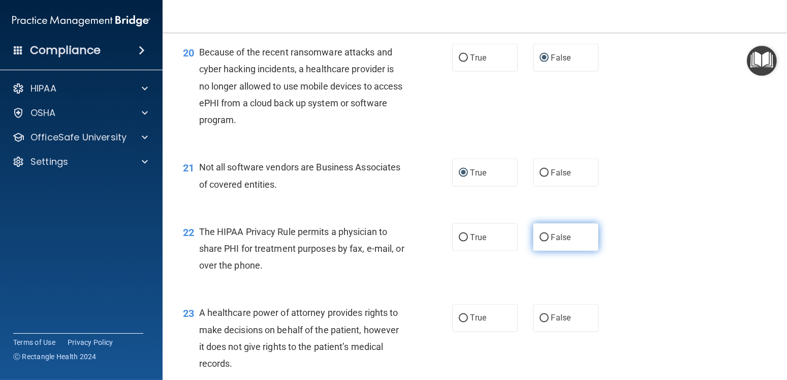
click at [580, 240] on label "False" at bounding box center [566, 237] width 66 height 28
click at [549, 240] on input "False" at bounding box center [544, 238] width 9 height 8
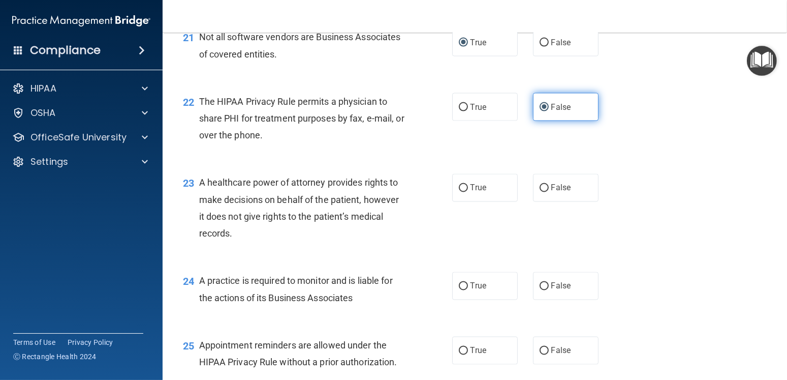
scroll to position [1916, 0]
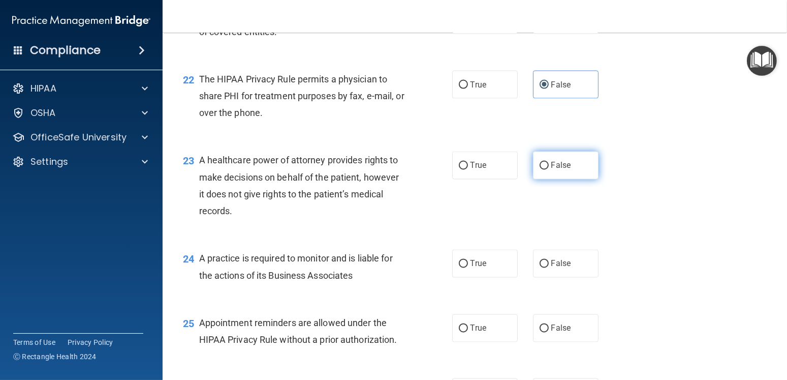
click at [549, 175] on label "False" at bounding box center [566, 165] width 66 height 28
click at [549, 170] on input "False" at bounding box center [544, 166] width 9 height 8
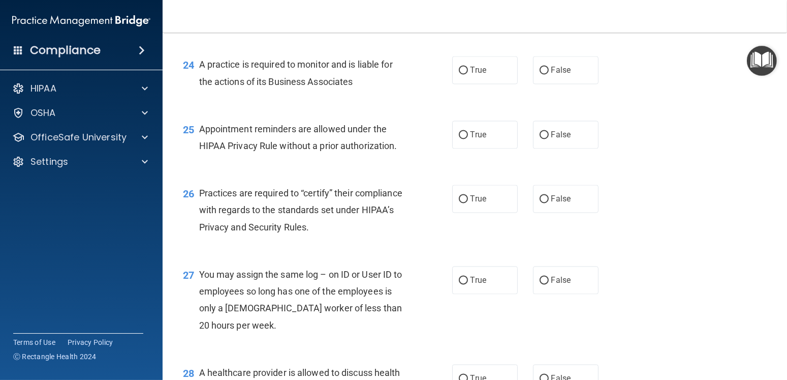
scroll to position [2123, 0]
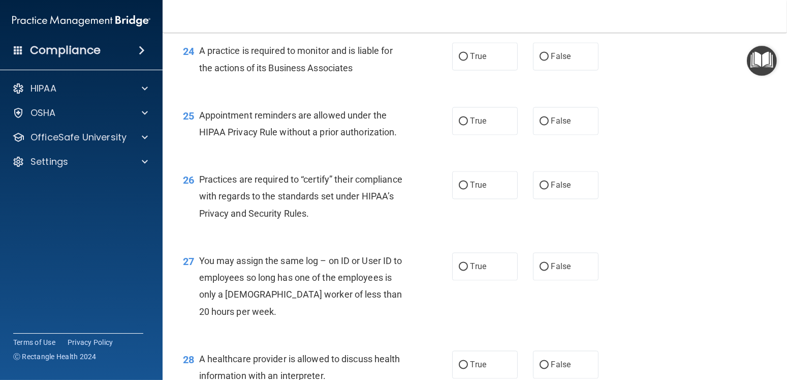
drag, startPoint x: 783, startPoint y: 284, endPoint x: 611, endPoint y: 323, distance: 176.1
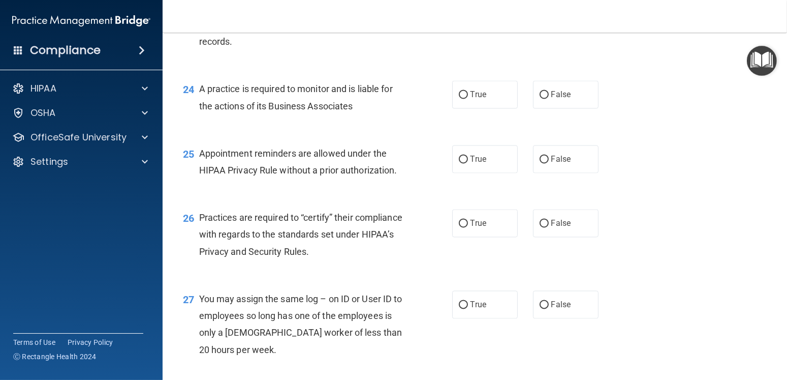
scroll to position [2136, 0]
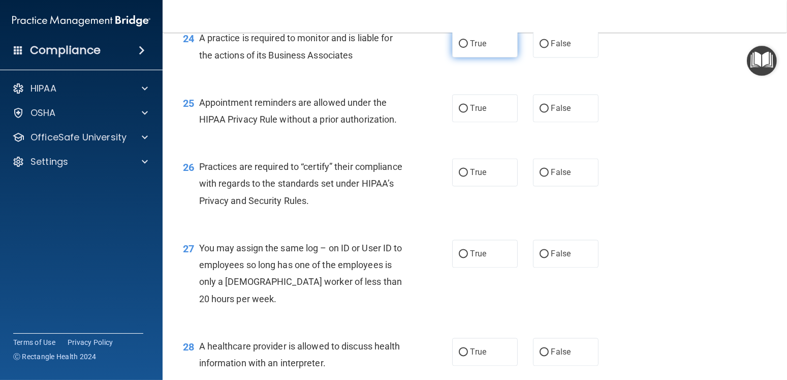
click at [463, 52] on label "True" at bounding box center [485, 43] width 66 height 28
click at [463, 48] on input "True" at bounding box center [463, 44] width 9 height 8
click at [477, 110] on span "True" at bounding box center [479, 108] width 16 height 10
click at [468, 110] on input "True" at bounding box center [463, 109] width 9 height 8
click at [545, 166] on label "False" at bounding box center [566, 172] width 66 height 28
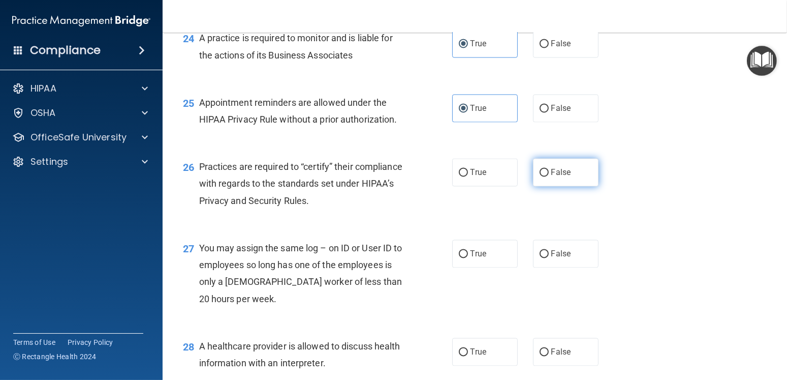
click at [545, 169] on input "False" at bounding box center [544, 173] width 9 height 8
click at [544, 250] on input "False" at bounding box center [544, 254] width 9 height 8
click at [464, 351] on label "True" at bounding box center [485, 351] width 66 height 28
click at [464, 351] on input "True" at bounding box center [463, 352] width 9 height 8
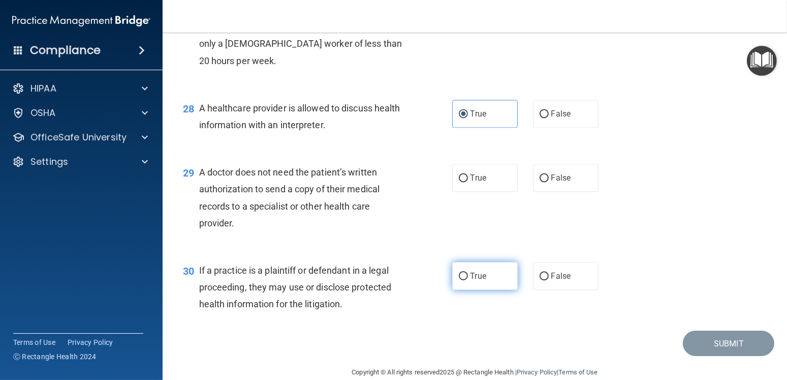
scroll to position [2390, 0]
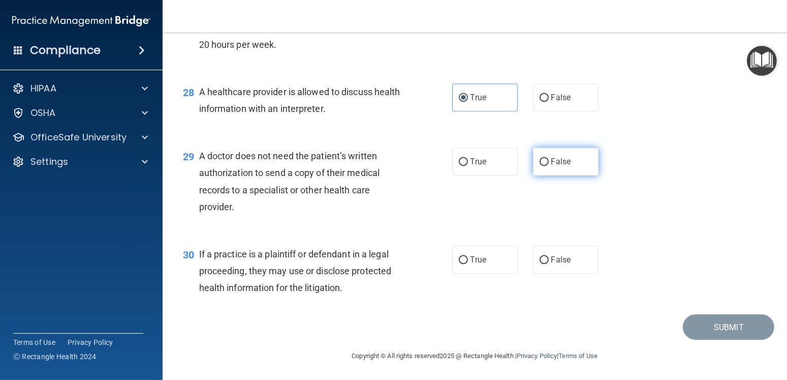
click at [584, 159] on label "False" at bounding box center [566, 161] width 66 height 28
click at [549, 159] on input "False" at bounding box center [544, 162] width 9 height 8
click at [463, 262] on input "True" at bounding box center [463, 260] width 9 height 8
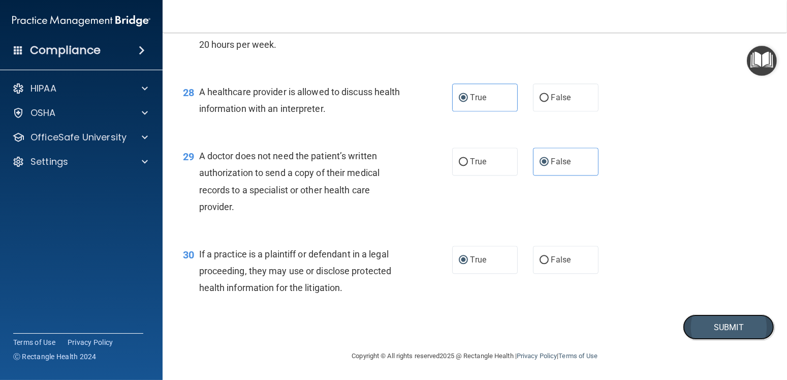
click at [718, 322] on button "Submit" at bounding box center [728, 327] width 91 height 26
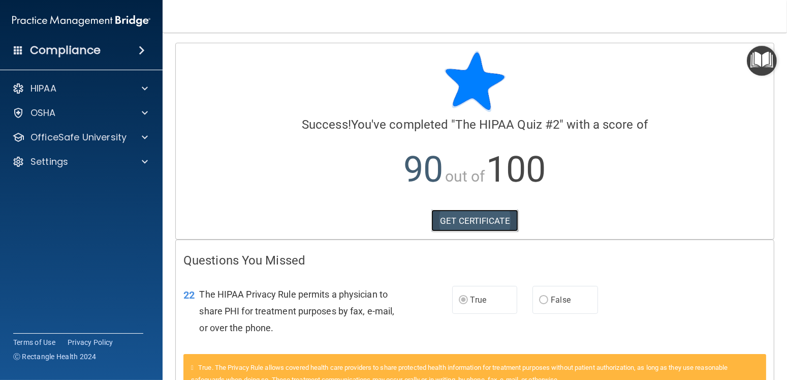
click at [499, 222] on link "GET CERTIFICATE" at bounding box center [474, 220] width 87 height 22
click at [68, 115] on div "OSHA" at bounding box center [68, 113] width 126 height 12
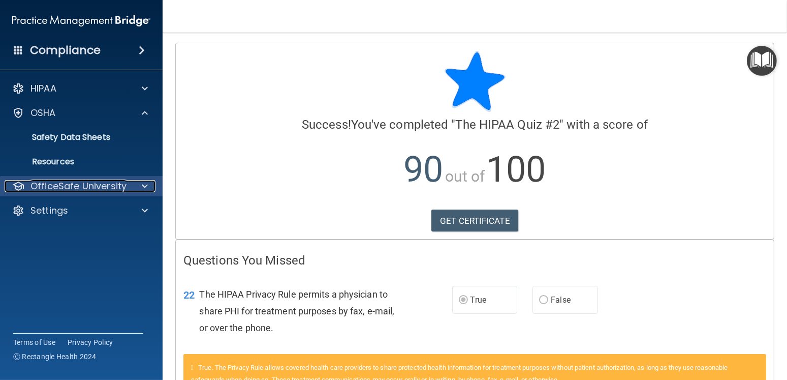
click at [84, 190] on p "OfficeSafe University" at bounding box center [78, 186] width 96 height 12
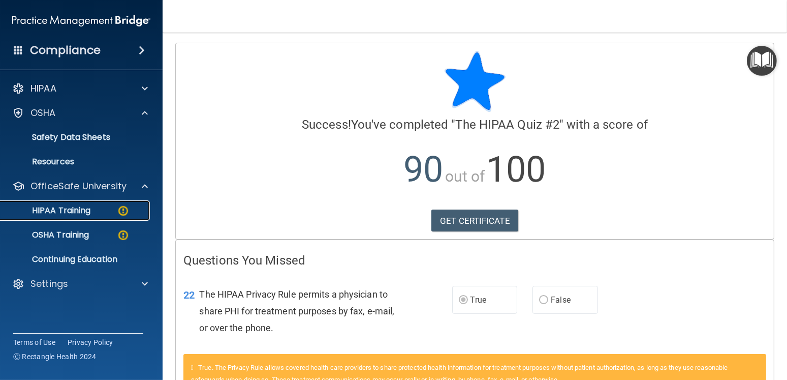
click at [83, 207] on p "HIPAA Training" at bounding box center [49, 210] width 84 height 10
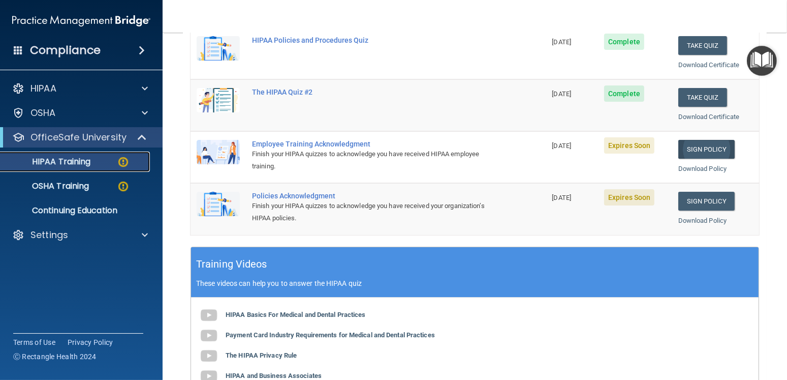
scroll to position [102, 0]
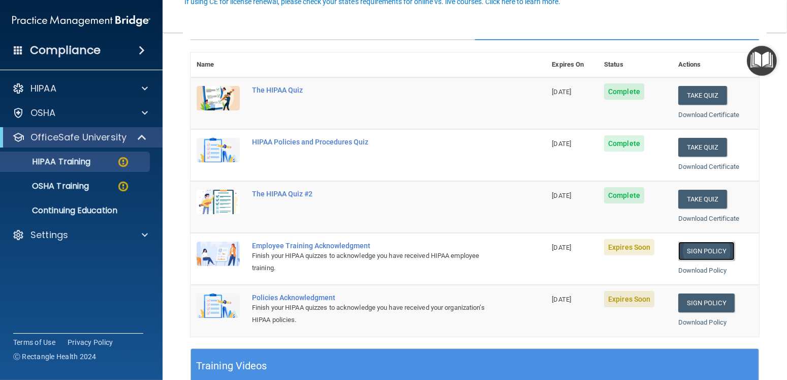
click at [701, 254] on link "Sign Policy" at bounding box center [706, 250] width 56 height 19
click at [692, 297] on link "Sign Policy" at bounding box center [706, 302] width 56 height 19
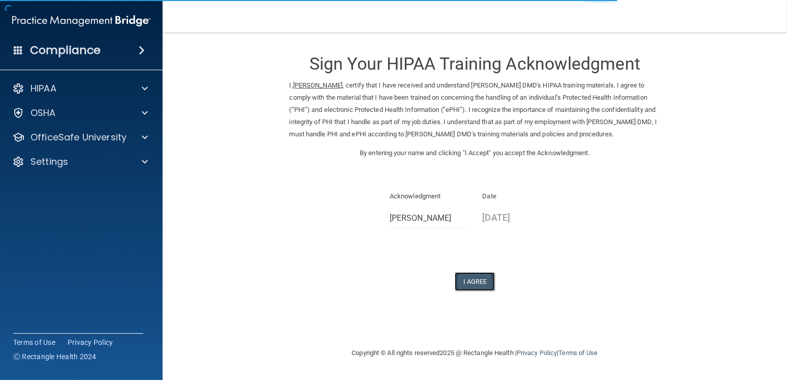
click at [471, 281] on button "I Agree" at bounding box center [475, 281] width 41 height 19
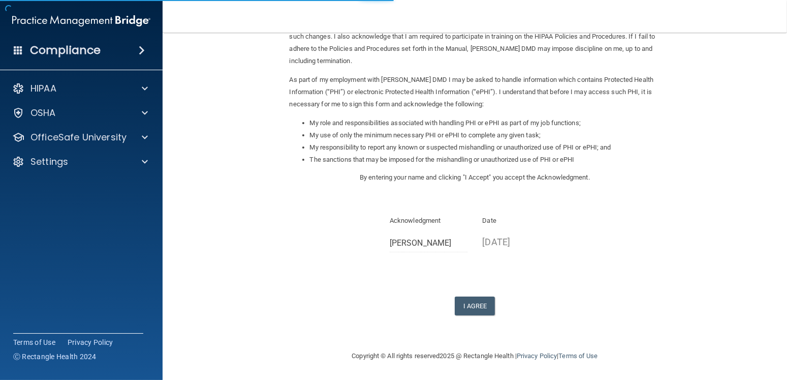
scroll to position [86, 0]
click at [476, 308] on button "I Agree" at bounding box center [475, 305] width 41 height 19
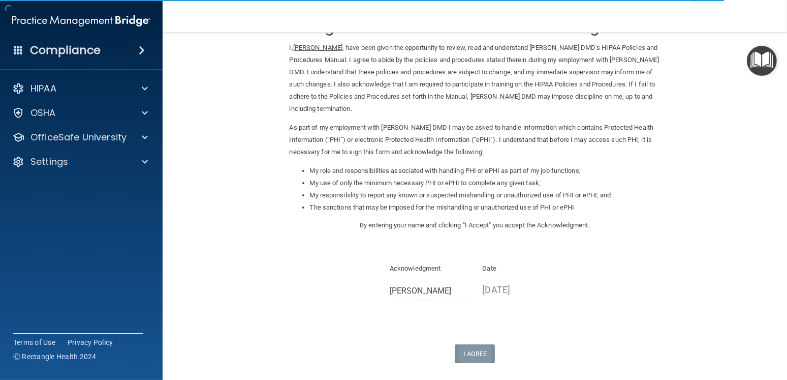
scroll to position [0, 0]
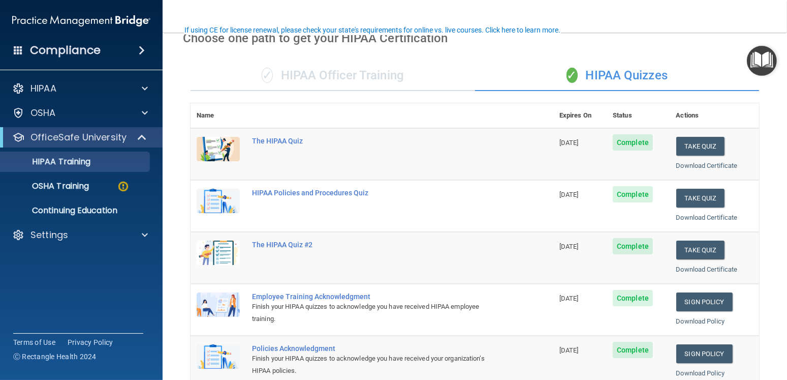
scroll to position [152, 0]
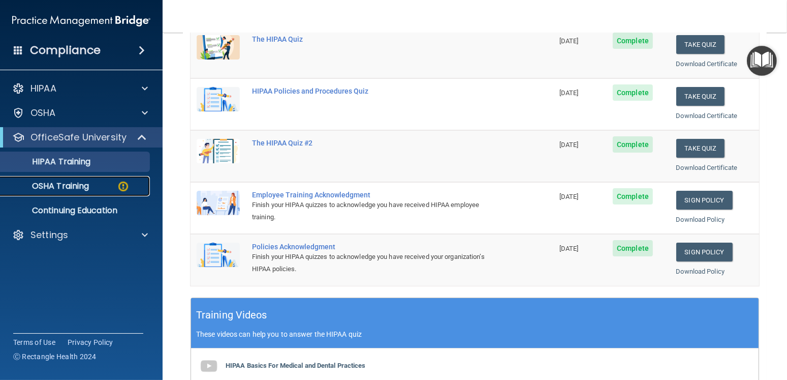
click at [62, 186] on p "OSHA Training" at bounding box center [48, 186] width 82 height 10
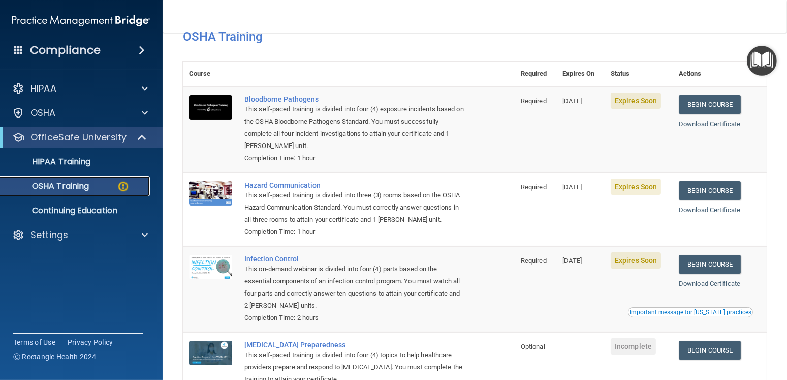
scroll to position [44, 0]
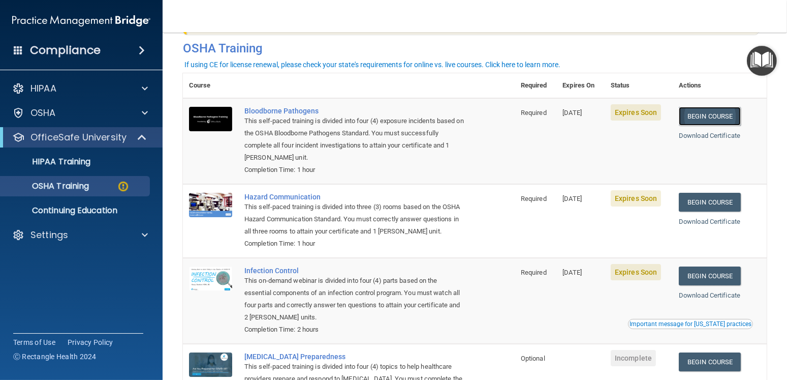
click at [691, 111] on link "Begin Course" at bounding box center [710, 116] width 62 height 19
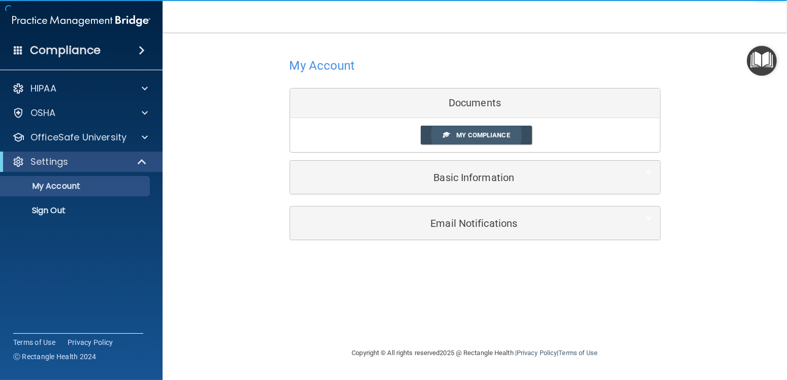
click at [466, 138] on span "My Compliance" at bounding box center [482, 135] width 53 height 8
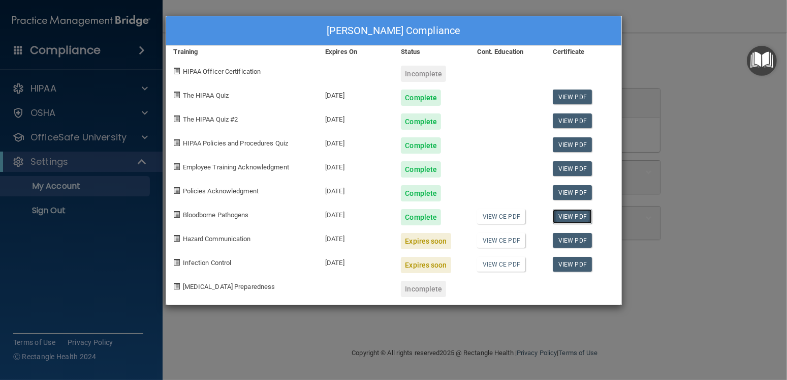
click at [565, 213] on link "View PDF" at bounding box center [572, 216] width 39 height 15
click at [697, 89] on div "Hannah Taylor's Compliance Training Expires On Status Cont. Education Certifica…" at bounding box center [393, 190] width 787 height 380
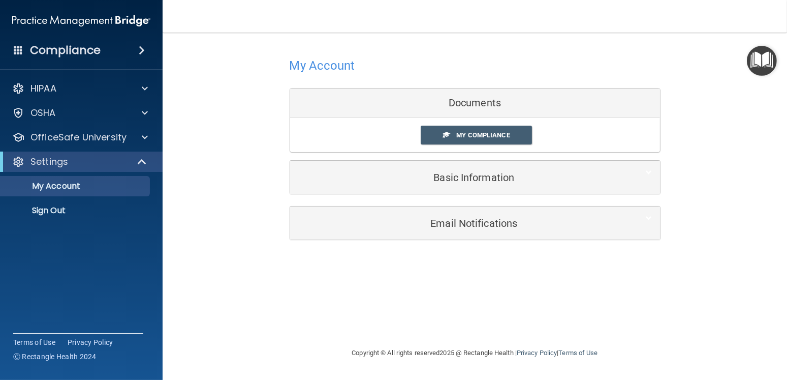
click at [92, 154] on div "Settings" at bounding box center [81, 161] width 163 height 20
click at [97, 131] on p "OfficeSafe University" at bounding box center [78, 137] width 96 height 12
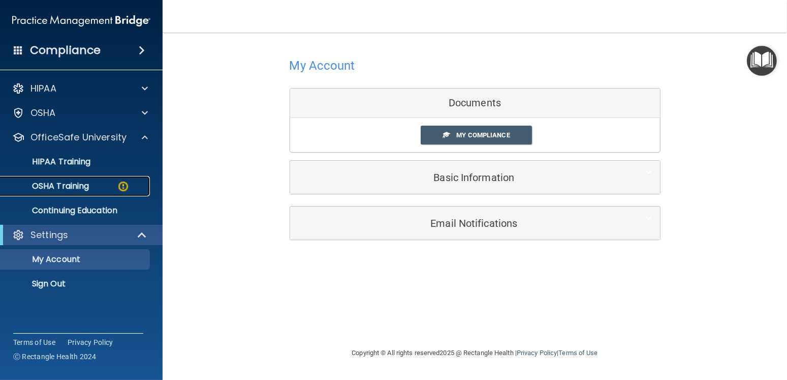
click at [80, 181] on p "OSHA Training" at bounding box center [48, 186] width 82 height 10
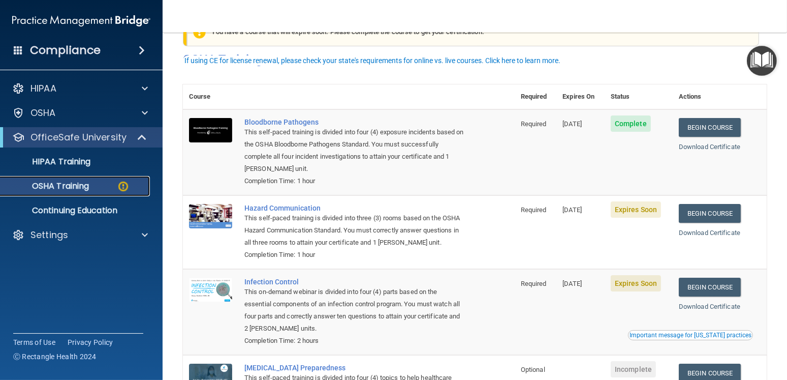
scroll to position [51, 0]
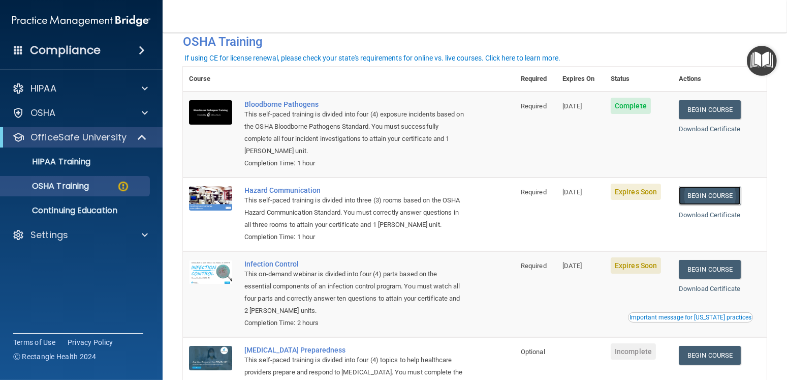
click at [710, 193] on link "Begin Course" at bounding box center [710, 195] width 62 height 19
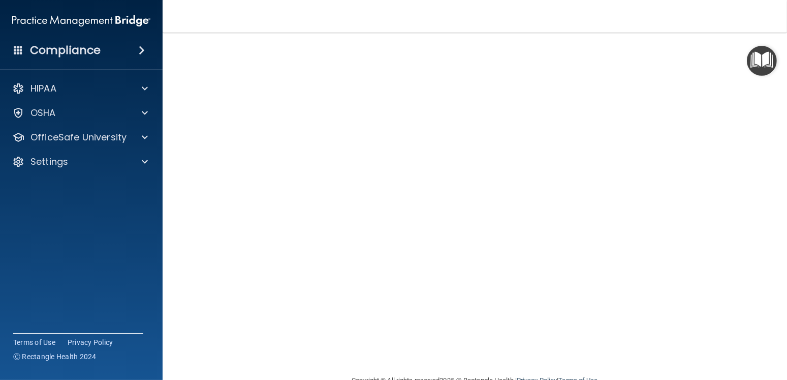
scroll to position [3, 0]
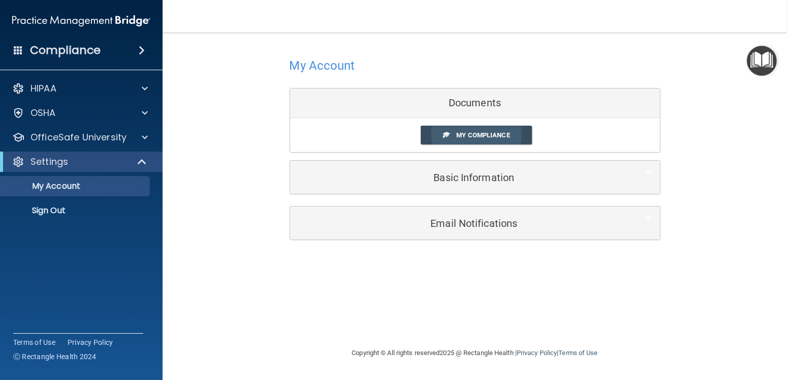
click at [478, 133] on span "My Compliance" at bounding box center [482, 135] width 53 height 8
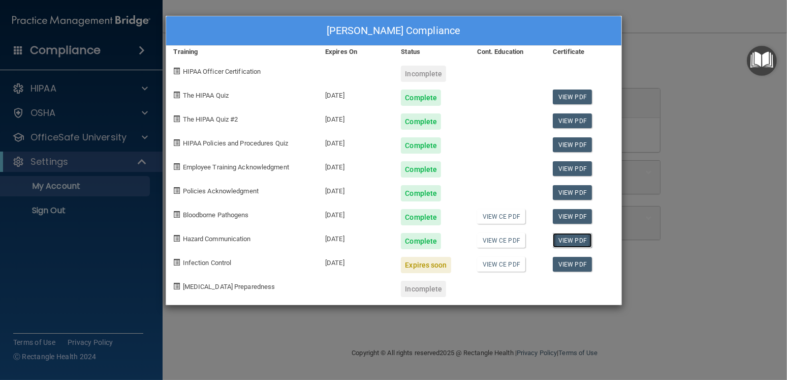
click at [582, 238] on link "View PDF" at bounding box center [572, 240] width 39 height 15
click at [670, 40] on div "Hannah Taylor's Compliance Training Expires On Status Cont. Education Certifica…" at bounding box center [393, 190] width 787 height 380
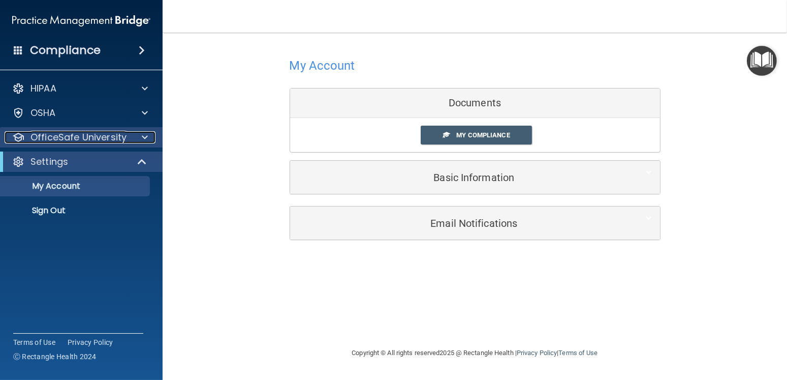
click at [75, 142] on p "OfficeSafe University" at bounding box center [78, 137] width 96 height 12
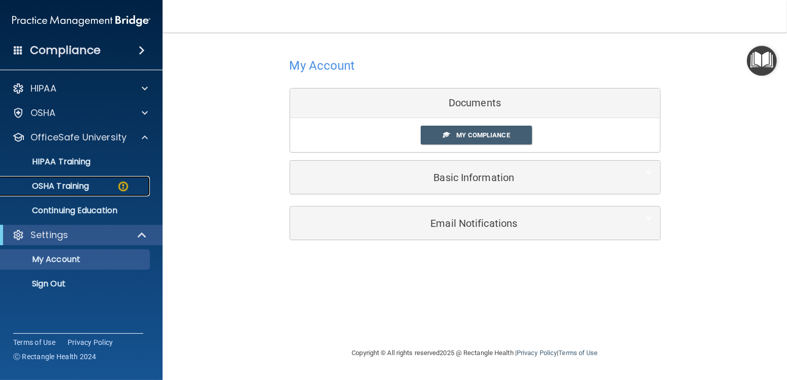
click at [69, 187] on p "OSHA Training" at bounding box center [48, 186] width 82 height 10
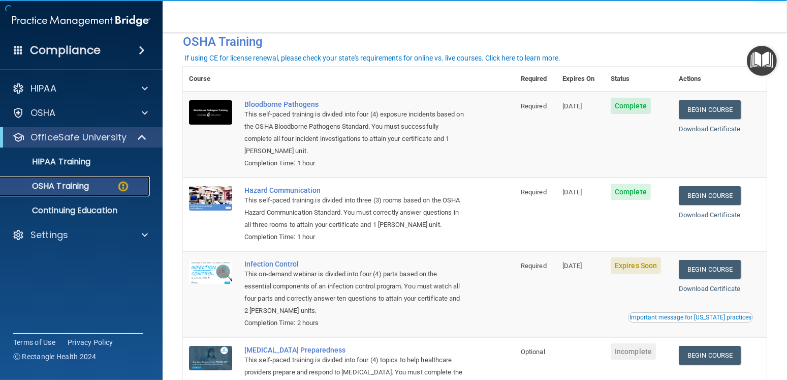
scroll to position [102, 0]
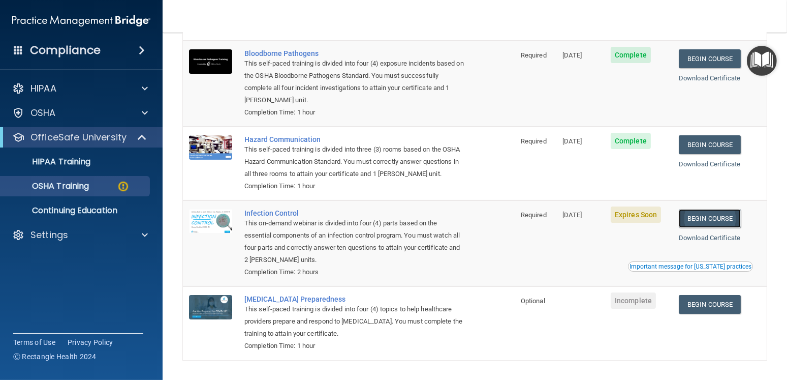
click at [693, 228] on link "Begin Course" at bounding box center [710, 218] width 62 height 19
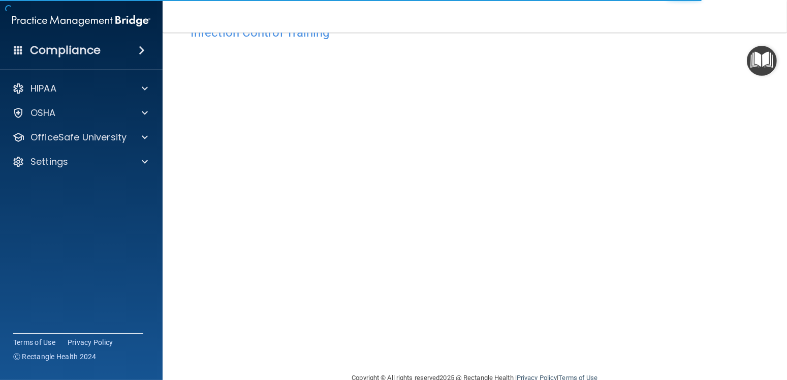
scroll to position [51, 0]
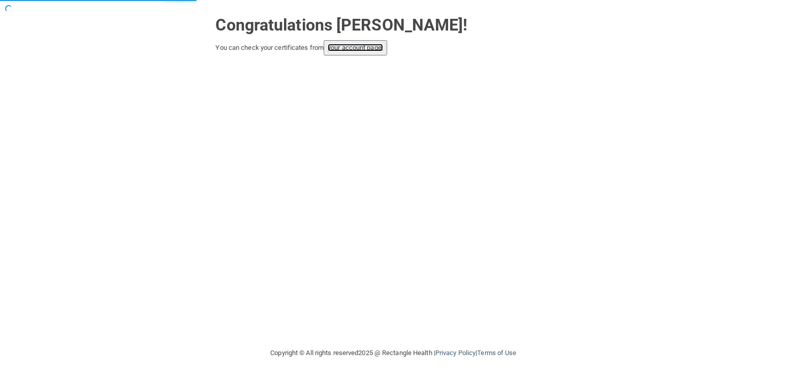
click at [369, 44] on link "your account page!" at bounding box center [355, 48] width 55 height 8
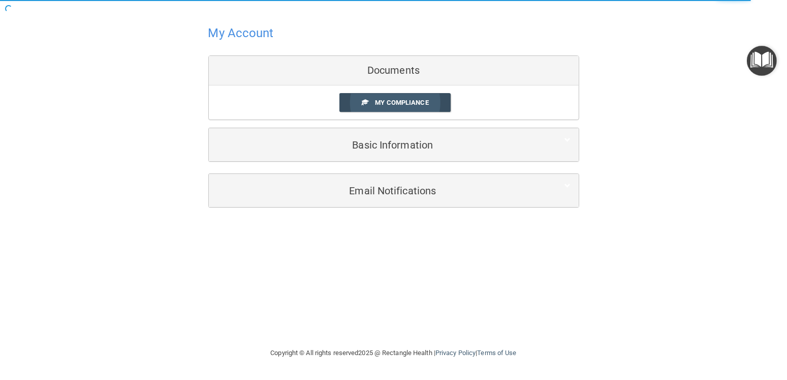
click at [415, 105] on span "My Compliance" at bounding box center [401, 103] width 53 height 8
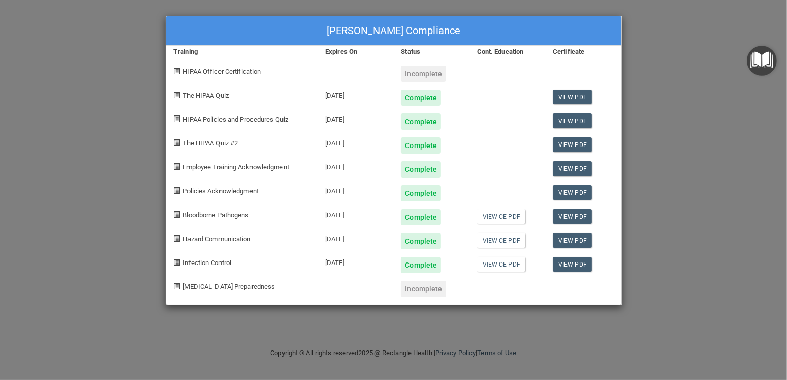
click at [578, 271] on div "View PDF" at bounding box center [583, 261] width 76 height 24
click at [576, 267] on link "View PDF" at bounding box center [572, 264] width 39 height 15
